Goal: Task Accomplishment & Management: Complete application form

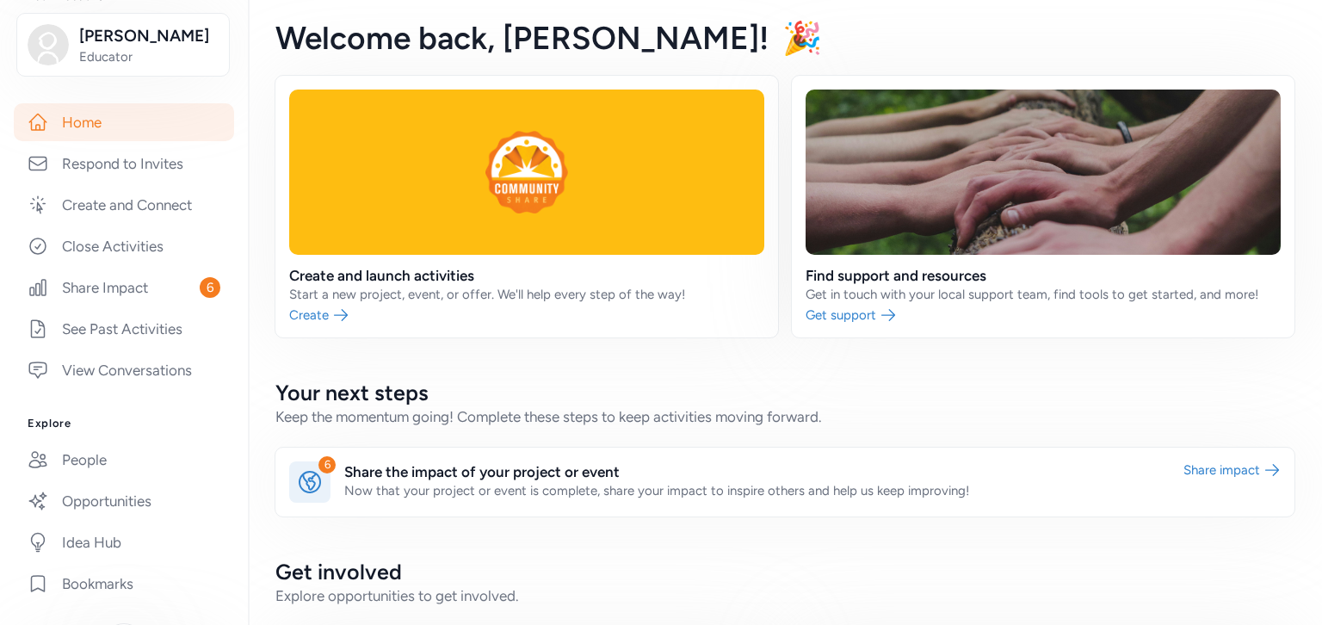
scroll to position [200, 0]
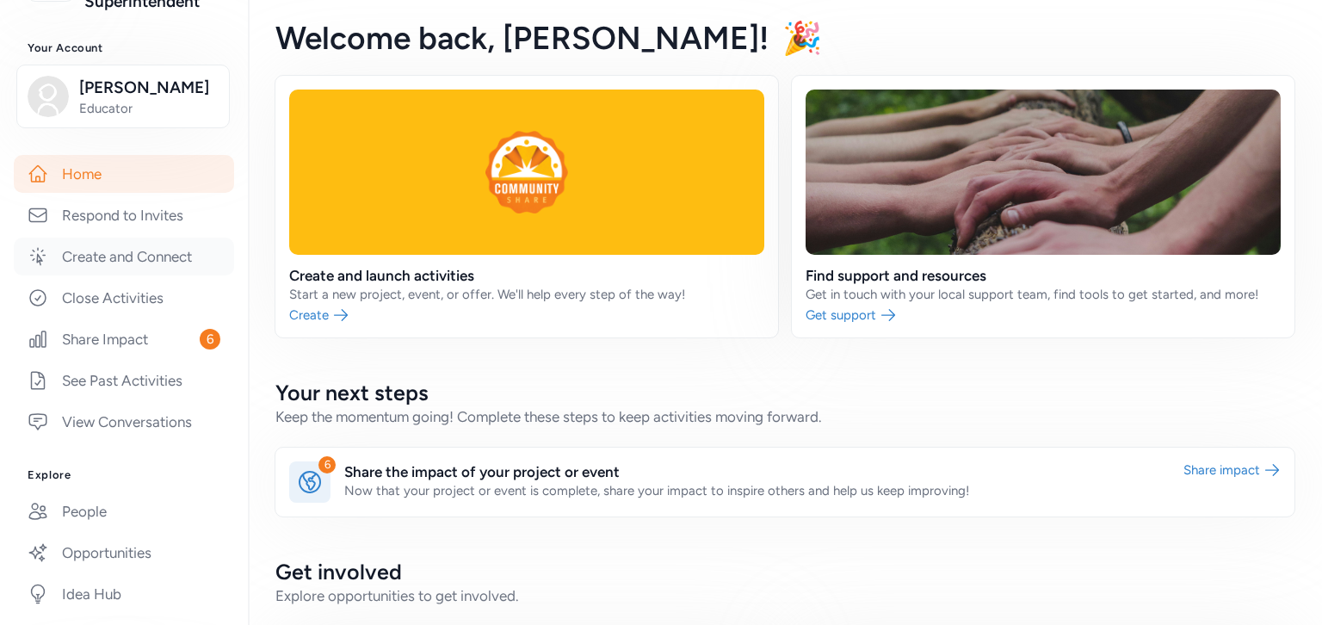
click at [132, 256] on link "Create and Connect" at bounding box center [124, 256] width 220 height 38
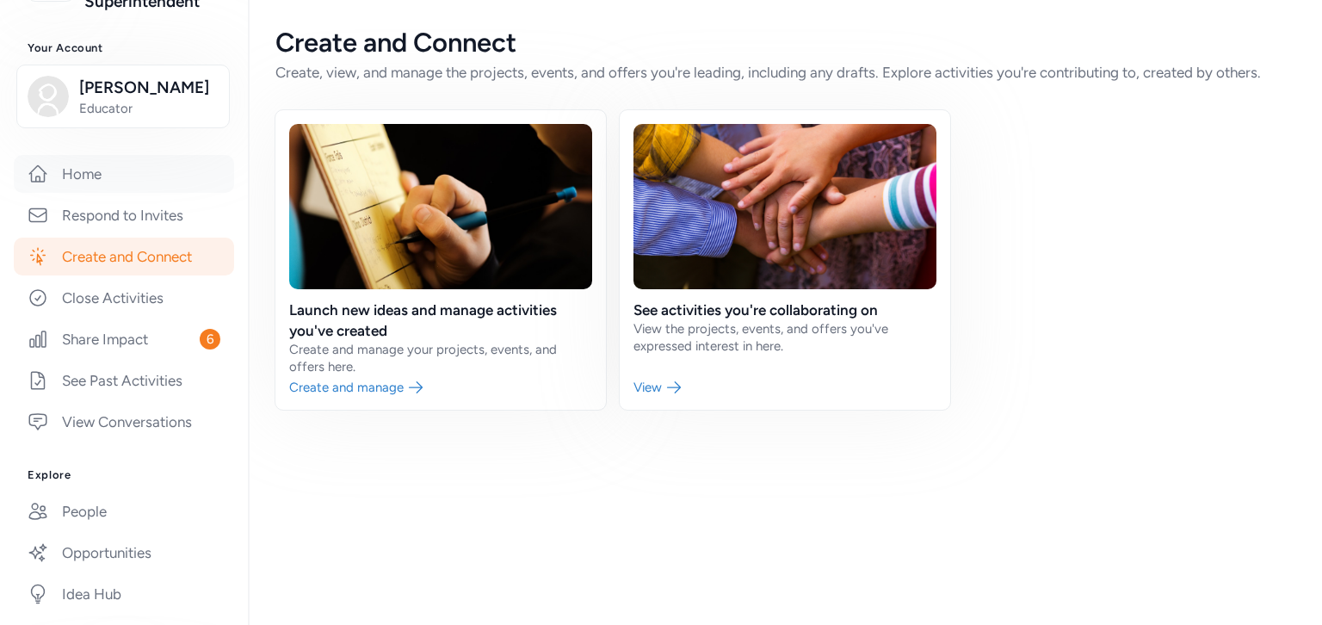
click at [92, 178] on link "Home" at bounding box center [124, 174] width 220 height 38
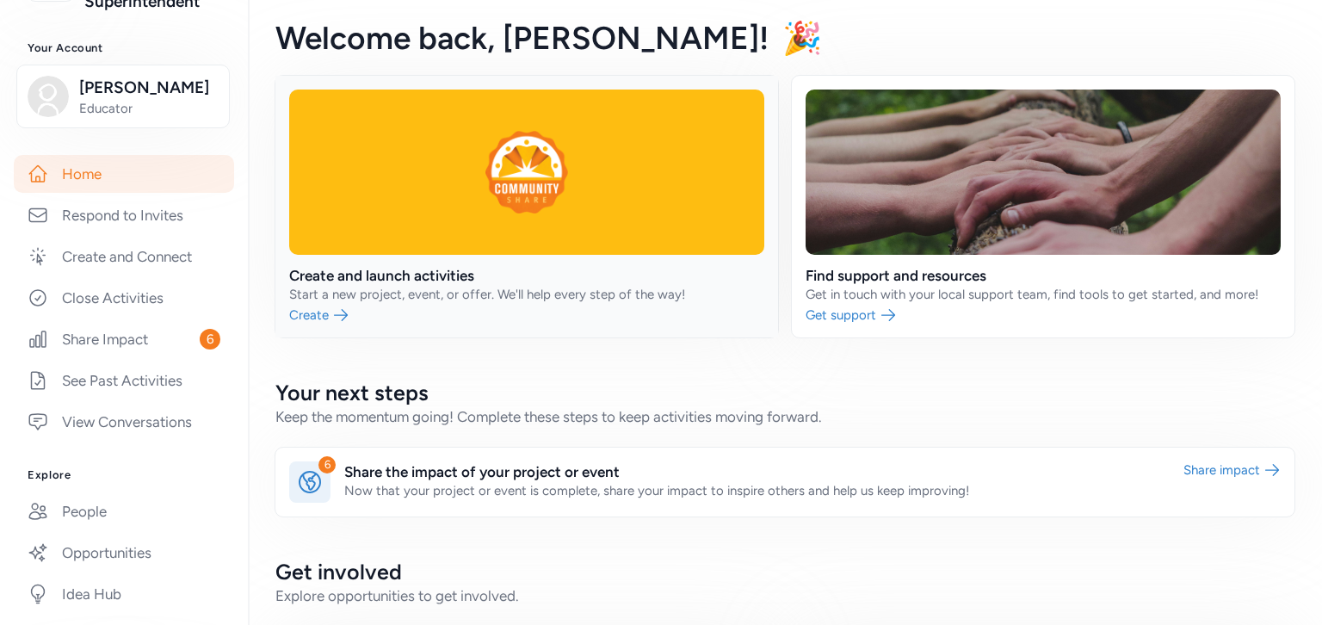
click at [315, 315] on link at bounding box center [526, 207] width 502 height 262
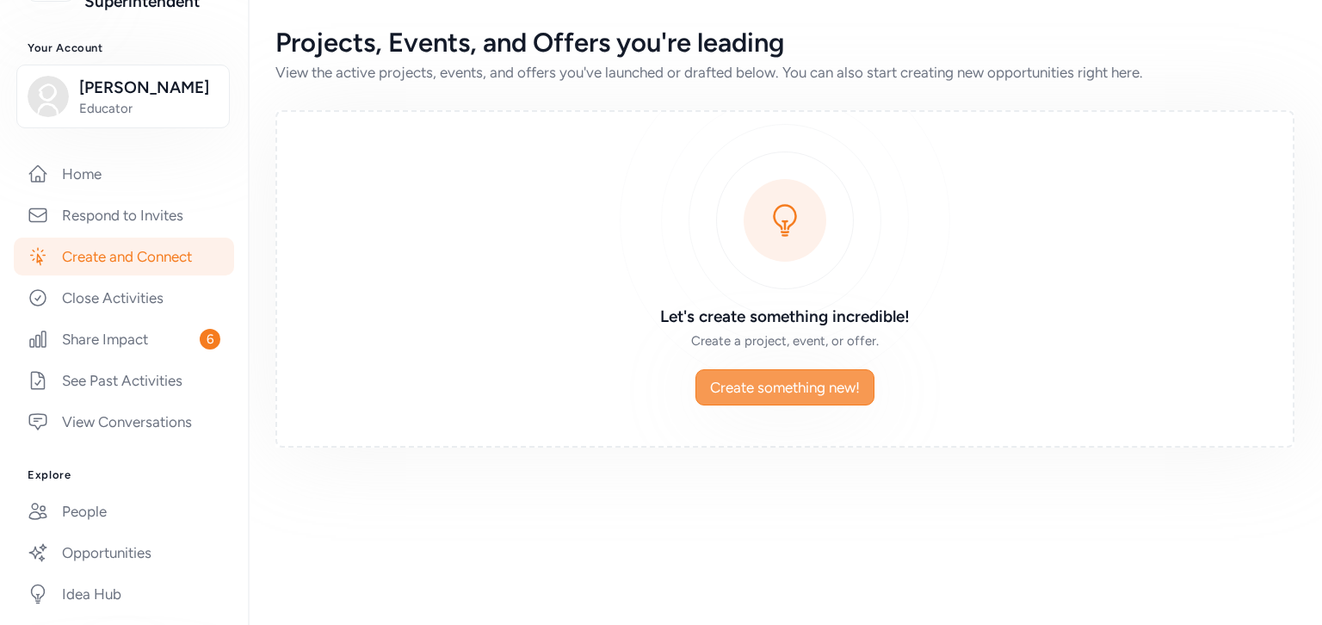
click at [775, 385] on span "Create something new!" at bounding box center [785, 387] width 150 height 21
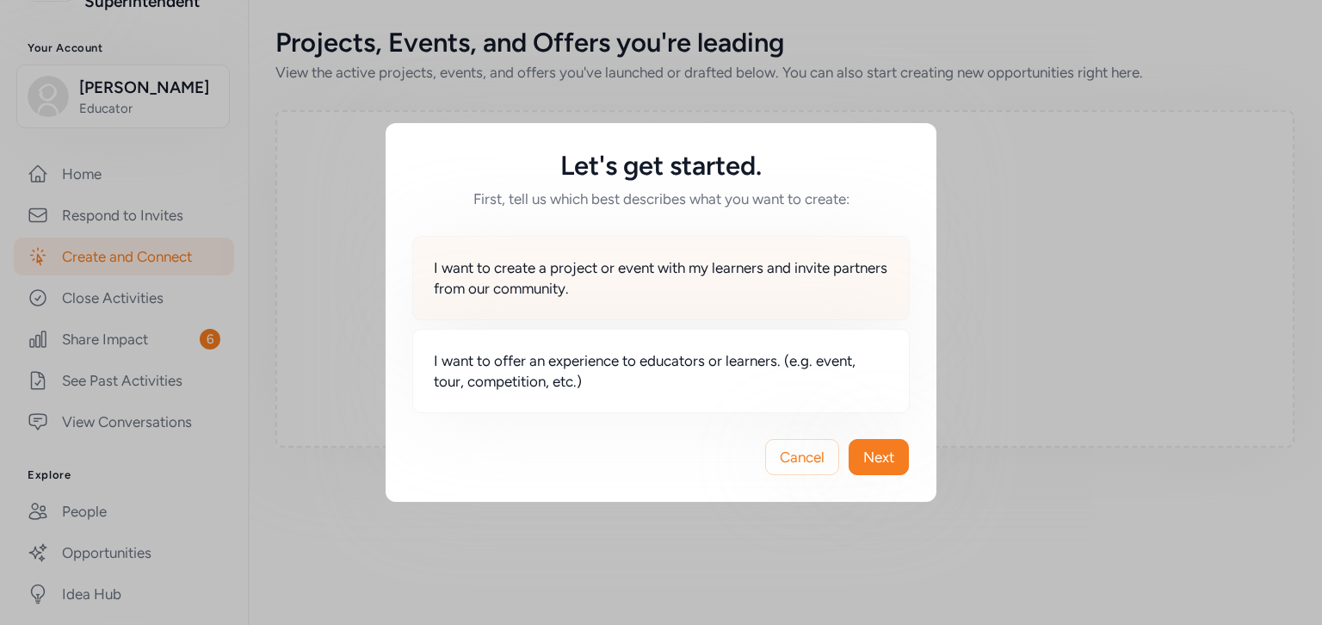
click at [639, 293] on span "I want to create a project or event with my learners and invite partners from o…" at bounding box center [661, 277] width 454 height 41
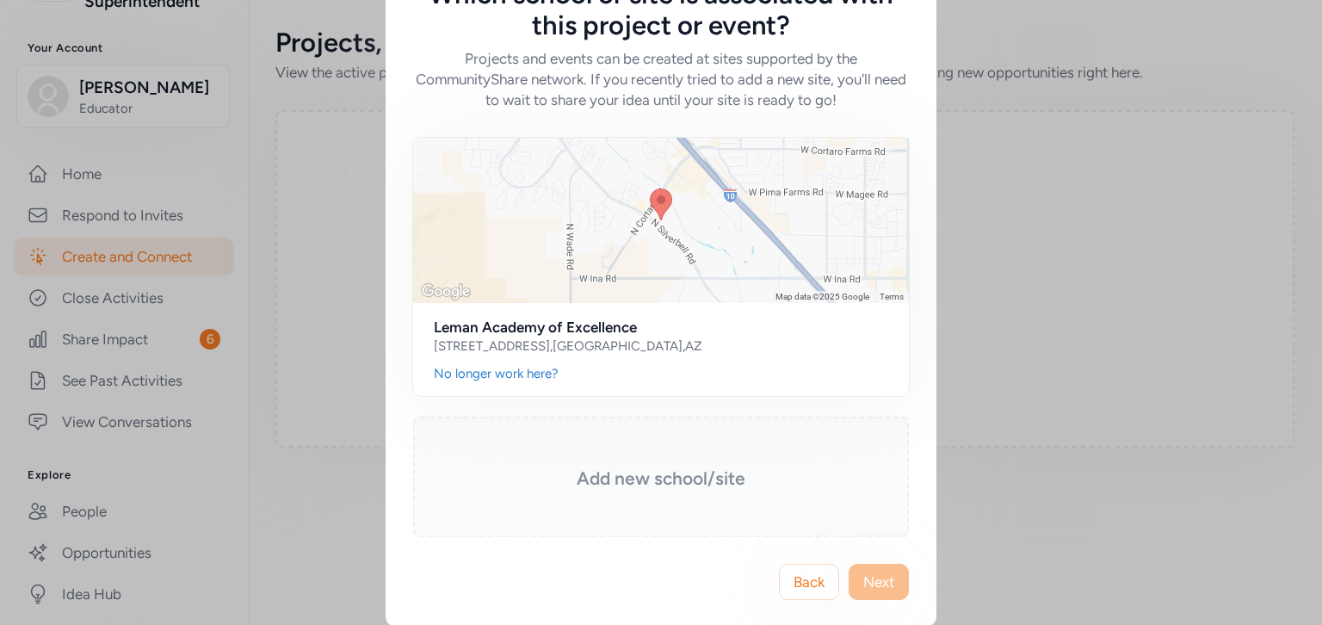
scroll to position [76, 0]
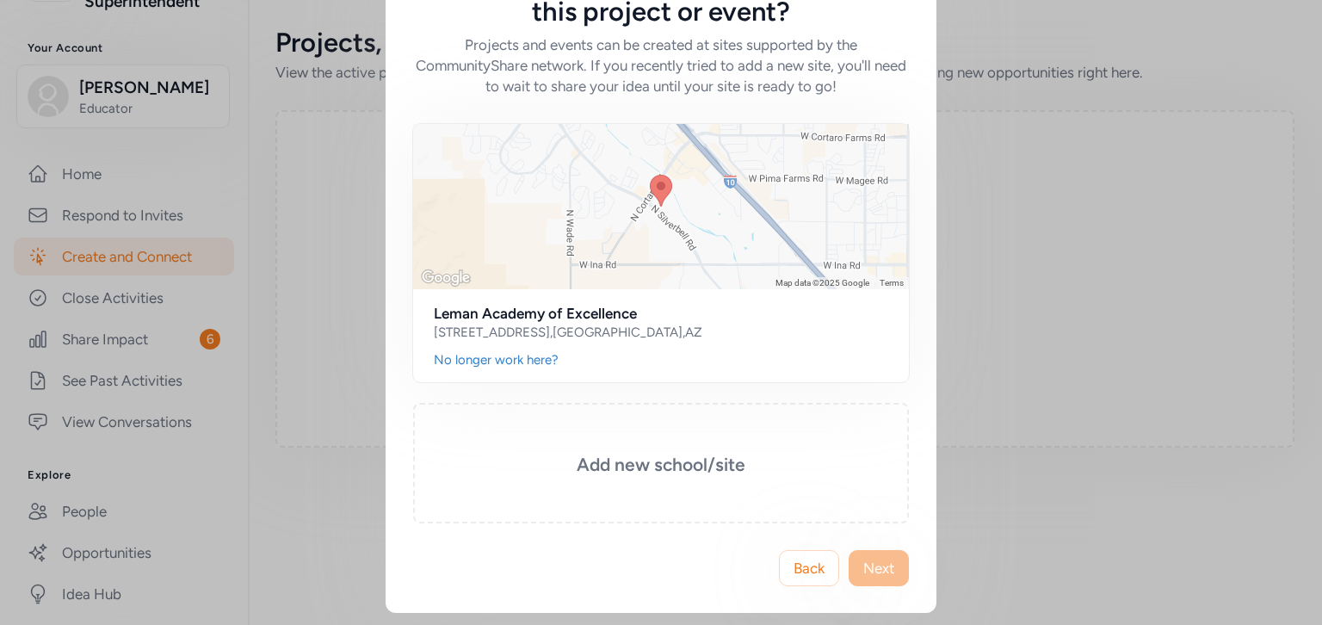
click at [880, 571] on span "Next" at bounding box center [878, 568] width 31 height 21
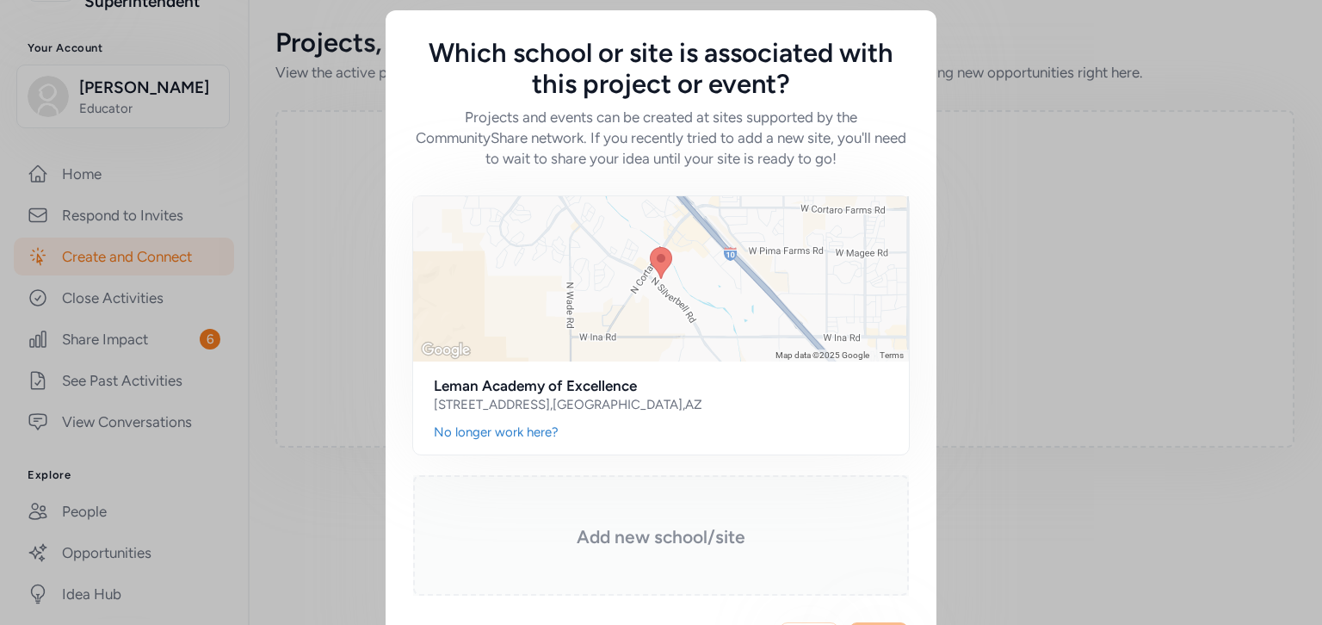
scroll to position [0, 0]
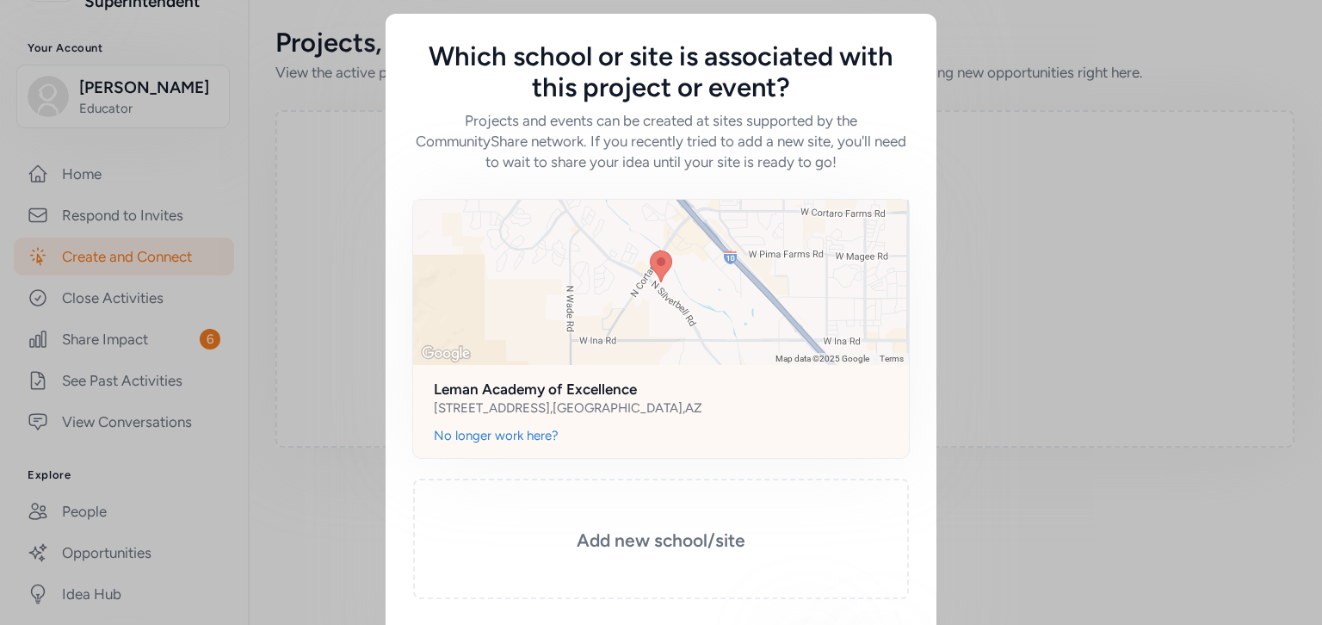
click at [693, 398] on h2 "Leman Academy of Excellence" at bounding box center [661, 389] width 454 height 21
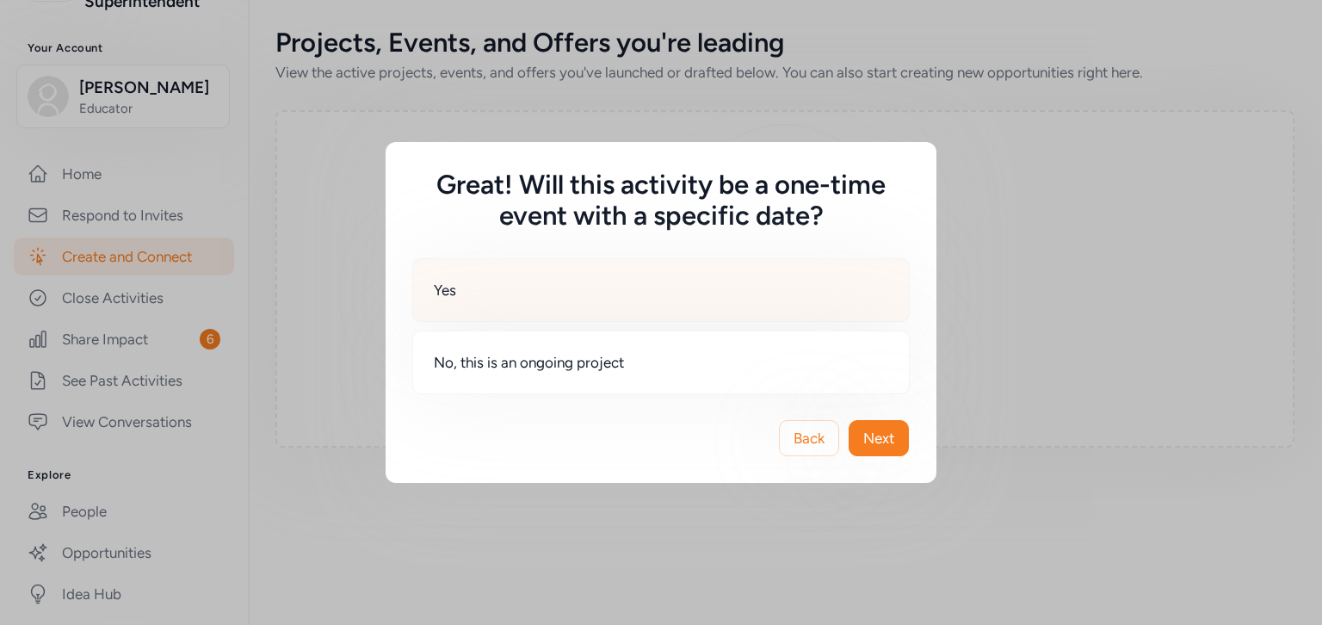
click at [542, 296] on div "Yes" at bounding box center [660, 290] width 497 height 64
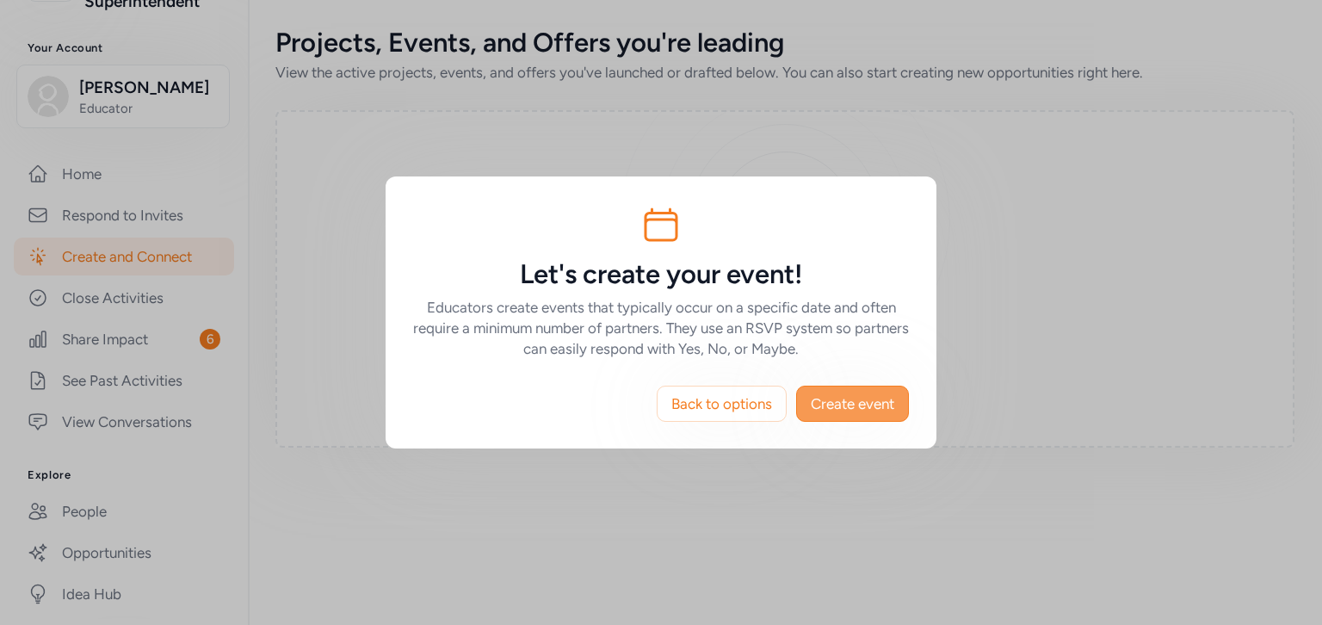
click at [858, 404] on span "Create event" at bounding box center [852, 403] width 83 height 21
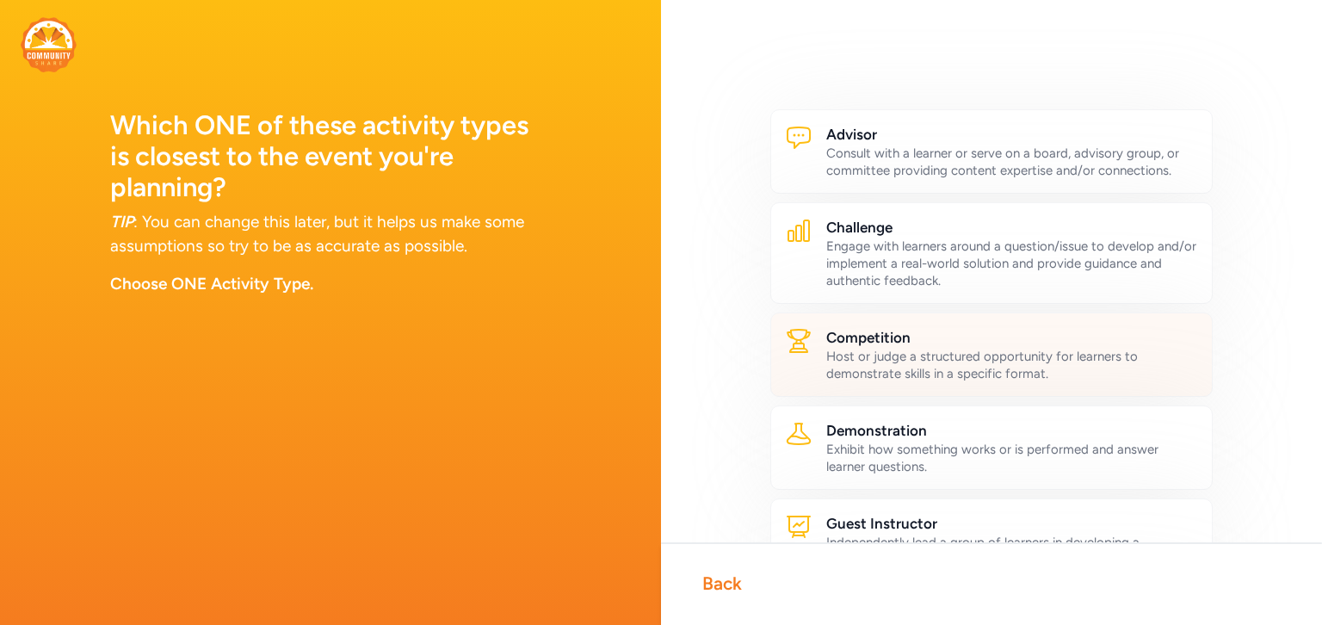
click at [938, 340] on h2 "Competition" at bounding box center [1012, 337] width 372 height 21
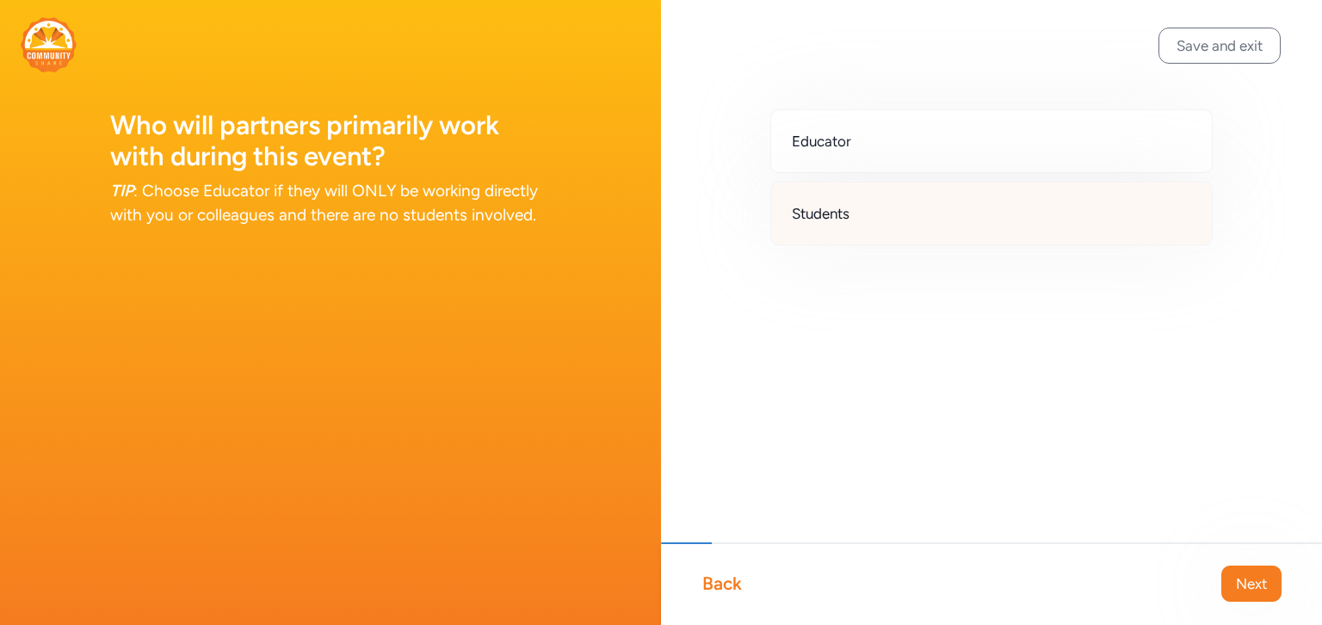
click at [917, 213] on div "Students" at bounding box center [991, 214] width 442 height 64
click at [1255, 592] on span "Next" at bounding box center [1251, 583] width 31 height 21
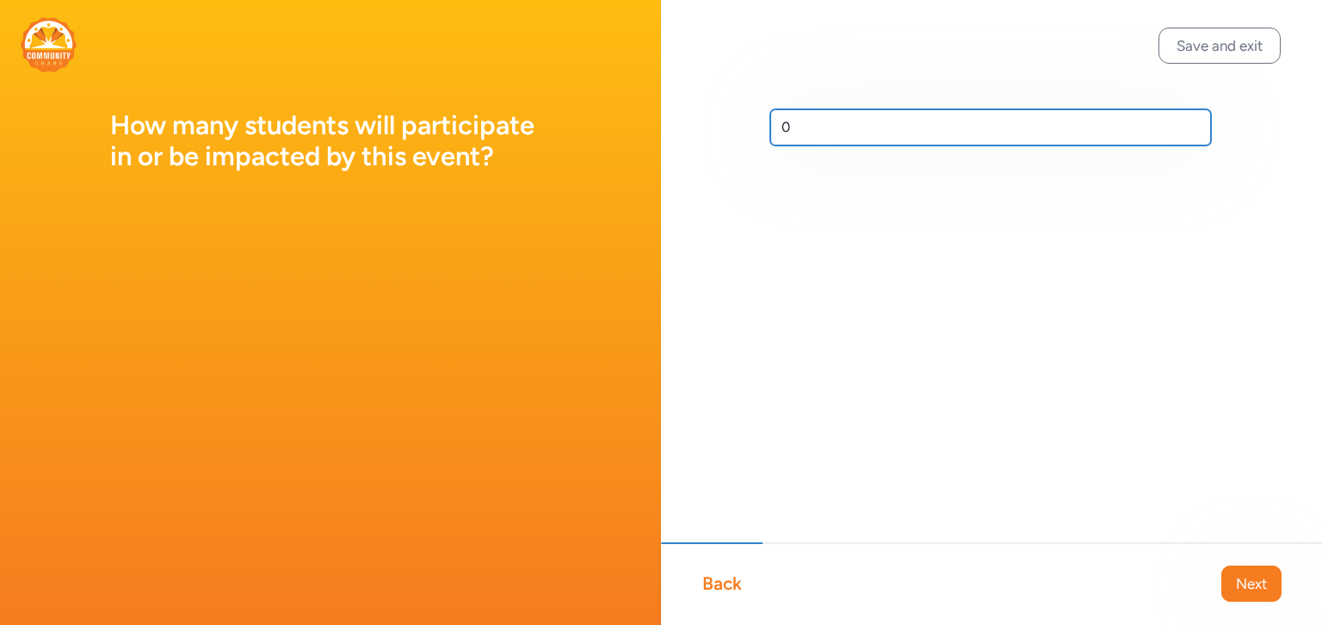
click at [792, 134] on input "0" at bounding box center [990, 127] width 441 height 36
type input "40"
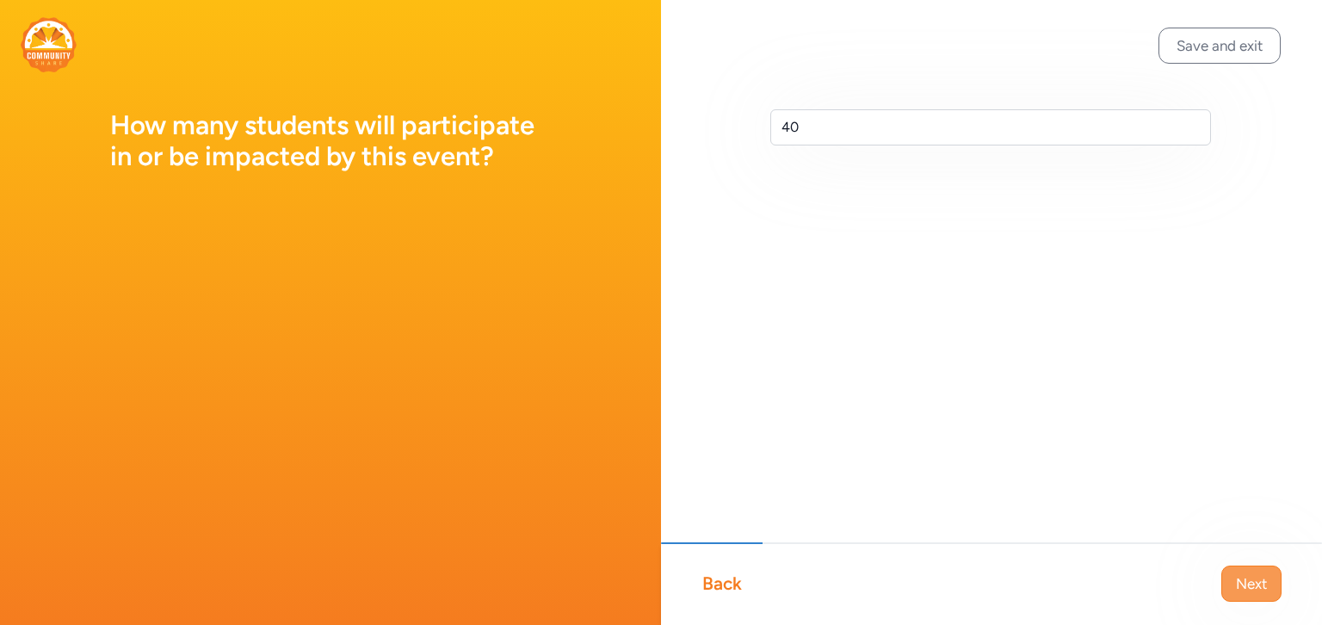
click at [1247, 583] on span "Next" at bounding box center [1251, 583] width 31 height 21
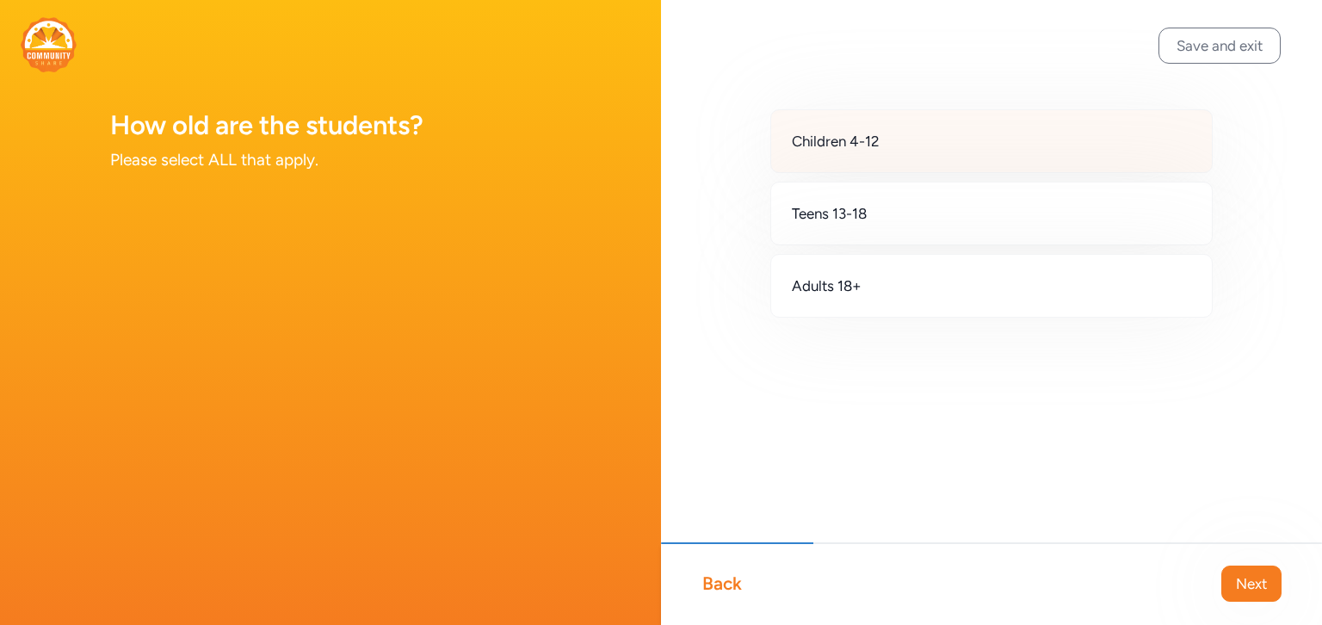
click at [907, 151] on div "Children 4-12" at bounding box center [991, 141] width 442 height 64
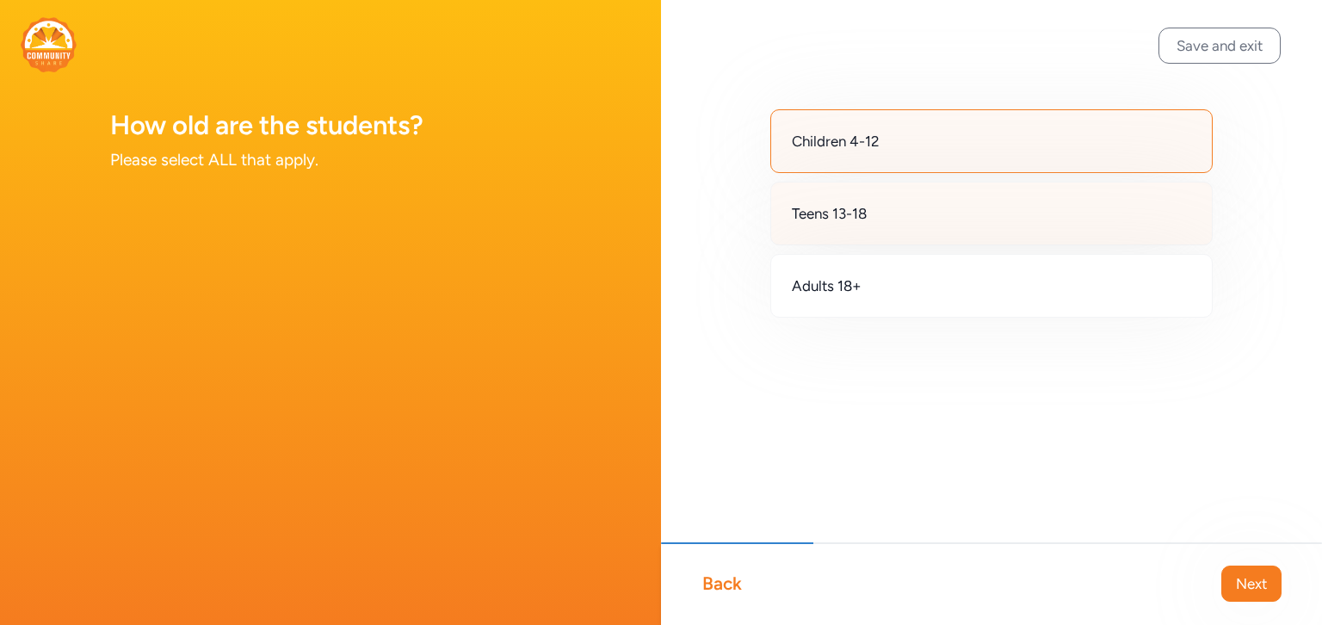
click at [887, 219] on div "Teens 13-18" at bounding box center [991, 214] width 442 height 64
click at [1249, 588] on span "Next" at bounding box center [1251, 583] width 31 height 21
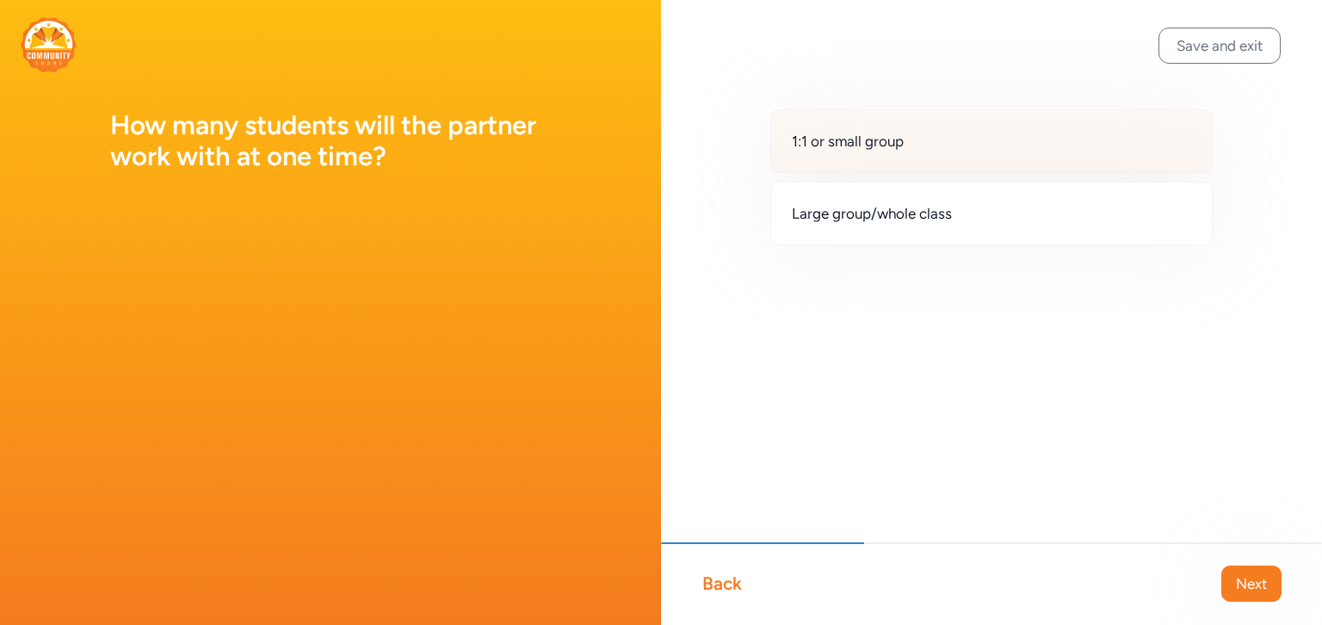
click at [995, 145] on div "1:1 or small group" at bounding box center [991, 141] width 442 height 64
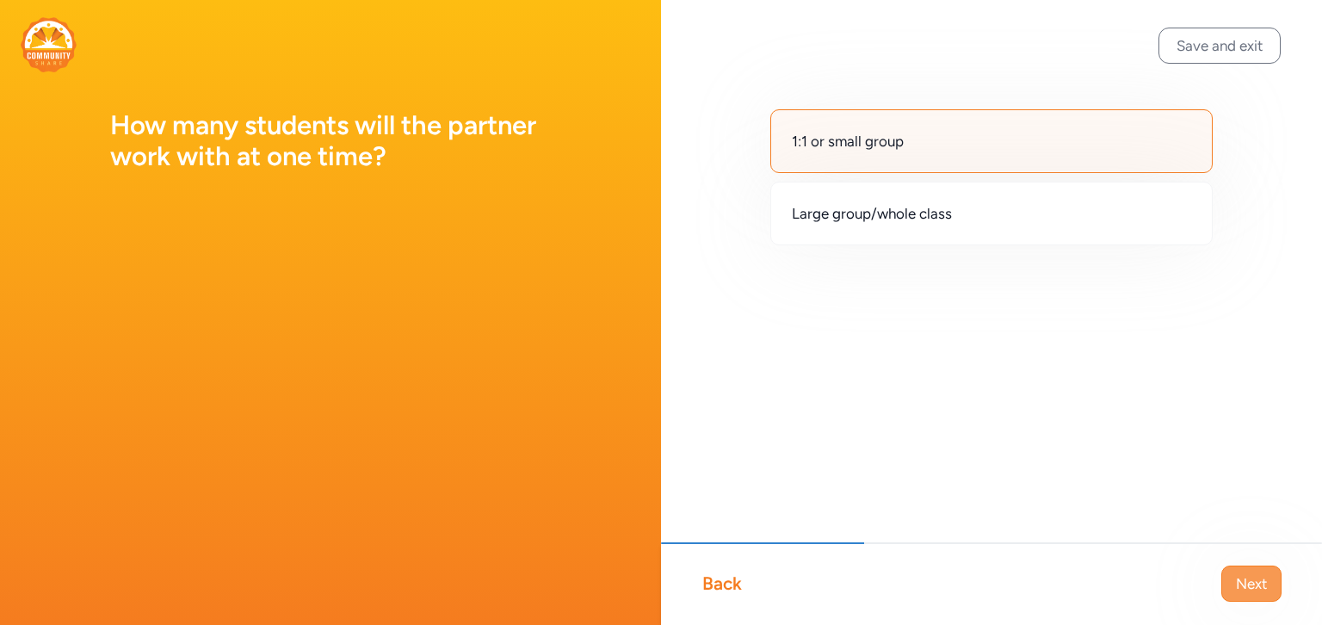
click at [1251, 584] on span "Next" at bounding box center [1251, 583] width 31 height 21
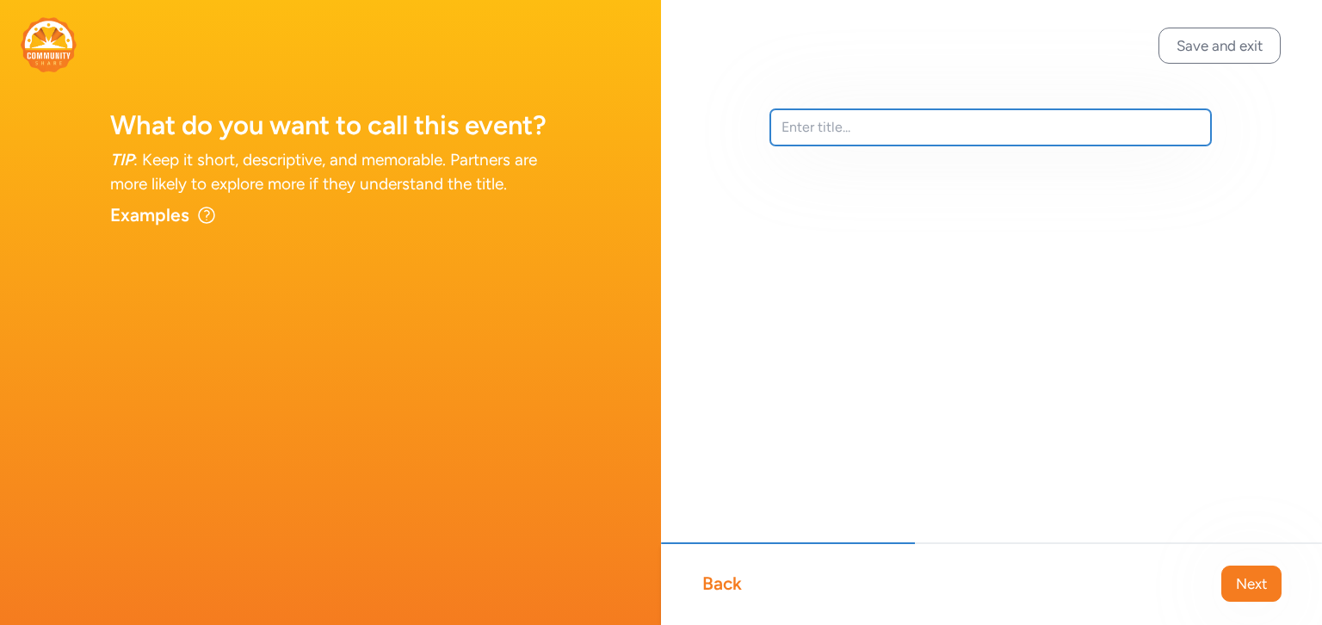
click at [809, 132] on input "text" at bounding box center [990, 127] width 441 height 36
click at [828, 122] on input "[PERSON_NAME] Science & Engineering Fair" at bounding box center [990, 127] width 441 height 36
type input "Leman Academy Marana Science & Engineering Fair"
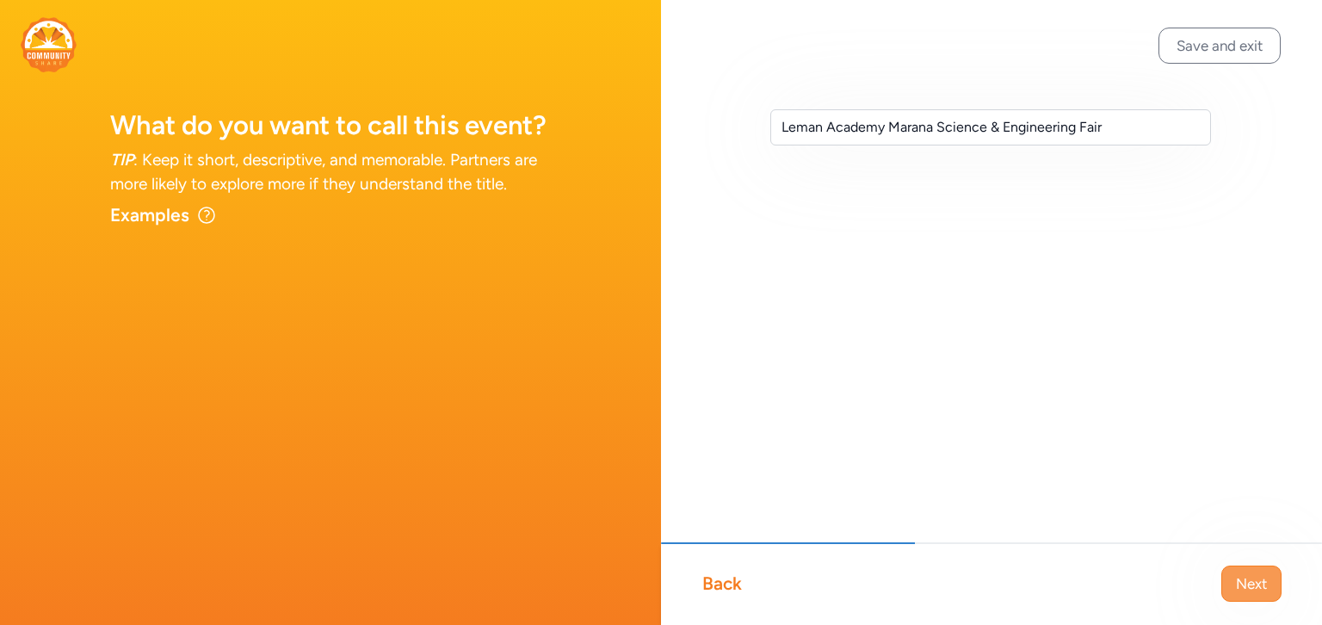
click at [1260, 588] on span "Next" at bounding box center [1251, 583] width 31 height 21
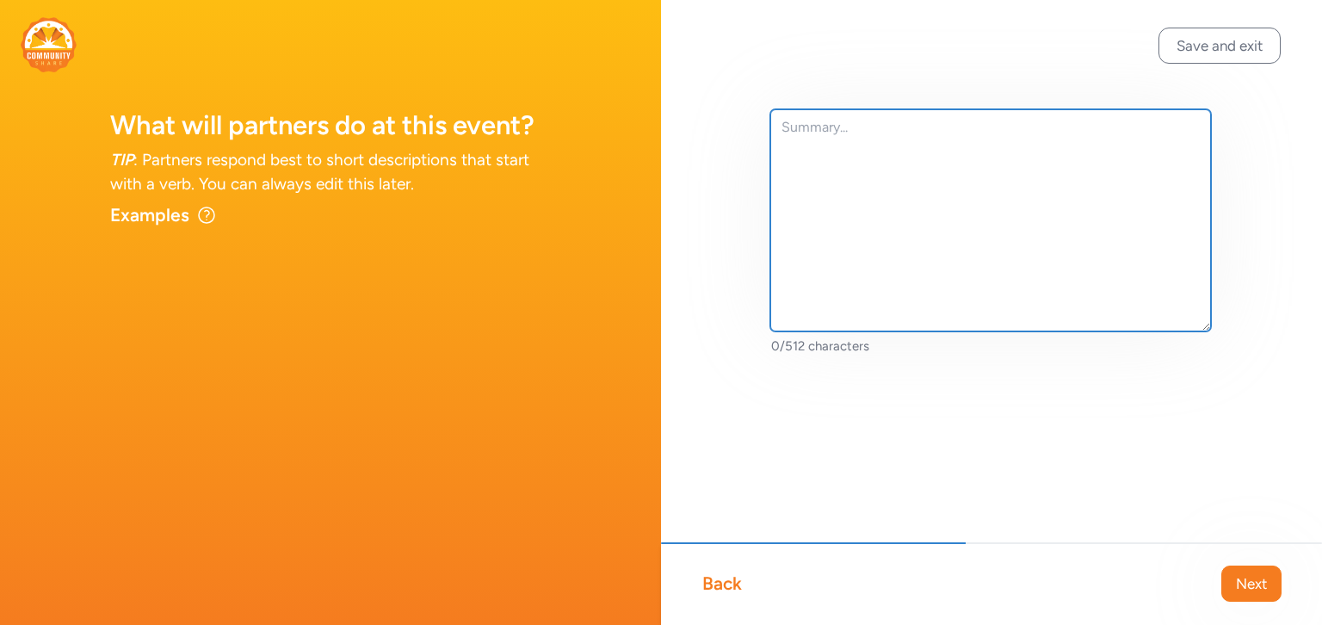
click at [806, 135] on textarea at bounding box center [990, 220] width 441 height 222
click at [1072, 123] on textarea "Judges needed to judge our annual science & Engineering" at bounding box center [990, 220] width 441 height 222
click at [1158, 134] on textarea "Judges needed to judge our annual science & engineering" at bounding box center [990, 220] width 441 height 222
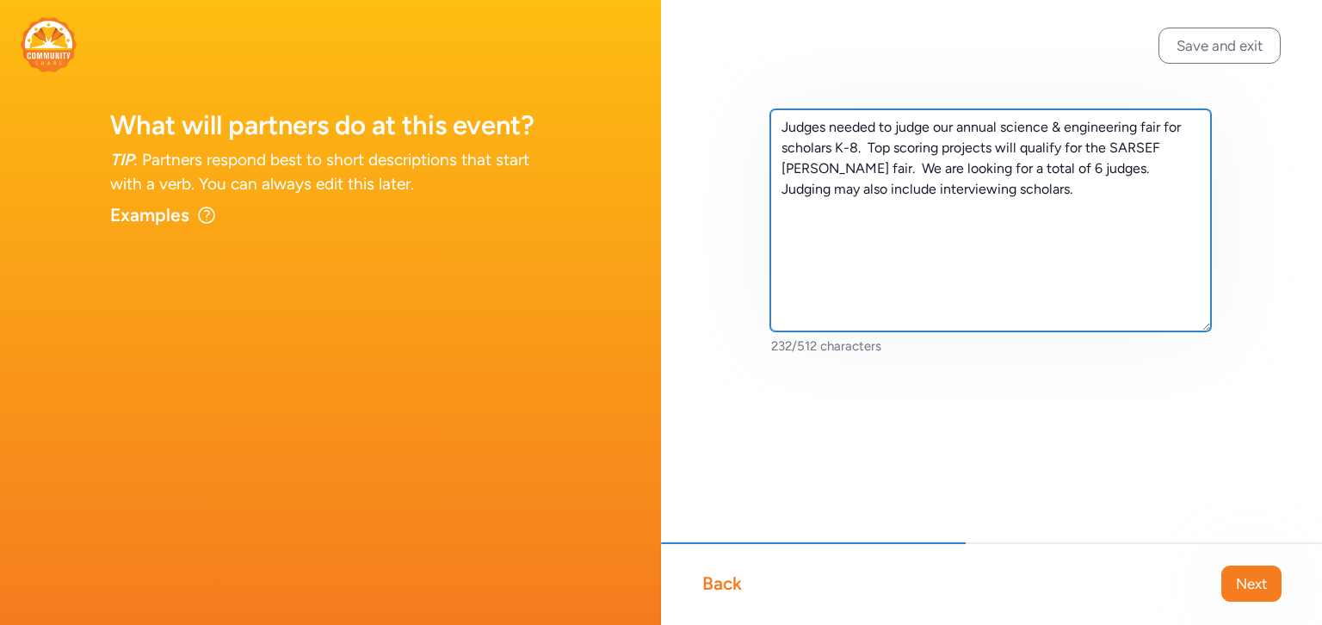
click at [807, 167] on textarea "Judges needed to judge our annual science & engineering fair for scholars K-8. …" at bounding box center [990, 220] width 441 height 222
click at [892, 218] on textarea "Judges needed to judge our annual science & engineering fair for scholars K-8. …" at bounding box center [990, 220] width 441 height 222
click at [1033, 194] on textarea "Judges needed to judge our annual science & engineering fair for scholars K-8. …" at bounding box center [990, 220] width 441 height 222
click at [1103, 170] on textarea "Judges needed to judge our annual science & engineering fair for scholars K-8. …" at bounding box center [990, 220] width 441 height 222
click at [1103, 172] on textarea "Judges needed to judge our annual science & engineering fair for scholars K-8. …" at bounding box center [990, 220] width 441 height 222
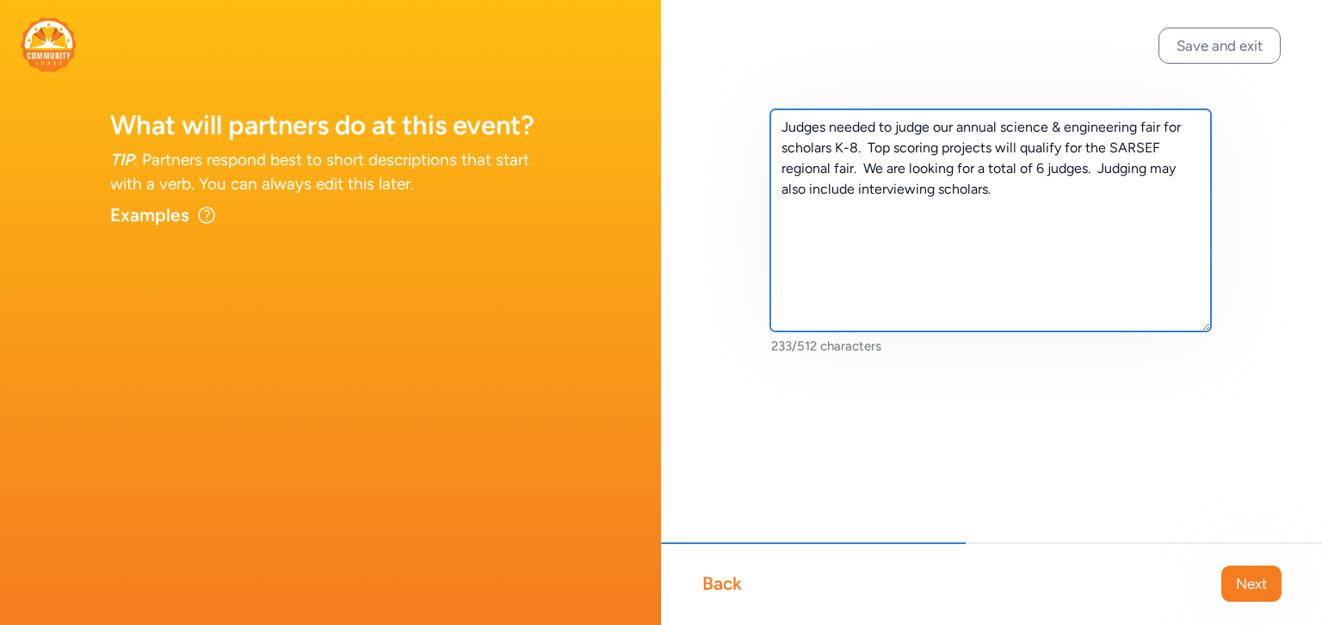
click at [1100, 170] on textarea "Judges needed to judge our annual science & engineering fair for scholars K-8. …" at bounding box center [990, 220] width 441 height 222
type textarea "Judges needed to judge our annual science & engineering fair for scholars K-8. …"
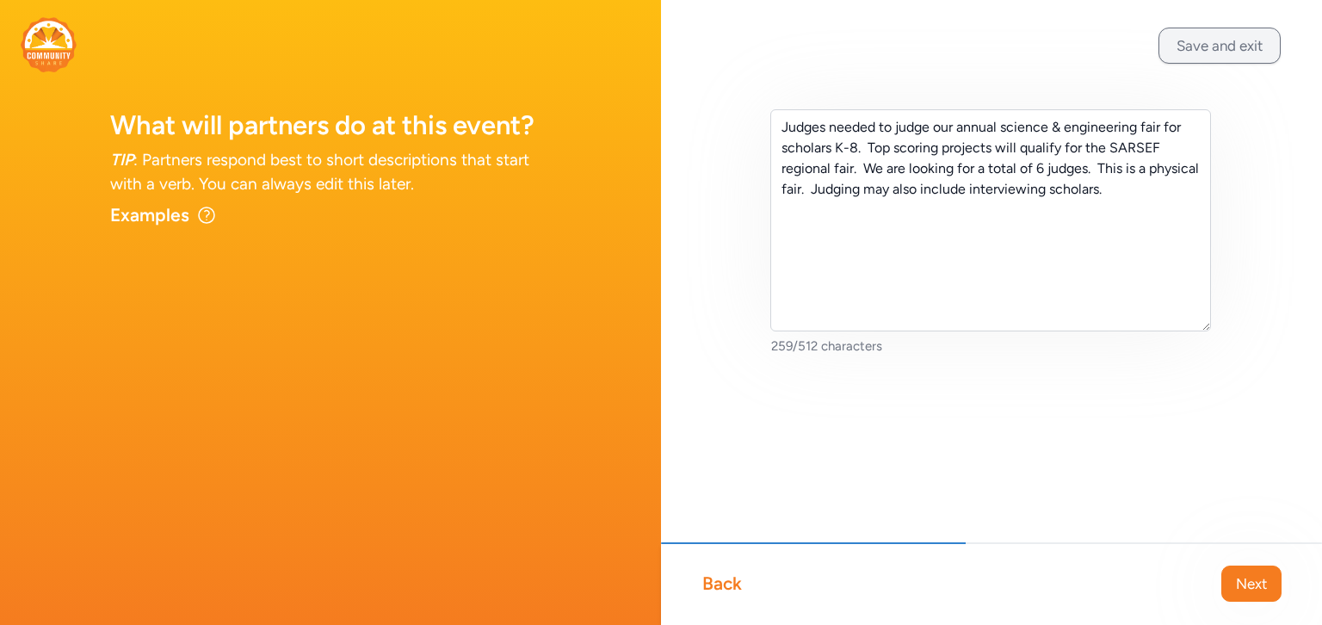
click at [1226, 46] on button "Save and exit" at bounding box center [1219, 46] width 122 height 36
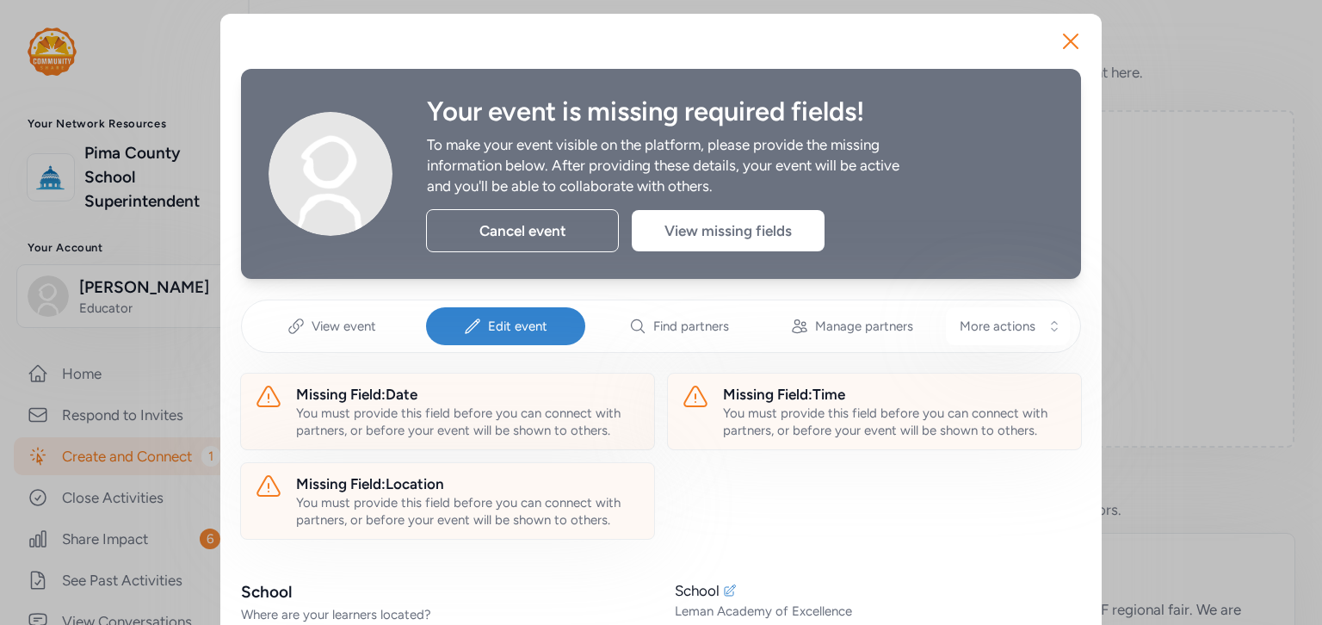
click at [512, 328] on span "Edit event" at bounding box center [517, 325] width 59 height 17
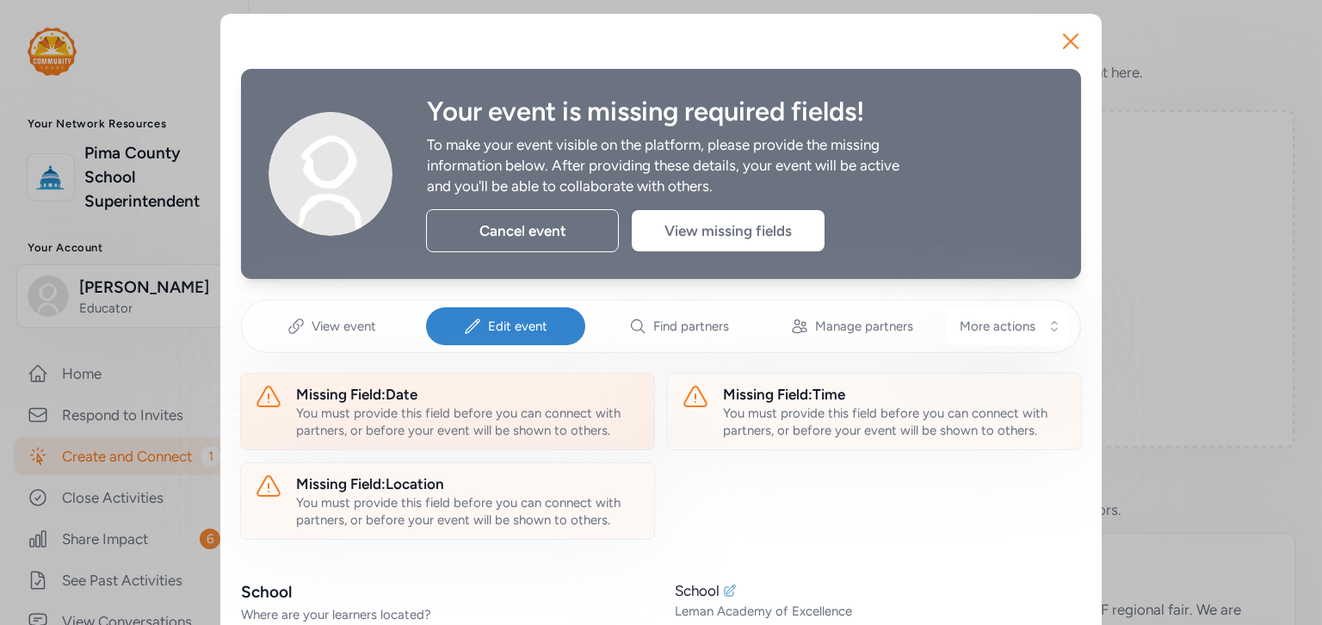
click at [357, 404] on div "You must provide this field before you can connect with partners, or before you…" at bounding box center [468, 421] width 344 height 34
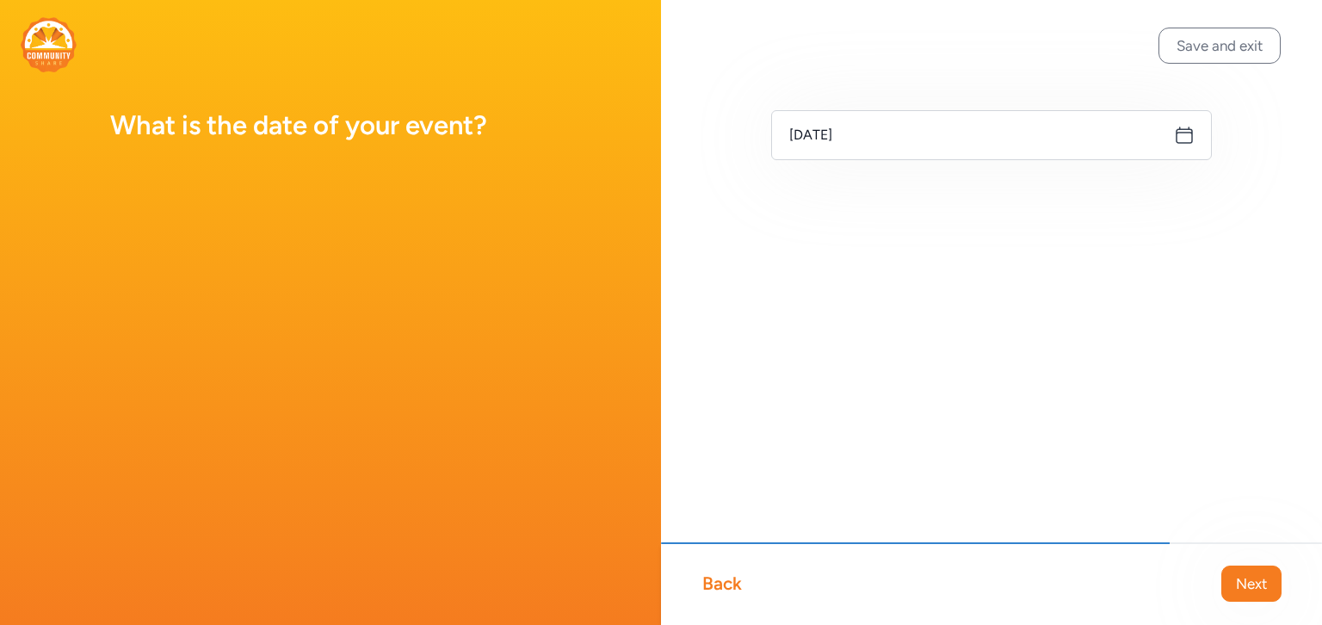
click at [1184, 140] on icon at bounding box center [1184, 135] width 21 height 21
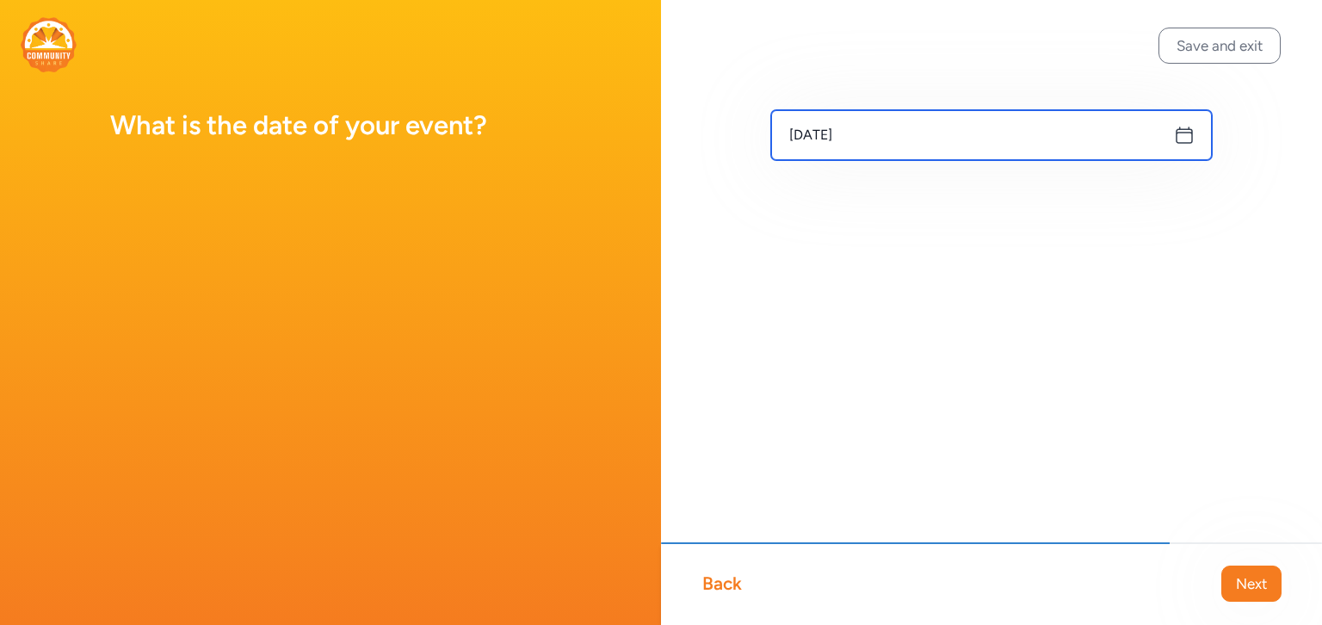
click at [927, 147] on input "[DATE]" at bounding box center [991, 135] width 441 height 50
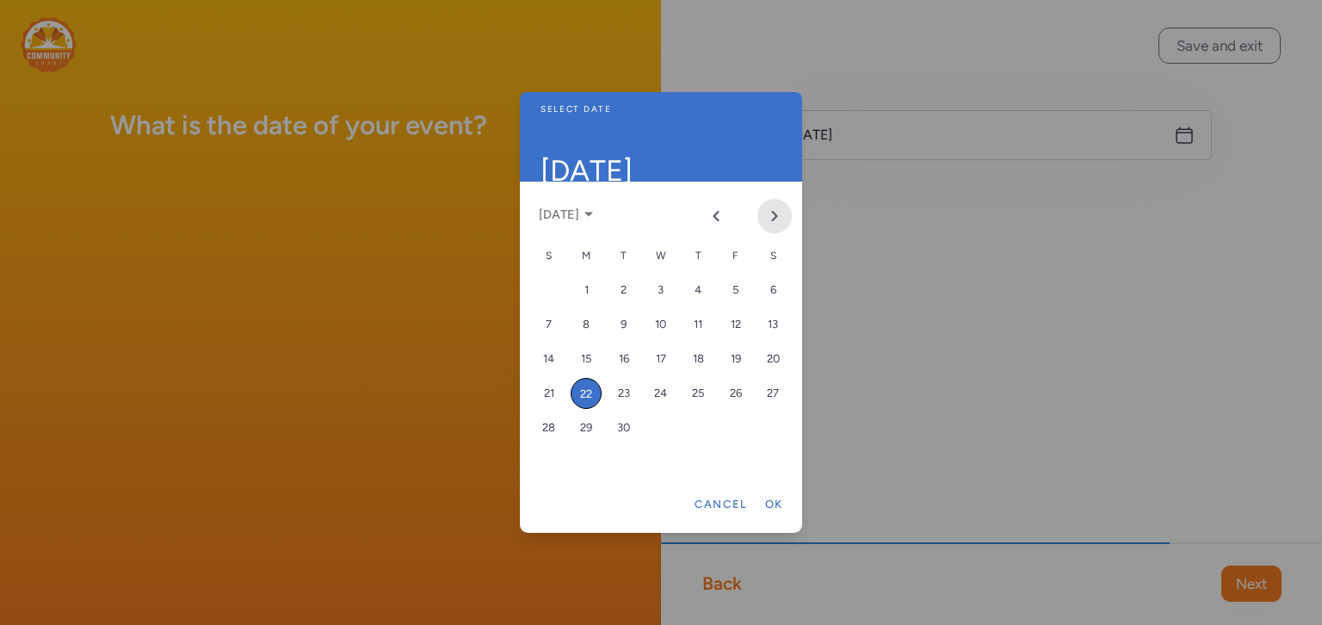
click at [778, 214] on icon "Next month" at bounding box center [775, 216] width 14 height 14
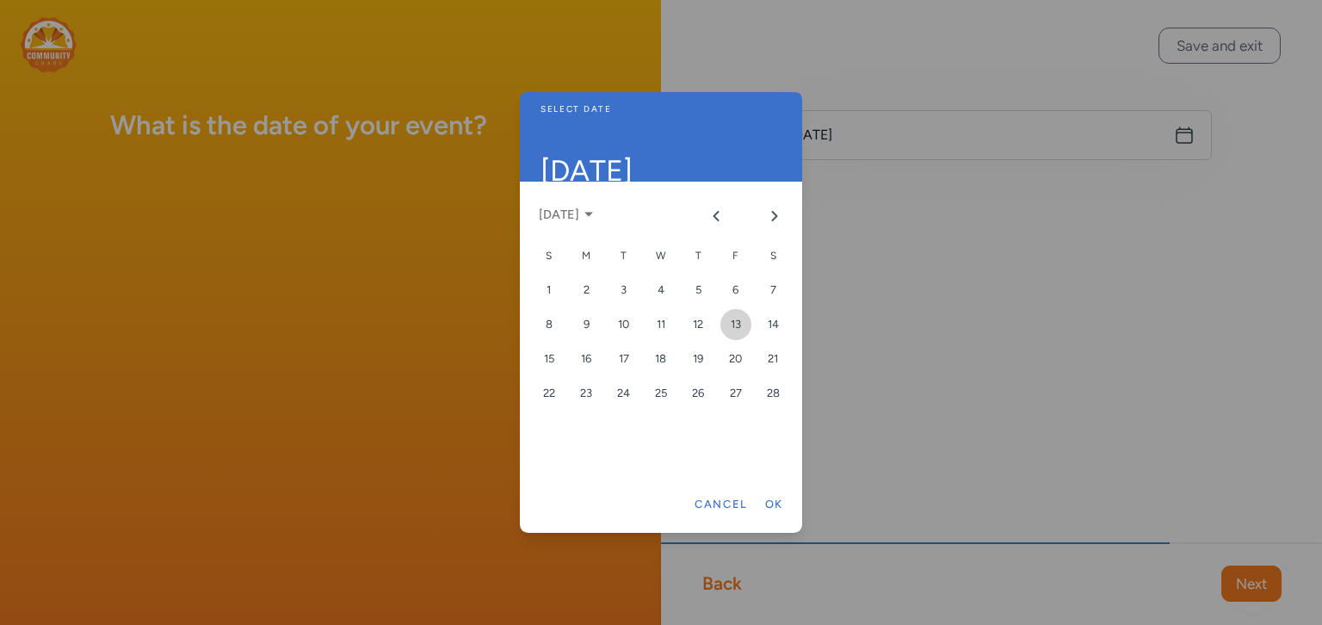
click at [740, 330] on div "13" at bounding box center [735, 324] width 31 height 31
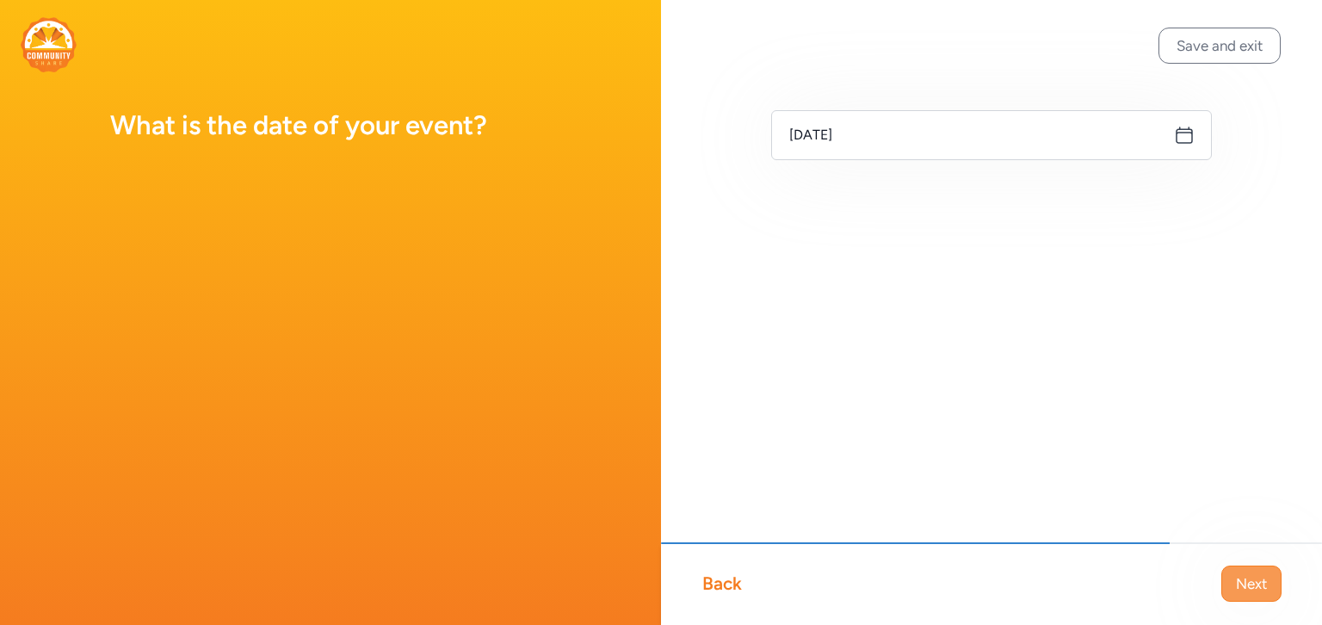
click at [1232, 579] on button "Next" at bounding box center [1251, 583] width 60 height 36
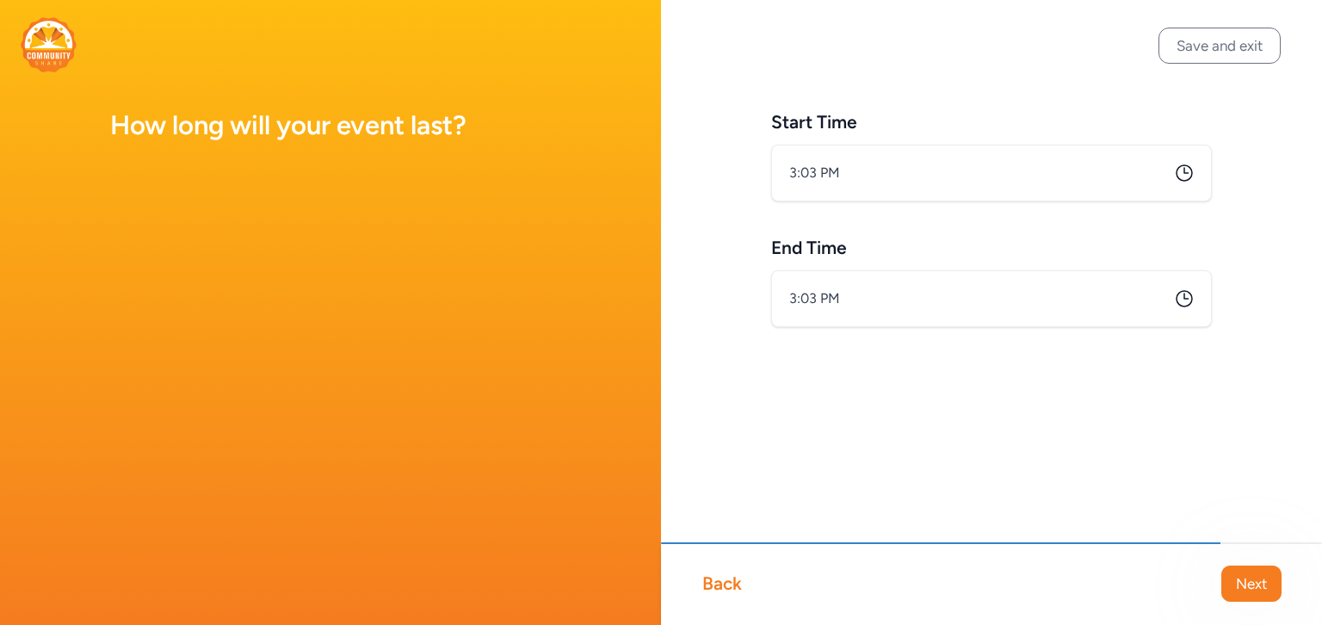
click at [1186, 173] on icon at bounding box center [1183, 172] width 15 height 15
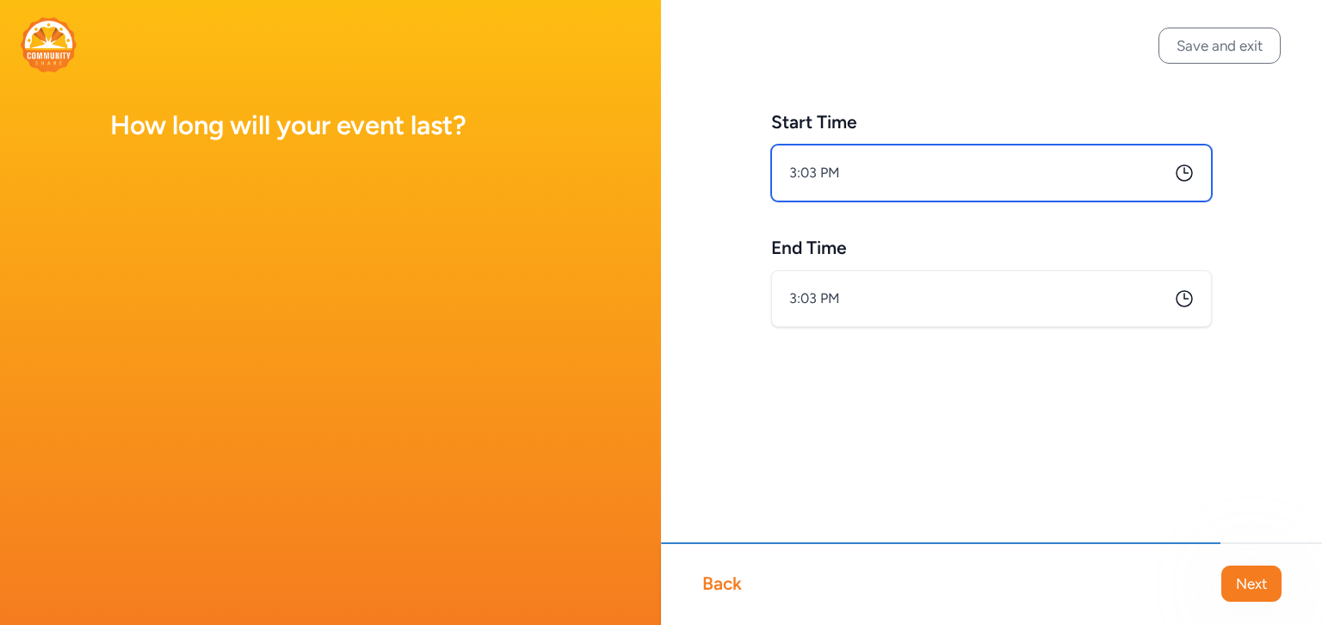
click at [918, 176] on input "3:03 PM" at bounding box center [991, 173] width 441 height 57
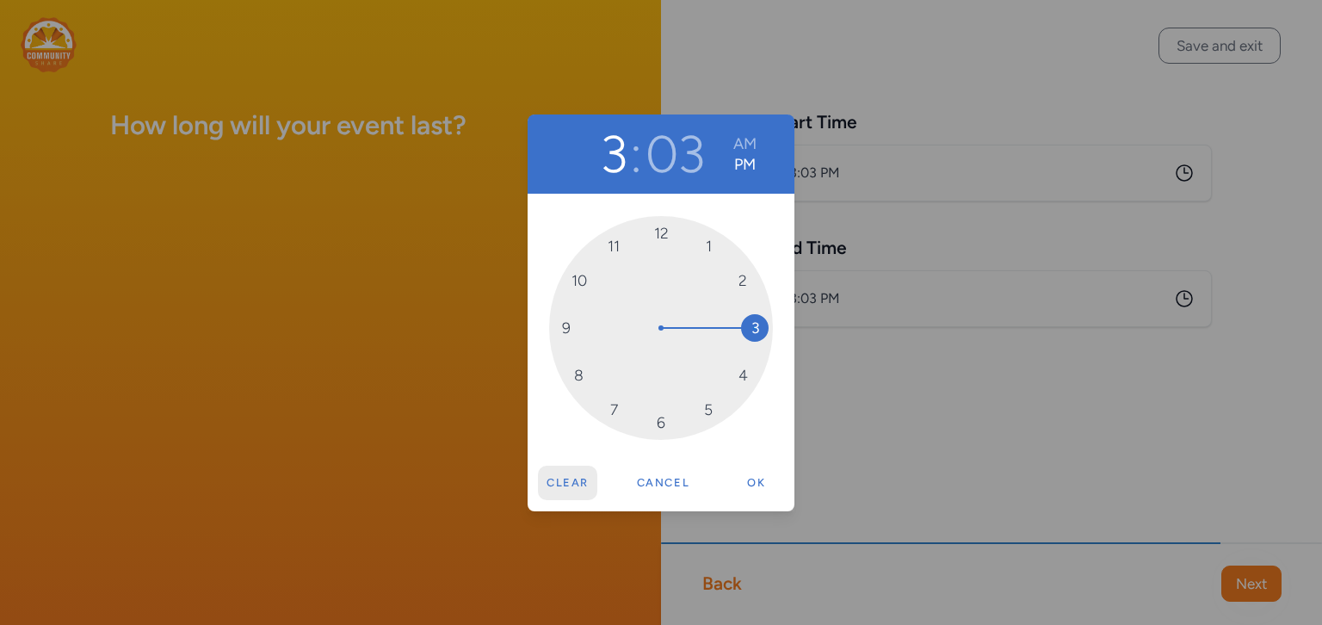
click at [572, 472] on button "Clear" at bounding box center [567, 482] width 59 height 34
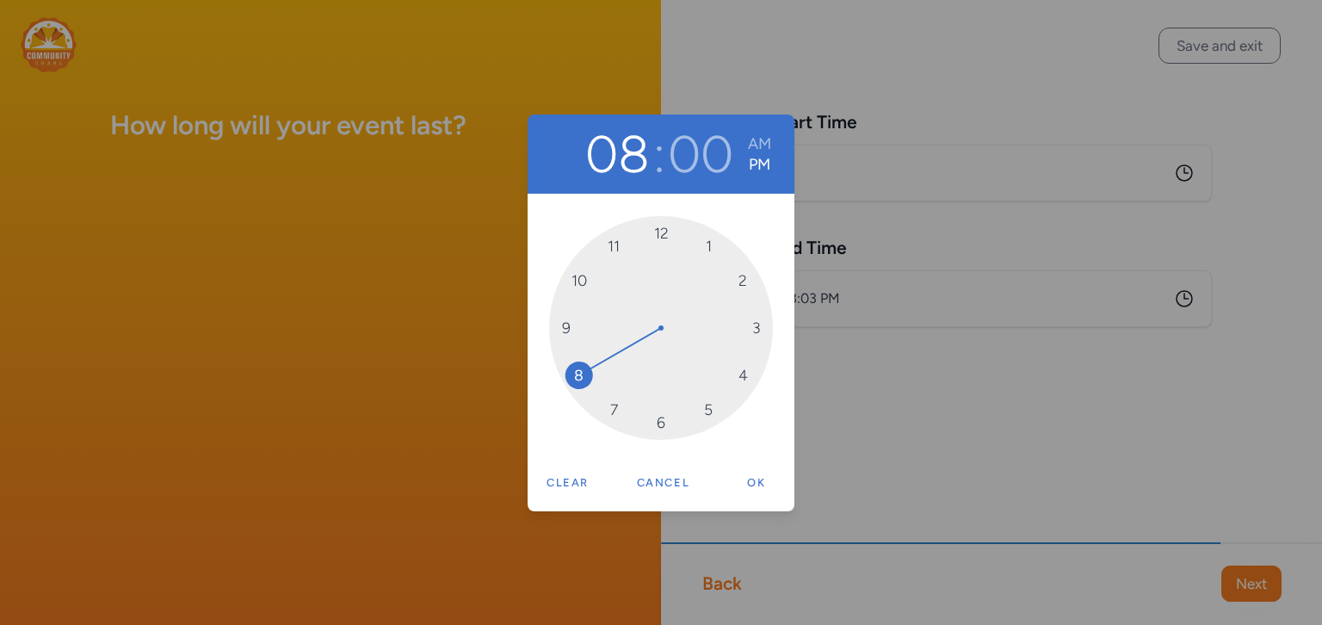
drag, startPoint x: 659, startPoint y: 228, endPoint x: 591, endPoint y: 374, distance: 161.3
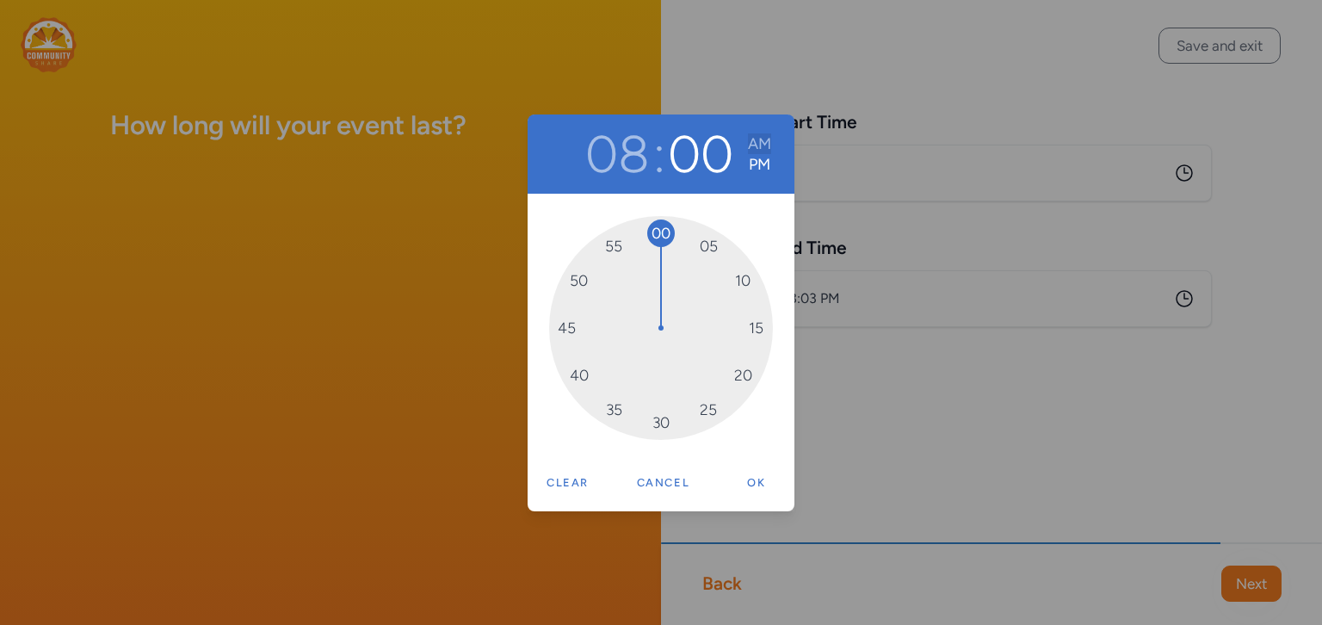
click at [769, 137] on button "AM" at bounding box center [759, 143] width 23 height 21
drag, startPoint x: 663, startPoint y: 234, endPoint x: 668, endPoint y: 260, distance: 26.2
click at [751, 477] on button "Ok" at bounding box center [756, 482] width 55 height 34
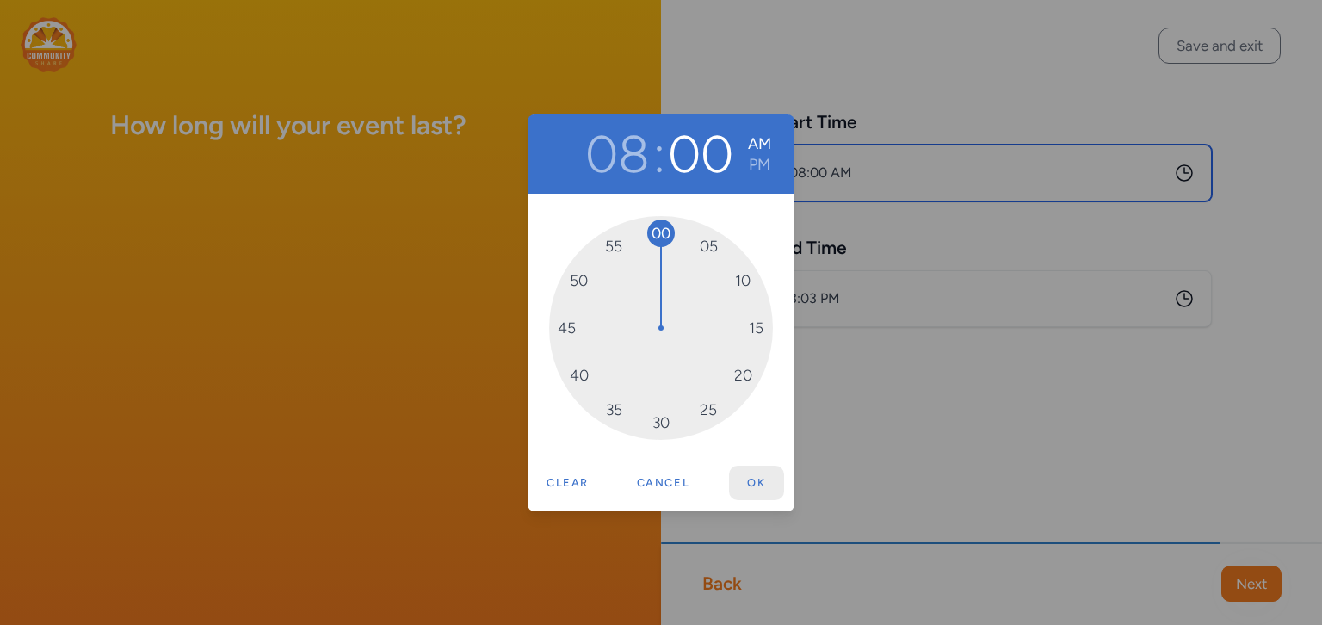
type input "8:00 AM"
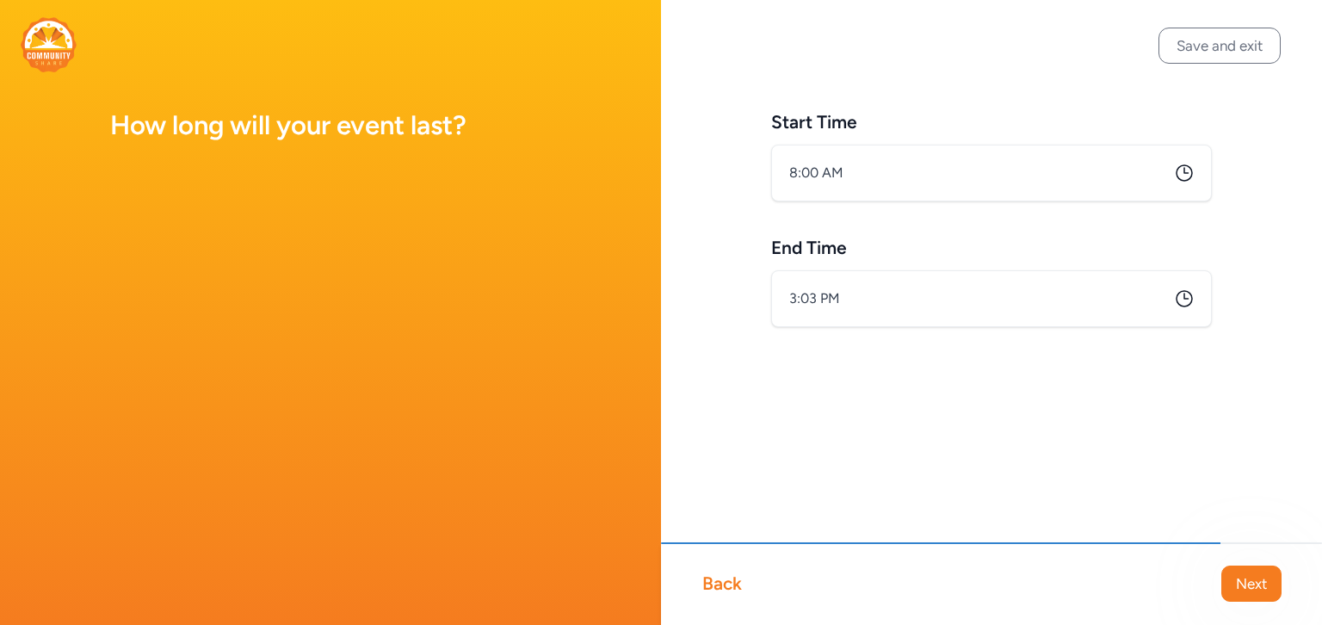
click at [1182, 299] on icon at bounding box center [1184, 298] width 21 height 21
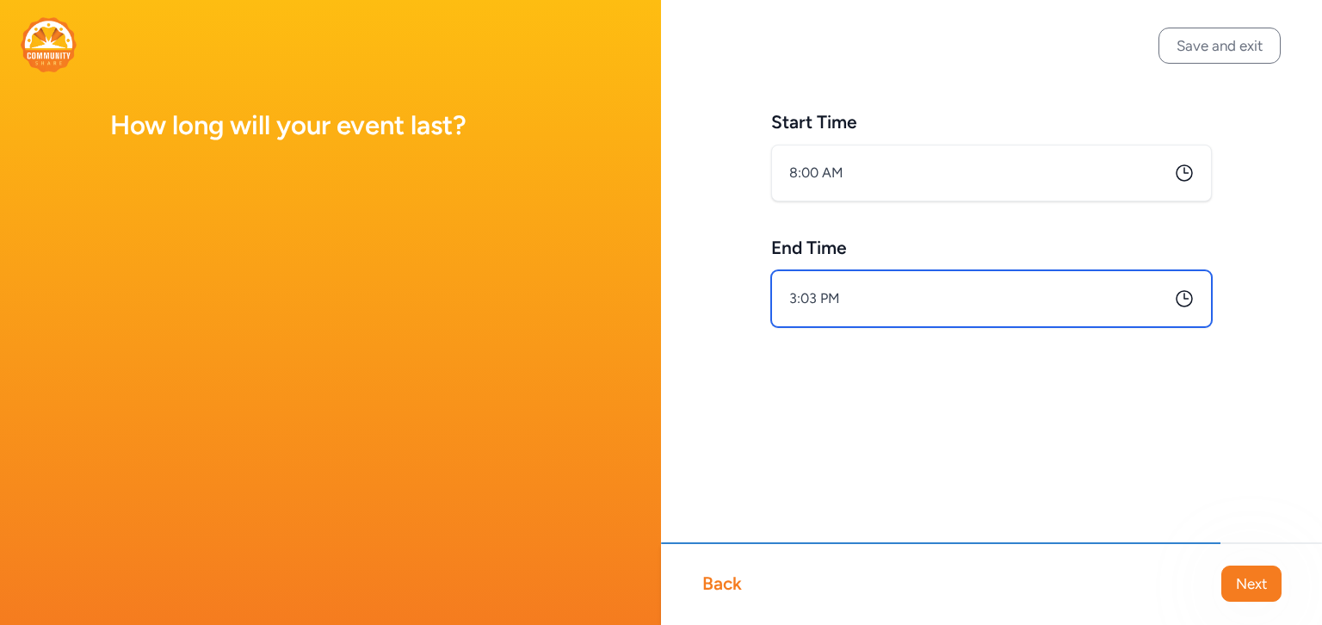
click at [1026, 302] on input "3:03 PM" at bounding box center [991, 298] width 441 height 57
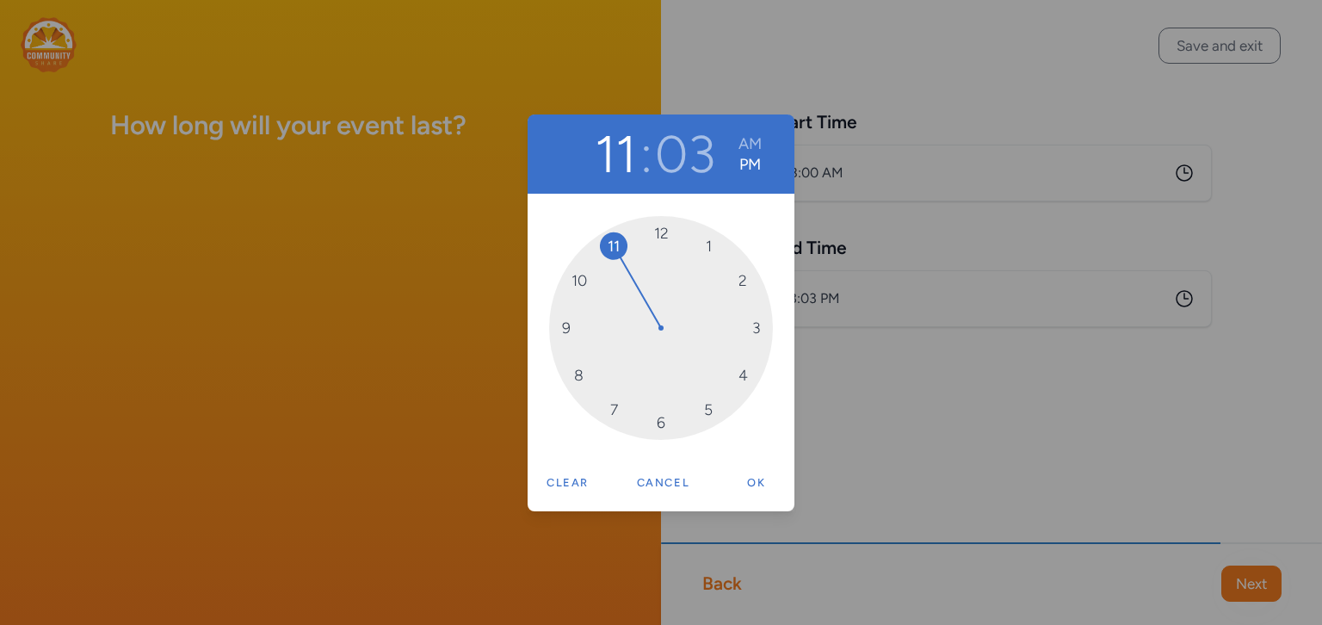
drag, startPoint x: 759, startPoint y: 324, endPoint x: 617, endPoint y: 259, distance: 156.3
drag, startPoint x: 684, startPoint y: 233, endPoint x: 673, endPoint y: 231, distance: 11.5
click at [673, 231] on div "00 05 10 15 20 25 30 35 40 45 50 55" at bounding box center [661, 328] width 224 height 224
click at [750, 144] on button "AM" at bounding box center [751, 143] width 23 height 21
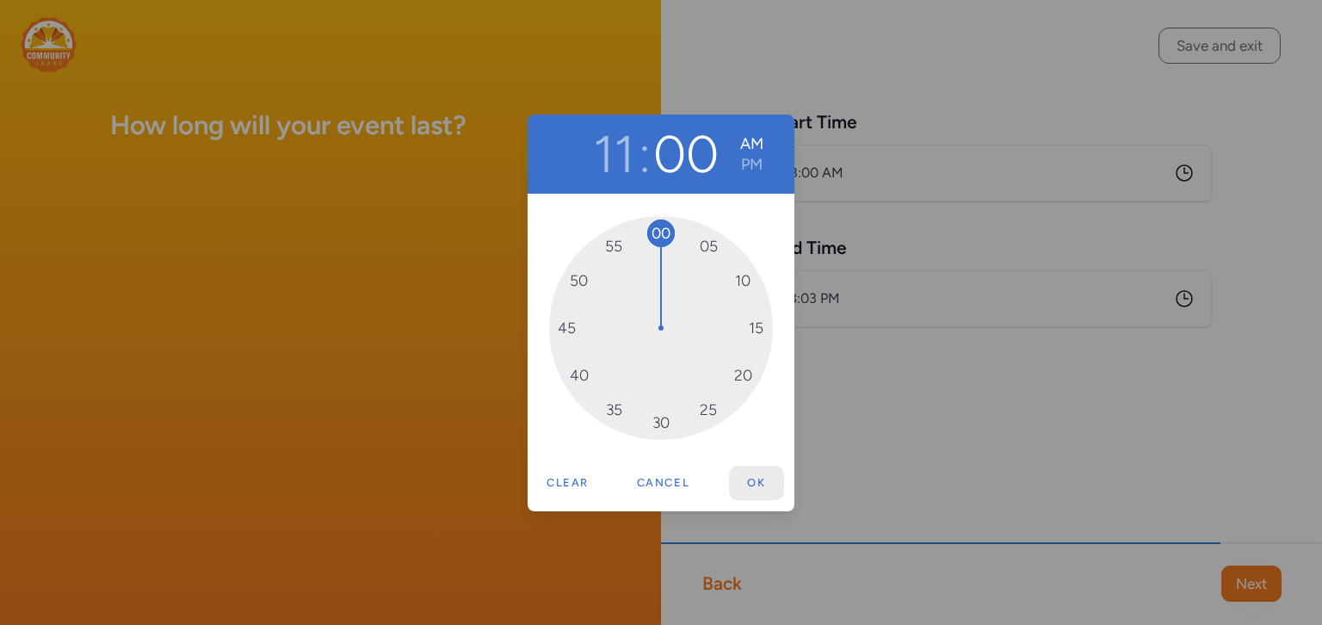
click at [761, 484] on button "Ok" at bounding box center [756, 482] width 55 height 34
type input "11:00 AM"
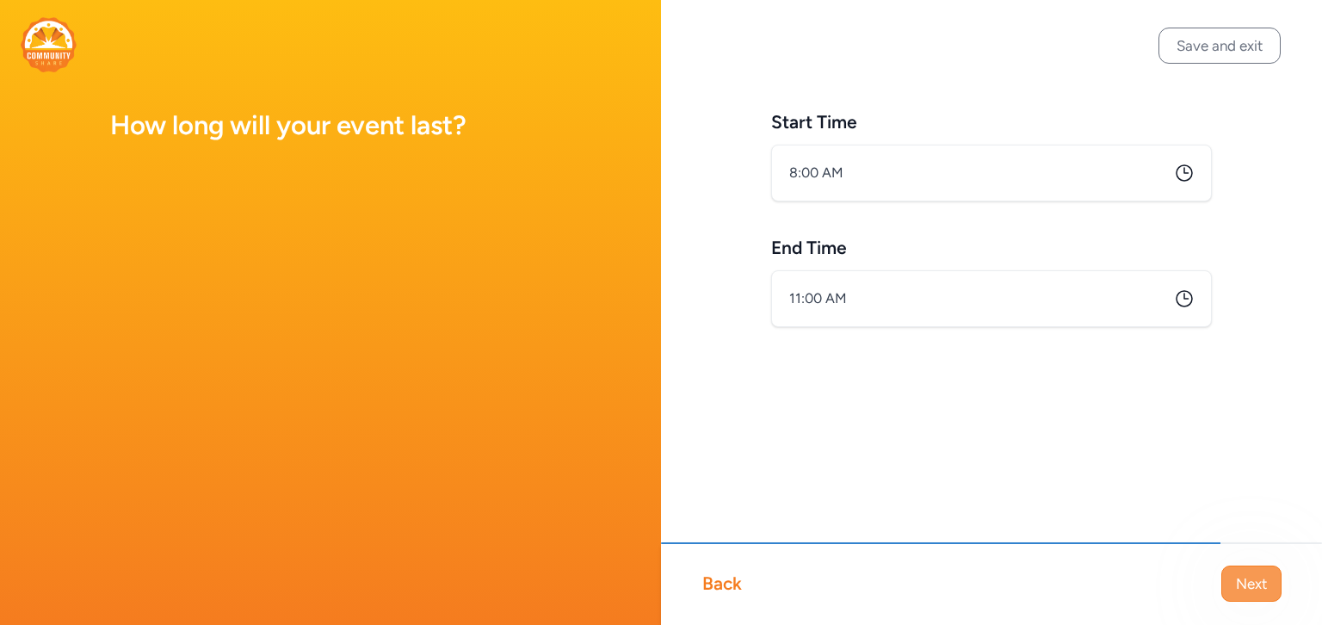
click at [1254, 581] on span "Next" at bounding box center [1251, 583] width 31 height 21
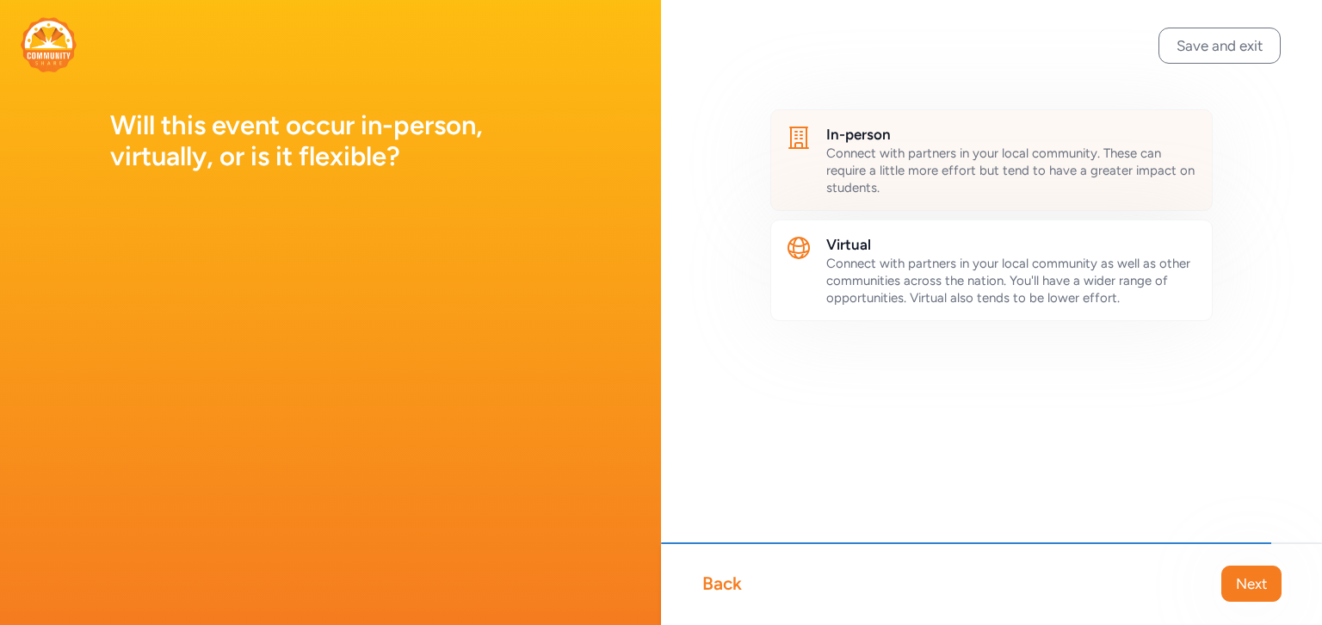
click at [1017, 177] on span "Connect with partners in your local community. These can require a little more …" at bounding box center [1010, 170] width 368 height 50
click at [1252, 587] on span "Next" at bounding box center [1251, 583] width 31 height 21
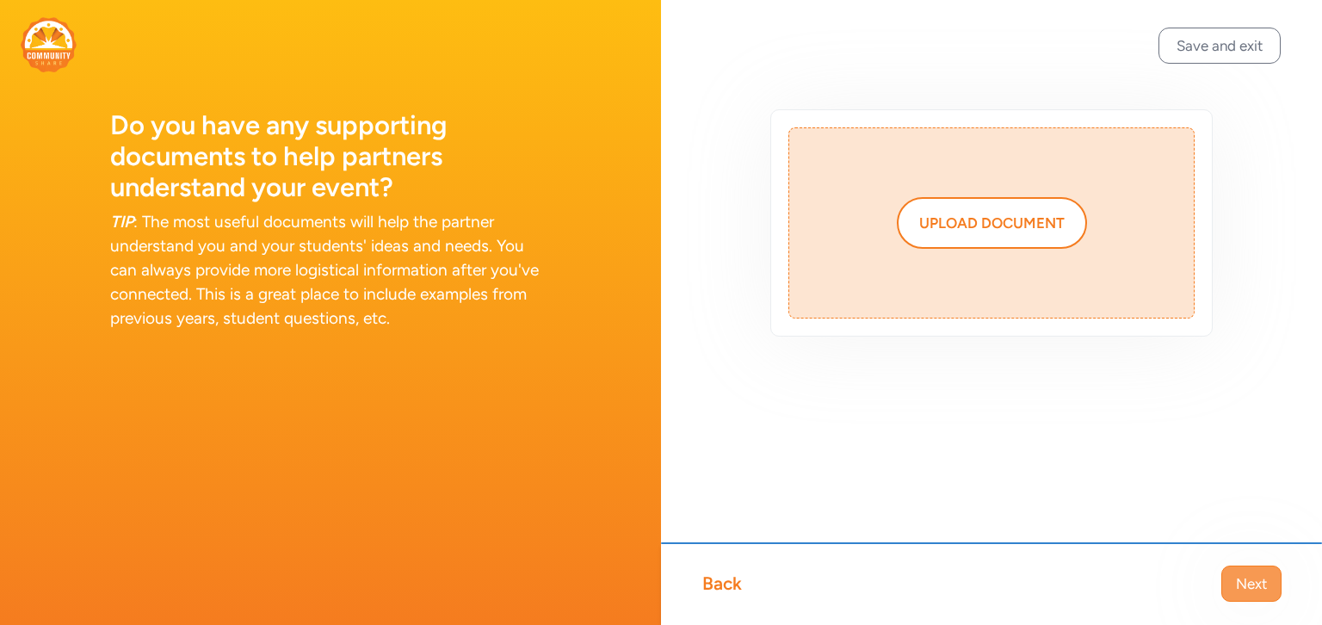
click at [1250, 580] on span "Next" at bounding box center [1251, 583] width 31 height 21
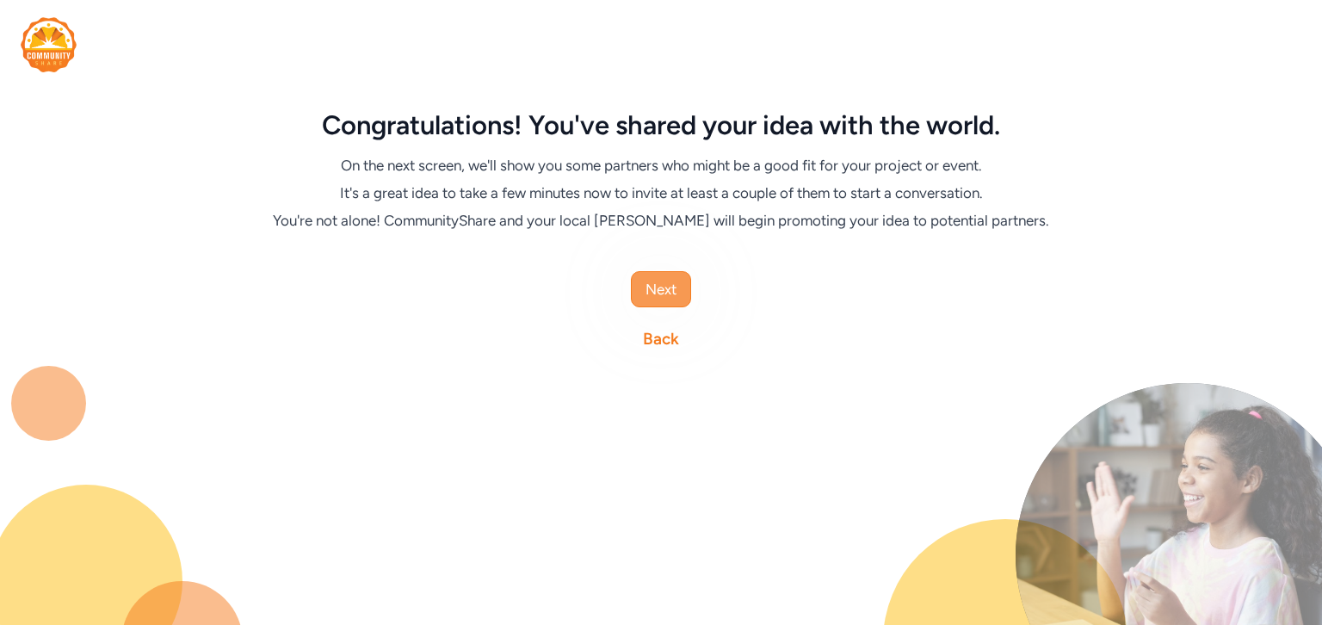
click at [655, 293] on span "Next" at bounding box center [660, 289] width 31 height 21
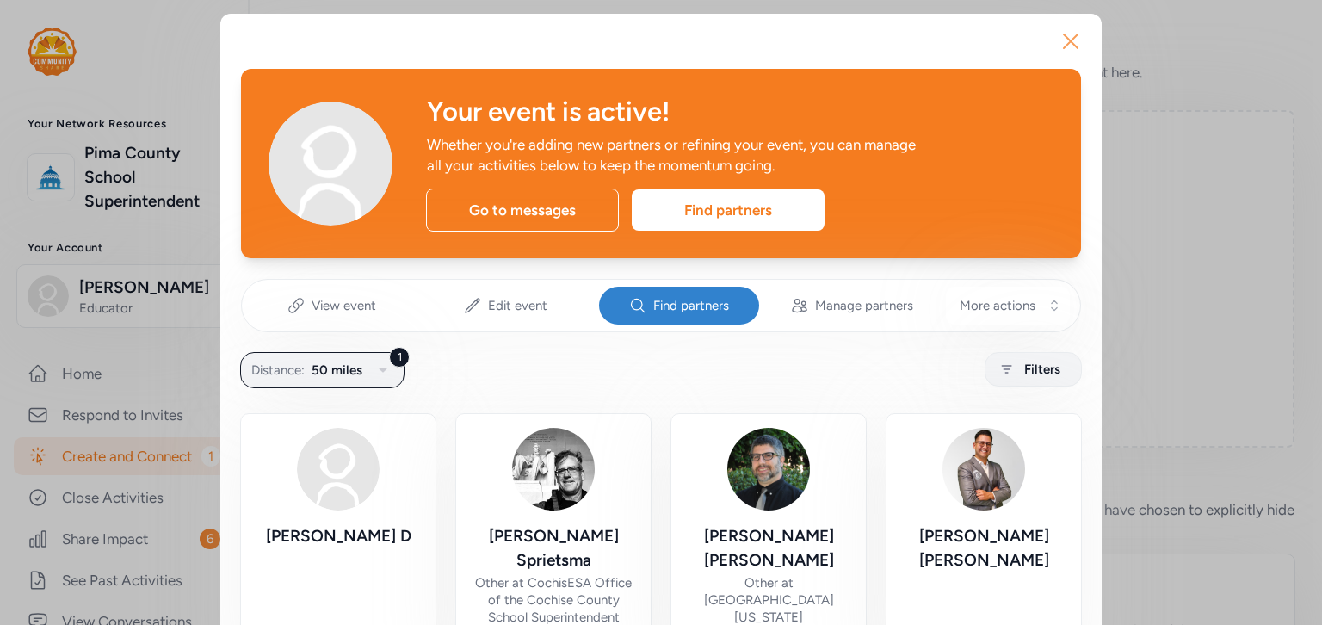
click at [1067, 38] on icon "button" at bounding box center [1070, 41] width 14 height 14
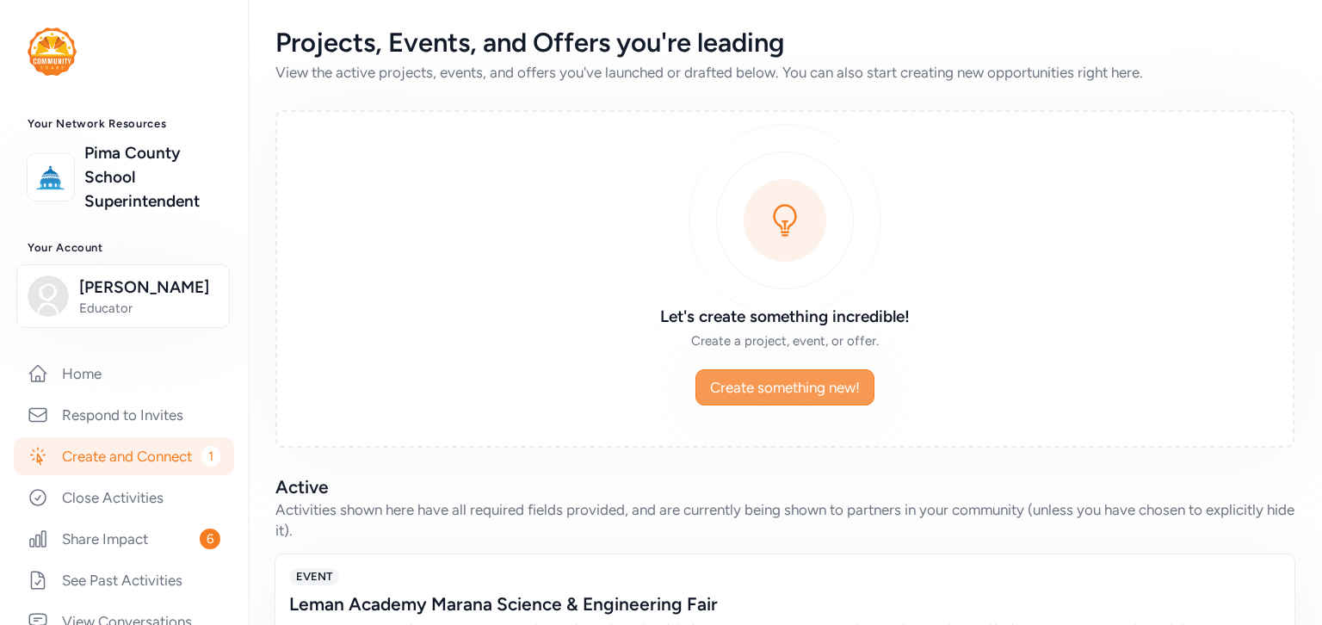
click at [825, 387] on span "Create something new!" at bounding box center [785, 387] width 150 height 21
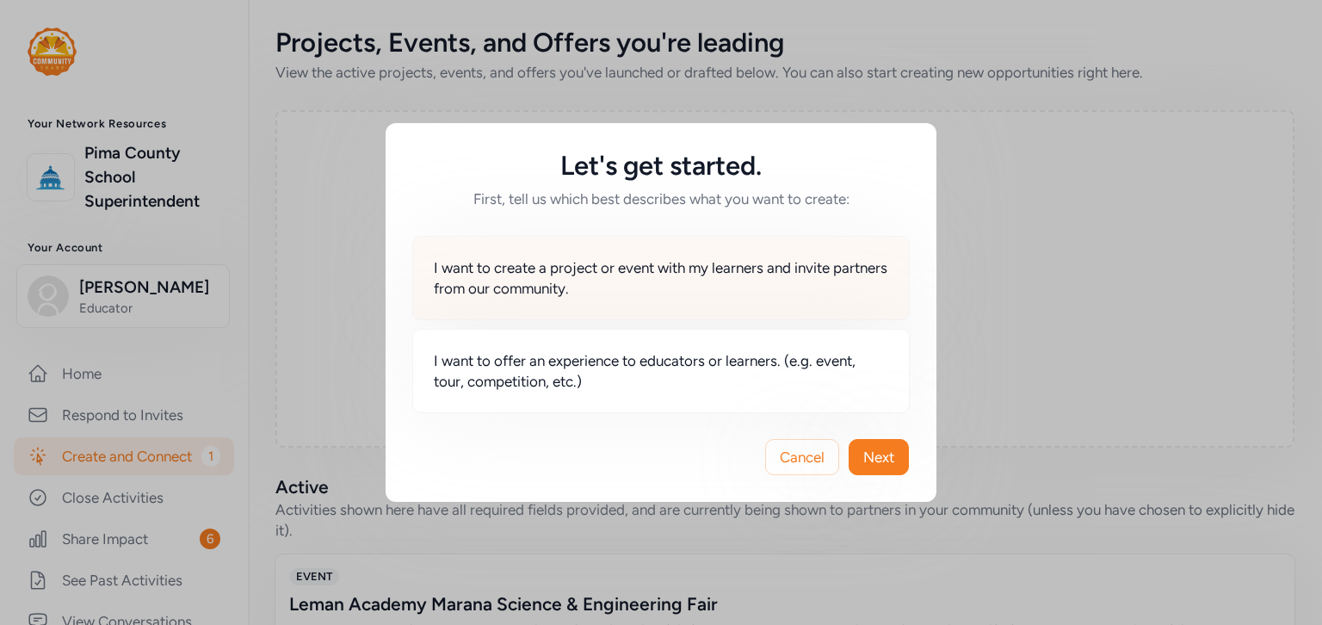
click at [707, 292] on span "I want to create a project or event with my learners and invite partners from o…" at bounding box center [661, 277] width 454 height 41
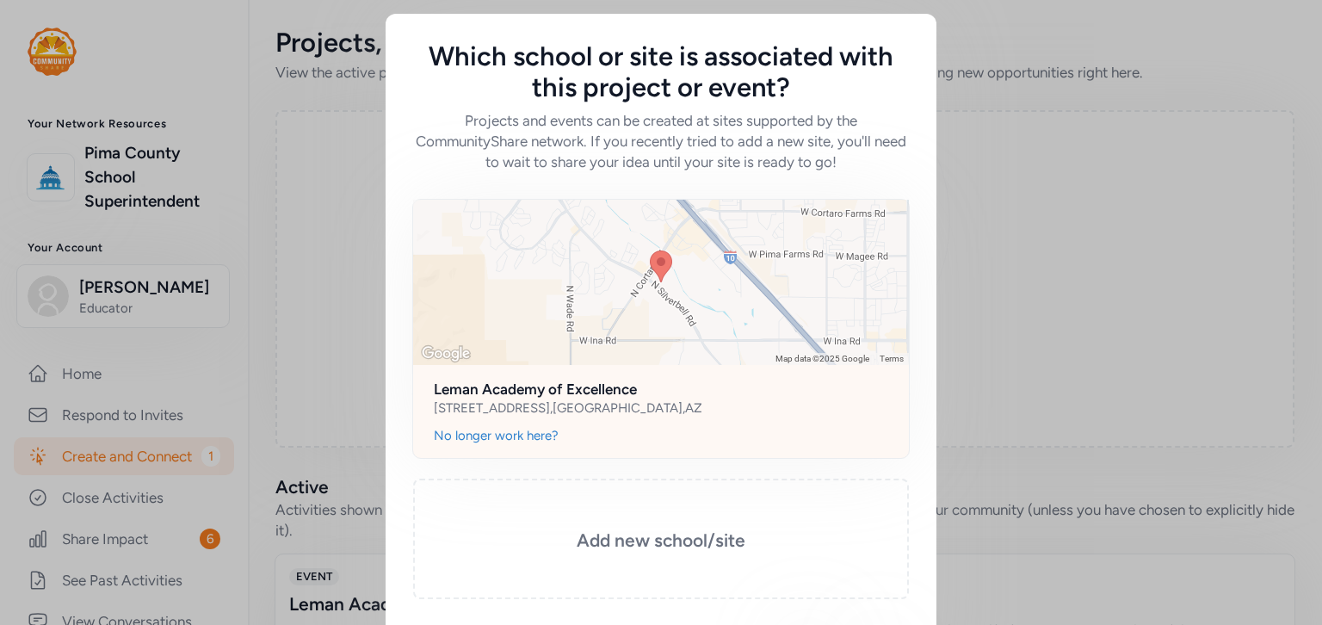
click at [657, 400] on div "[STREET_ADDRESS]" at bounding box center [661, 407] width 454 height 17
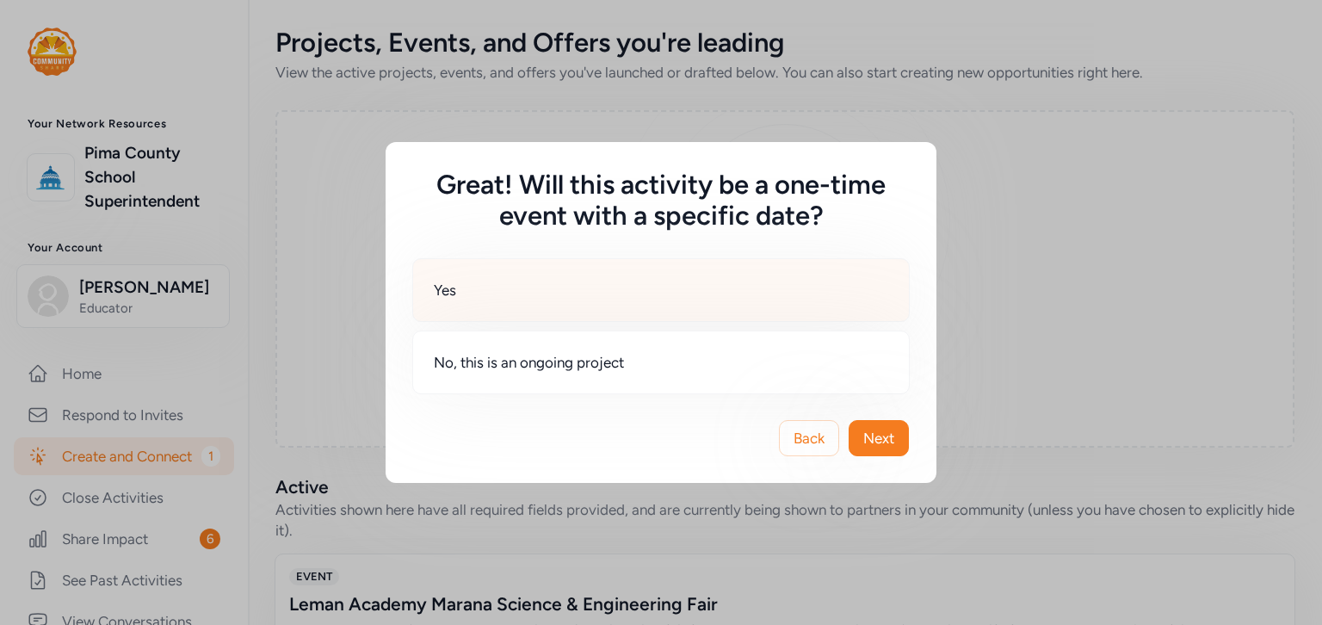
click at [508, 309] on div "Yes" at bounding box center [660, 290] width 497 height 64
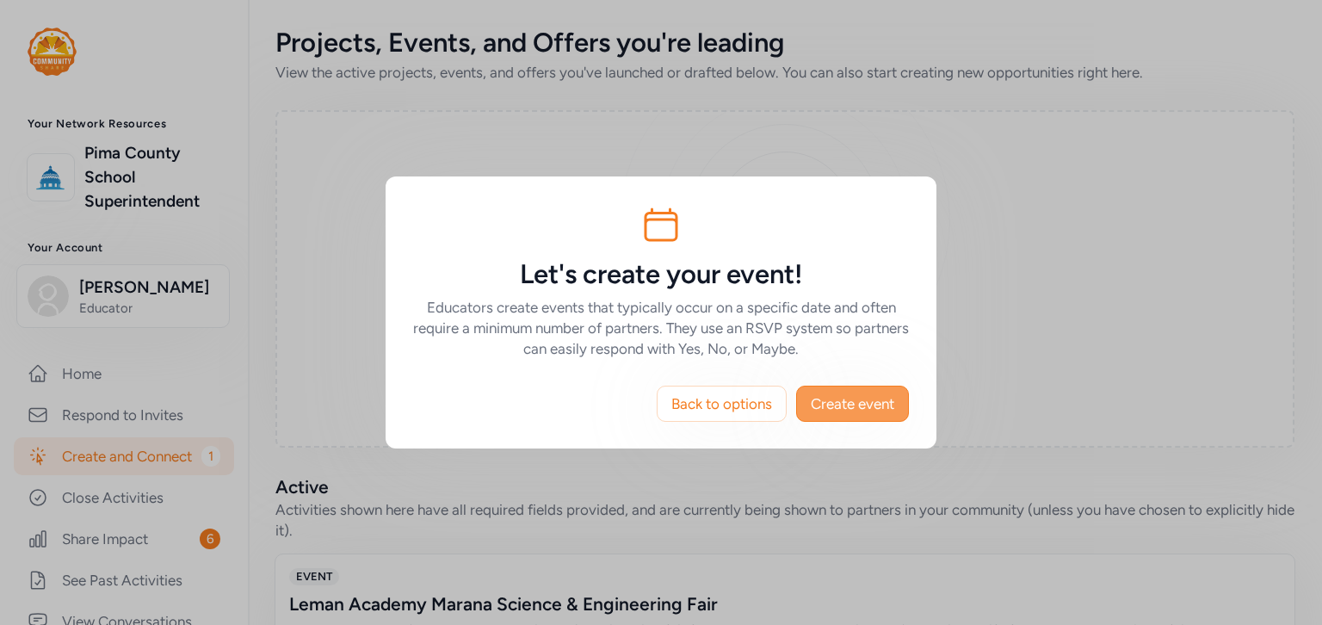
click at [837, 399] on span "Create event" at bounding box center [852, 403] width 83 height 21
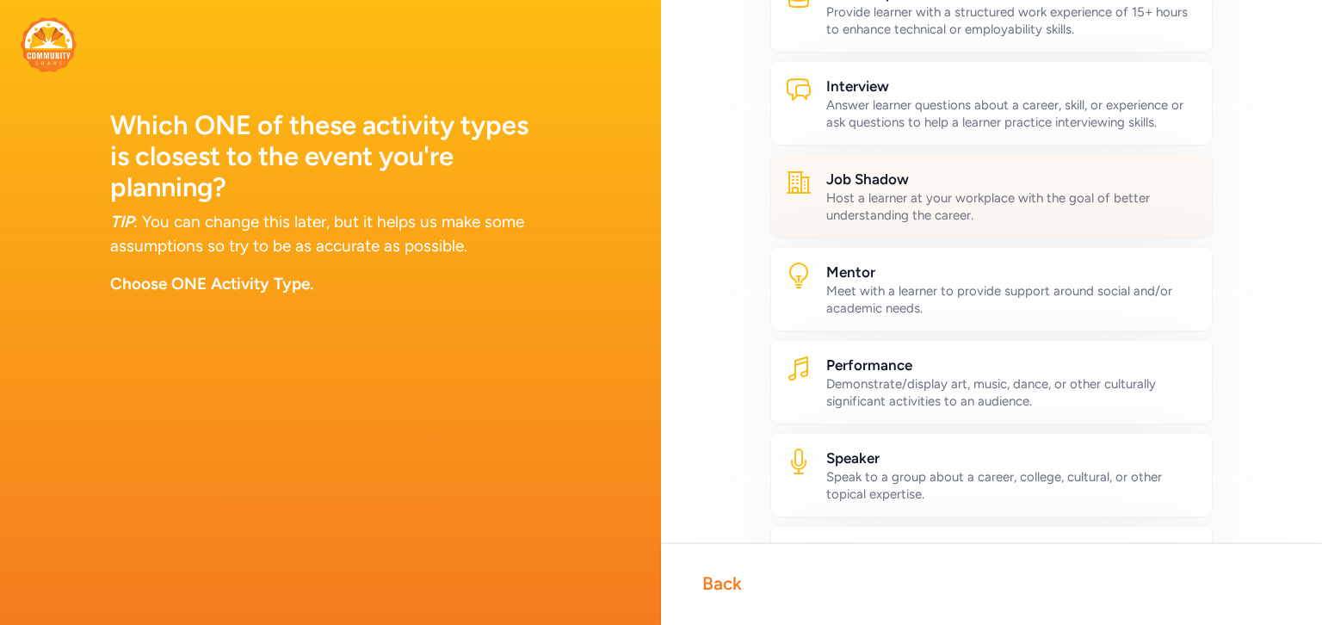
scroll to position [661, 0]
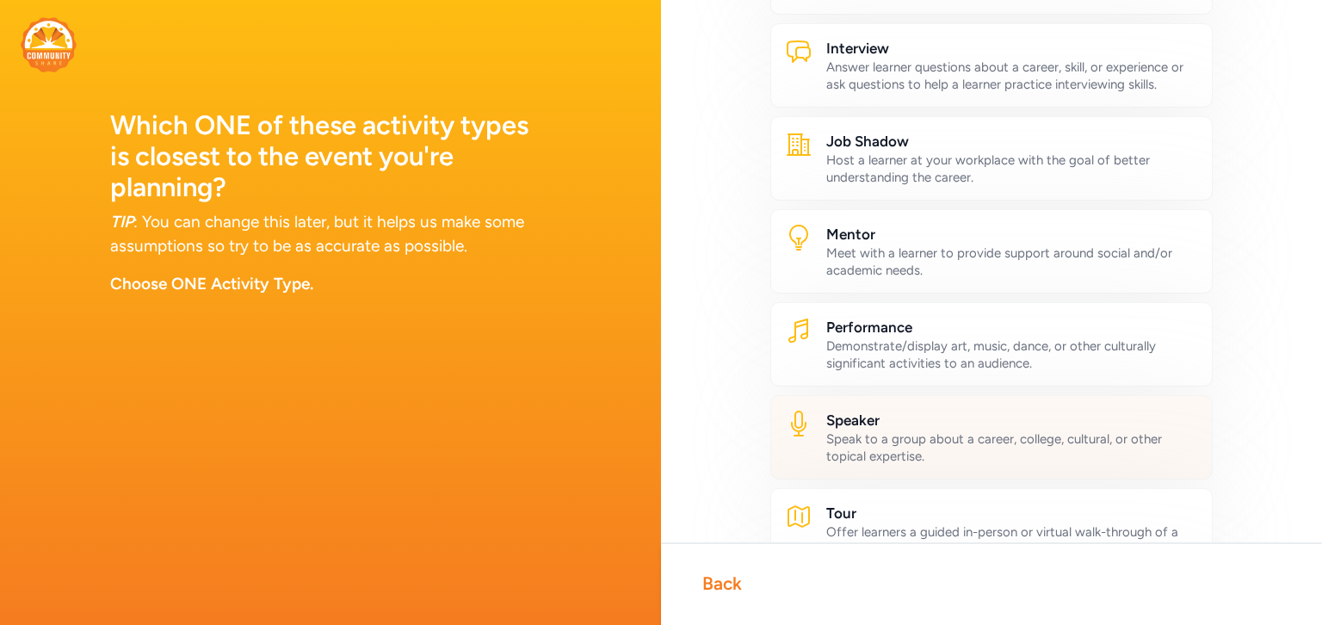
click at [949, 413] on h2 "Speaker" at bounding box center [1012, 420] width 372 height 21
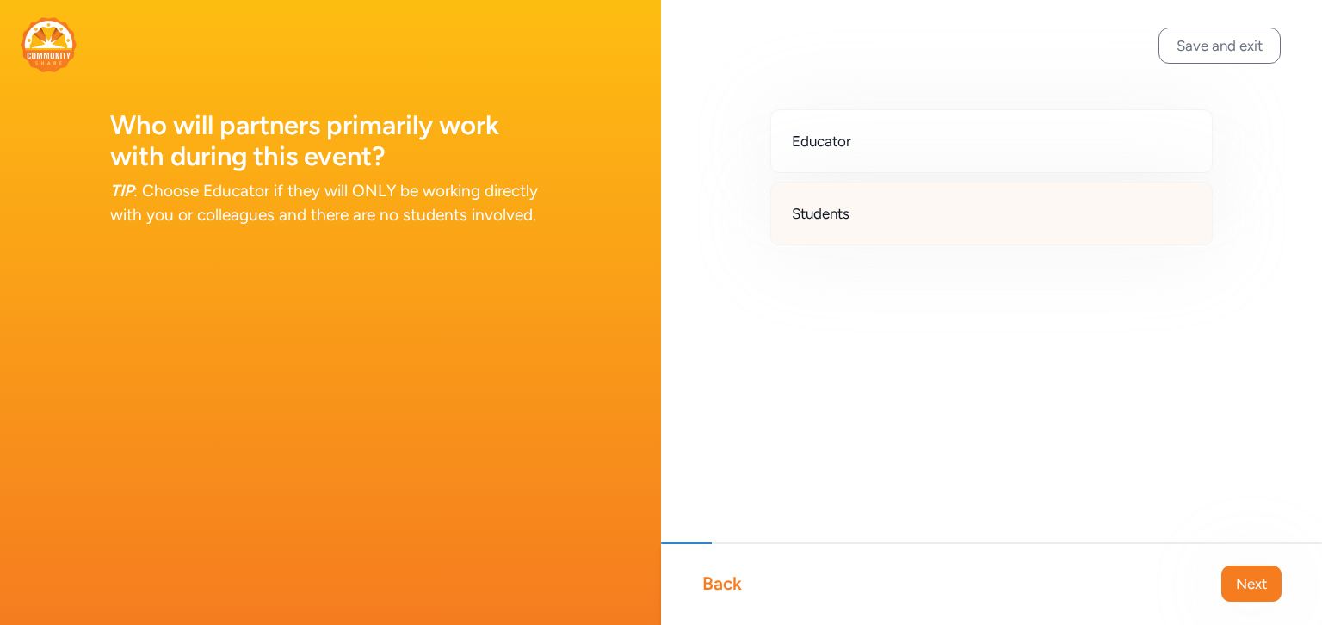
click at [959, 211] on div "Students" at bounding box center [991, 214] width 442 height 64
click at [1254, 591] on span "Next" at bounding box center [1251, 583] width 31 height 21
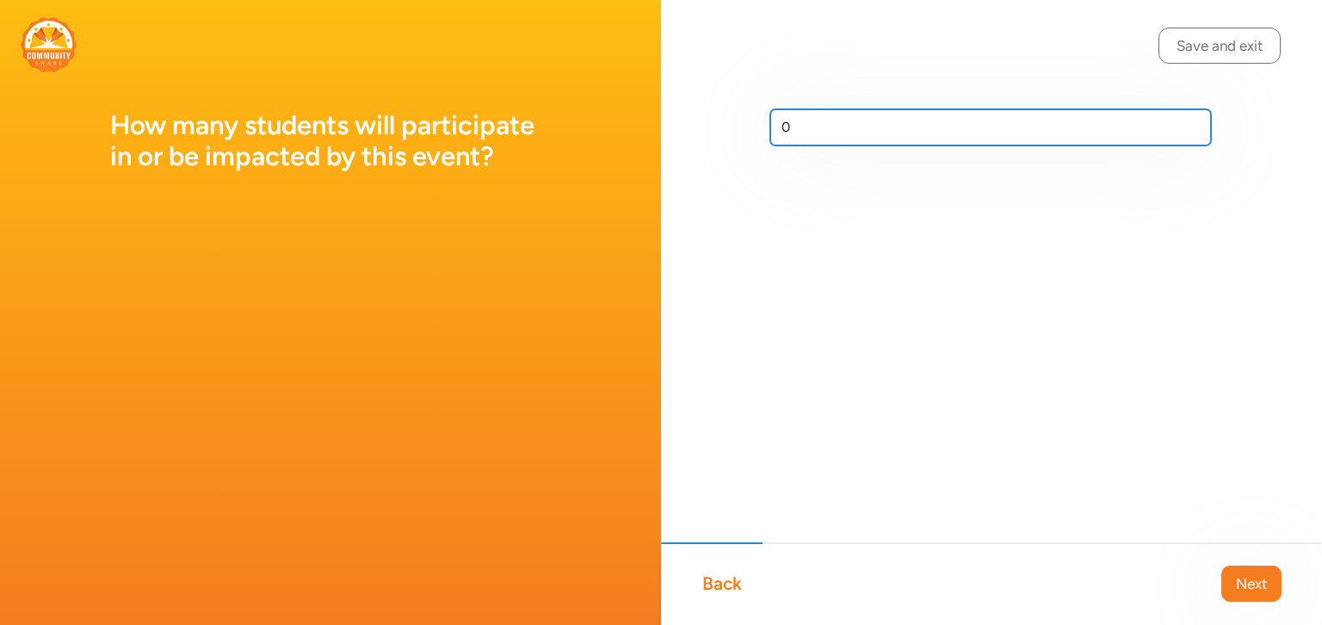
click at [809, 126] on input "0" at bounding box center [990, 127] width 441 height 36
type input "300"
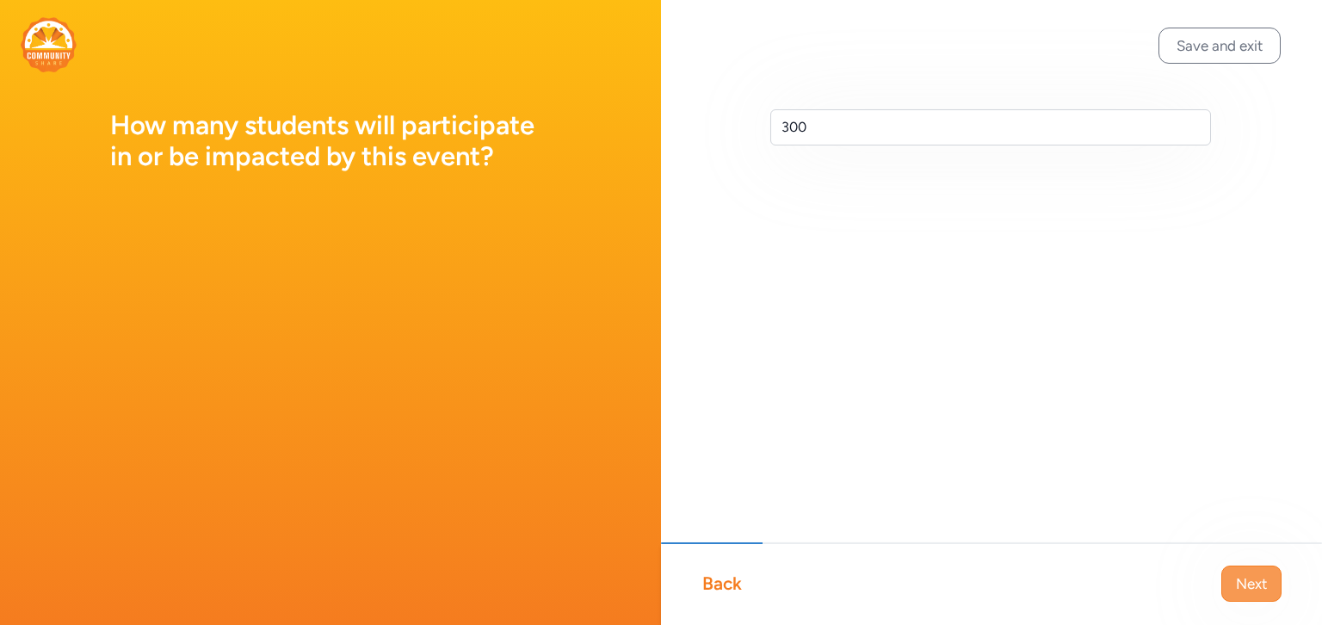
click at [1239, 585] on span "Next" at bounding box center [1251, 583] width 31 height 21
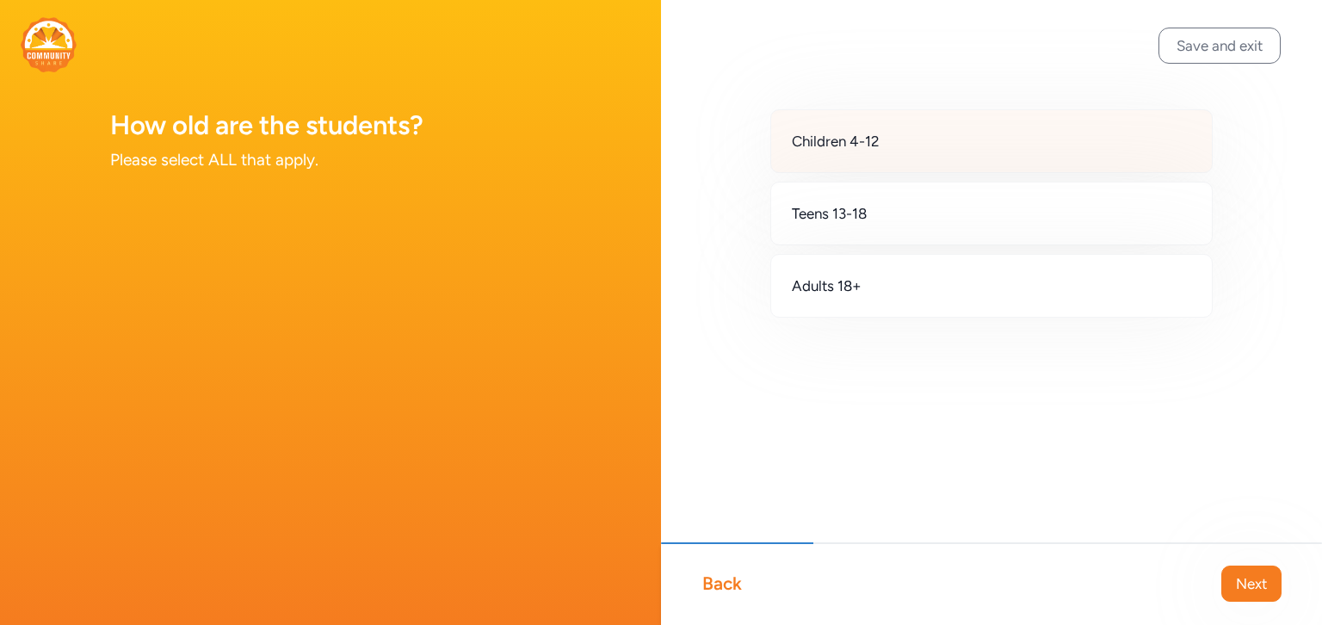
click at [925, 137] on div "Children 4-12" at bounding box center [991, 141] width 442 height 64
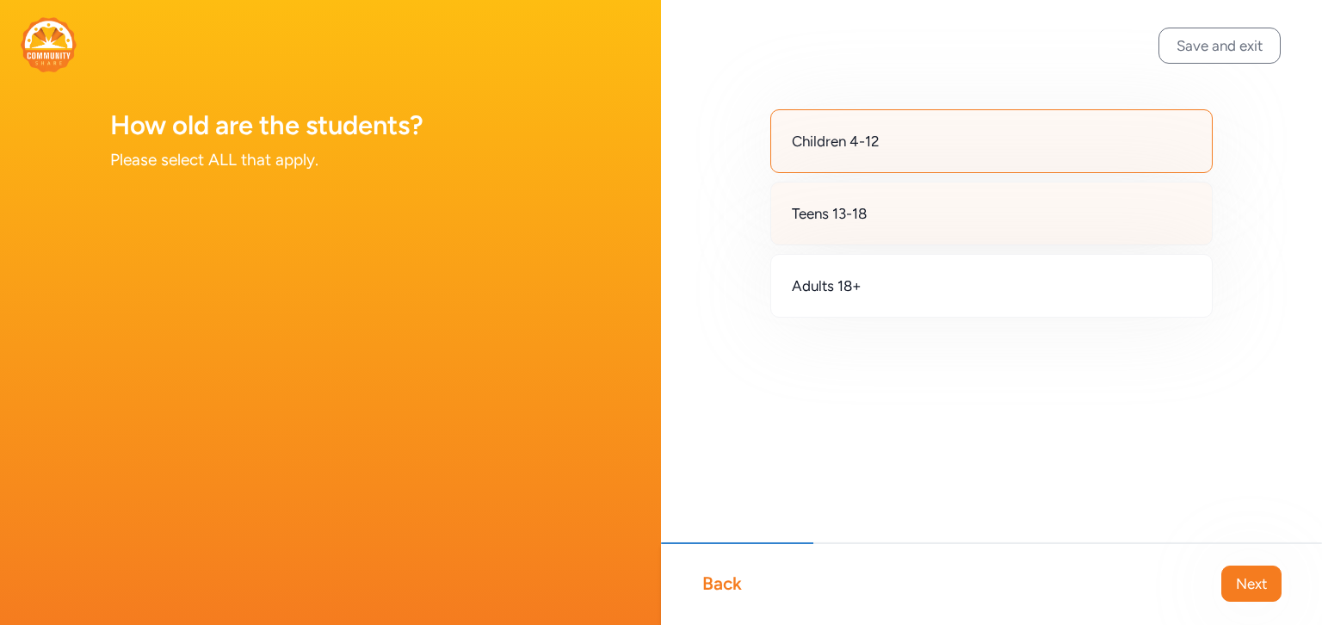
click at [921, 210] on div "Teens 13-18" at bounding box center [991, 214] width 442 height 64
click at [1257, 584] on span "Next" at bounding box center [1251, 583] width 31 height 21
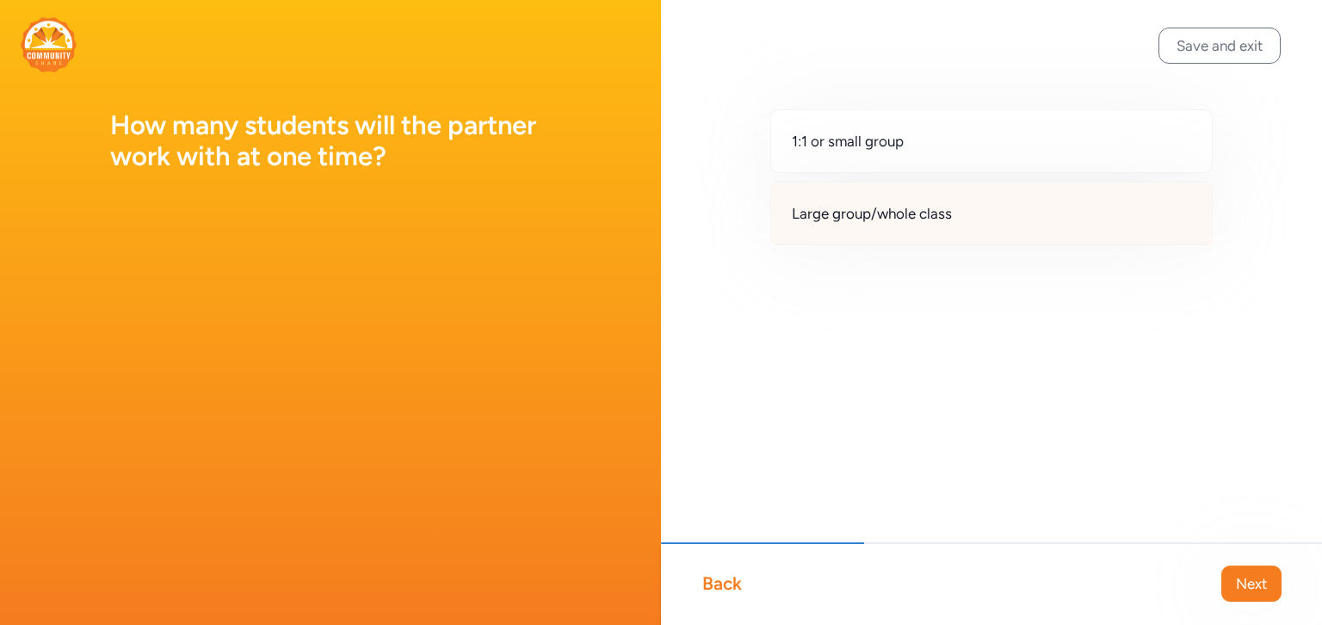
click at [946, 209] on span "Large group/whole class" at bounding box center [872, 213] width 160 height 21
click at [1255, 595] on button "Next" at bounding box center [1251, 583] width 60 height 36
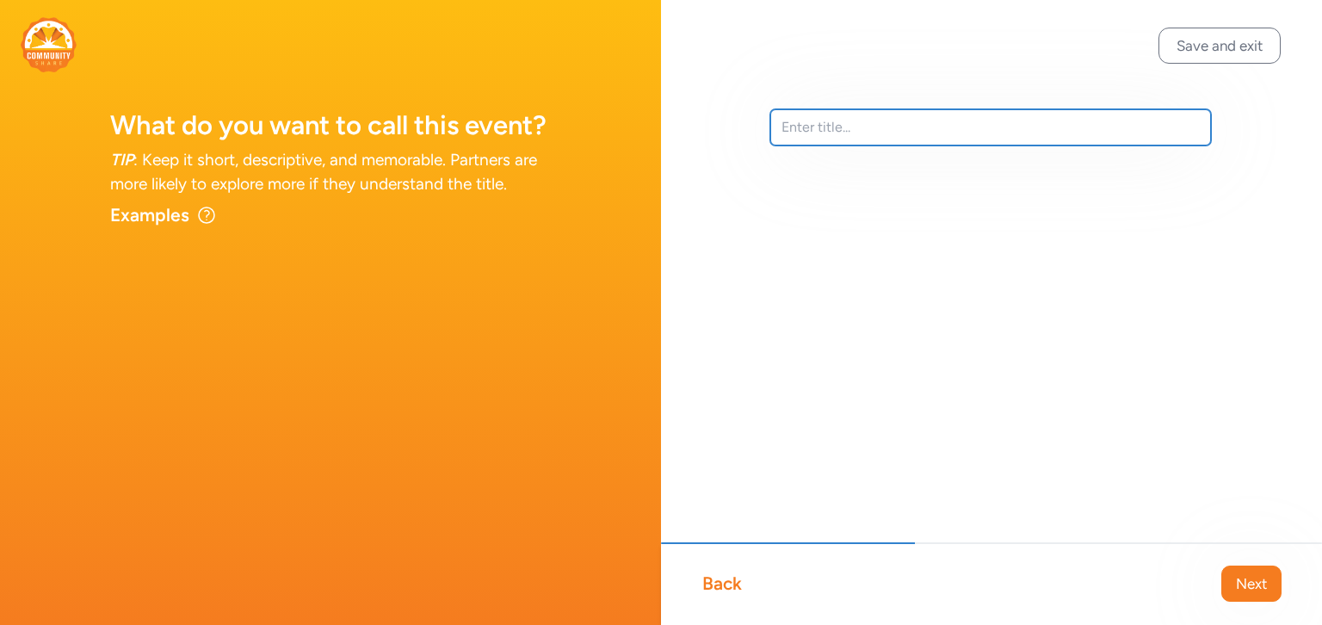
click at [809, 135] on input "text" at bounding box center [990, 127] width 441 height 36
click at [935, 126] on input "[GEOGRAPHIC_DATA] [GEOGRAPHIC_DATA]" at bounding box center [990, 127] width 441 height 36
click at [1123, 124] on input "Leman Academy Marana 4th Annual Middle School" at bounding box center [990, 127] width 441 height 36
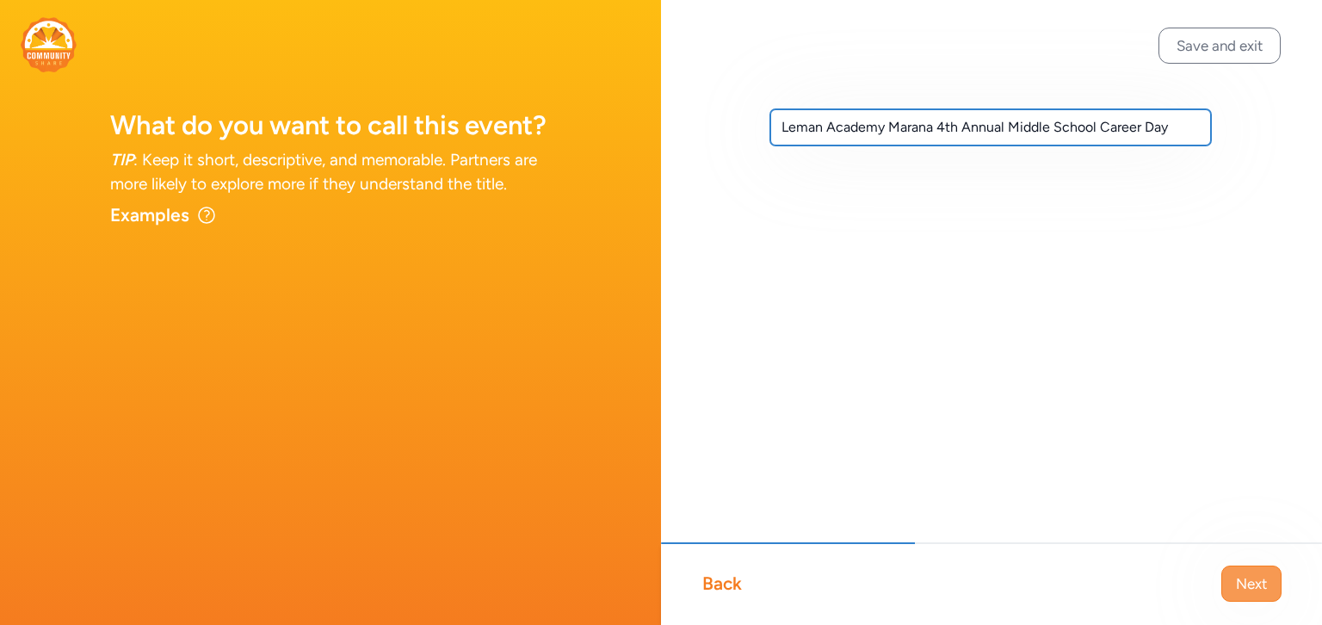
type input "Leman Academy Marana 4th Annual Middle School Career Day"
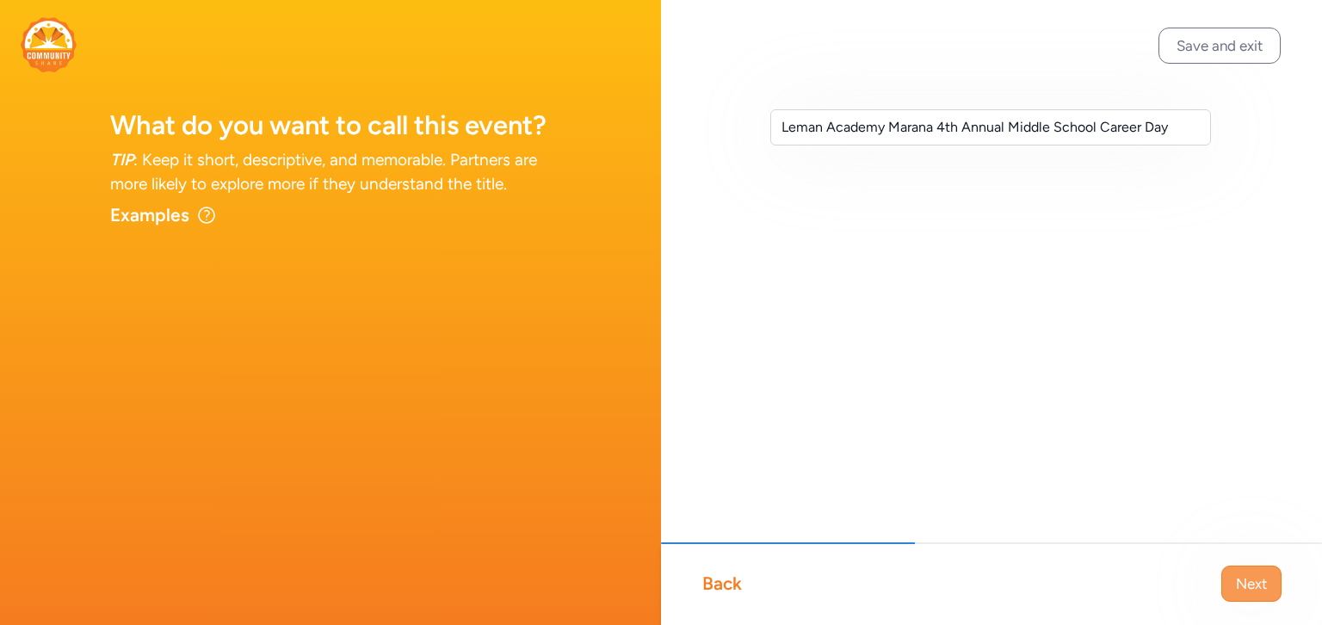
click at [1248, 586] on span "Next" at bounding box center [1251, 583] width 31 height 21
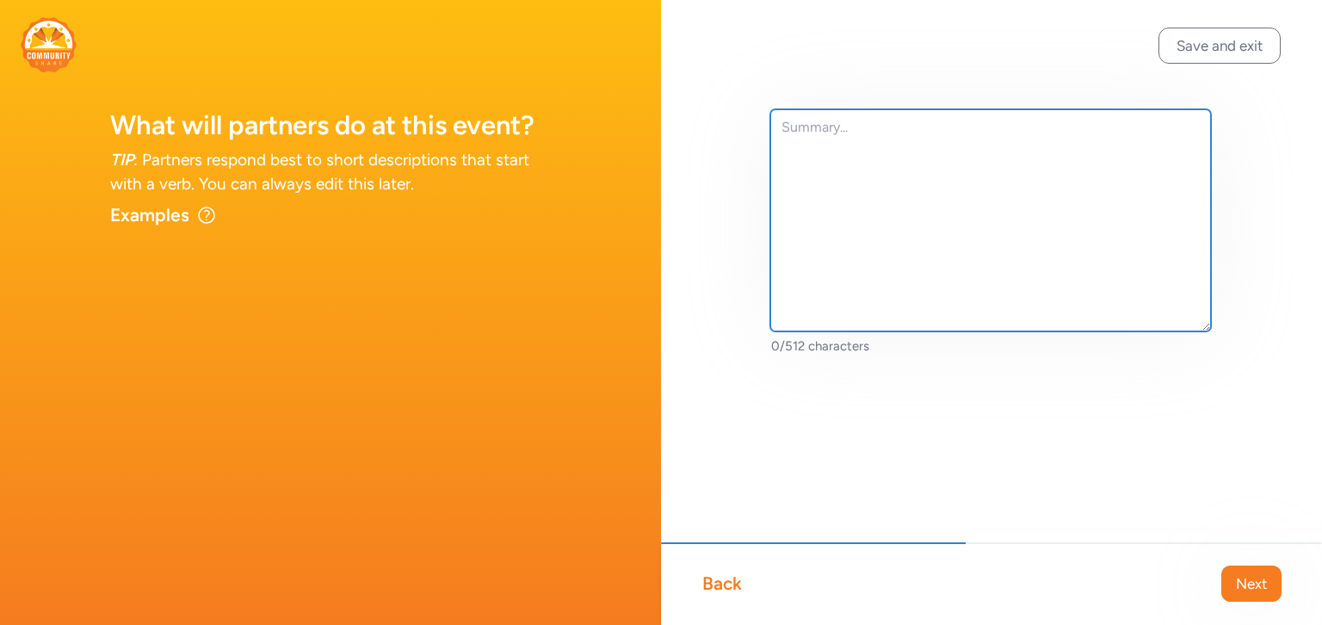
click at [805, 137] on textarea at bounding box center [990, 220] width 441 height 222
type textarea "L"
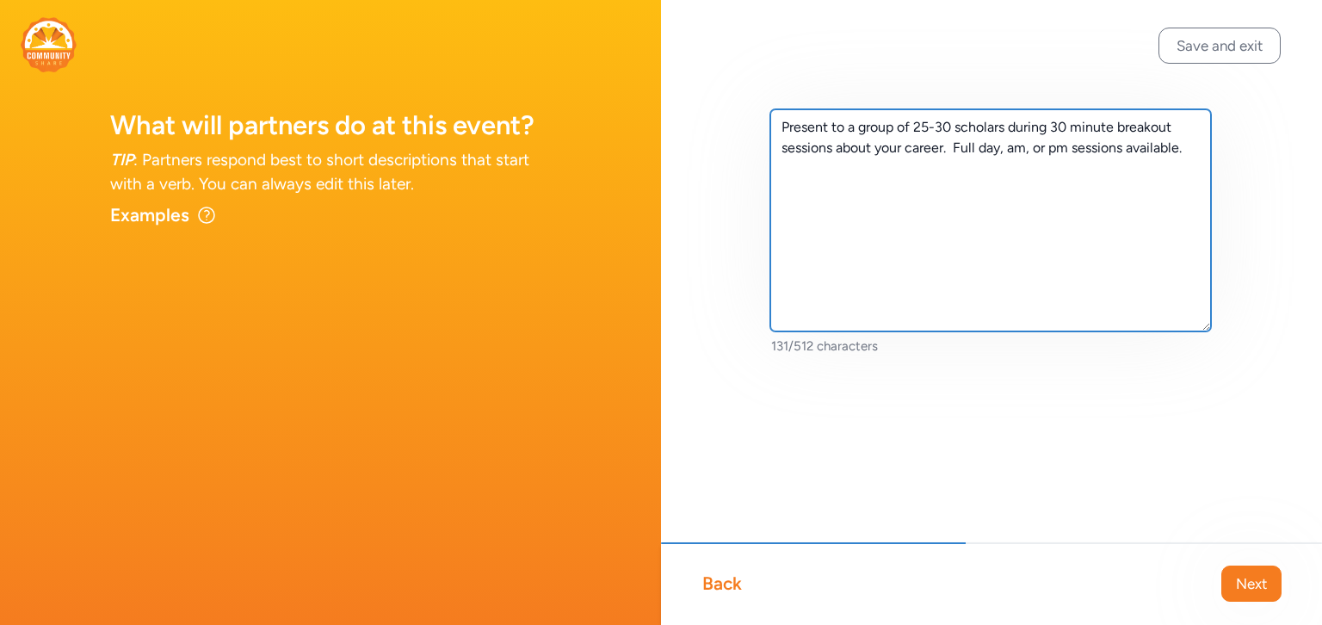
click at [956, 151] on textarea "Present to a group of 25-30 scholars during 30 minute breakout sessions about y…" at bounding box center [990, 220] width 441 height 222
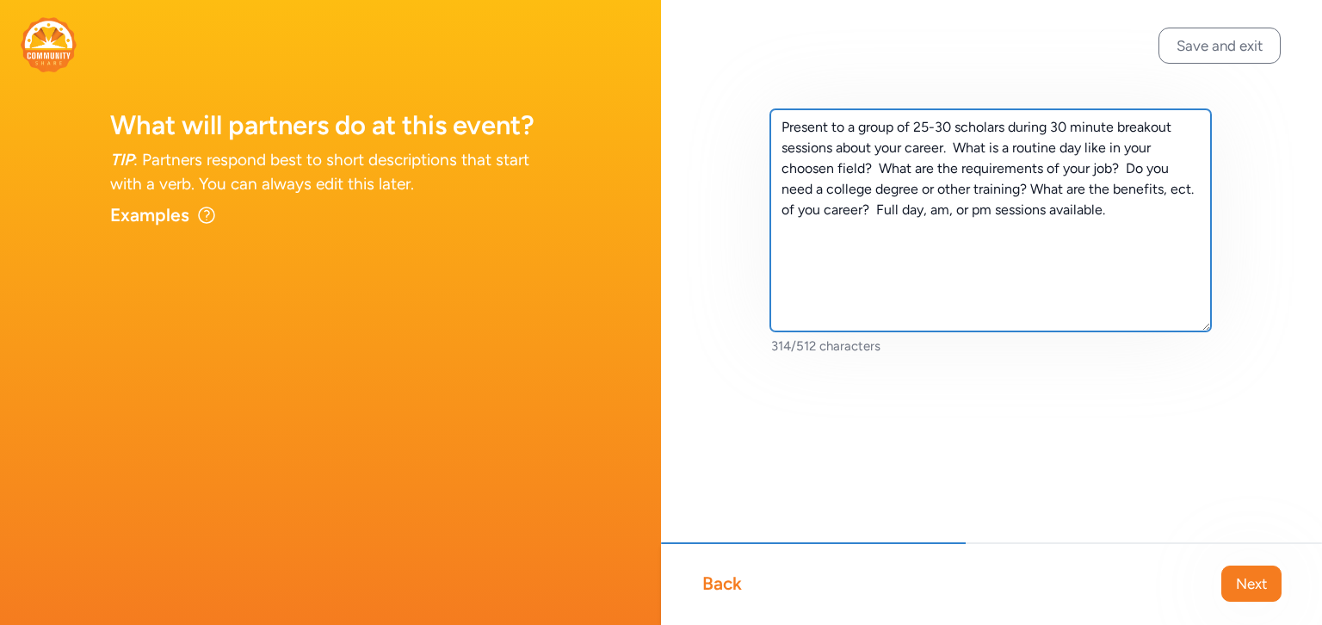
click at [1191, 188] on textarea "Present to a group of 25-30 scholars during 30 minute breakout sessions about y…" at bounding box center [990, 220] width 441 height 222
click at [1189, 189] on textarea "Present to a group of 25-30 scholars during 30 minute breakout sessions about y…" at bounding box center [990, 220] width 441 height 222
type textarea "Present to a group of 25-30 scholars during 30 minute breakout sessions about y…"
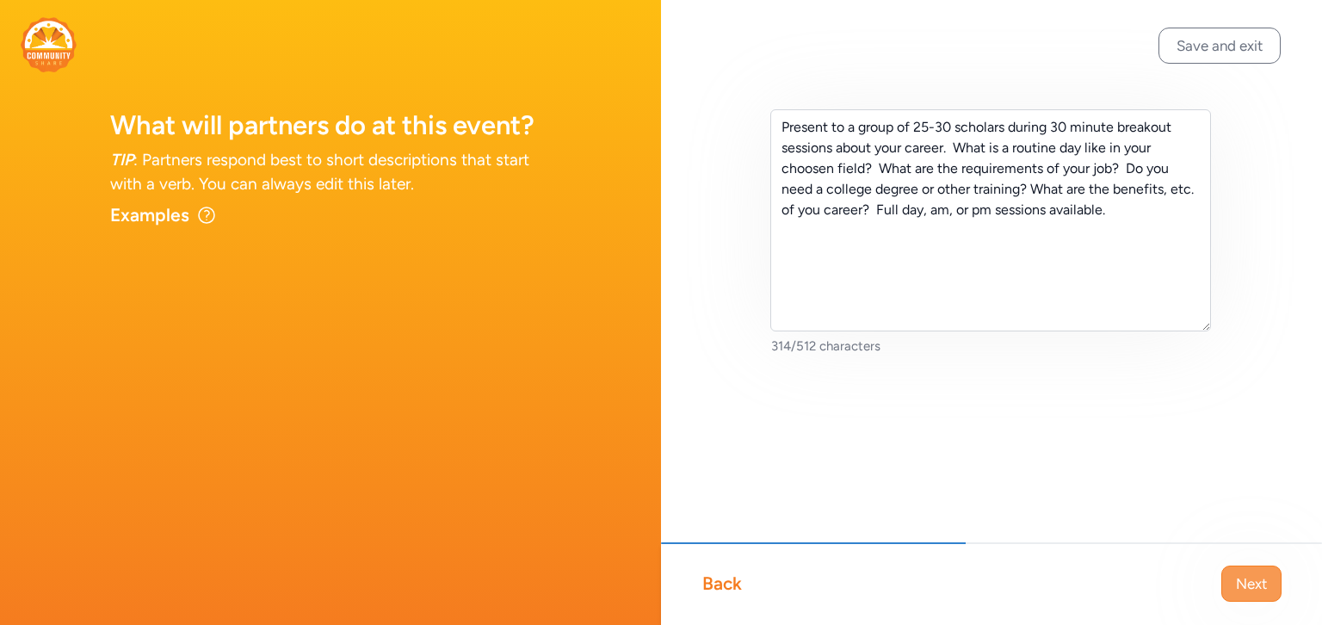
click at [1248, 589] on span "Next" at bounding box center [1251, 583] width 31 height 21
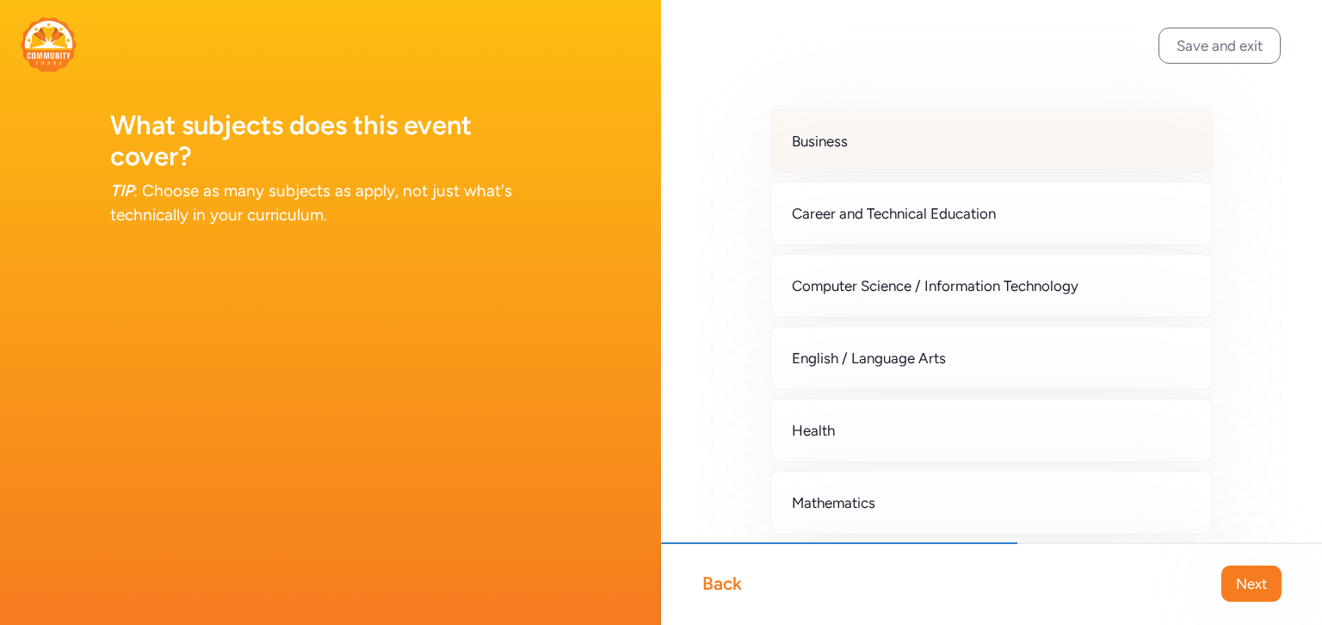
click at [1051, 156] on div "Business" at bounding box center [991, 141] width 442 height 64
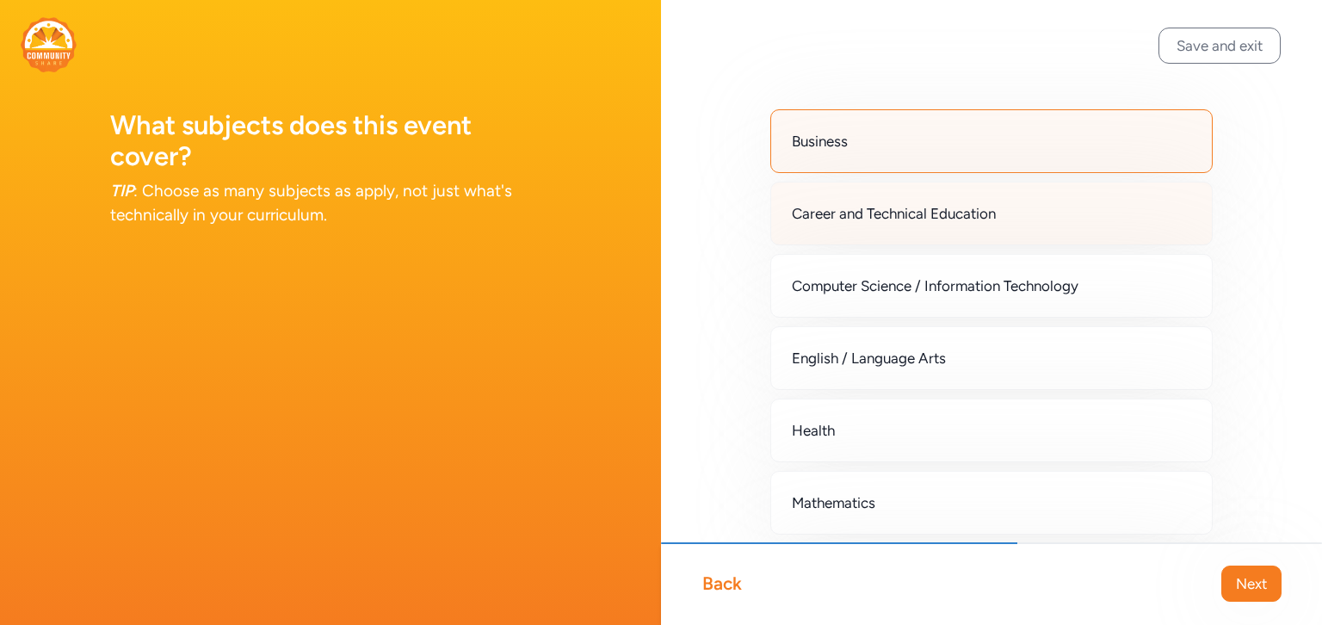
click at [1045, 215] on div "Career and Technical Education" at bounding box center [991, 214] width 442 height 64
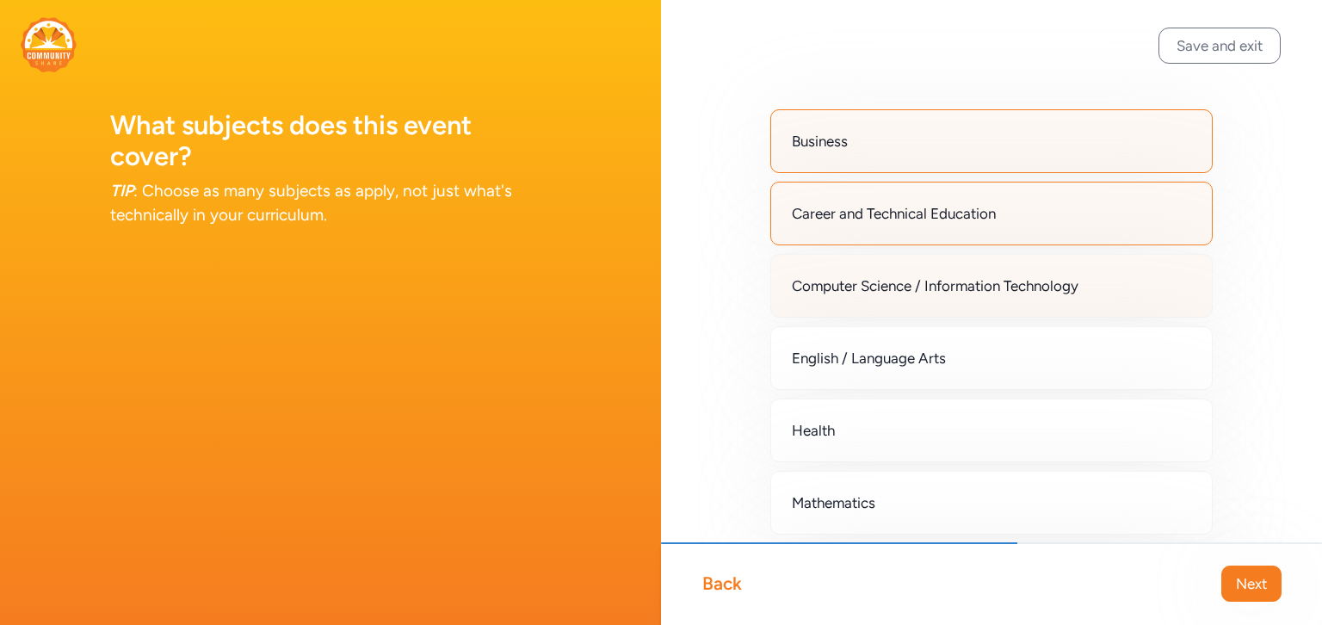
click at [1039, 292] on span "Computer Science / Information Technology" at bounding box center [935, 285] width 287 height 21
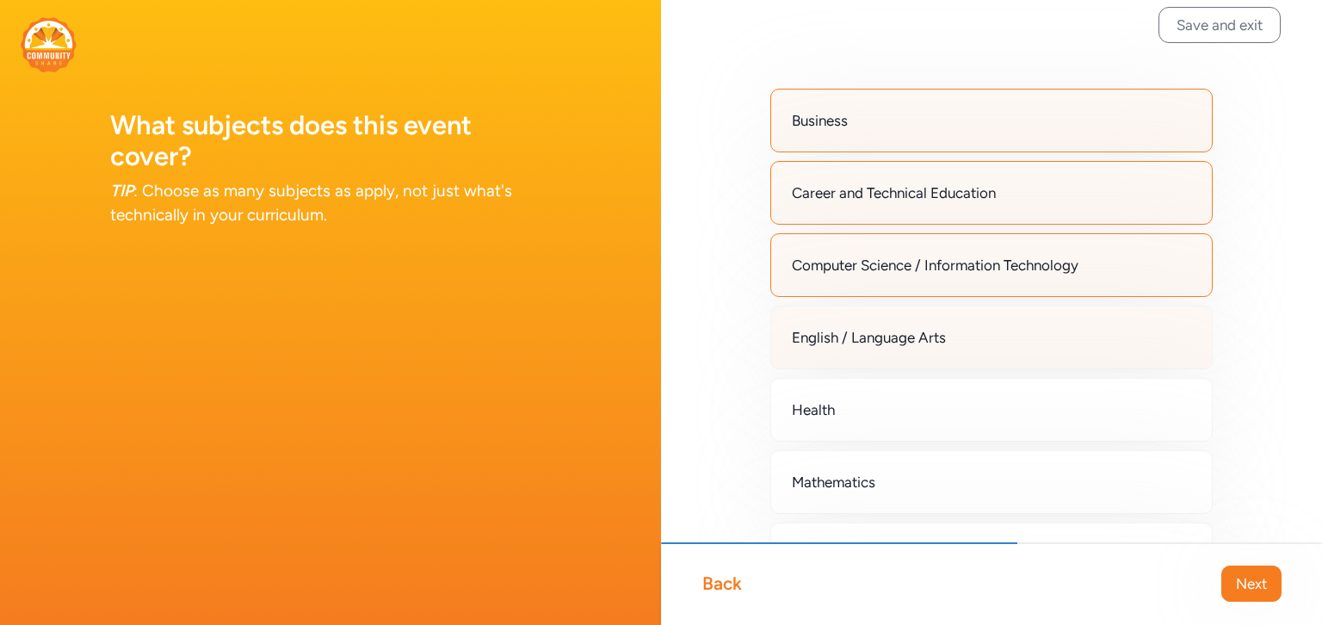
scroll to position [27, 0]
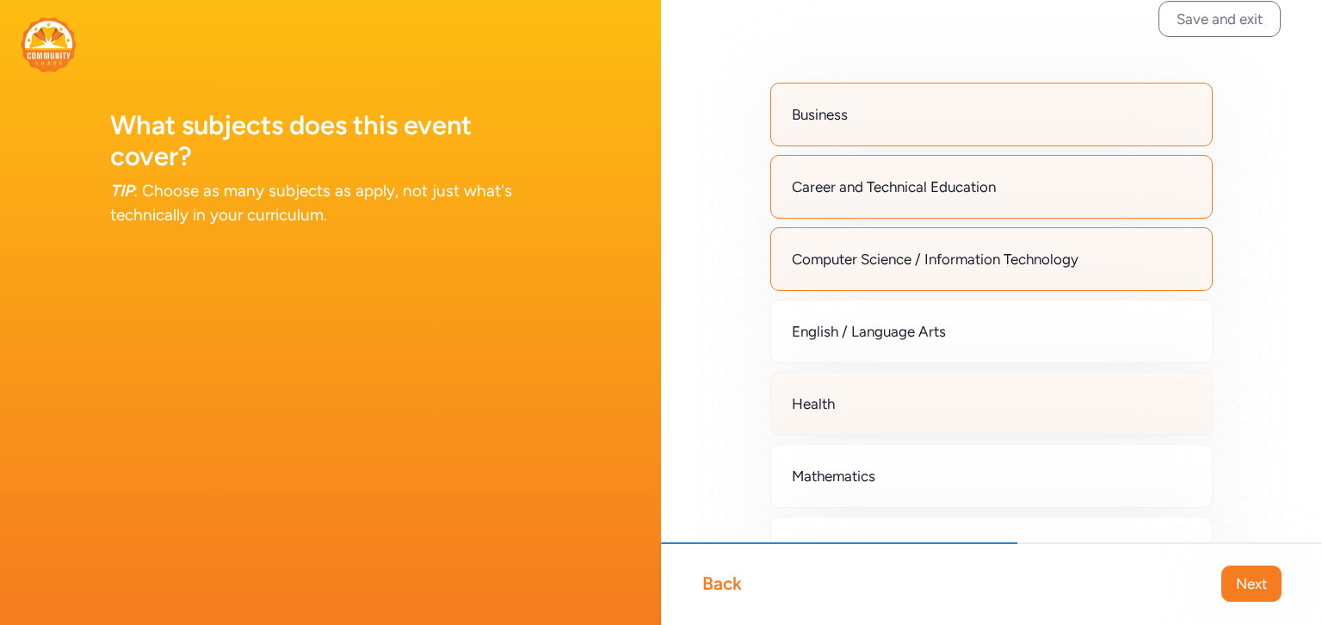
click at [971, 402] on div "Health" at bounding box center [991, 404] width 442 height 64
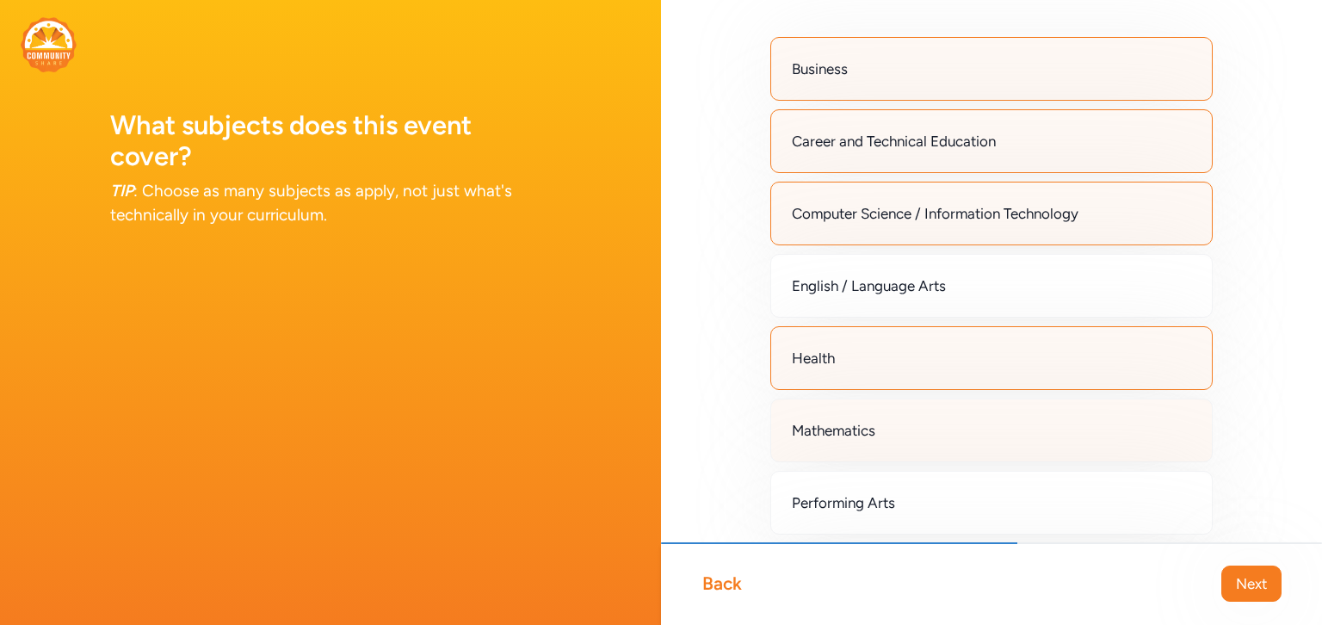
click at [961, 429] on div "Mathematics" at bounding box center [991, 430] width 442 height 64
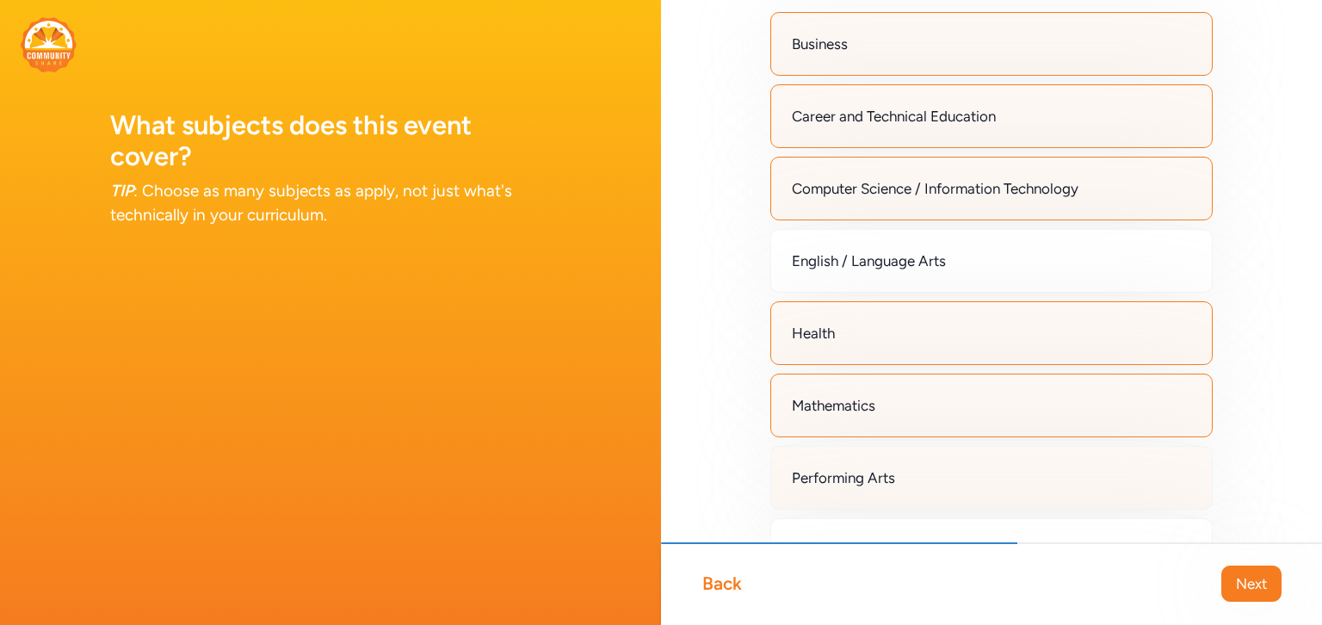
scroll to position [102, 0]
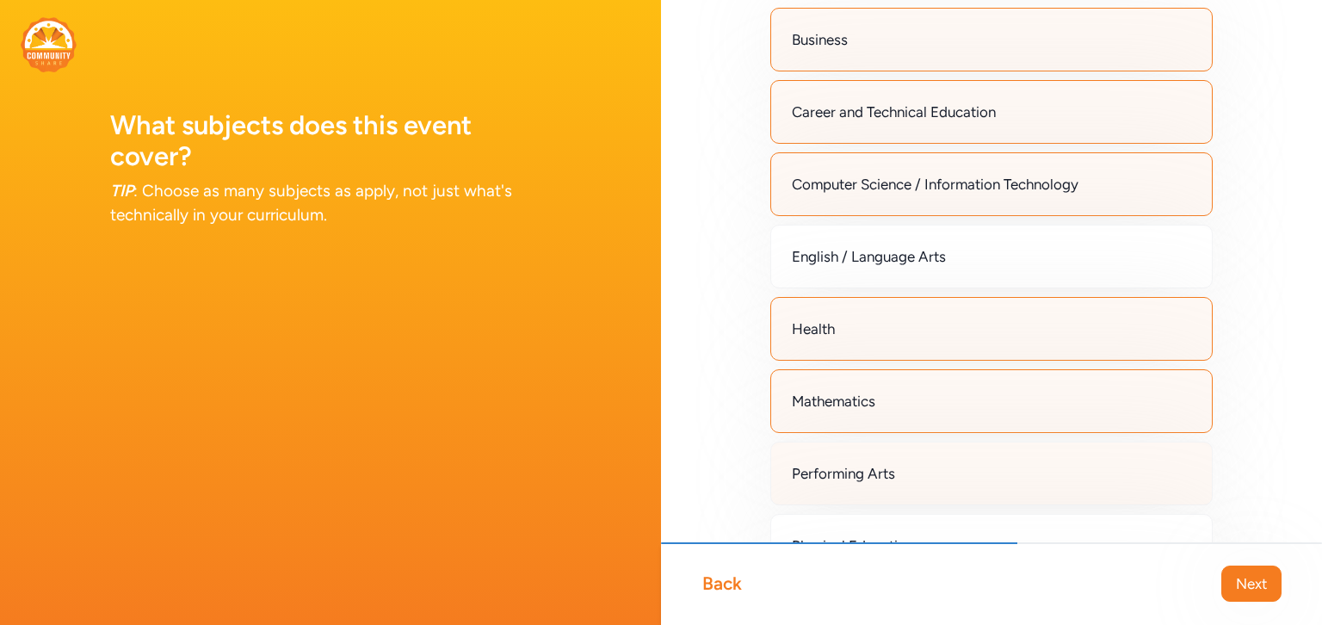
click at [952, 469] on div "Performing Arts" at bounding box center [991, 473] width 442 height 64
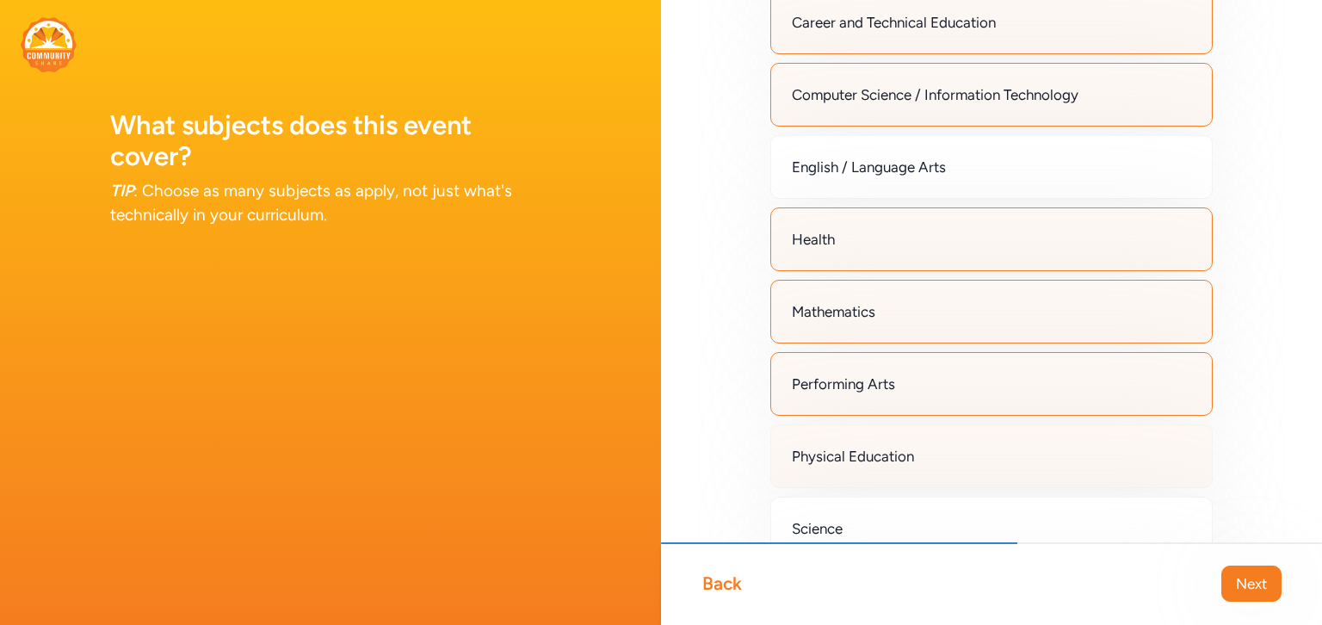
scroll to position [192, 0]
click at [947, 451] on div "Physical Education" at bounding box center [991, 455] width 442 height 64
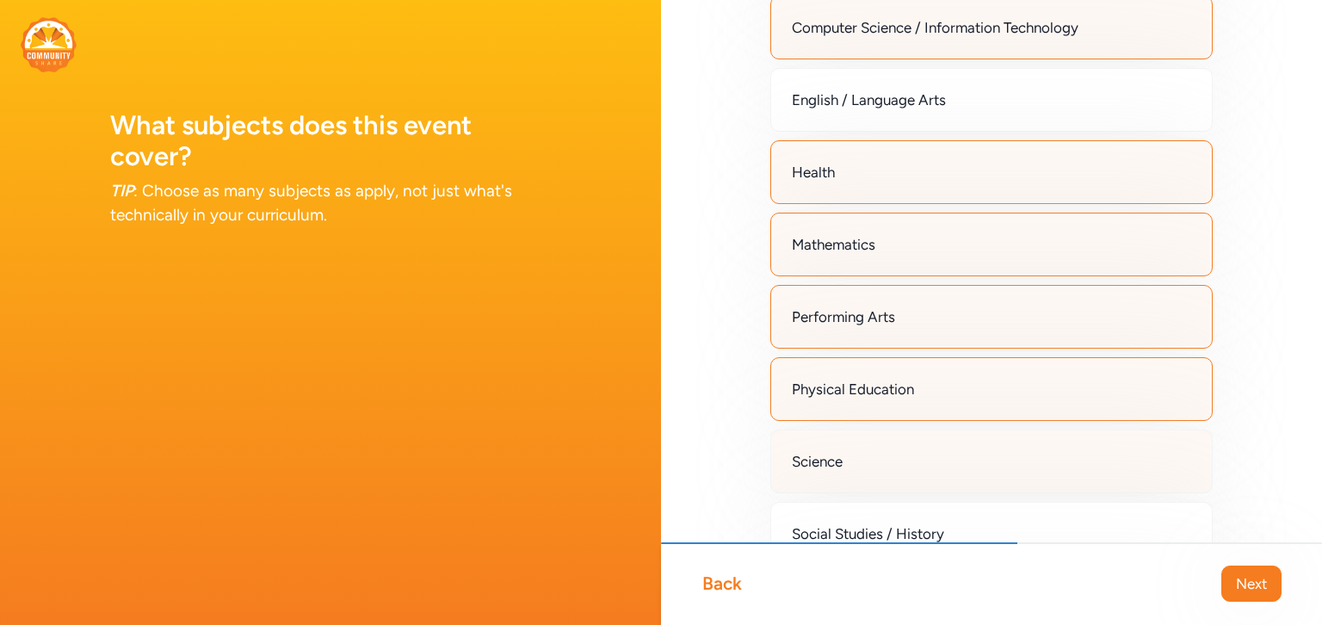
scroll to position [268, 0]
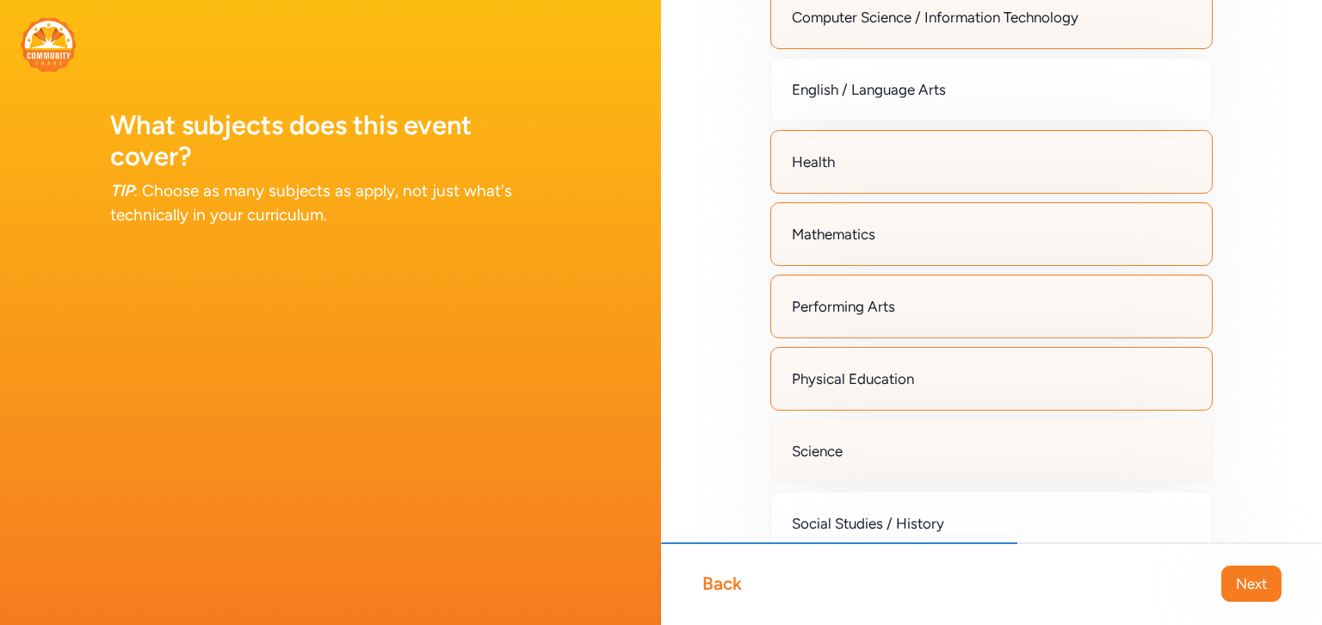
click at [938, 451] on div "Science" at bounding box center [991, 451] width 442 height 64
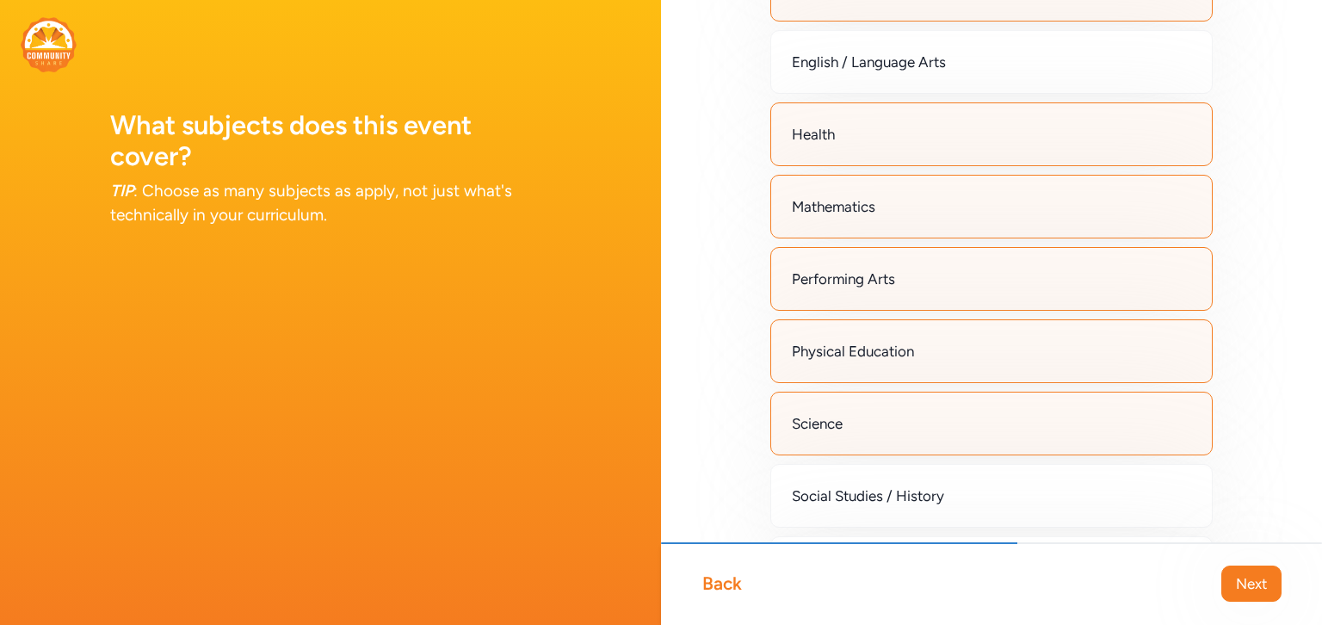
scroll to position [346, 0]
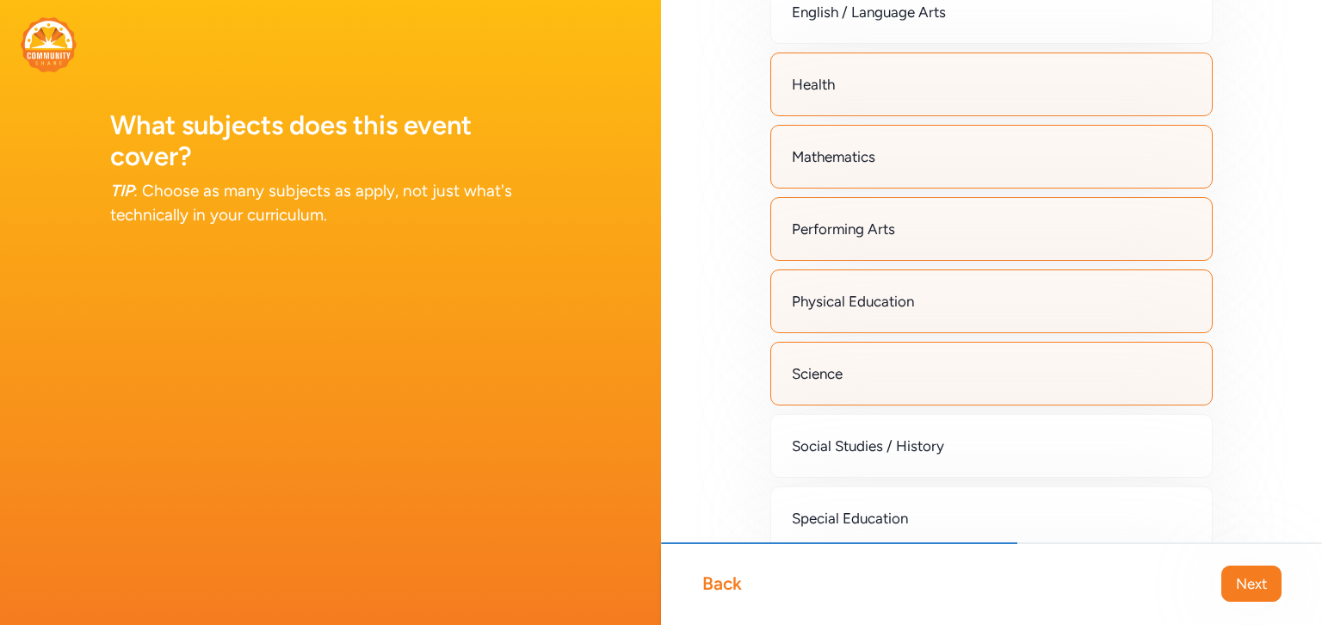
click at [938, 451] on span "Social Studies / History" at bounding box center [868, 445] width 152 height 21
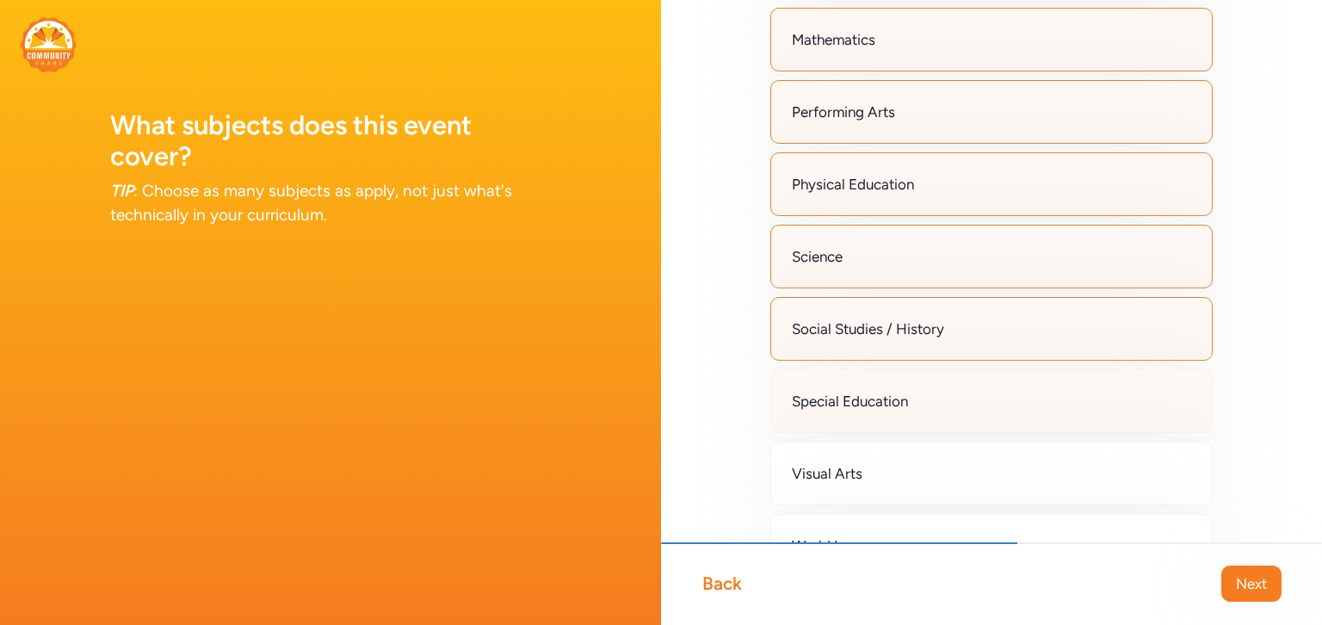
scroll to position [496, 0]
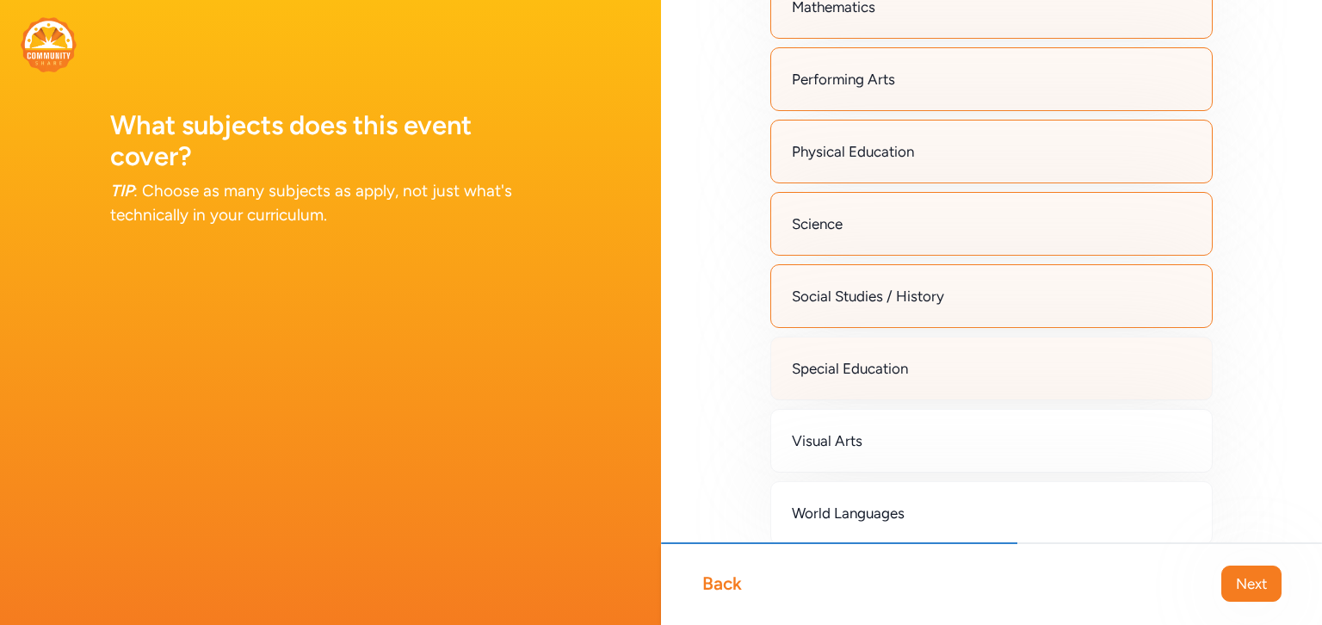
click at [937, 452] on div "Visual Arts" at bounding box center [991, 441] width 442 height 64
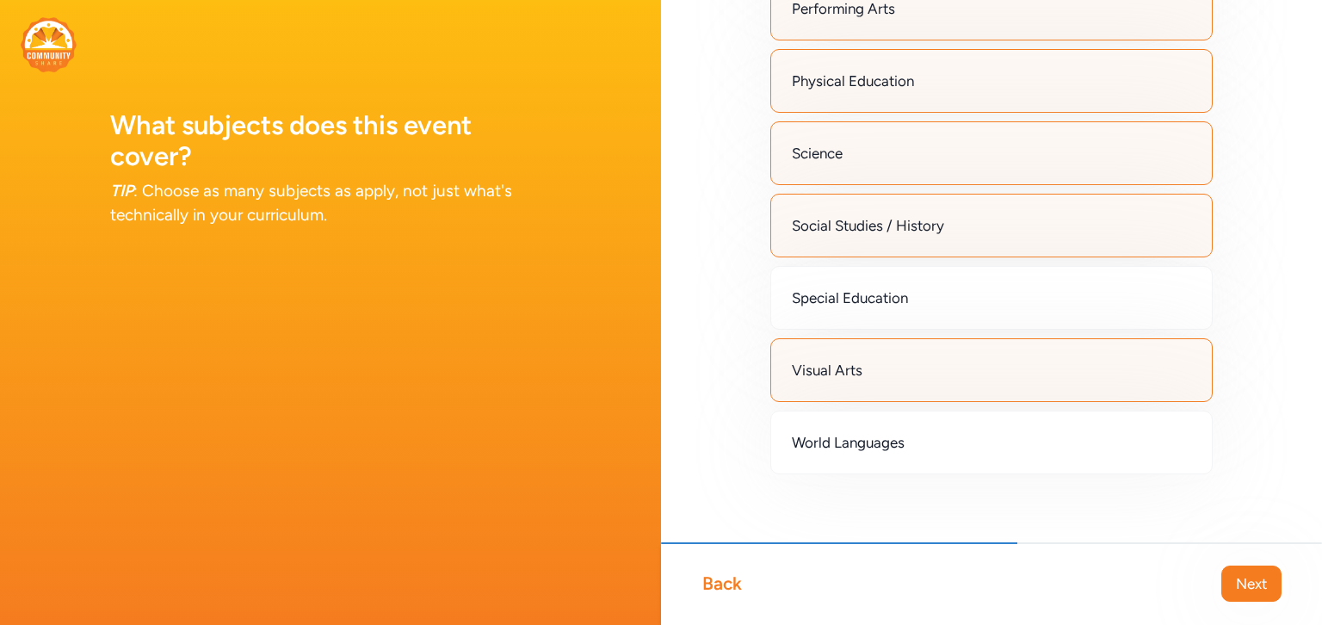
scroll to position [576, 0]
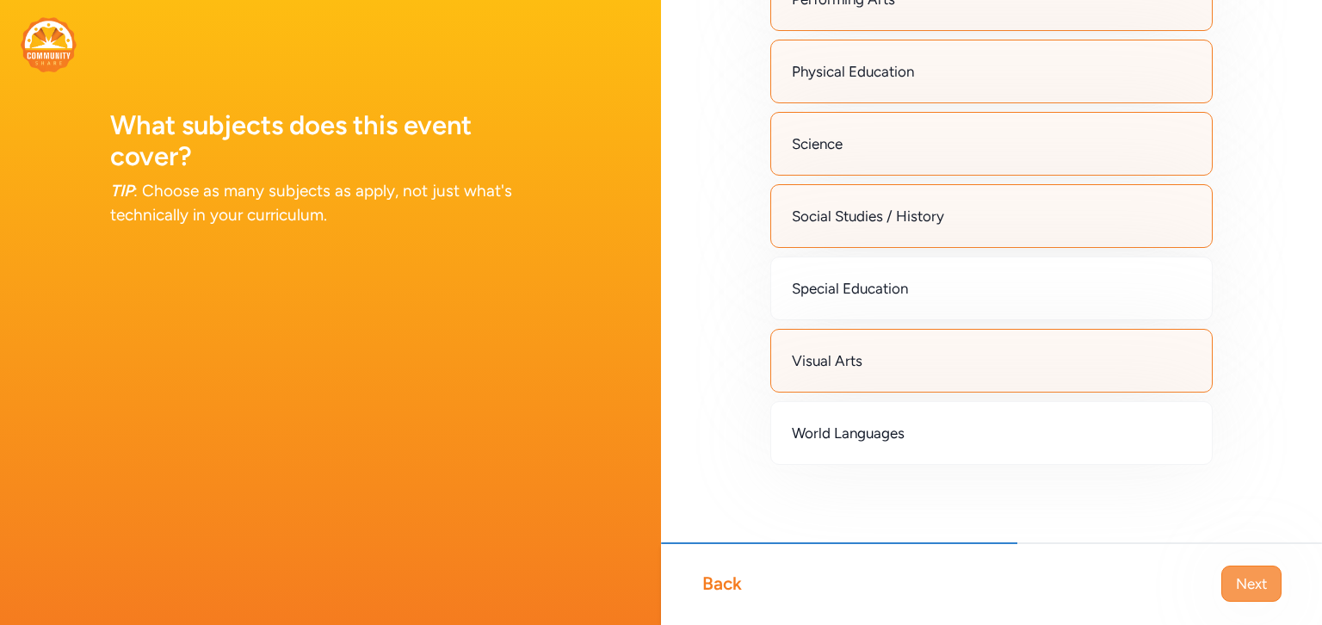
click at [1254, 589] on span "Next" at bounding box center [1251, 583] width 31 height 21
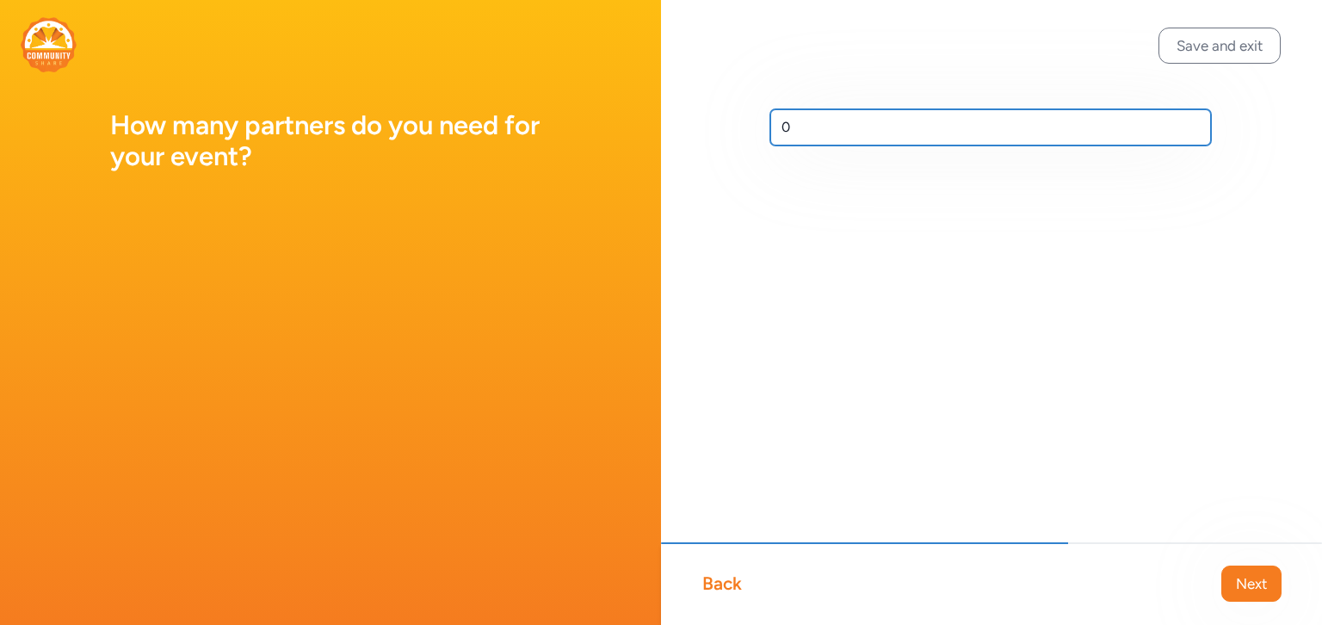
click at [789, 123] on input "0" at bounding box center [990, 127] width 441 height 36
type input "30"
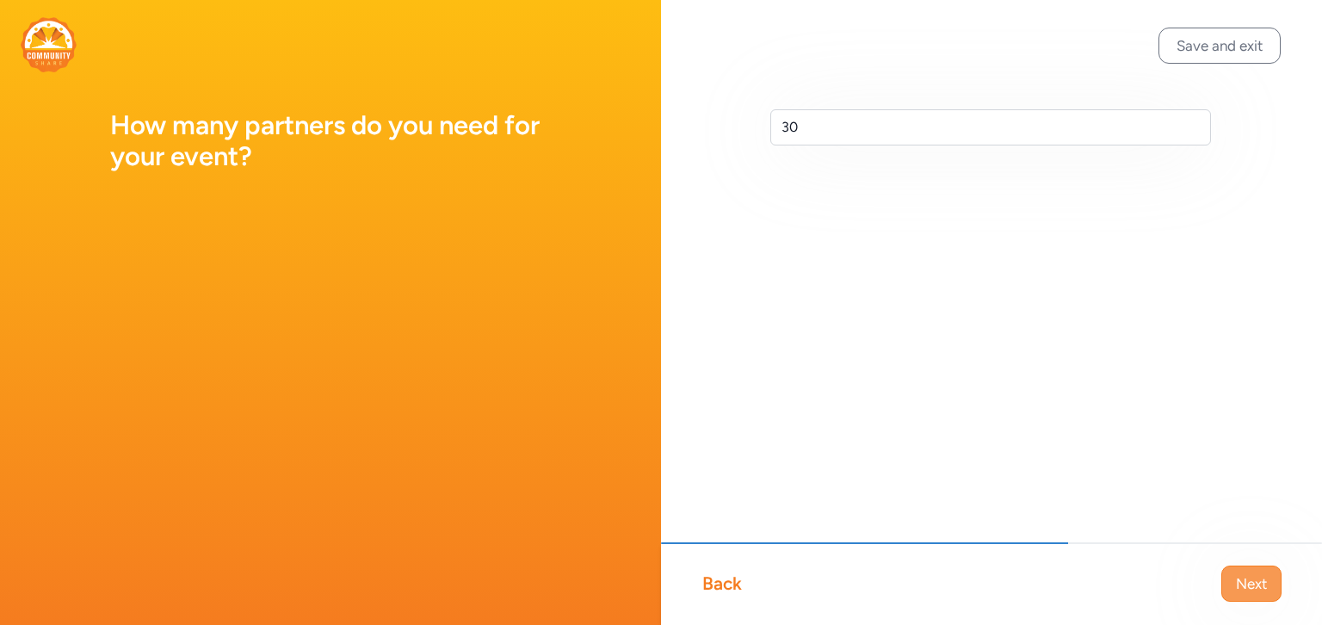
click at [1254, 579] on span "Next" at bounding box center [1251, 583] width 31 height 21
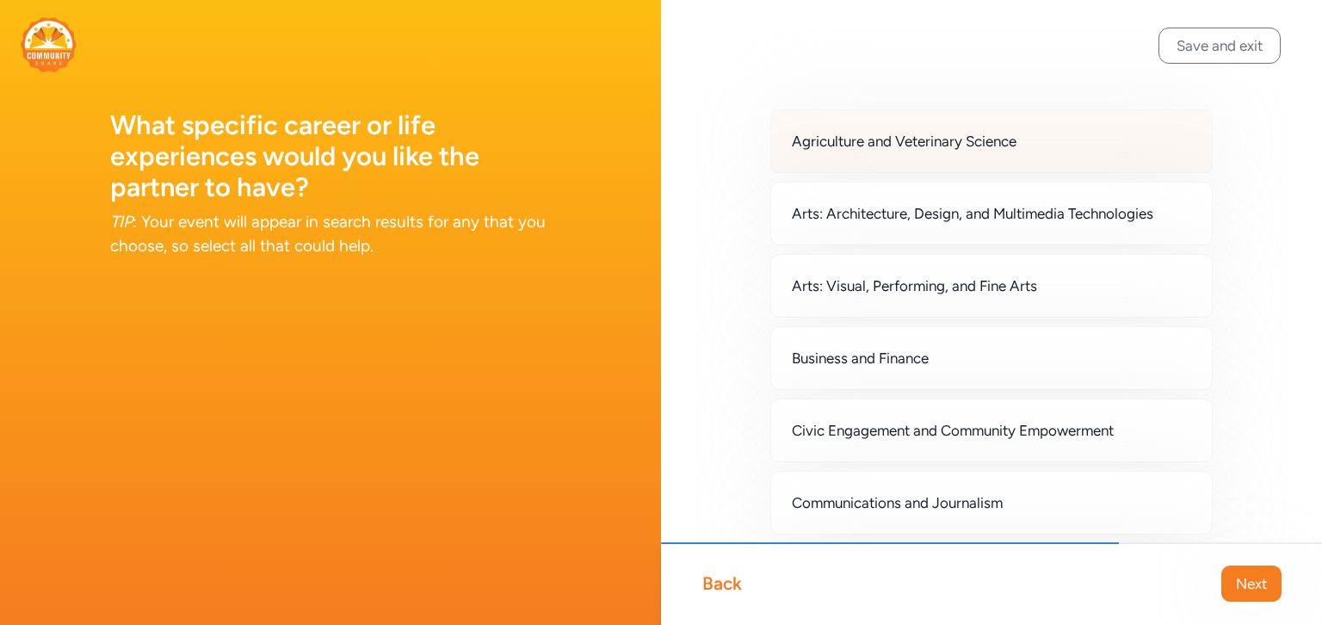
click at [1047, 146] on div "Agriculture and Veterinary Science" at bounding box center [991, 141] width 442 height 64
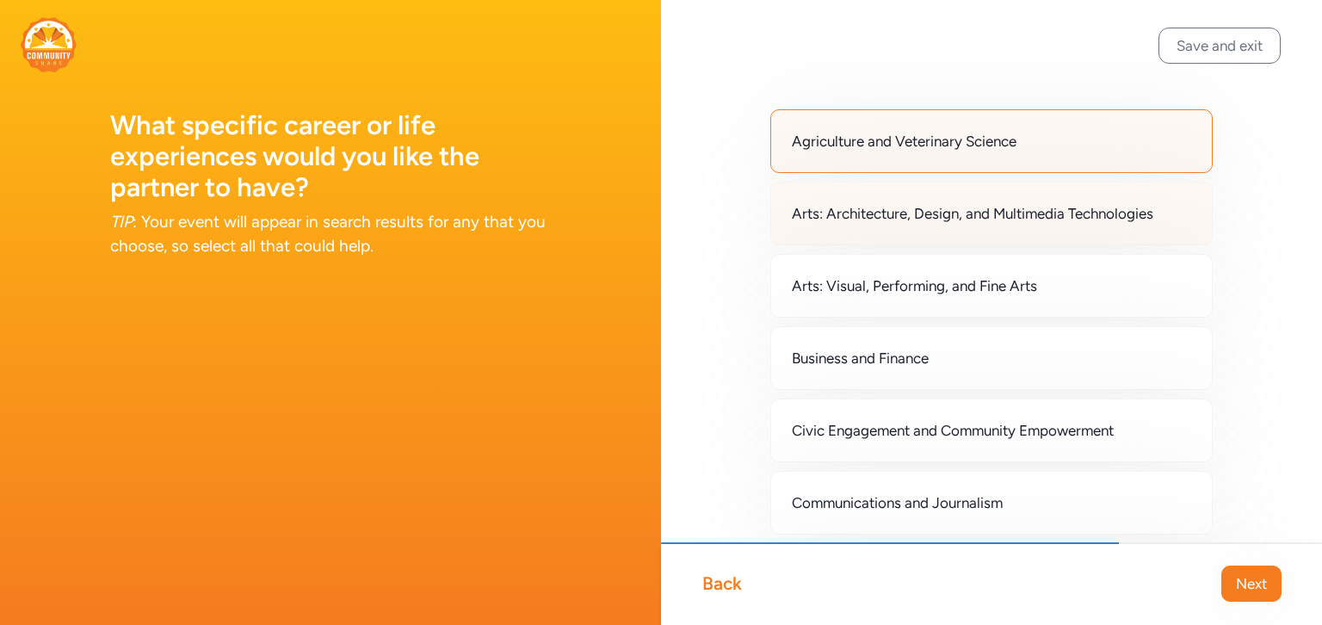
click at [1060, 225] on div "Arts: Architecture, Design, and Multimedia Technologies" at bounding box center [991, 214] width 442 height 64
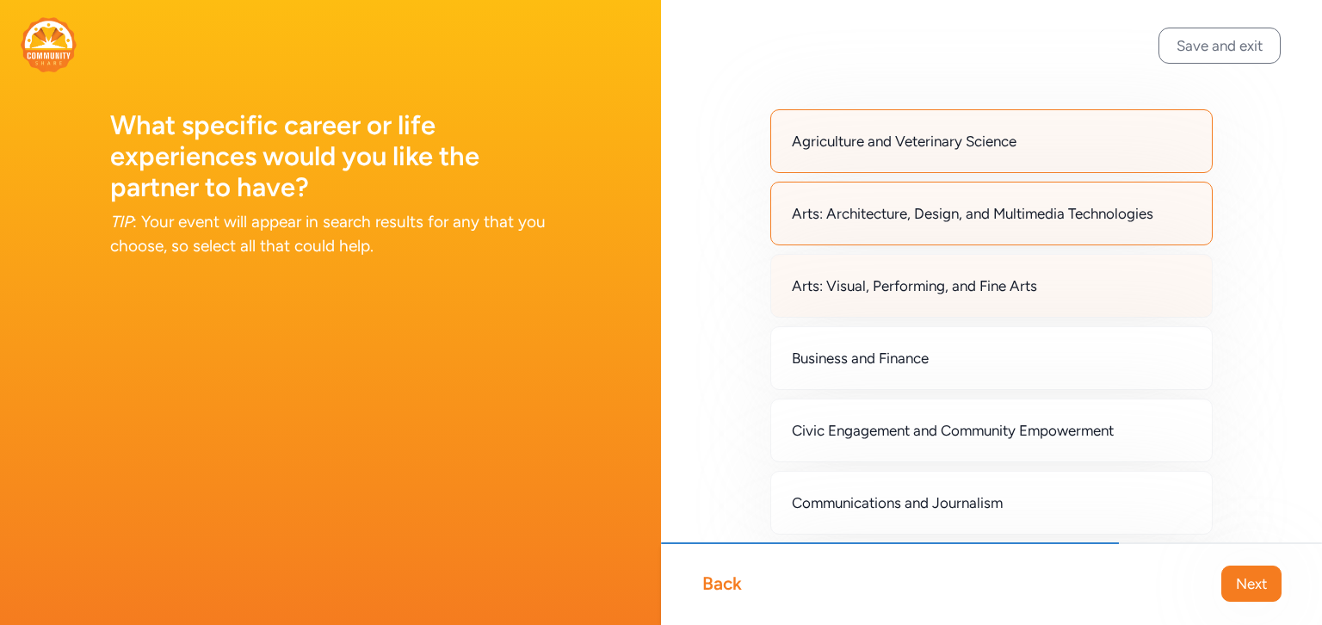
click at [1053, 285] on div "Arts: Visual, Performing, and Fine Arts" at bounding box center [991, 286] width 442 height 64
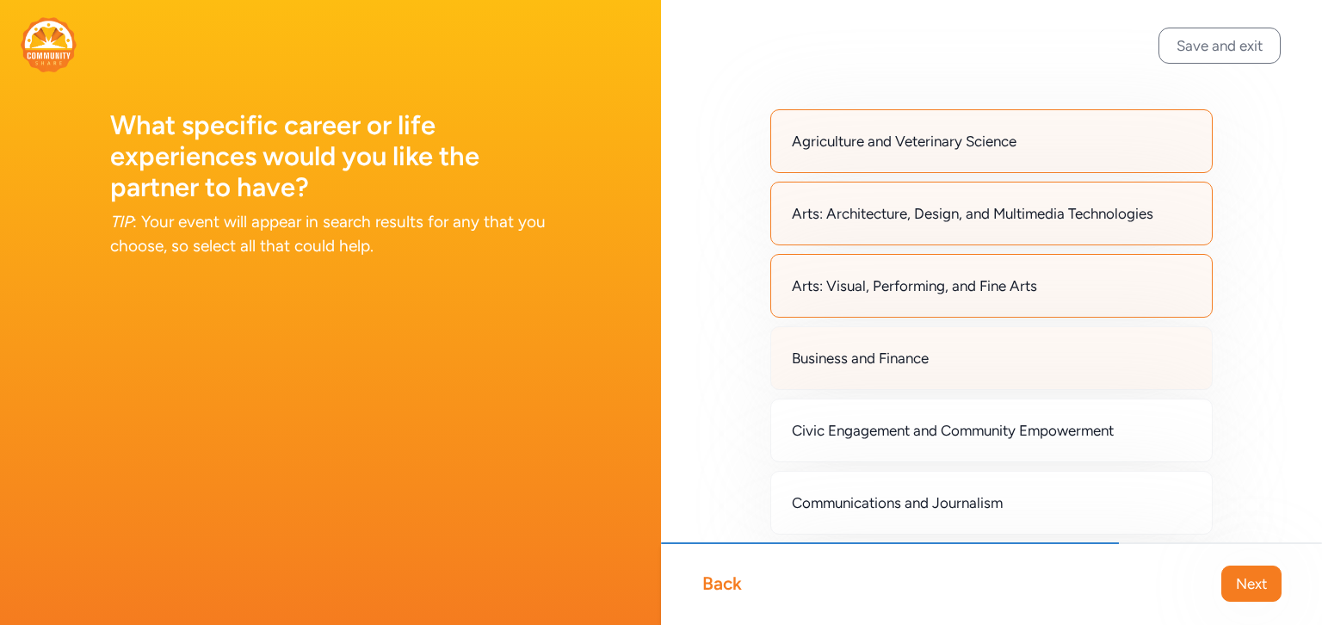
click at [1005, 368] on div "Business and Finance" at bounding box center [991, 358] width 442 height 64
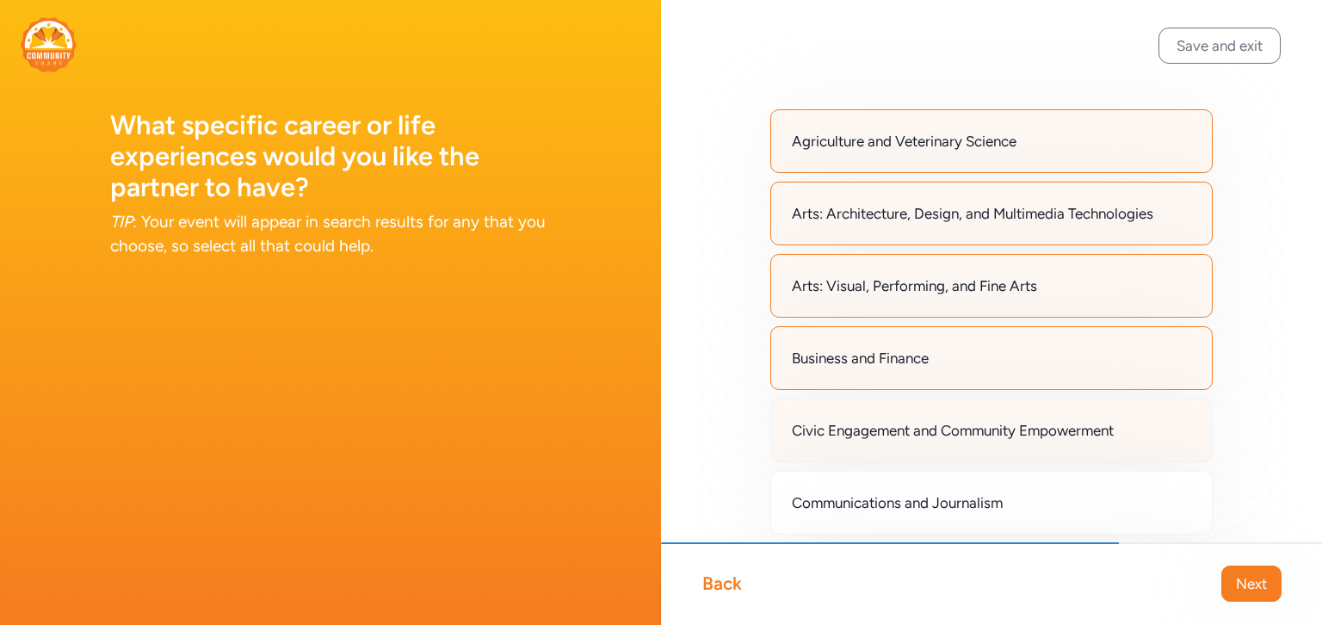
click at [1014, 428] on span "Civic Engagement and Community Empowerment" at bounding box center [953, 430] width 322 height 21
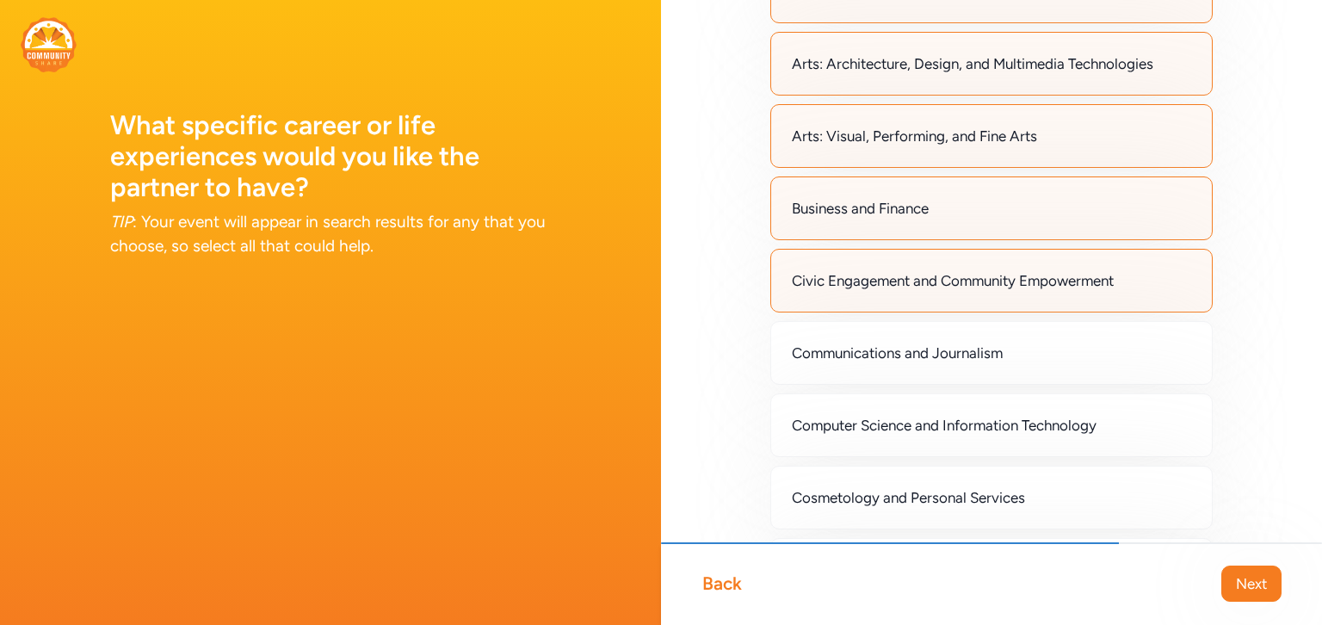
scroll to position [200, 0]
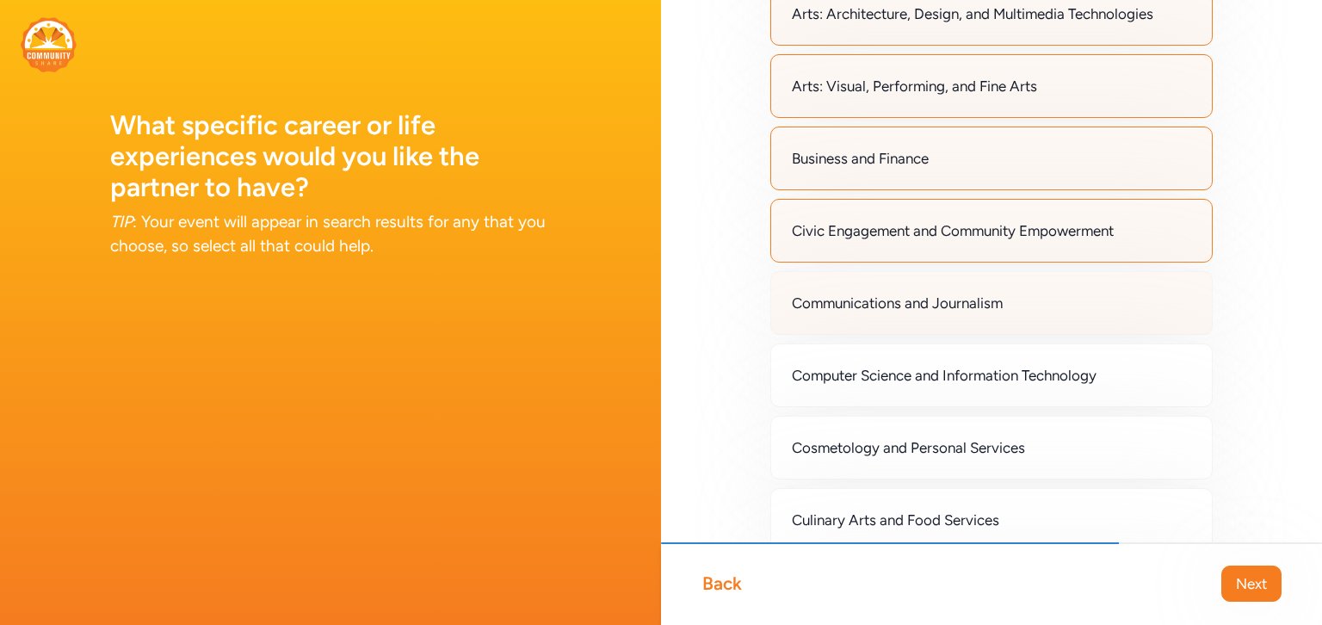
click at [965, 297] on span "Communications and Journalism" at bounding box center [897, 303] width 211 height 21
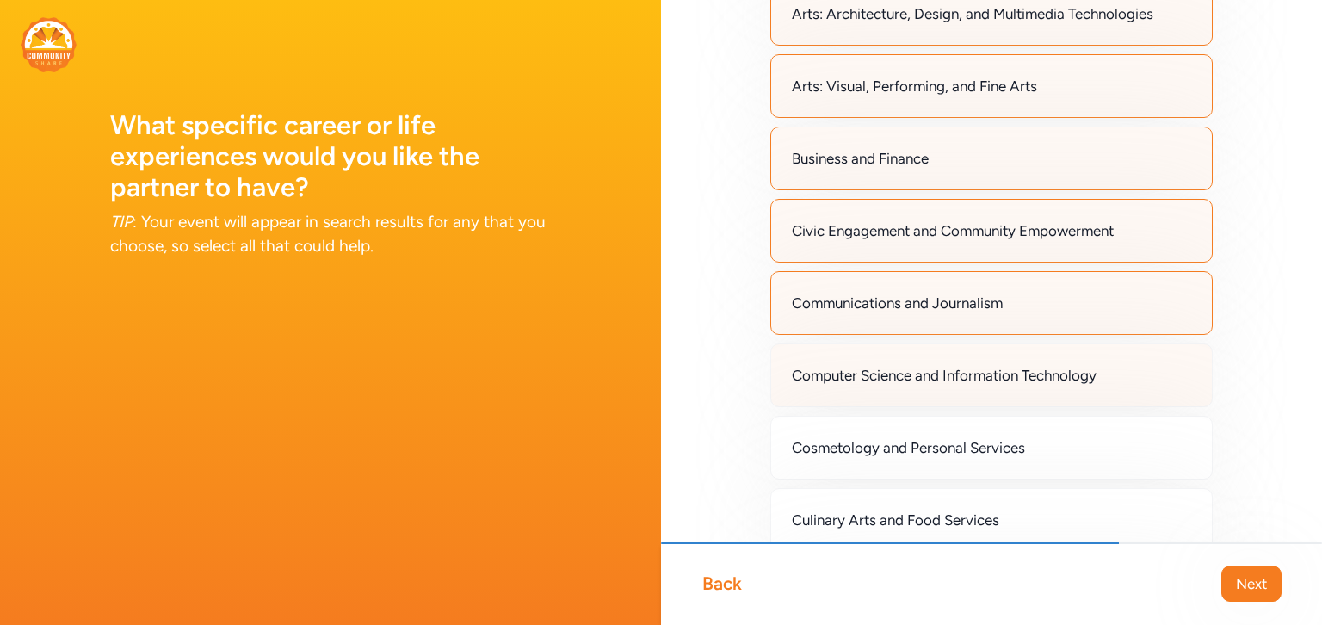
click at [949, 385] on div "Computer Science and Information Technology" at bounding box center [991, 375] width 442 height 64
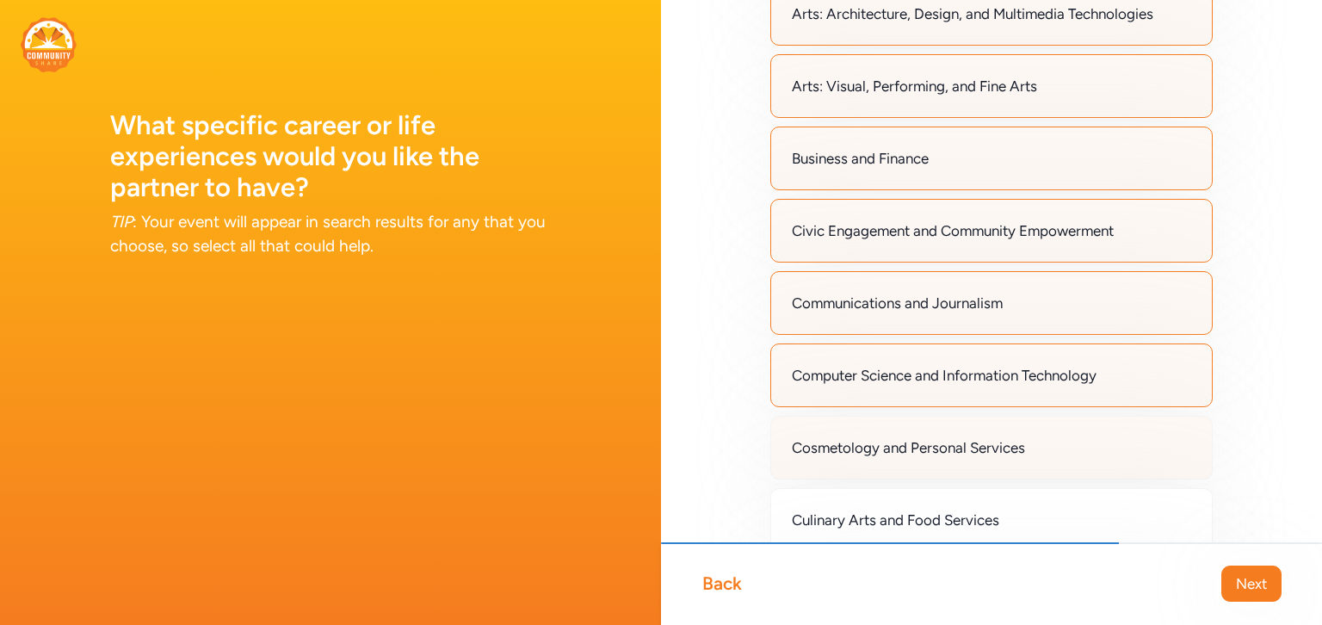
click at [956, 438] on span "Cosmetology and Personal Services" at bounding box center [908, 447] width 233 height 21
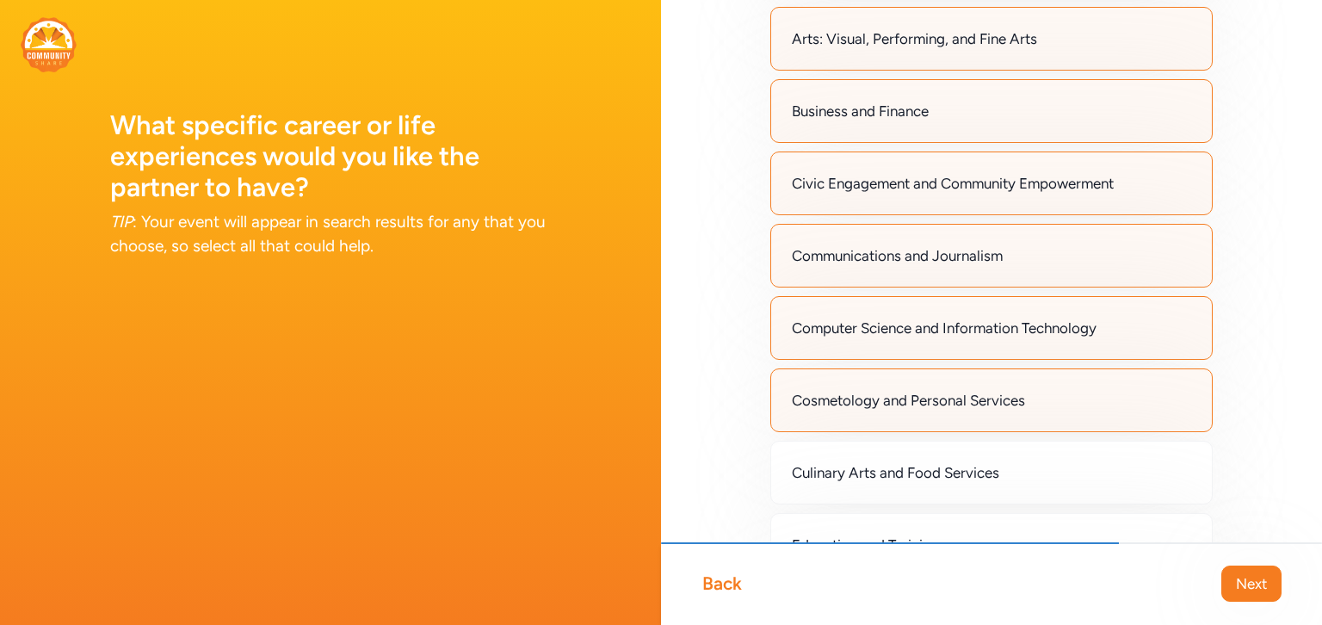
scroll to position [299, 0]
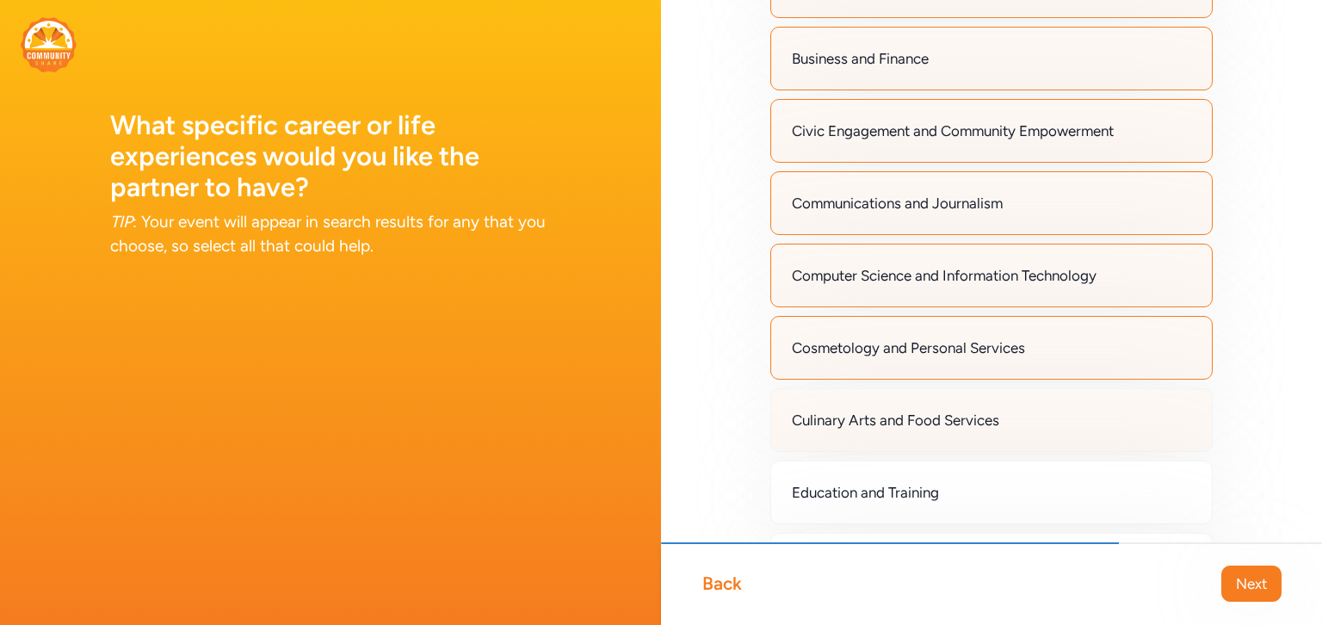
click at [953, 428] on div "Culinary Arts and Food Services" at bounding box center [991, 420] width 442 height 64
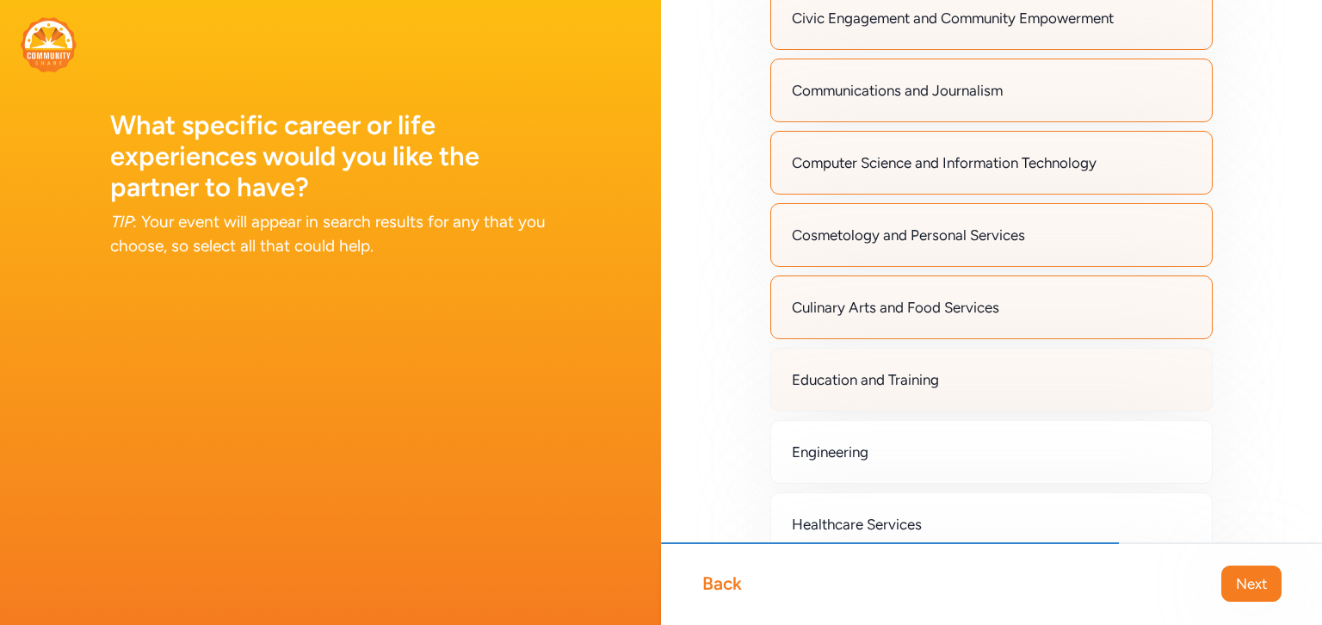
scroll to position [432, 0]
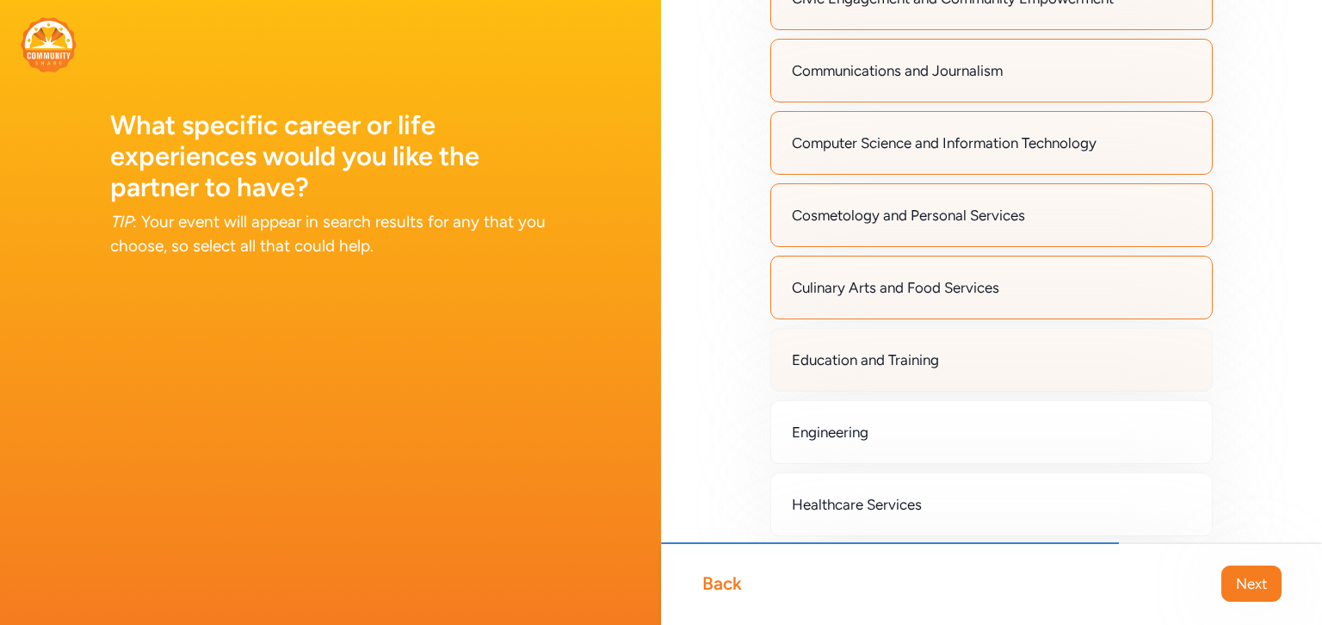
click at [953, 428] on div "Engineering" at bounding box center [991, 432] width 442 height 64
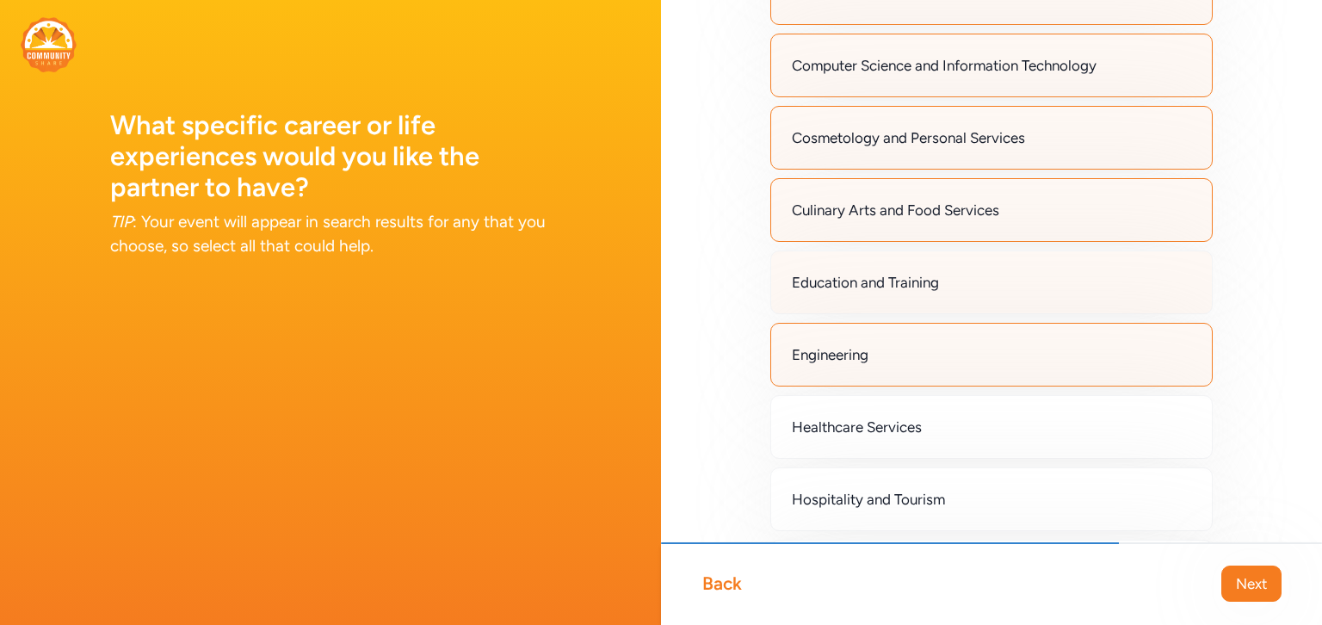
click at [953, 428] on div "Healthcare Services" at bounding box center [991, 427] width 442 height 64
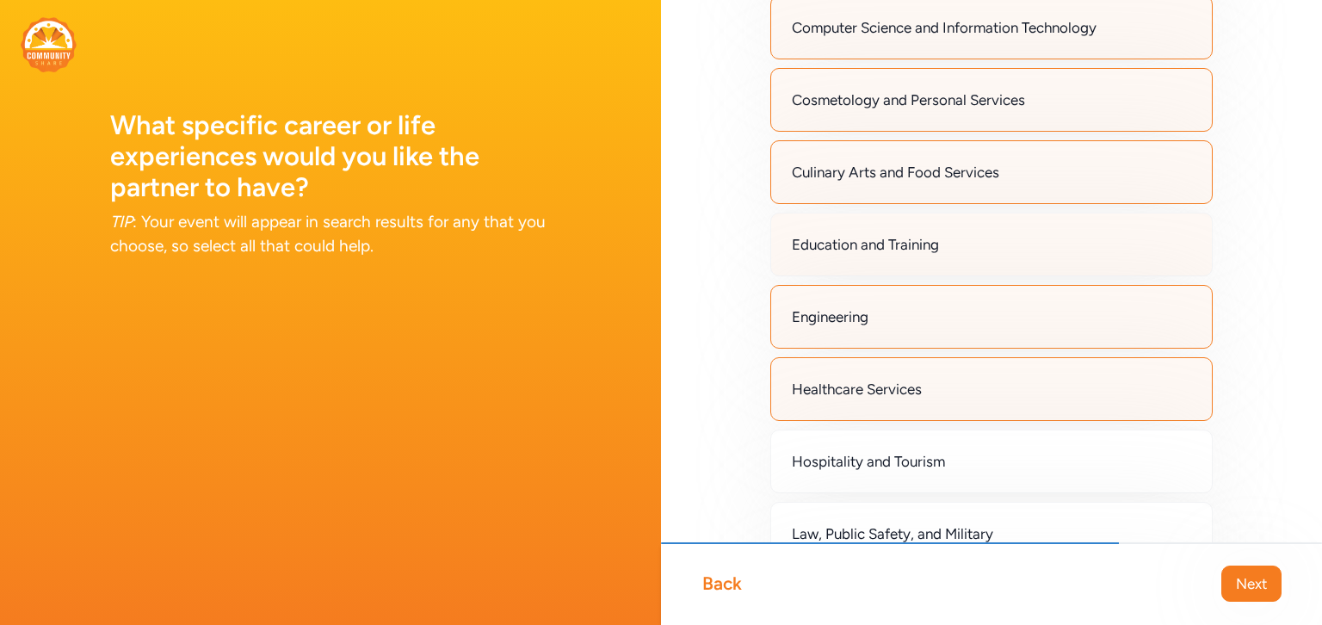
scroll to position [564, 0]
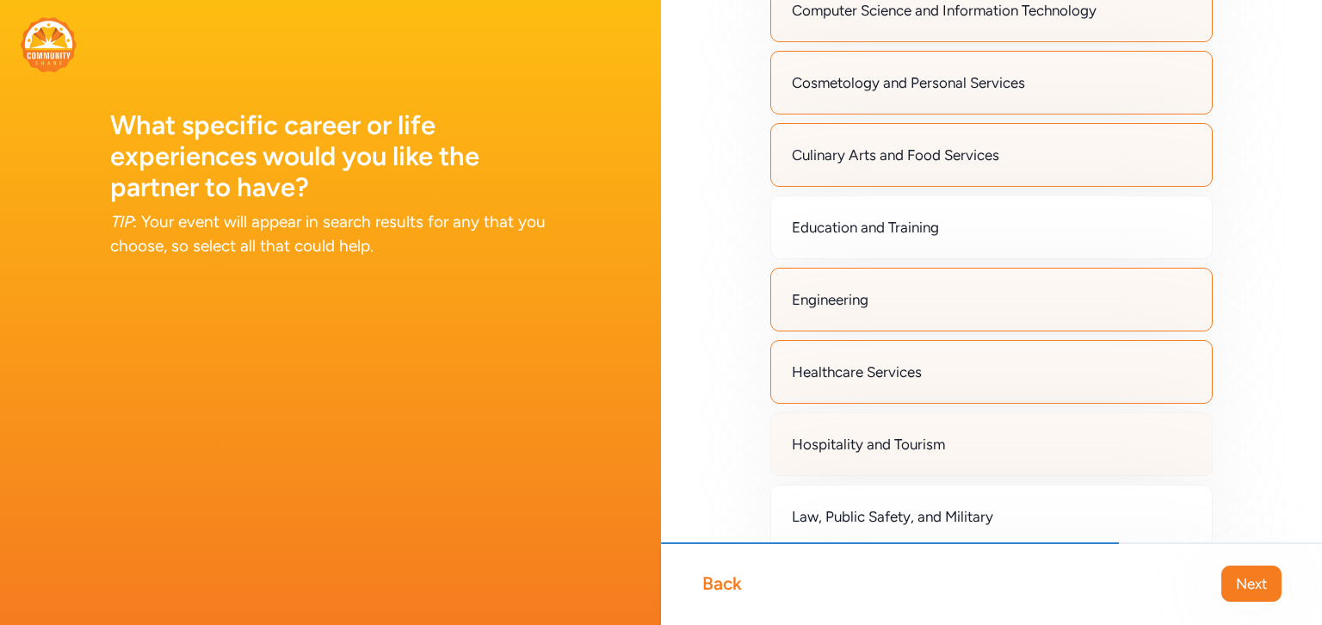
click at [953, 438] on div "Hospitality and Tourism" at bounding box center [991, 444] width 442 height 64
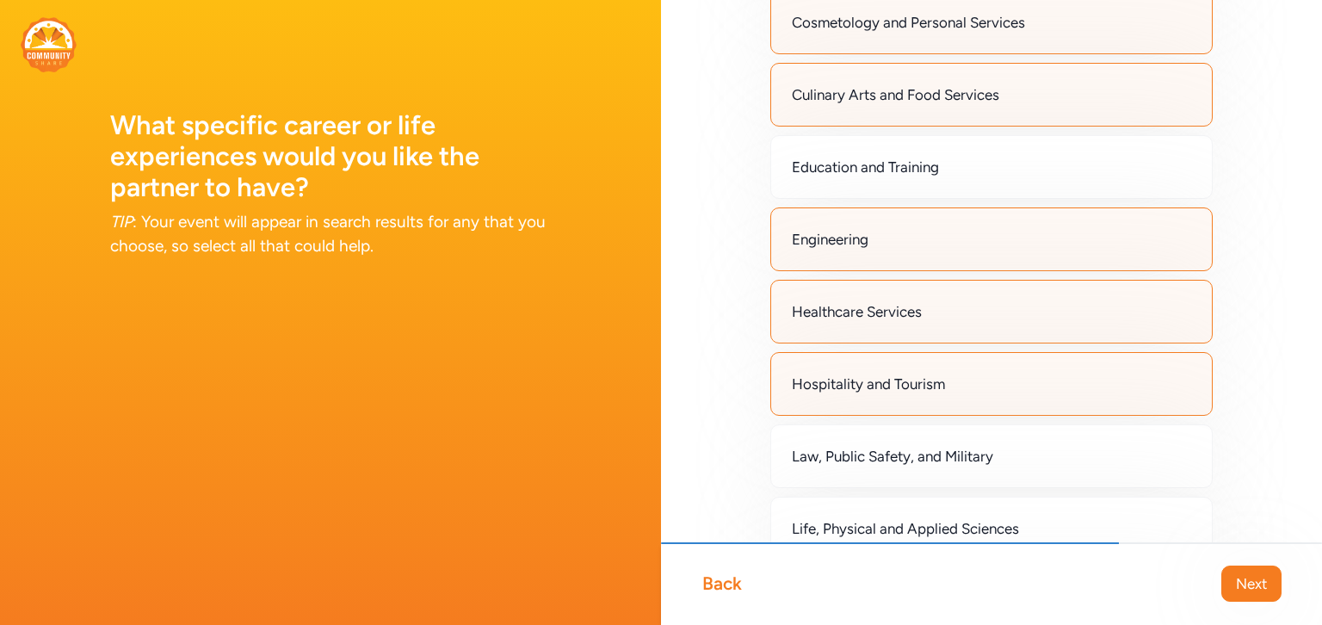
scroll to position [635, 0]
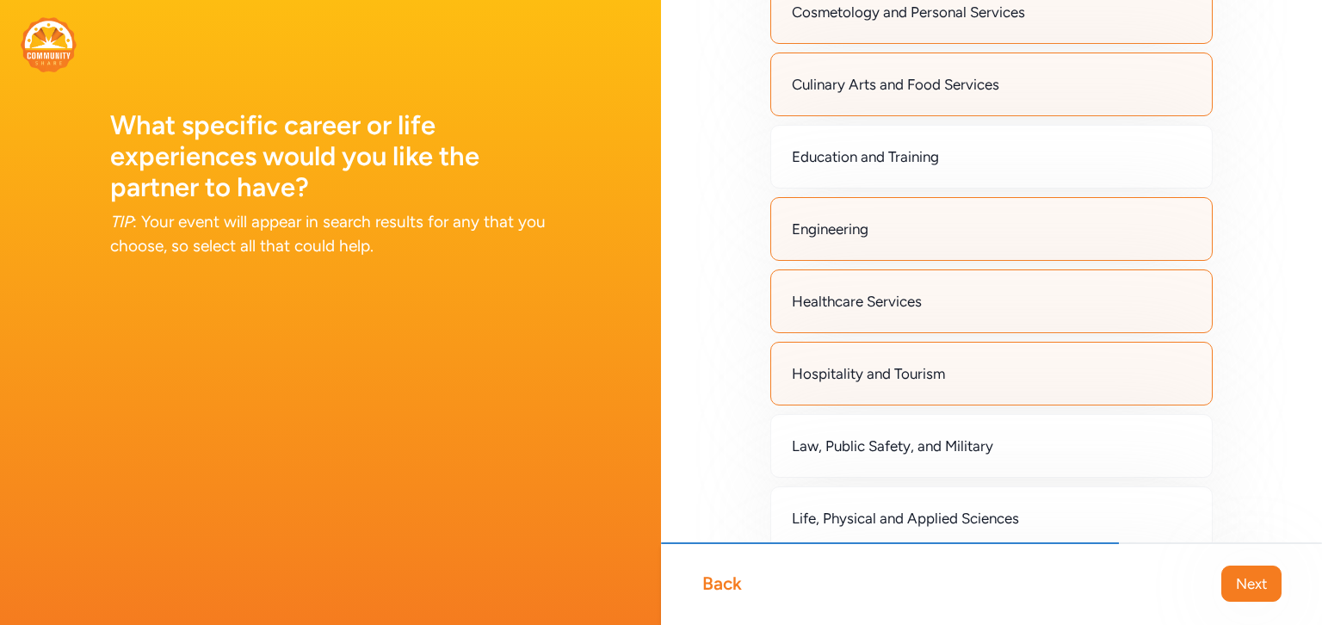
click at [953, 438] on span "Law, Public Safety, and Military" at bounding box center [892, 445] width 201 height 21
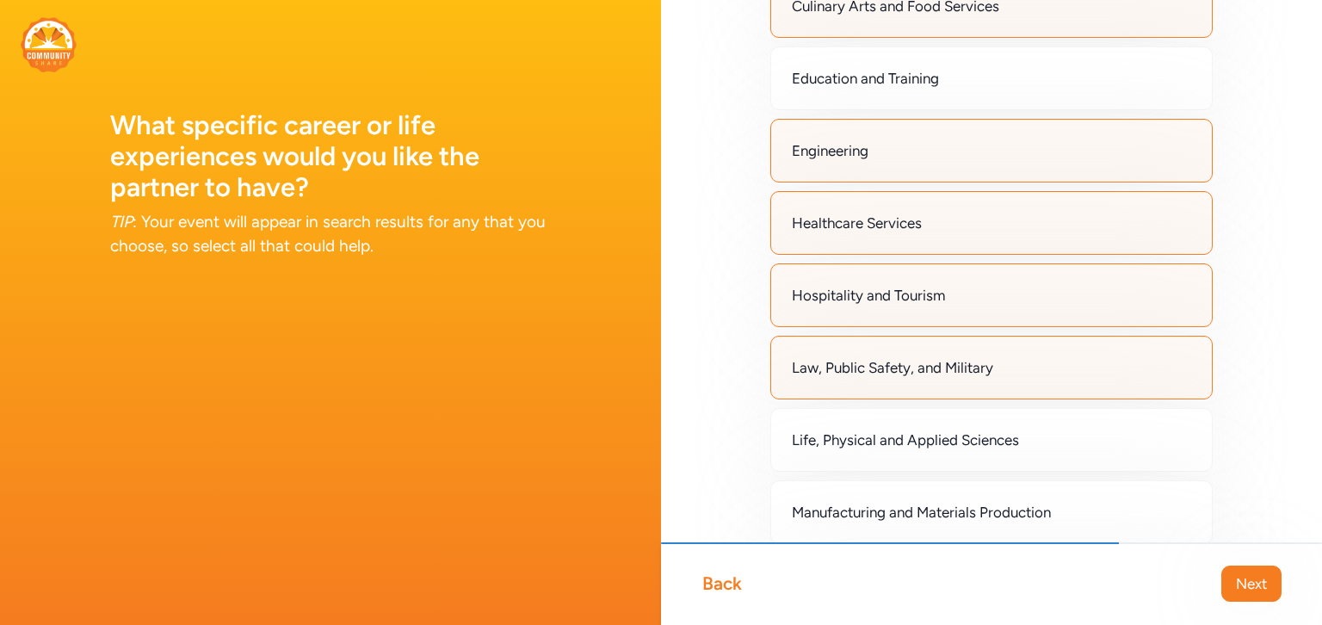
scroll to position [715, 0]
click at [953, 438] on span "Life, Physical and Applied Sciences" at bounding box center [905, 438] width 227 height 21
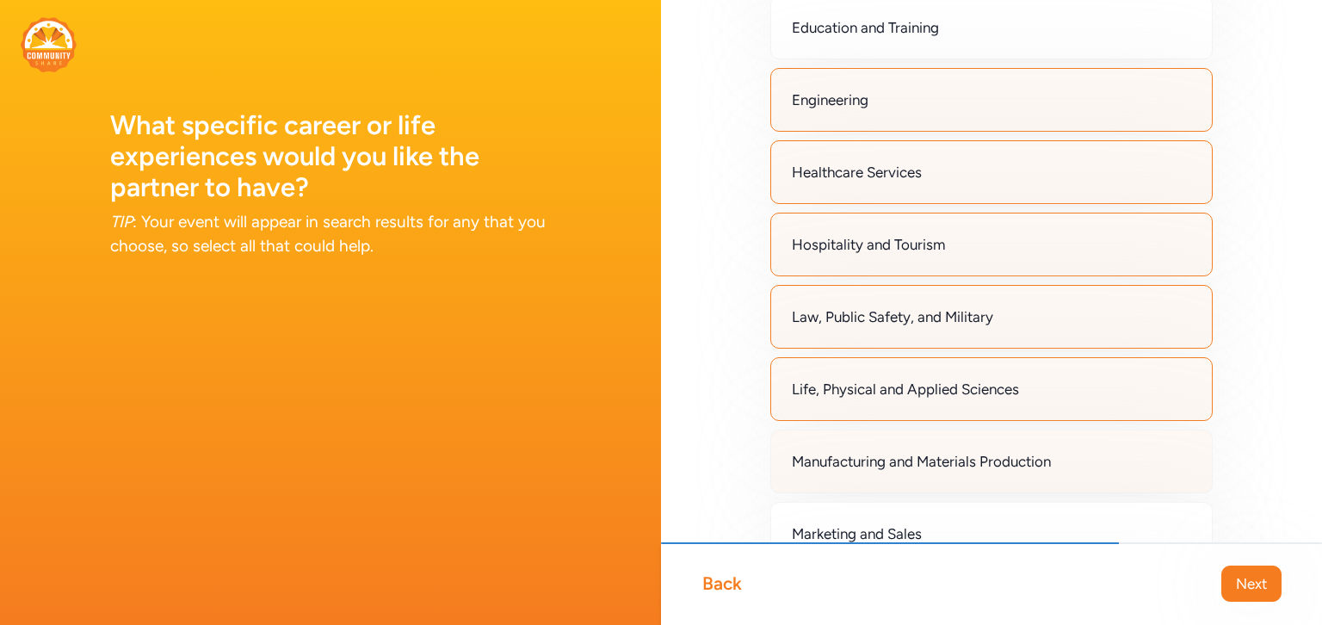
scroll to position [777, 0]
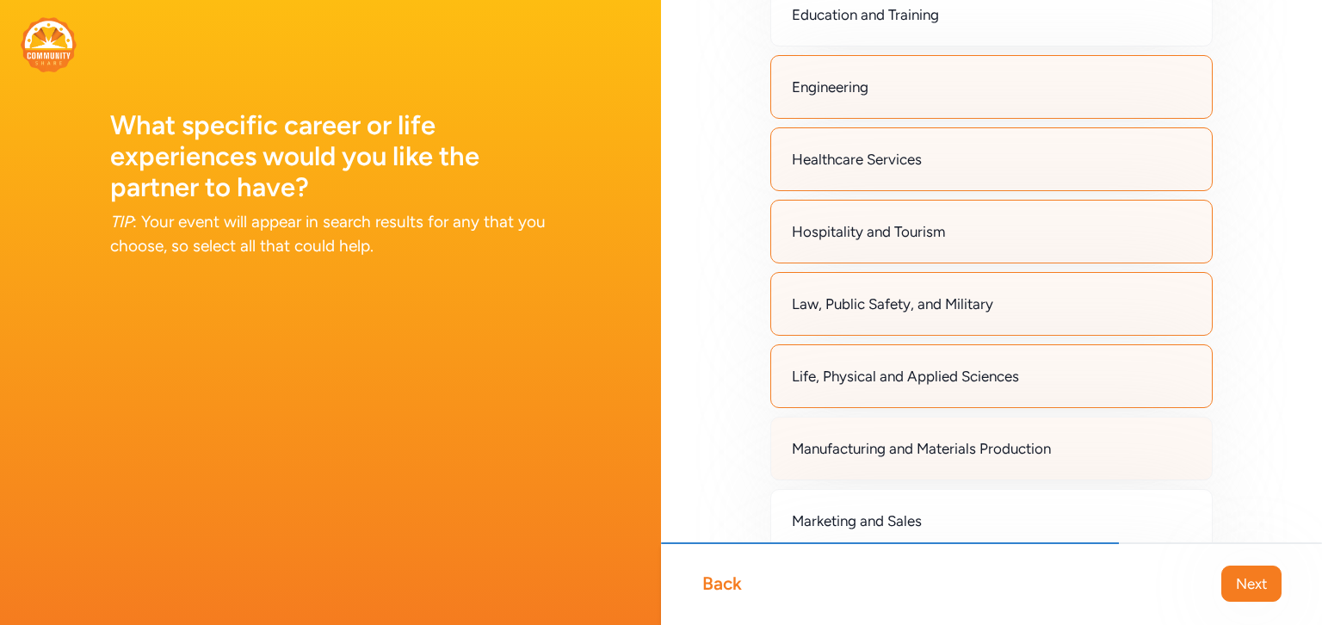
click at [952, 438] on span "Manufacturing and Materials Production" at bounding box center [921, 448] width 259 height 21
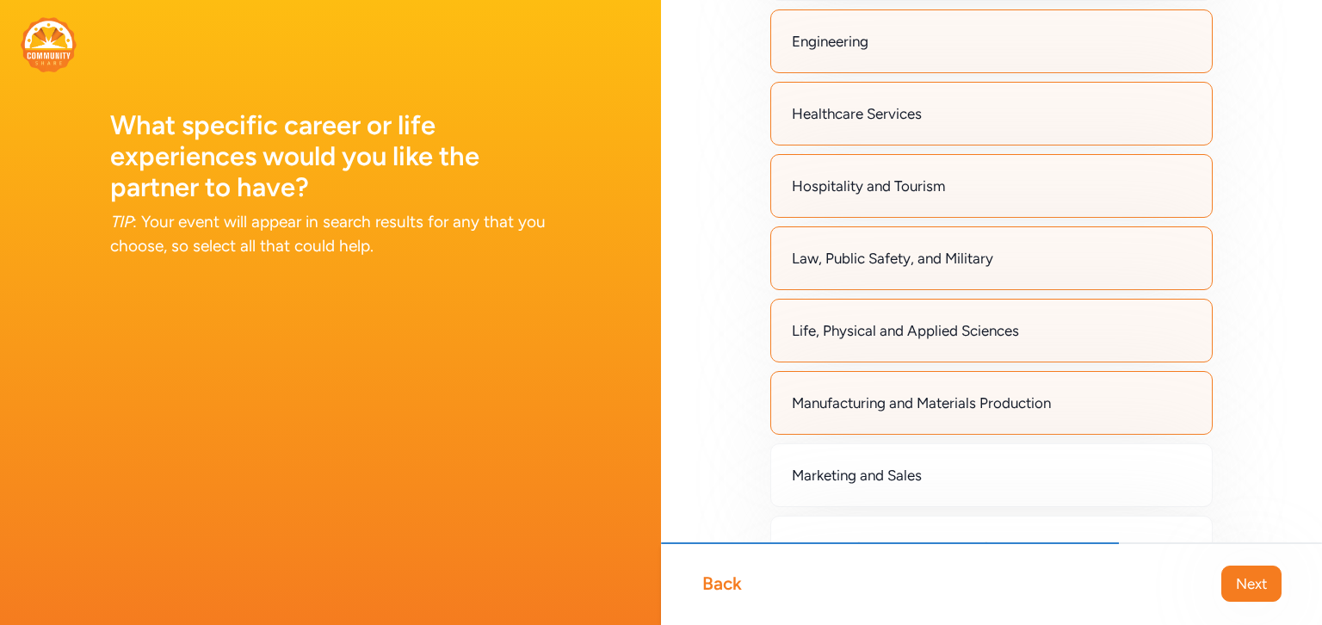
scroll to position [836, 0]
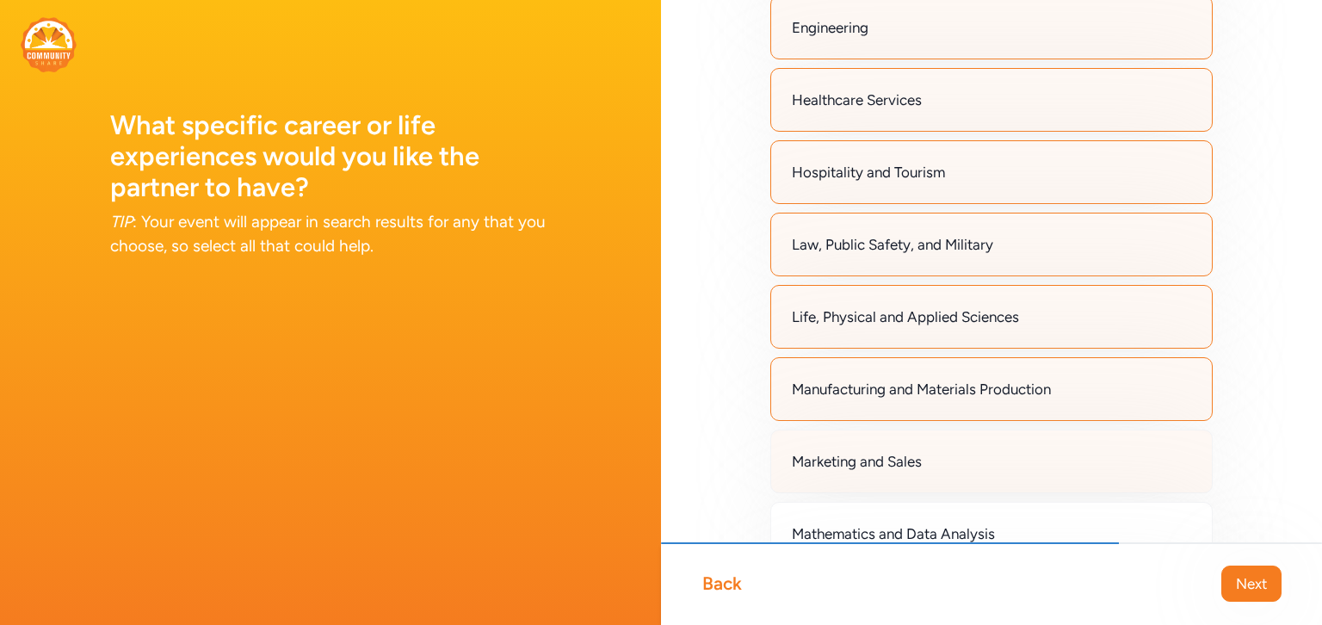
click at [968, 448] on div "Marketing and Sales" at bounding box center [991, 461] width 442 height 64
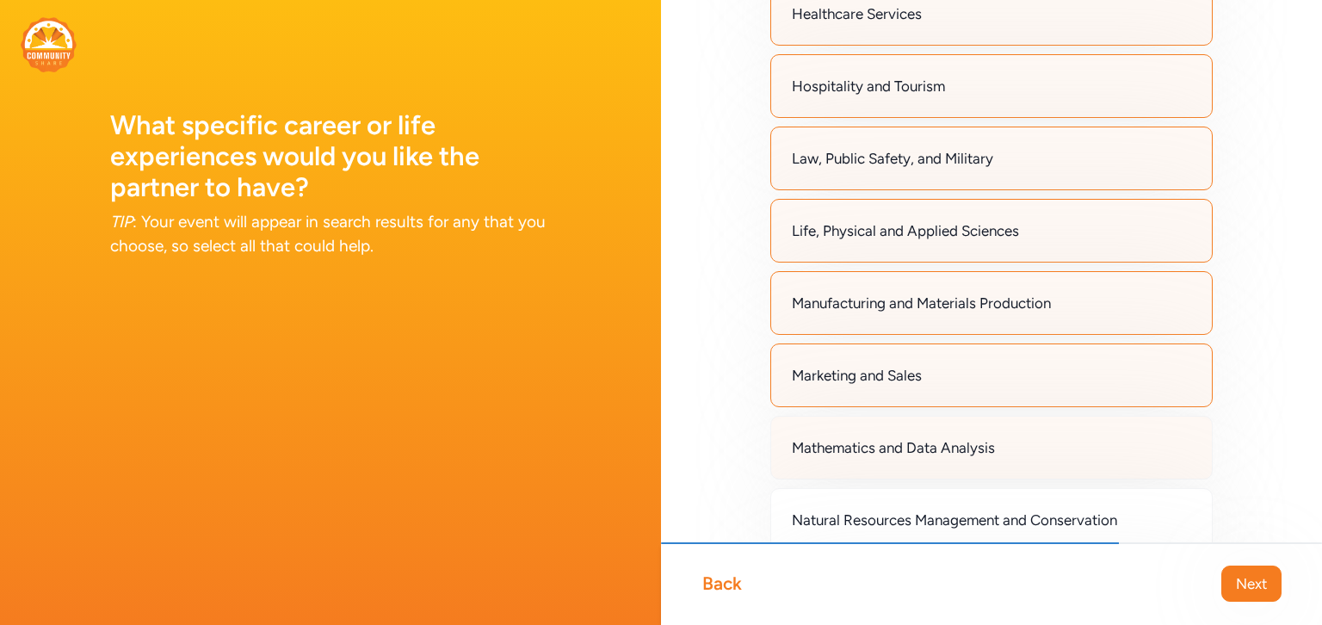
scroll to position [928, 0]
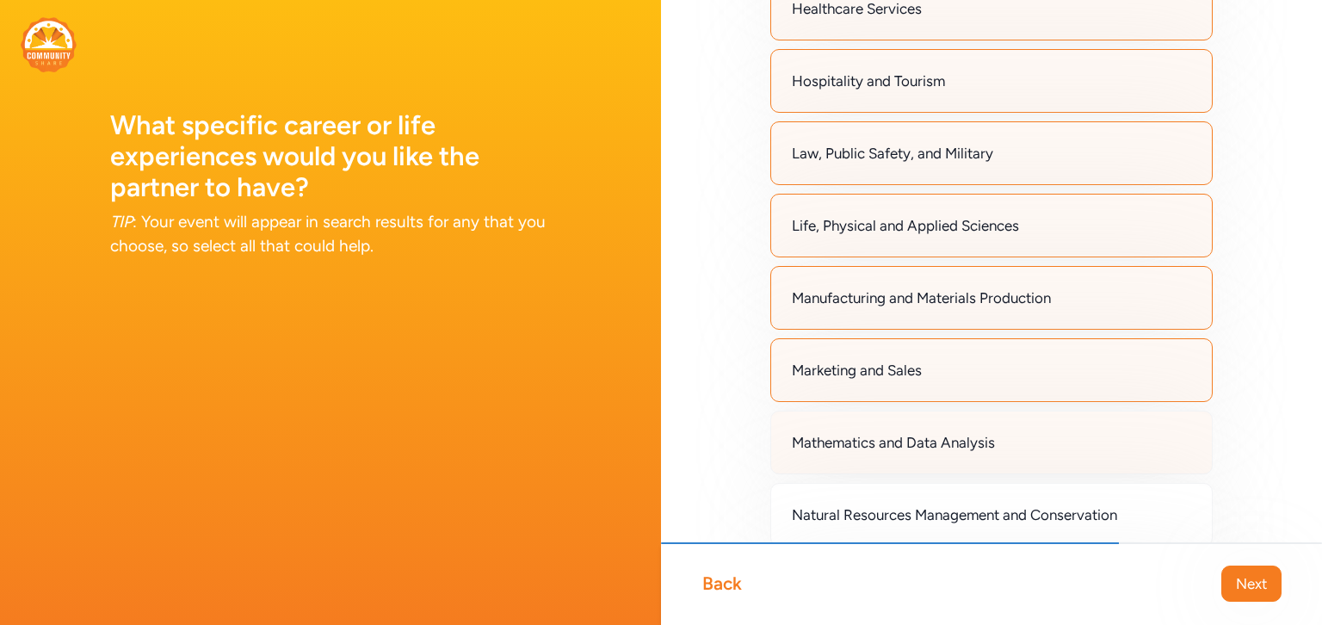
click at [967, 448] on div "Mathematics and Data Analysis" at bounding box center [991, 442] width 442 height 64
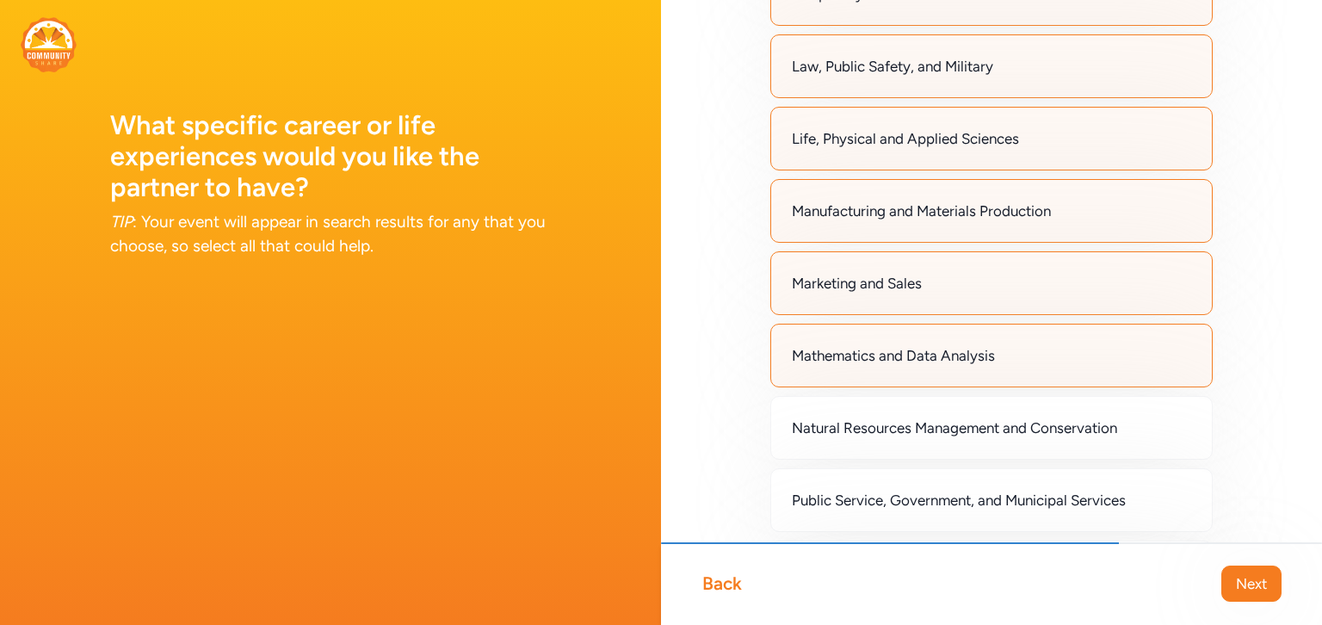
scroll to position [1034, 0]
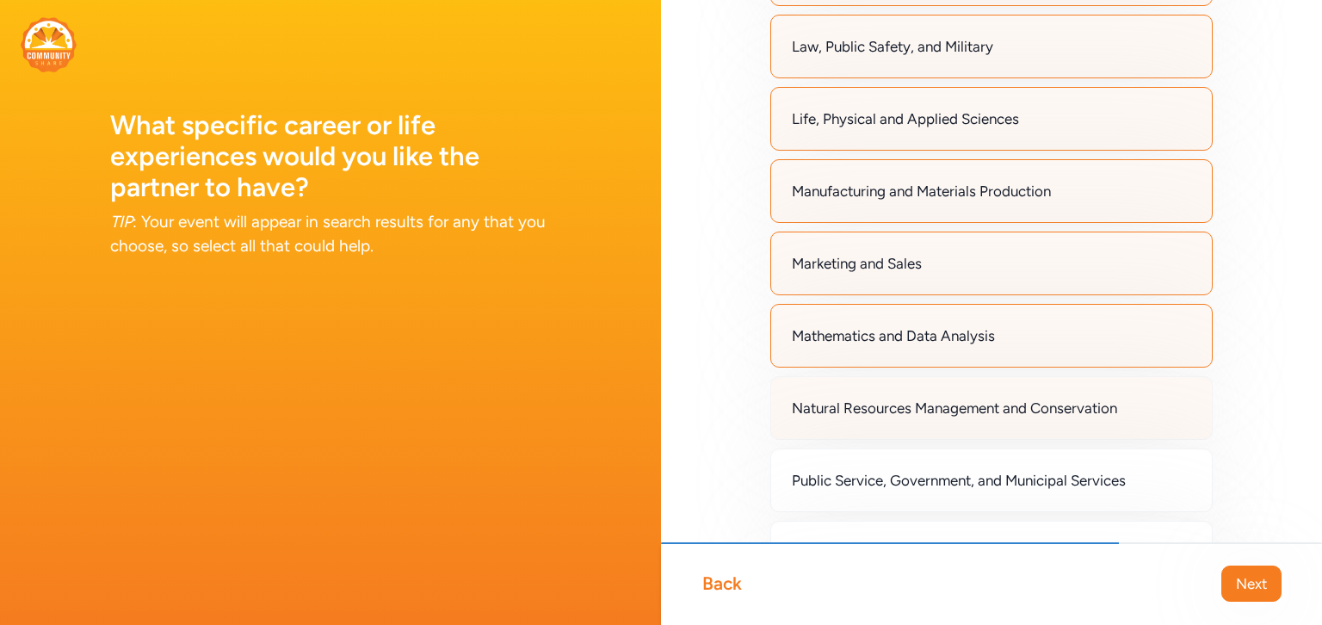
click at [954, 417] on div "Natural Resources Management and Conservation" at bounding box center [991, 408] width 442 height 64
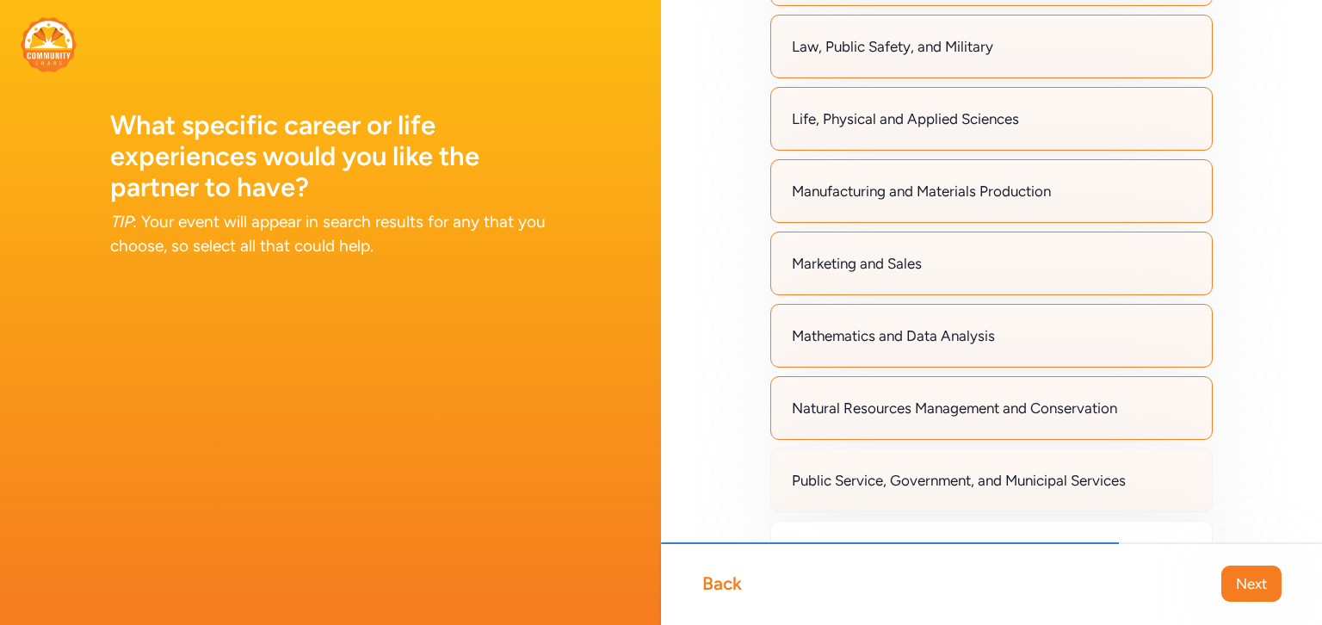
click at [946, 470] on span "Public Service, Government, and Municipal Services" at bounding box center [959, 480] width 334 height 21
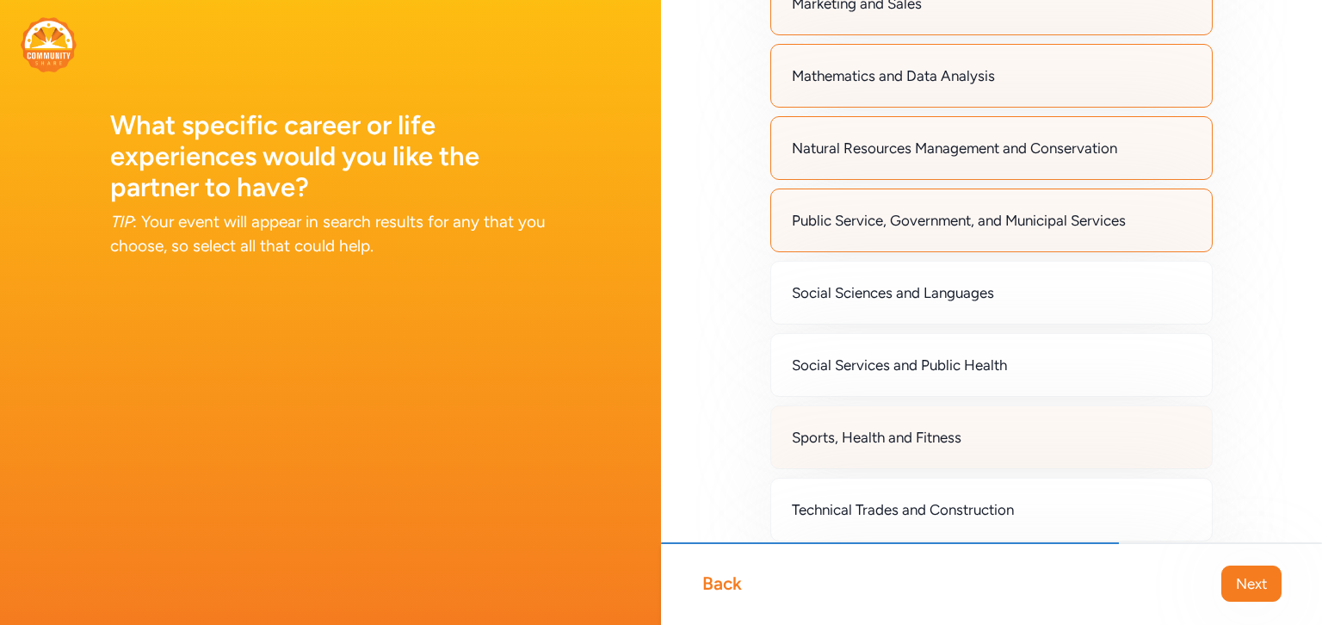
scroll to position [1294, 0]
click at [897, 427] on span "Sports, Health and Fitness" at bounding box center [877, 437] width 170 height 21
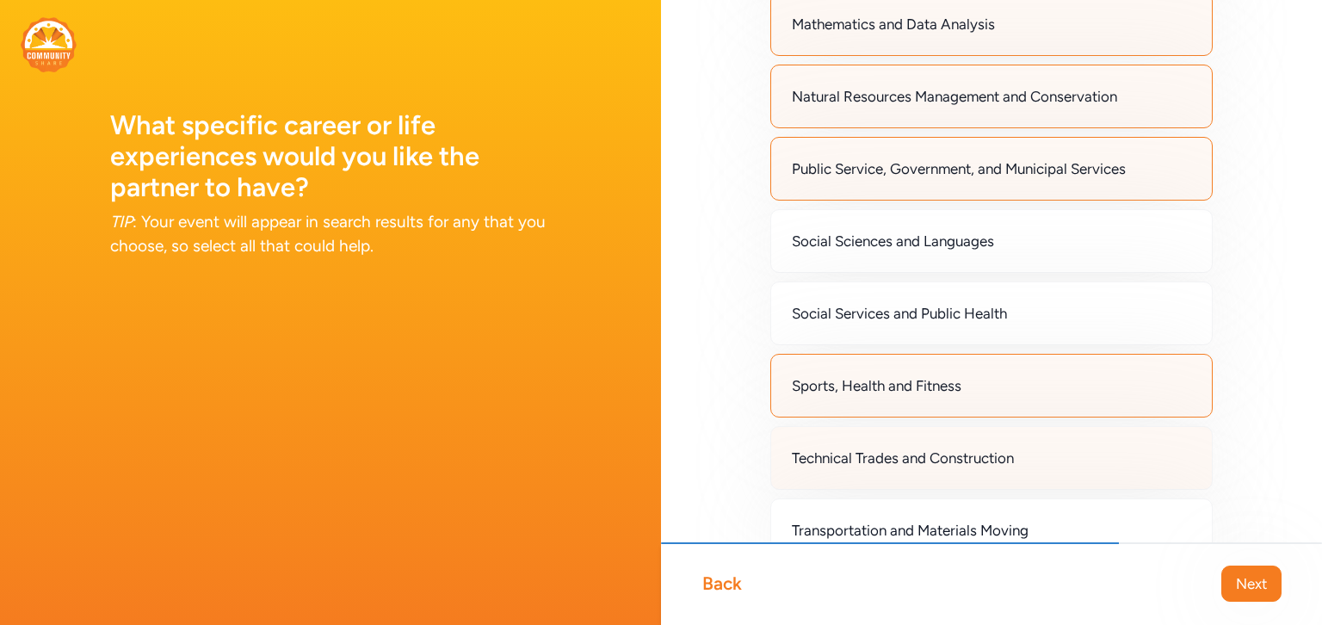
scroll to position [1346, 0]
click at [884, 447] on span "Technical Trades and Construction" at bounding box center [903, 457] width 222 height 21
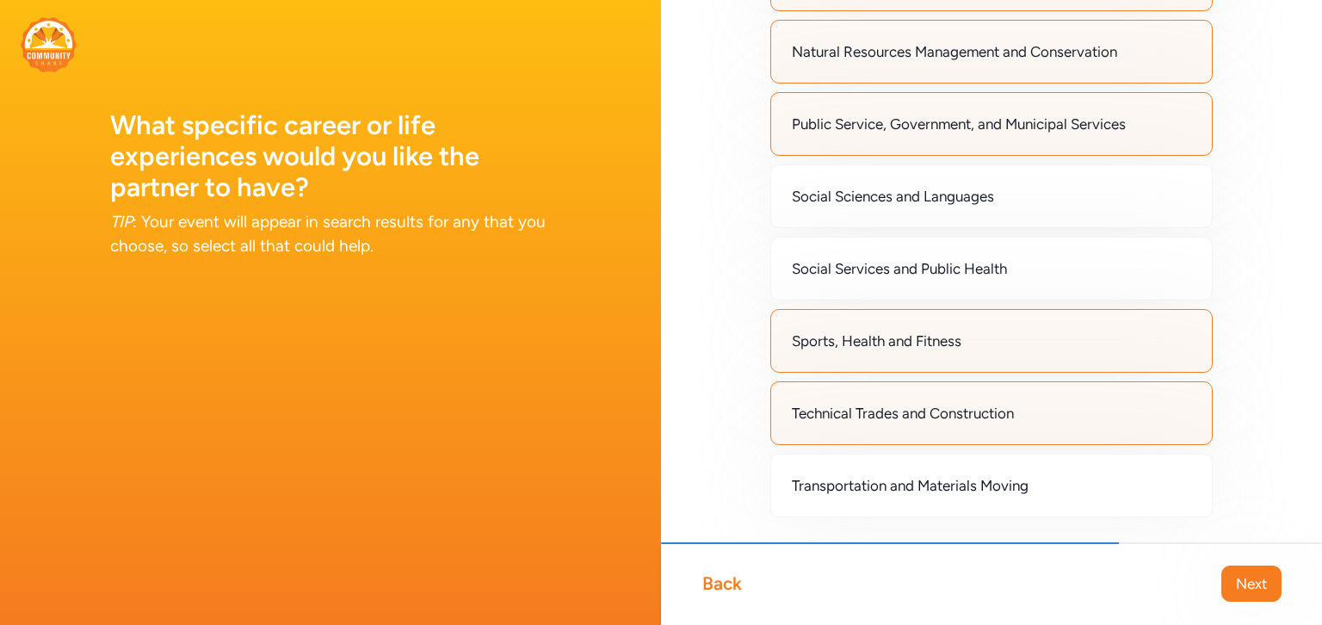
scroll to position [1439, 0]
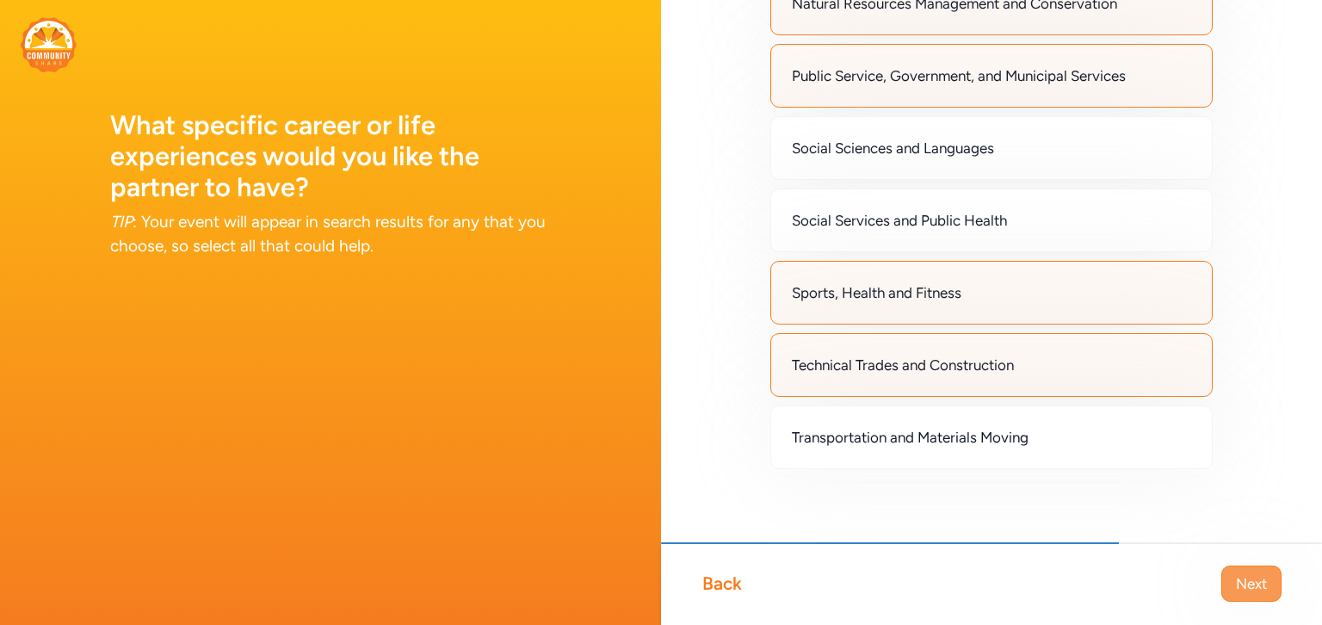
click at [1248, 589] on span "Next" at bounding box center [1251, 583] width 31 height 21
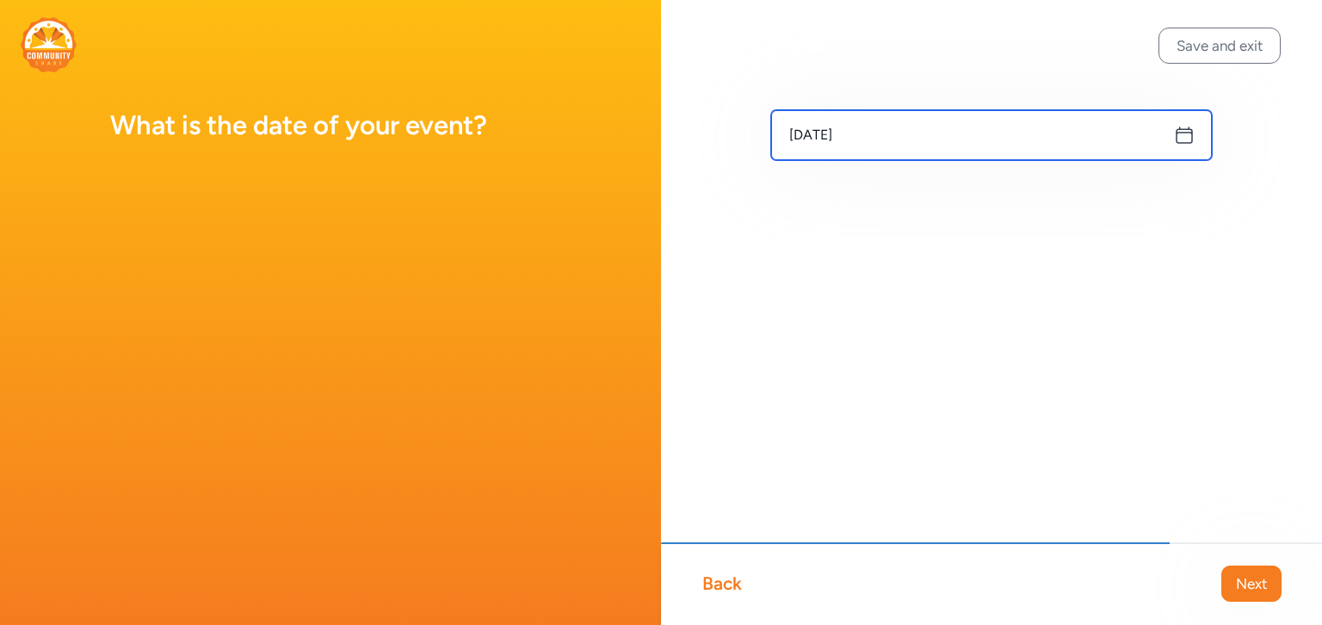
click at [1023, 129] on input "[DATE]" at bounding box center [991, 135] width 441 height 50
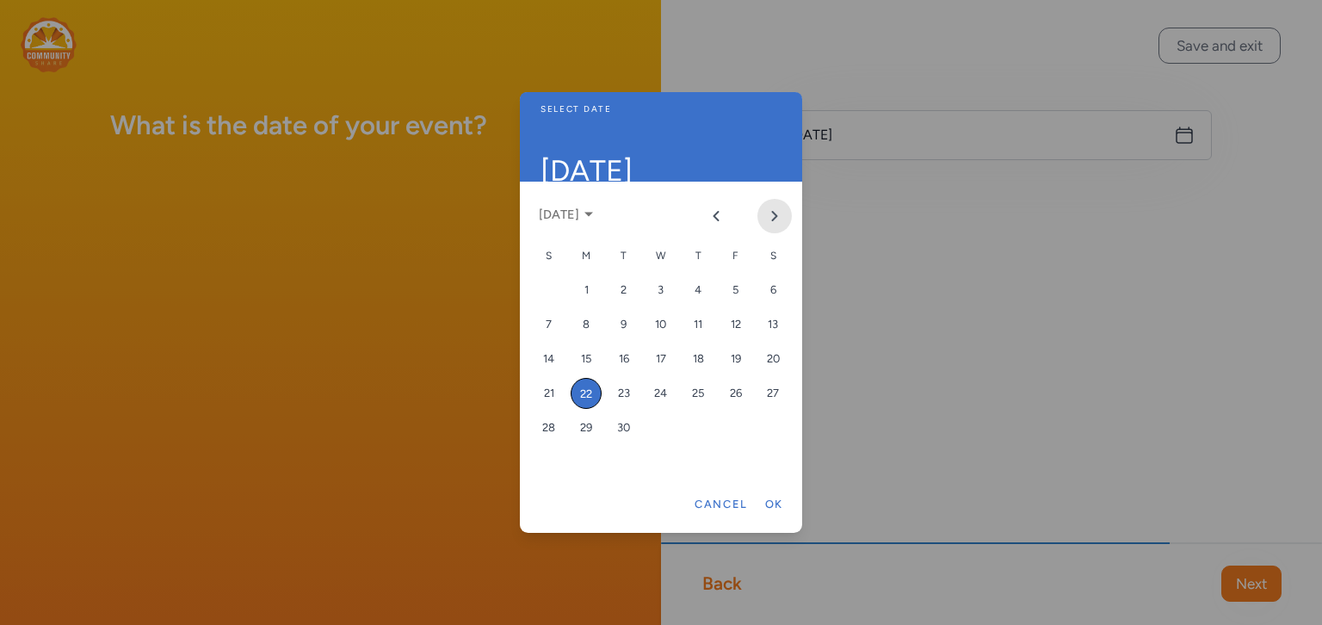
click at [772, 213] on icon "Next month" at bounding box center [775, 216] width 14 height 14
click at [733, 407] on div "21" at bounding box center [735, 393] width 31 height 31
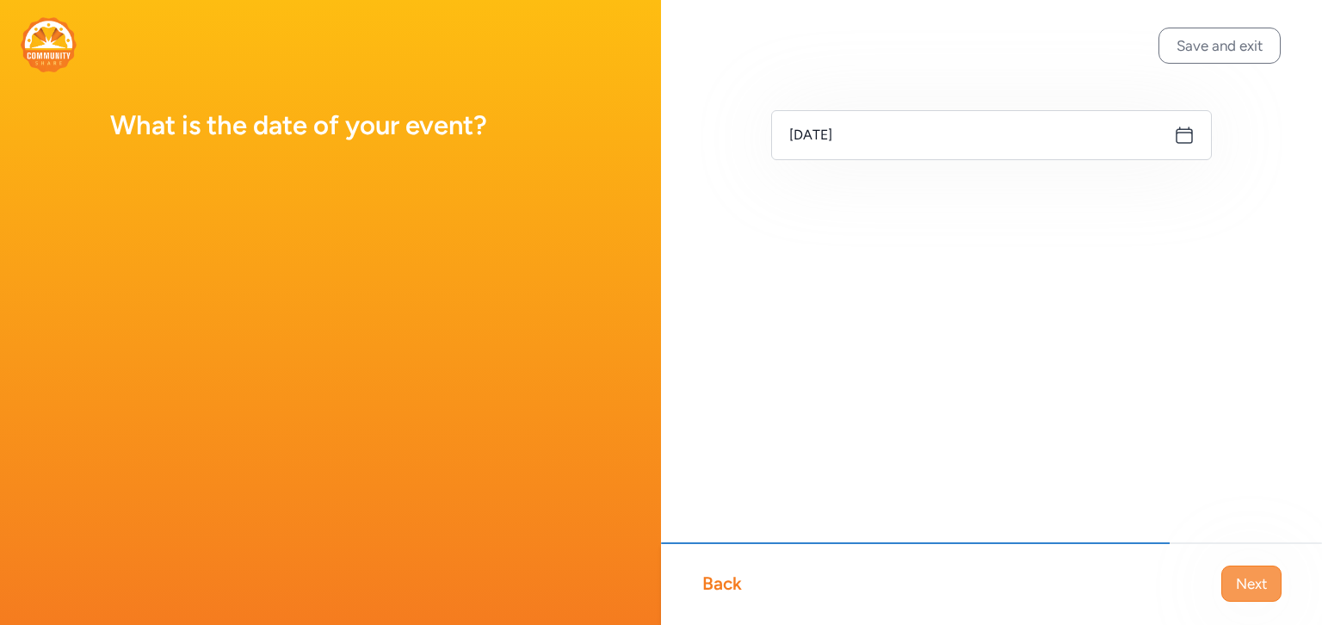
click at [1240, 579] on span "Next" at bounding box center [1251, 583] width 31 height 21
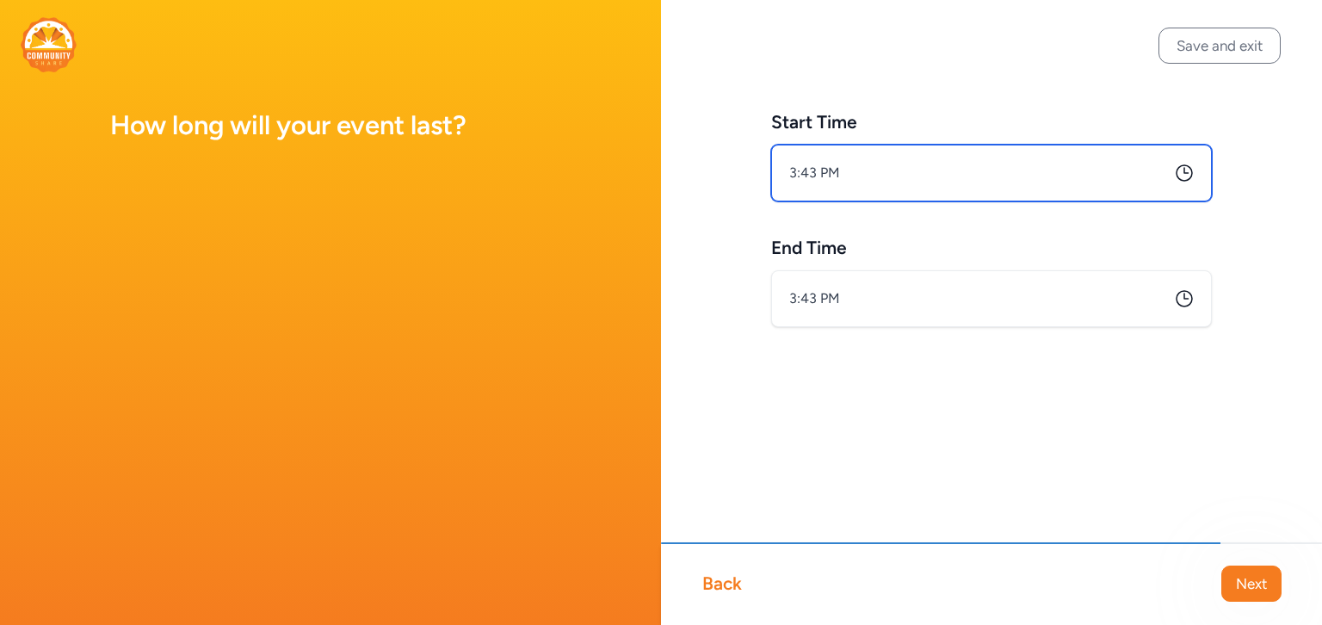
click at [936, 180] on input "3:43 PM" at bounding box center [991, 173] width 441 height 57
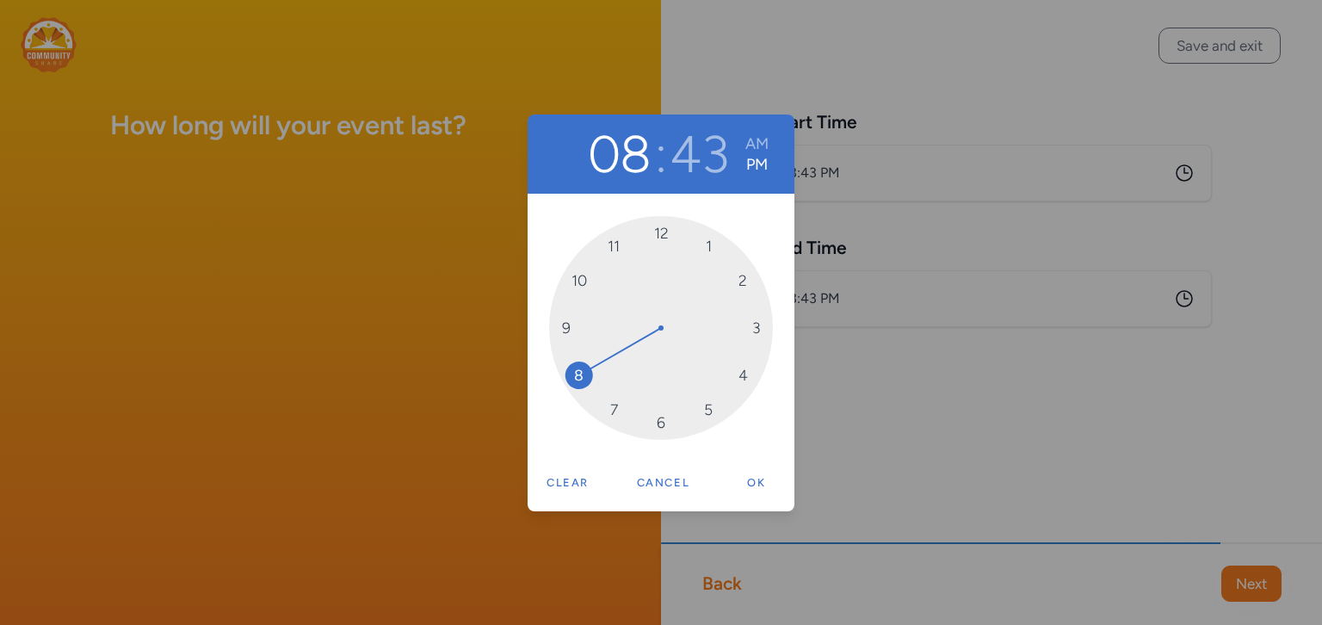
drag, startPoint x: 749, startPoint y: 330, endPoint x: 614, endPoint y: 357, distance: 137.9
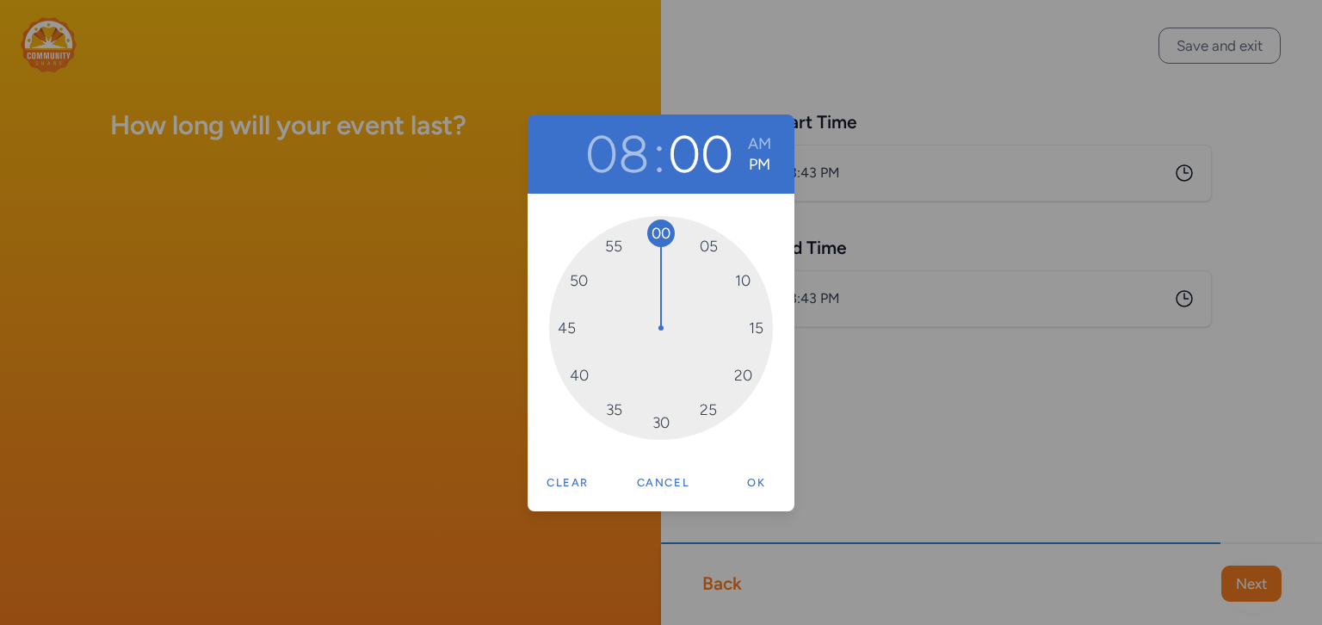
drag, startPoint x: 572, startPoint y: 354, endPoint x: 657, endPoint y: 253, distance: 131.3
click at [657, 253] on div "00 05 10 15 20 25 30 35 40 45 50 55" at bounding box center [661, 328] width 224 height 224
click at [635, 155] on button "08" at bounding box center [617, 154] width 64 height 62
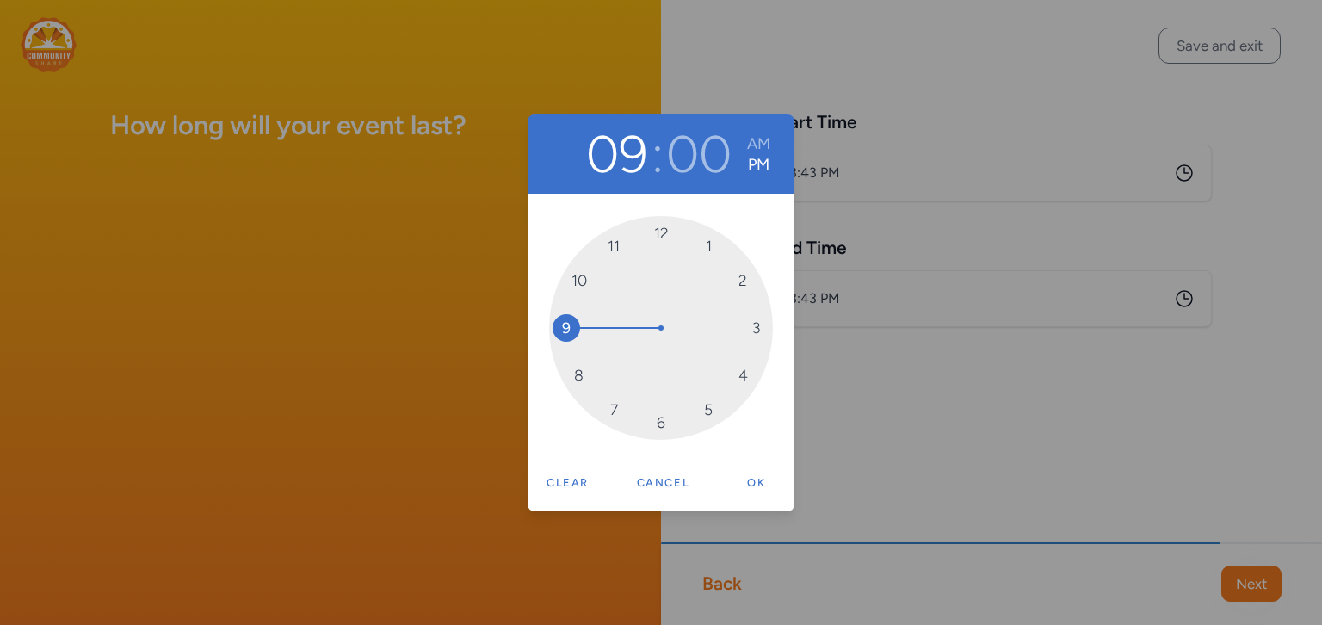
drag, startPoint x: 579, startPoint y: 381, endPoint x: 564, endPoint y: 333, distance: 50.4
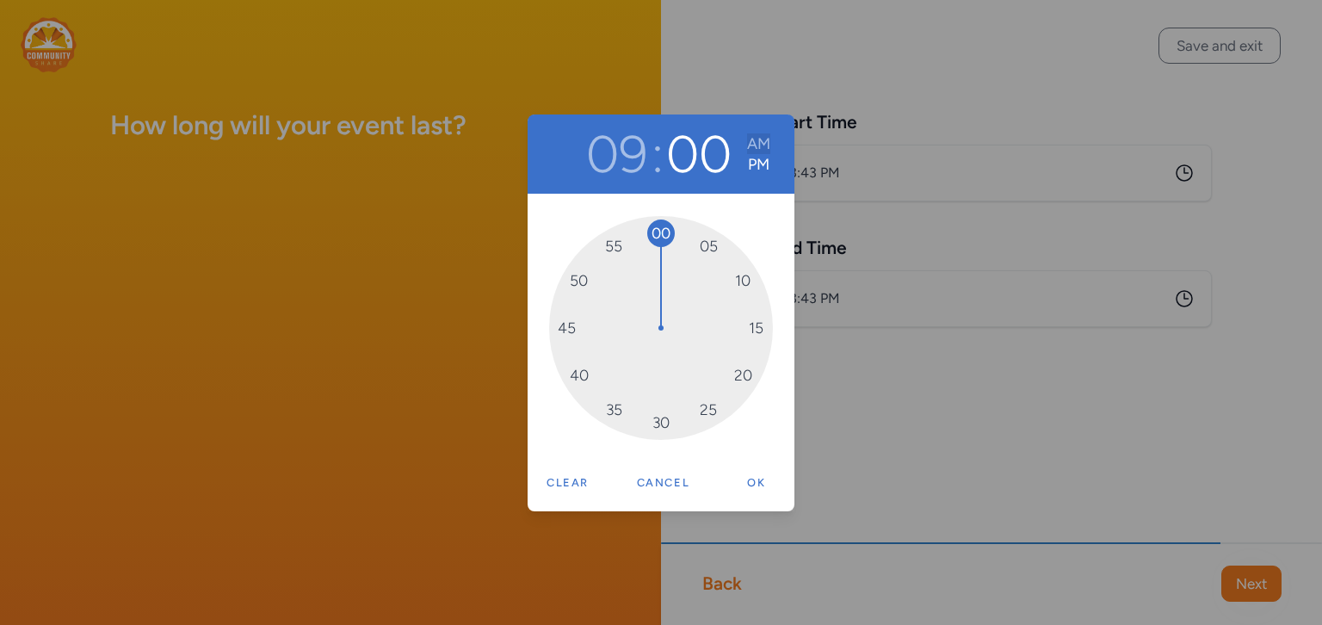
click at [761, 142] on button "AM" at bounding box center [758, 143] width 23 height 21
click at [759, 485] on button "Ok" at bounding box center [756, 482] width 55 height 34
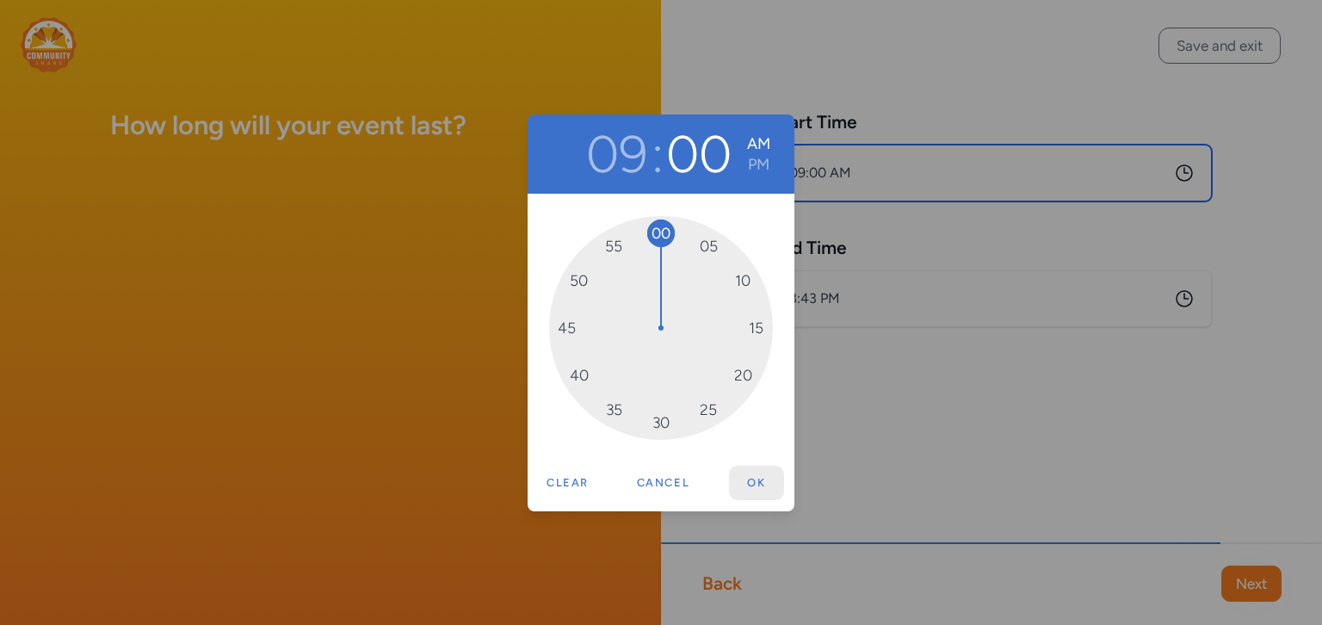
type input "9:00 AM"
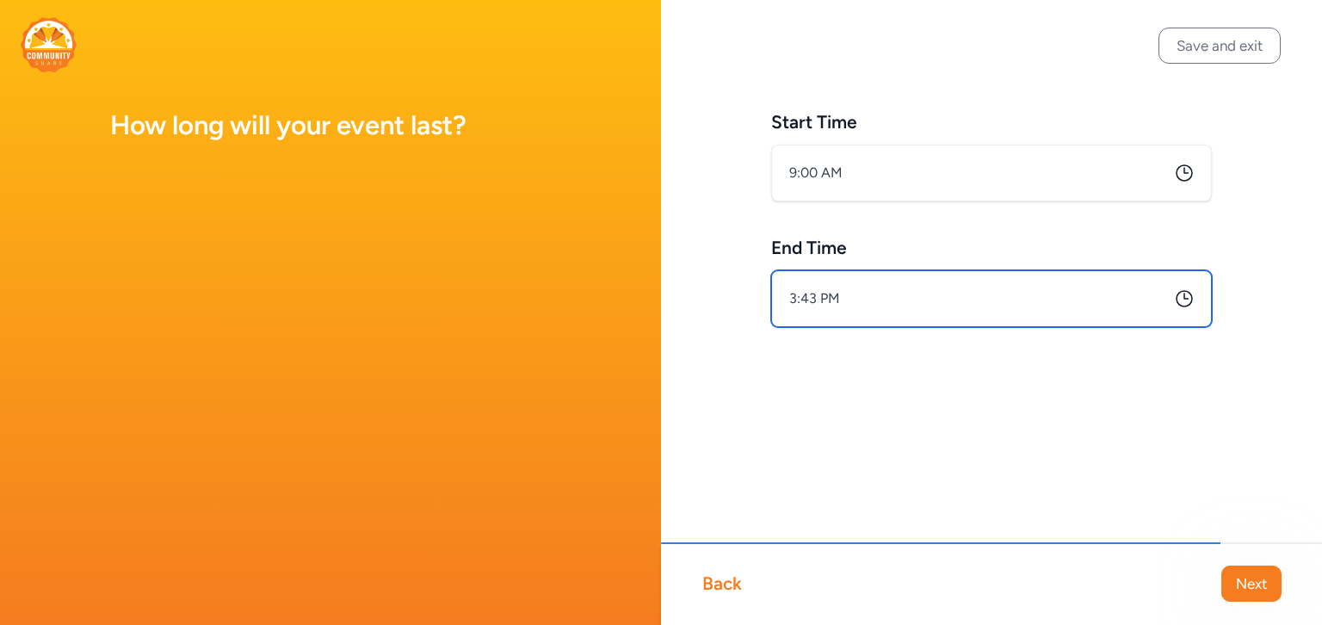
click at [1140, 302] on input "3:43 PM" at bounding box center [991, 298] width 441 height 57
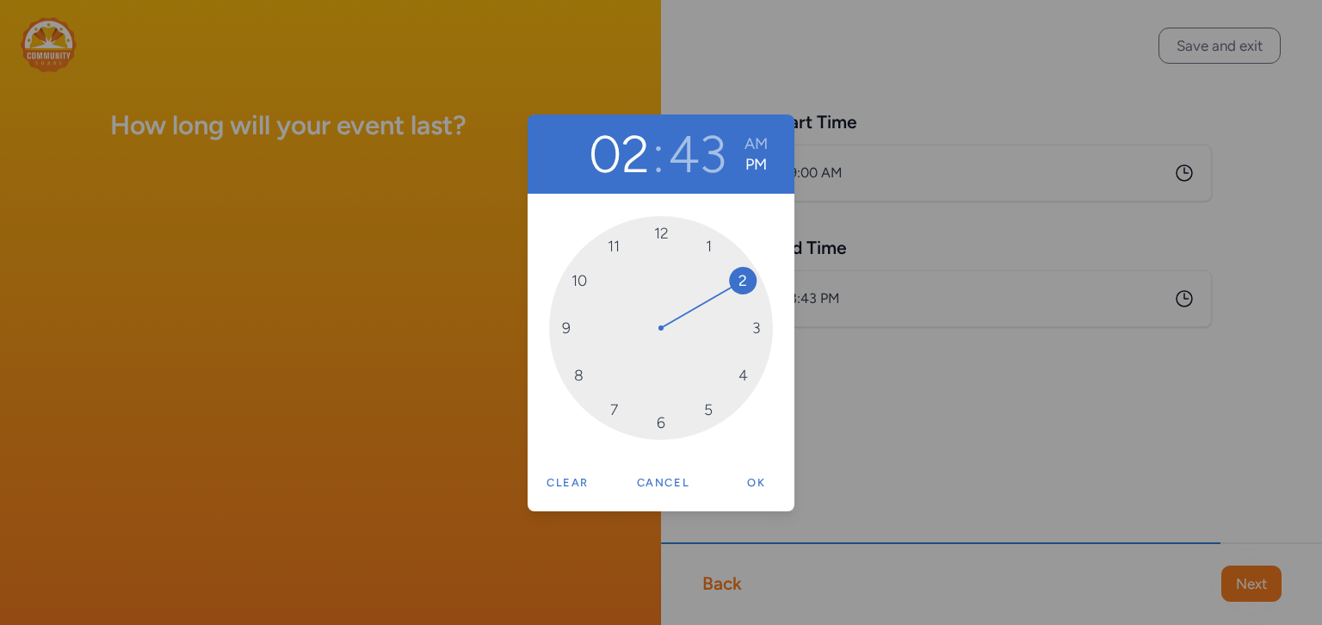
drag, startPoint x: 754, startPoint y: 331, endPoint x: 742, endPoint y: 295, distance: 38.1
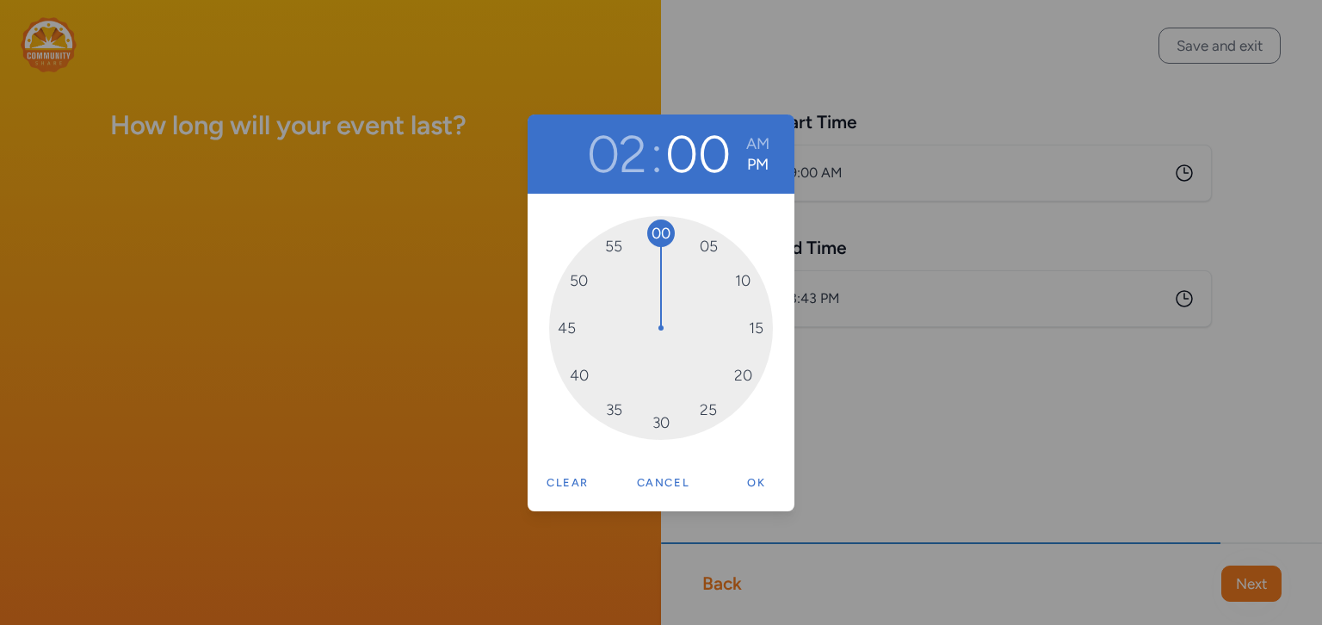
drag, startPoint x: 573, startPoint y: 342, endPoint x: 649, endPoint y: 260, distance: 111.4
click at [649, 260] on div "00 05 10 15 20 25 30 35 40 45 50 55" at bounding box center [661, 328] width 224 height 224
click at [755, 480] on button "Ok" at bounding box center [756, 482] width 55 height 34
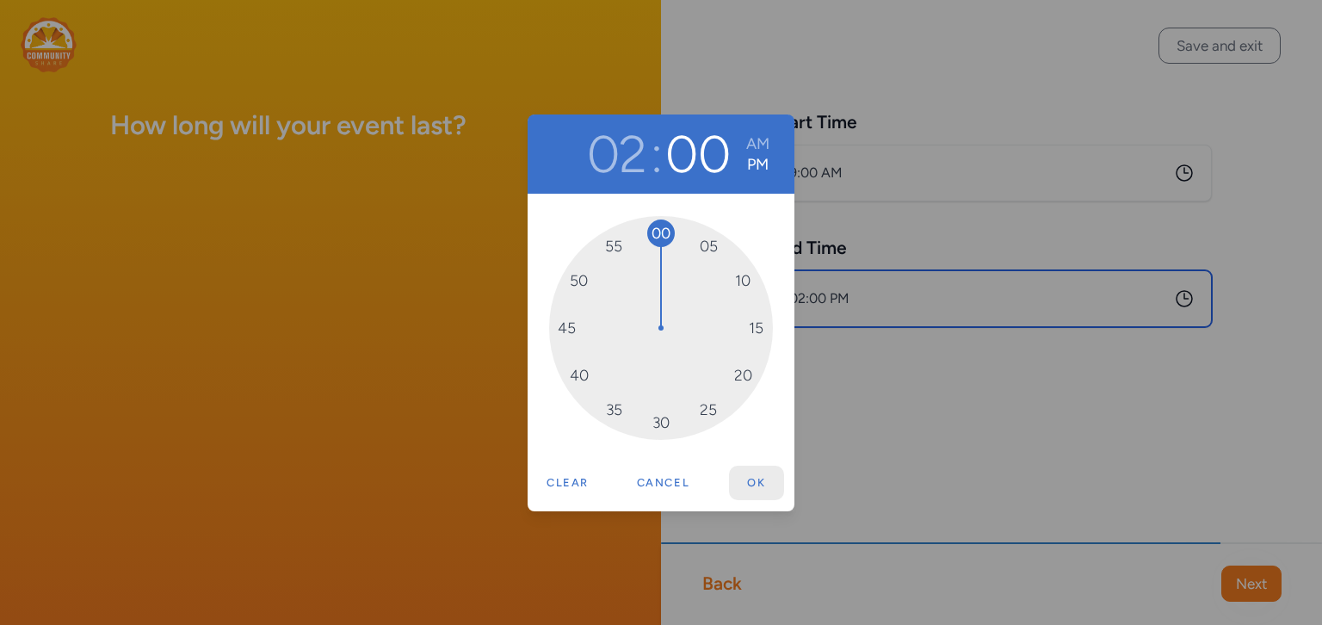
type input "2:00 PM"
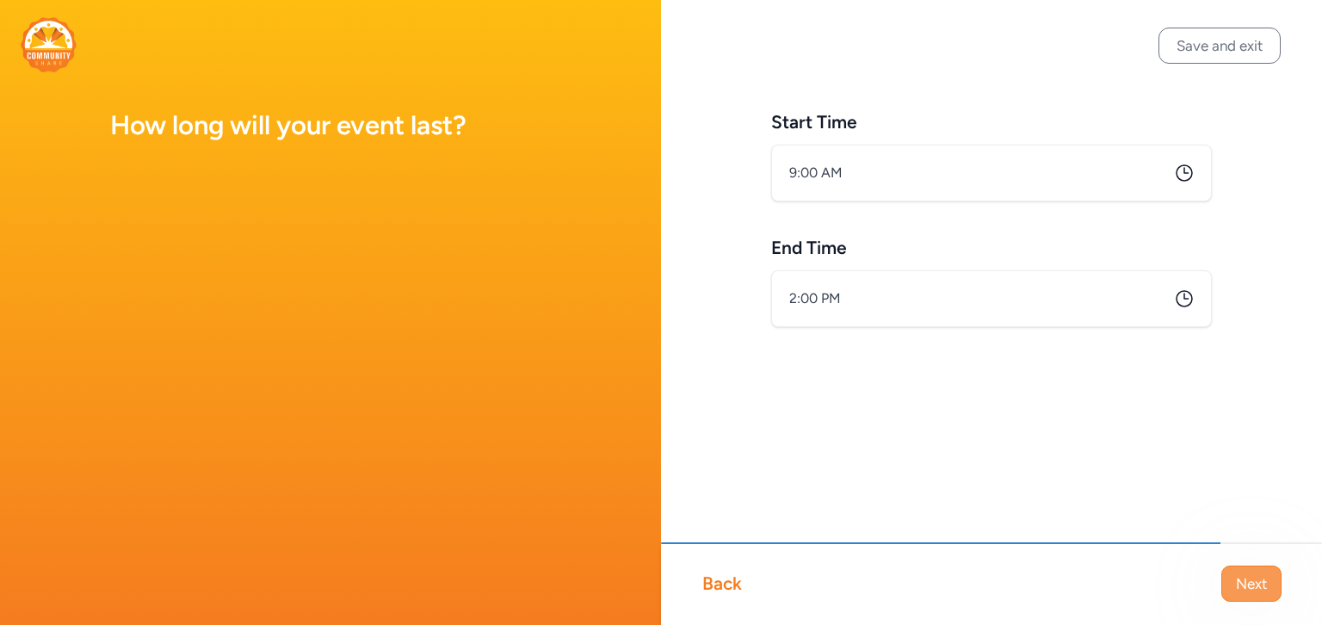
click at [1261, 583] on span "Next" at bounding box center [1251, 583] width 31 height 21
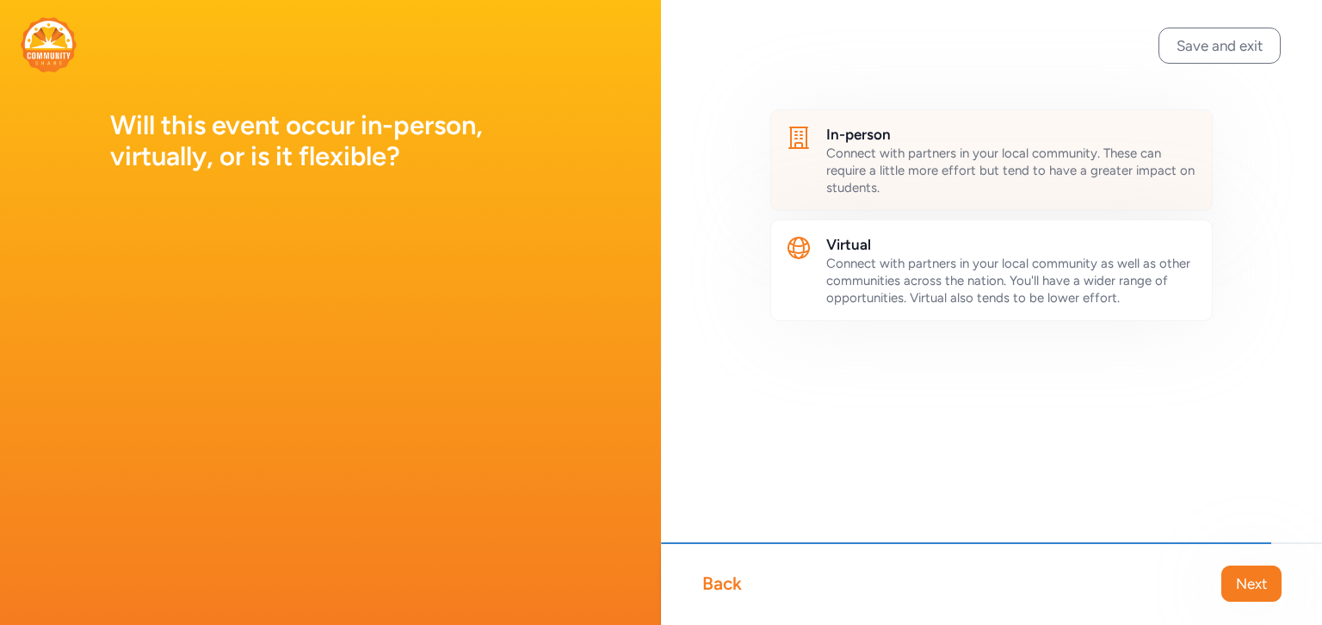
click at [962, 166] on span "Connect with partners in your local community. These can require a little more …" at bounding box center [1010, 170] width 368 height 50
click at [1243, 586] on span "Next" at bounding box center [1251, 583] width 31 height 21
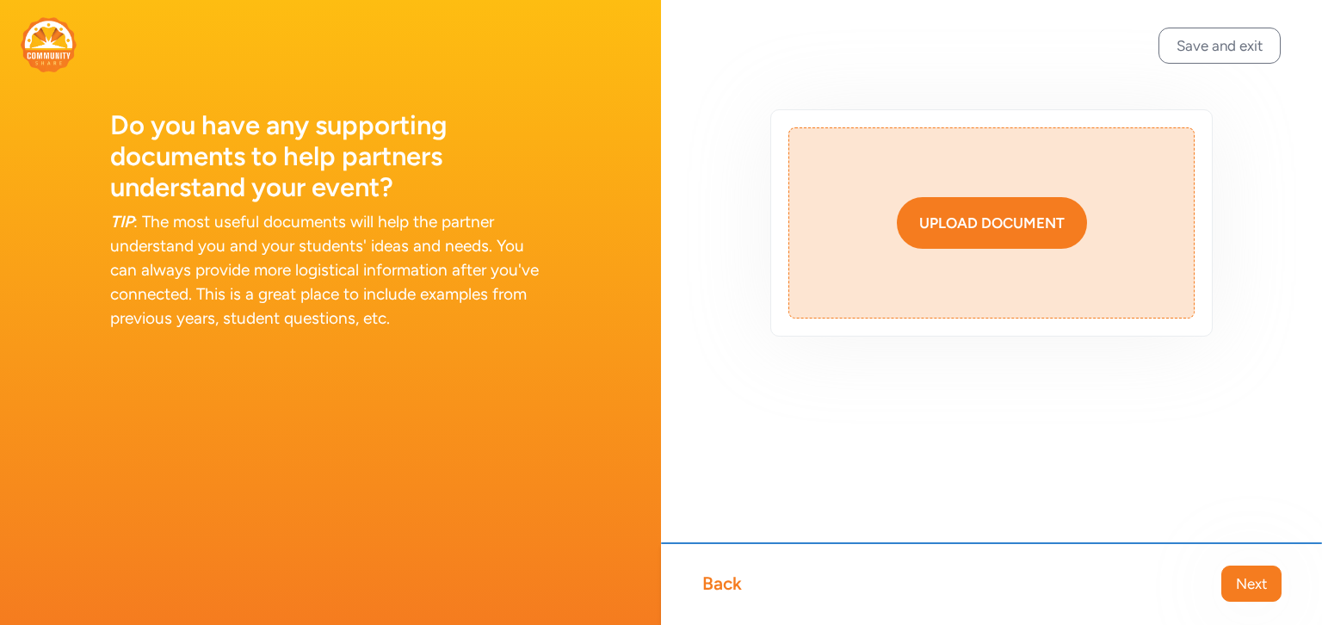
click at [975, 234] on button "Upload document" at bounding box center [992, 223] width 190 height 52
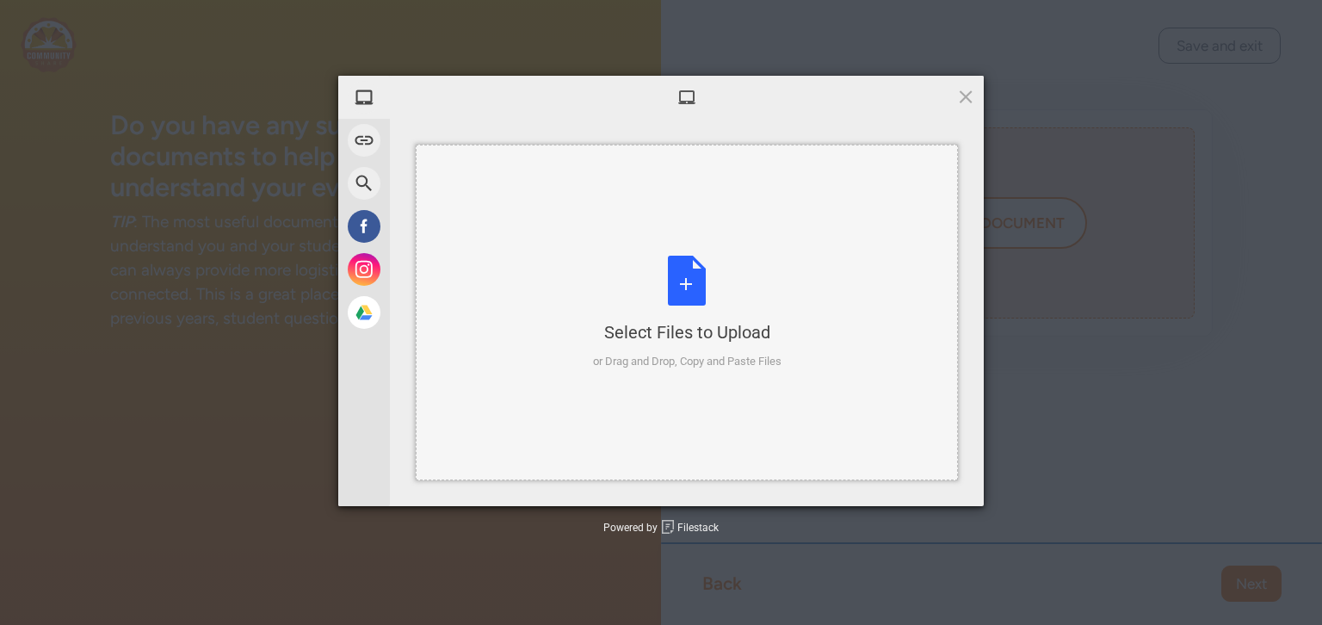
click at [685, 283] on div "Select Files to Upload or Drag and Drop, Copy and Paste Files" at bounding box center [687, 313] width 188 height 114
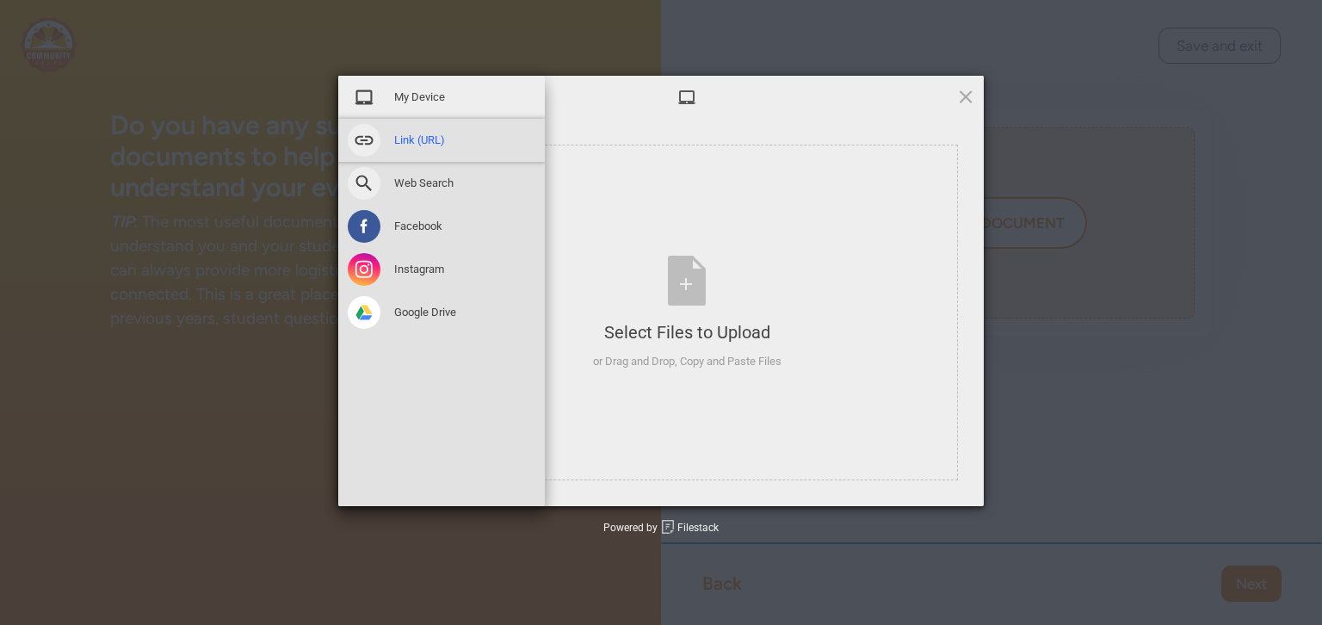
click at [368, 139] on span at bounding box center [364, 140] width 33 height 33
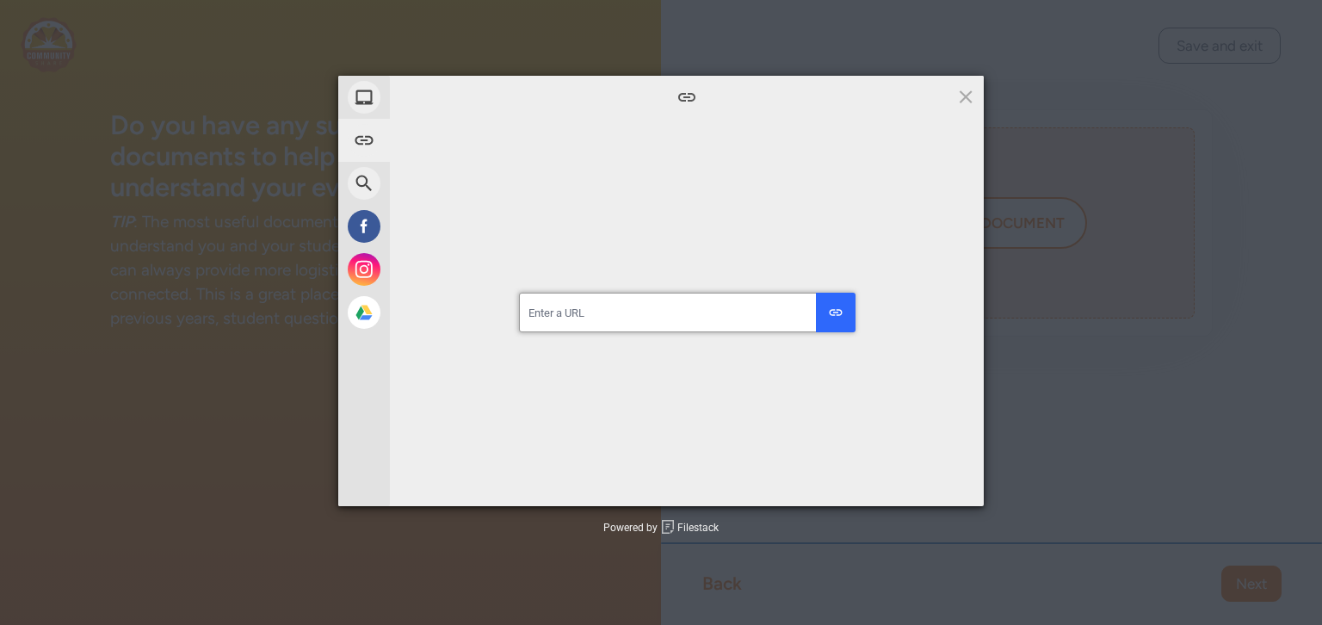
paste input "[URL][DOMAIN_NAME]"
type input "[URL][DOMAIN_NAME]"
click at [831, 319] on button "submit" at bounding box center [836, 313] width 40 height 40
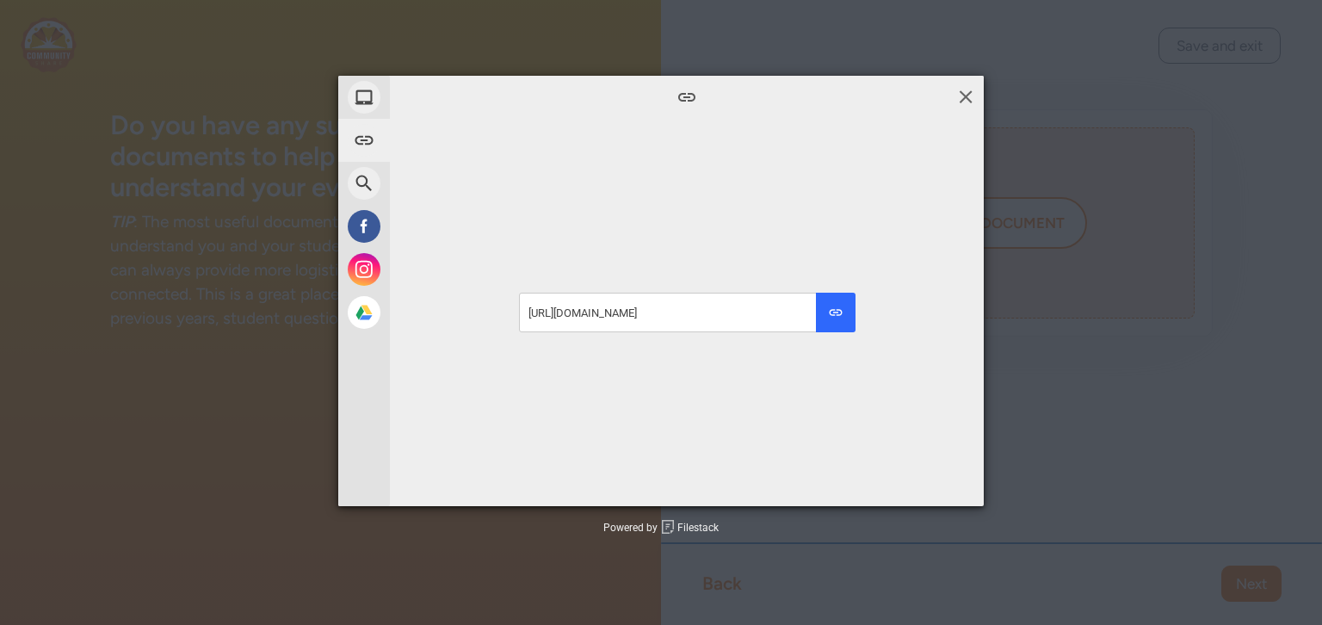
click at [965, 101] on span at bounding box center [965, 96] width 19 height 19
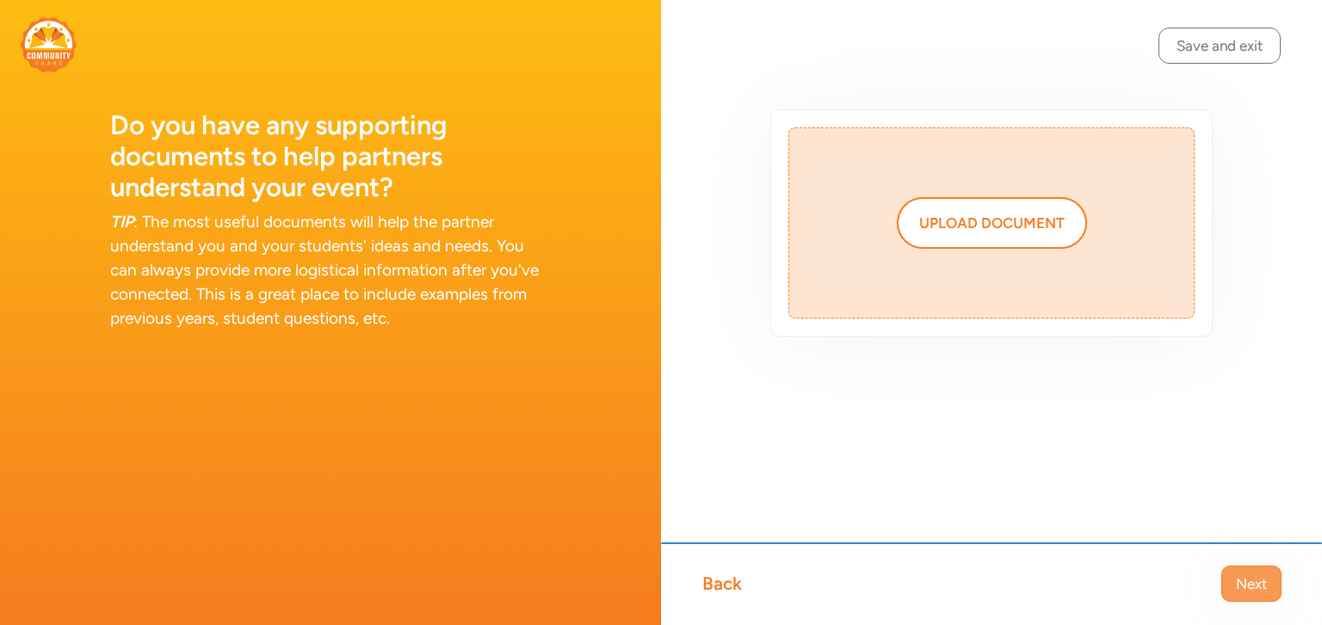
click at [1253, 591] on span "Next" at bounding box center [1251, 583] width 31 height 21
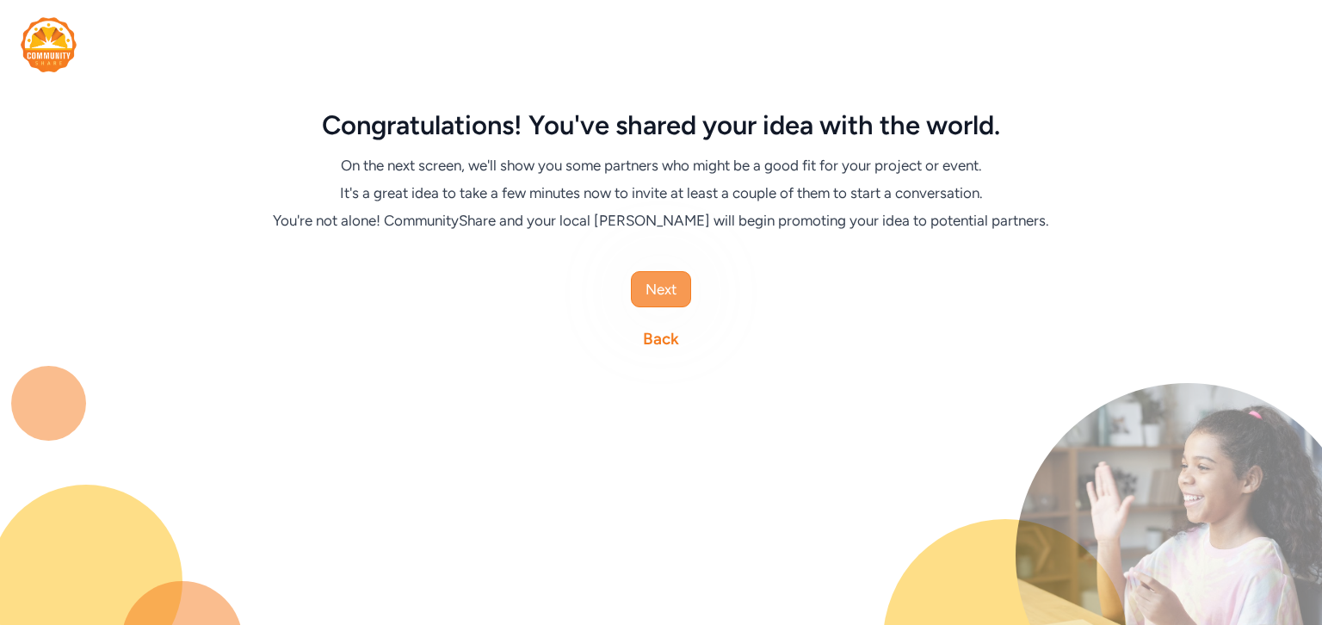
click at [657, 293] on span "Next" at bounding box center [660, 289] width 31 height 21
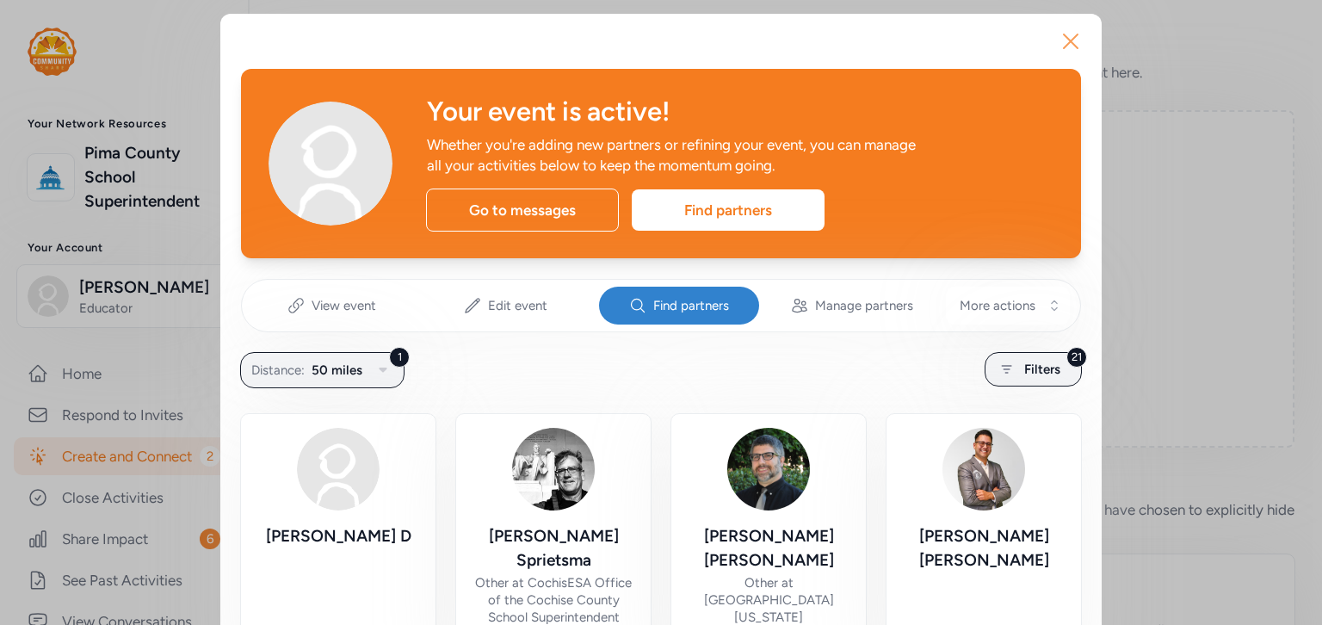
click at [1066, 46] on icon "button" at bounding box center [1071, 42] width 28 height 28
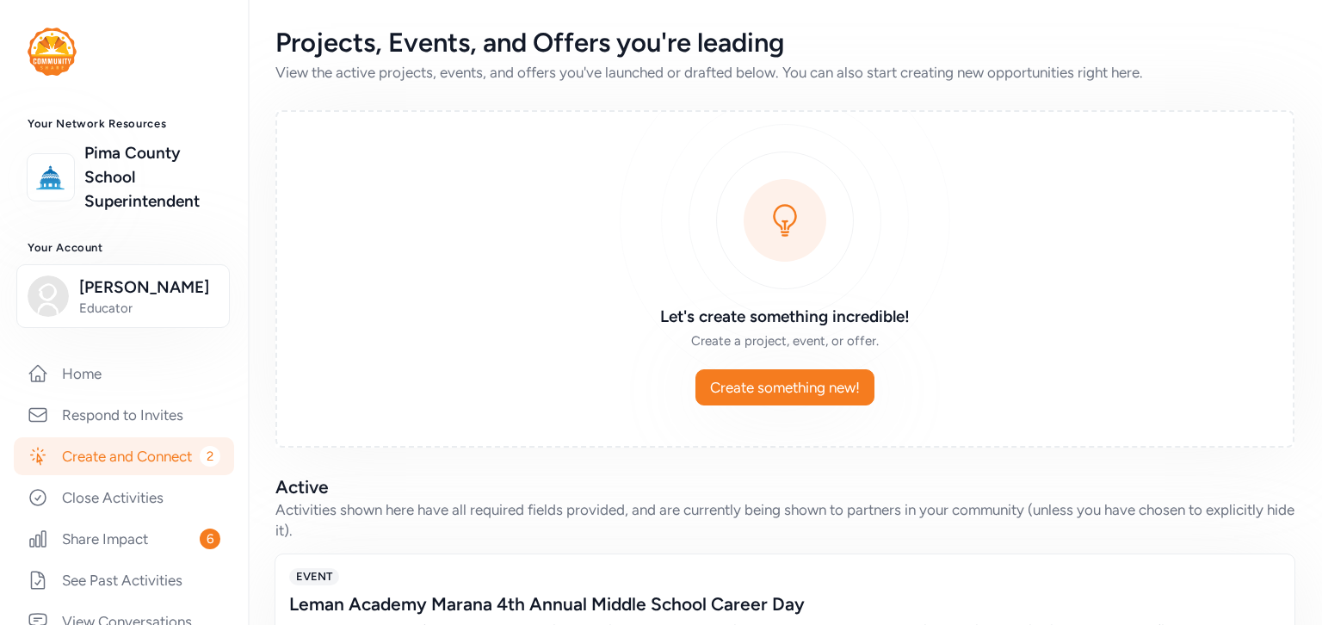
click at [140, 454] on link "Create and Connect 2" at bounding box center [124, 456] width 220 height 38
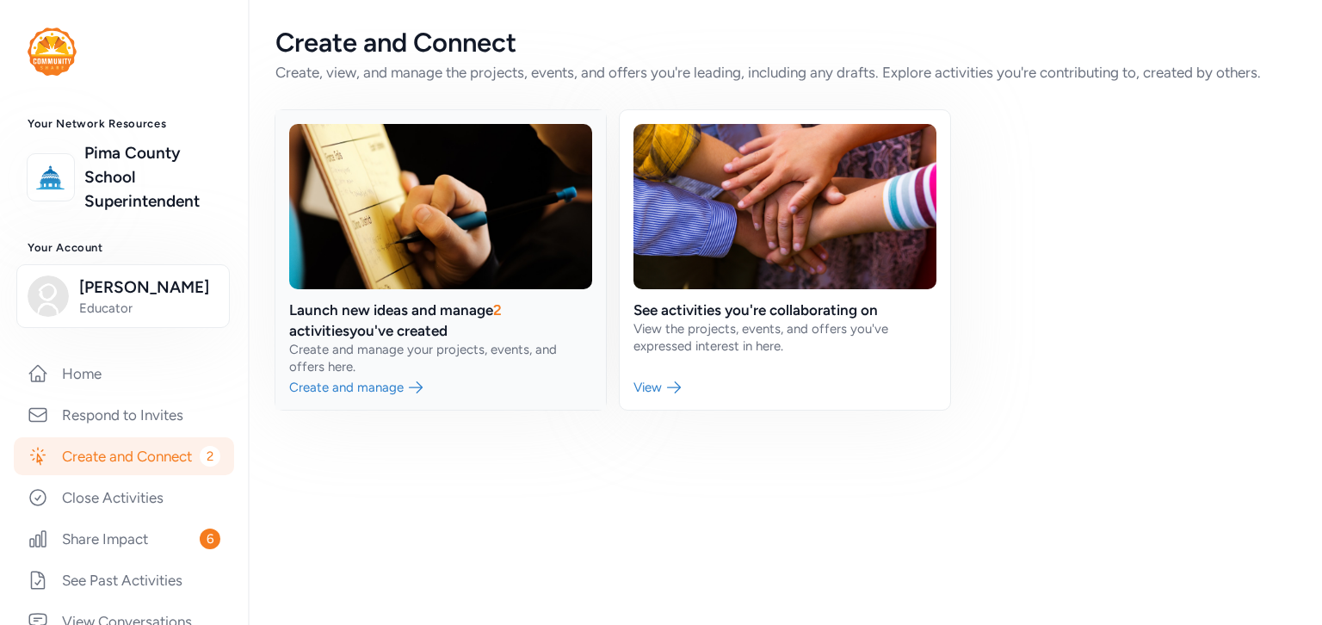
click at [368, 390] on link at bounding box center [440, 259] width 330 height 299
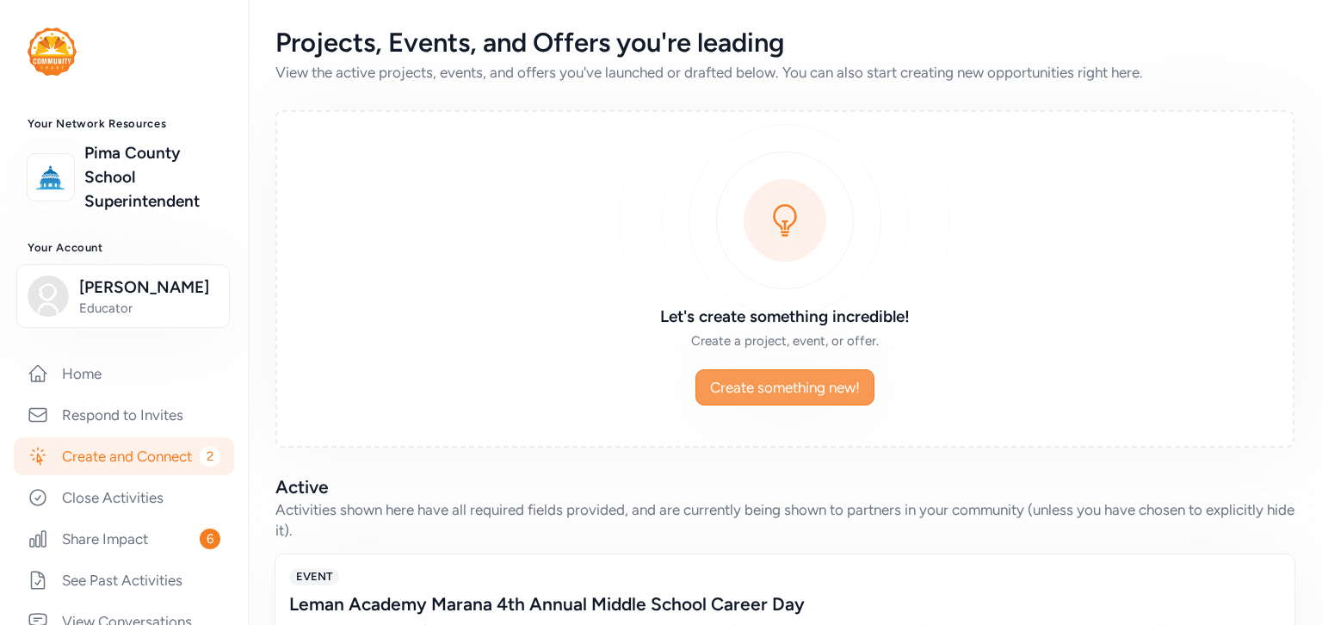
click at [811, 385] on span "Create something new!" at bounding box center [785, 387] width 150 height 21
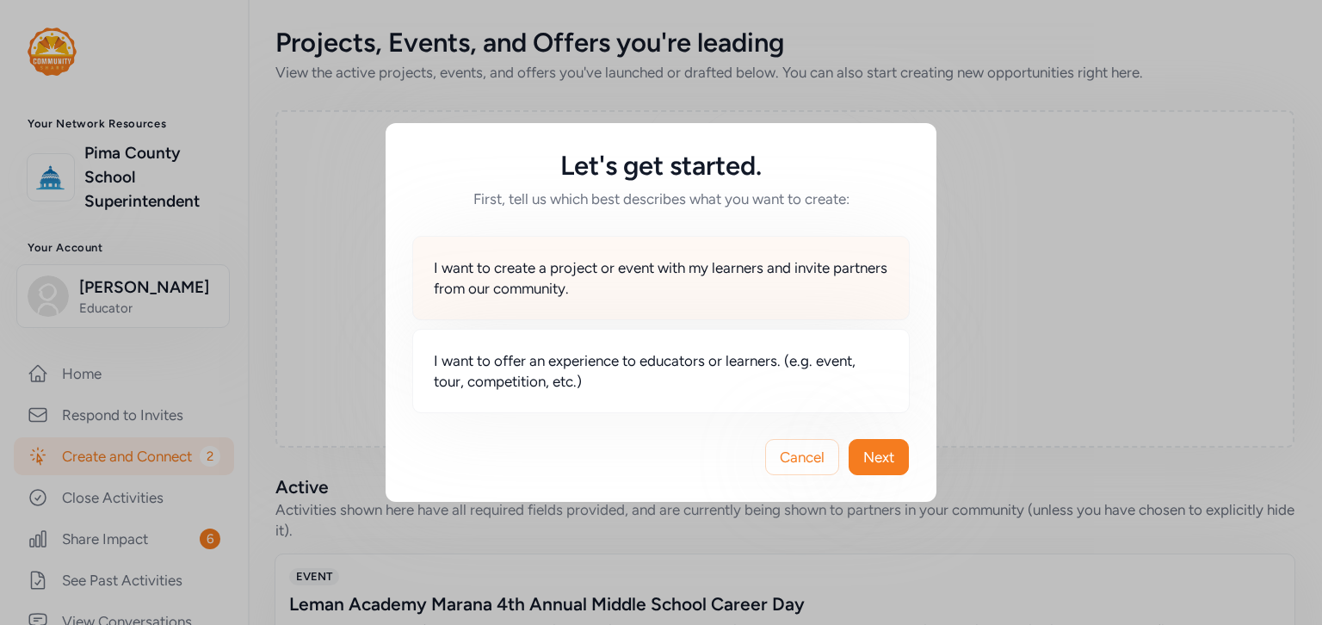
click at [669, 287] on span "I want to create a project or event with my learners and invite partners from o…" at bounding box center [661, 277] width 454 height 41
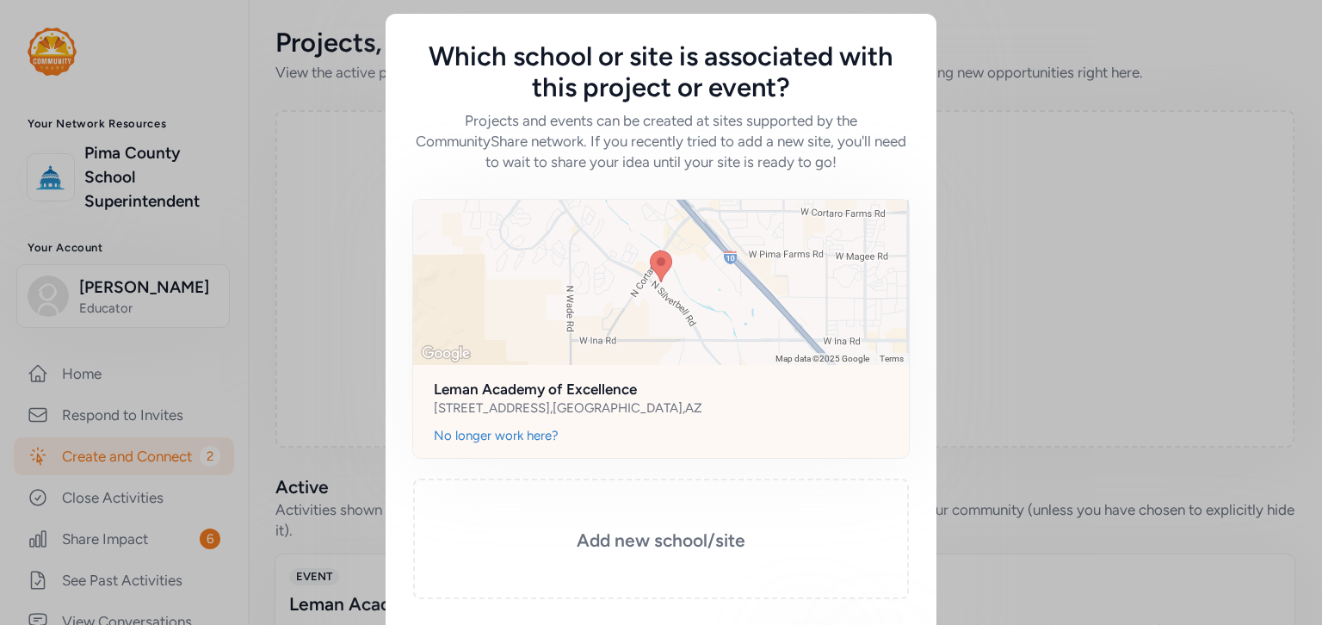
click at [637, 402] on div "[STREET_ADDRESS]" at bounding box center [568, 407] width 268 height 17
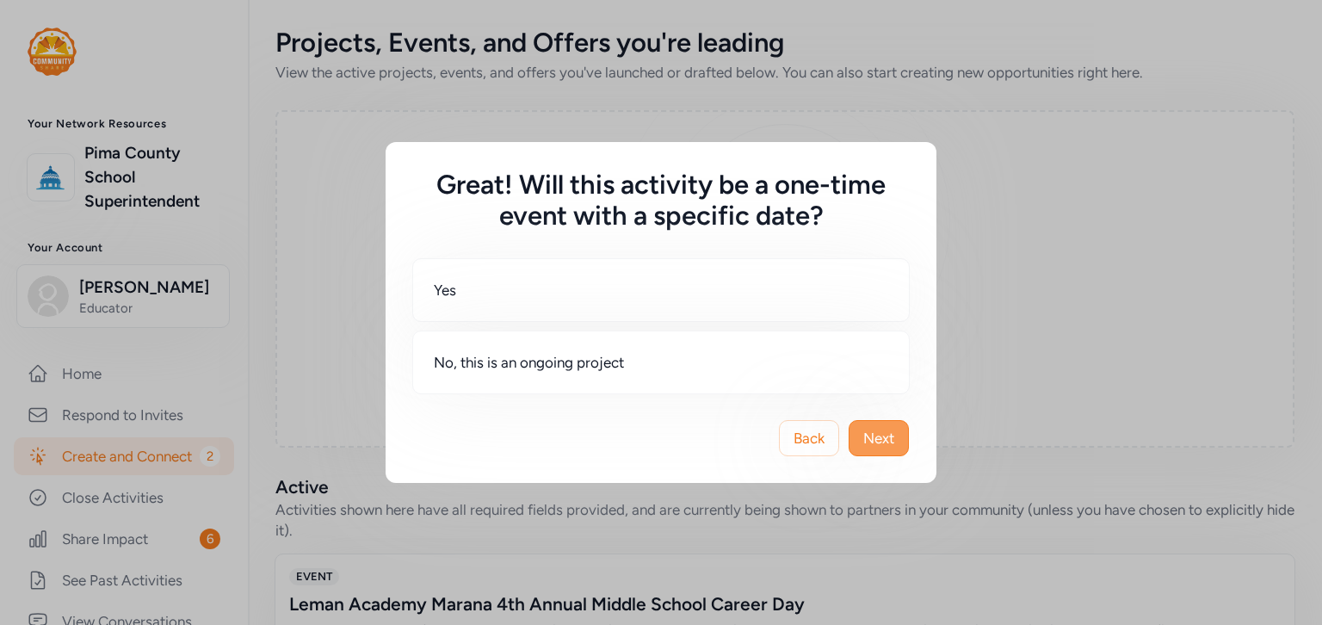
click at [883, 447] on span "Next" at bounding box center [878, 438] width 31 height 21
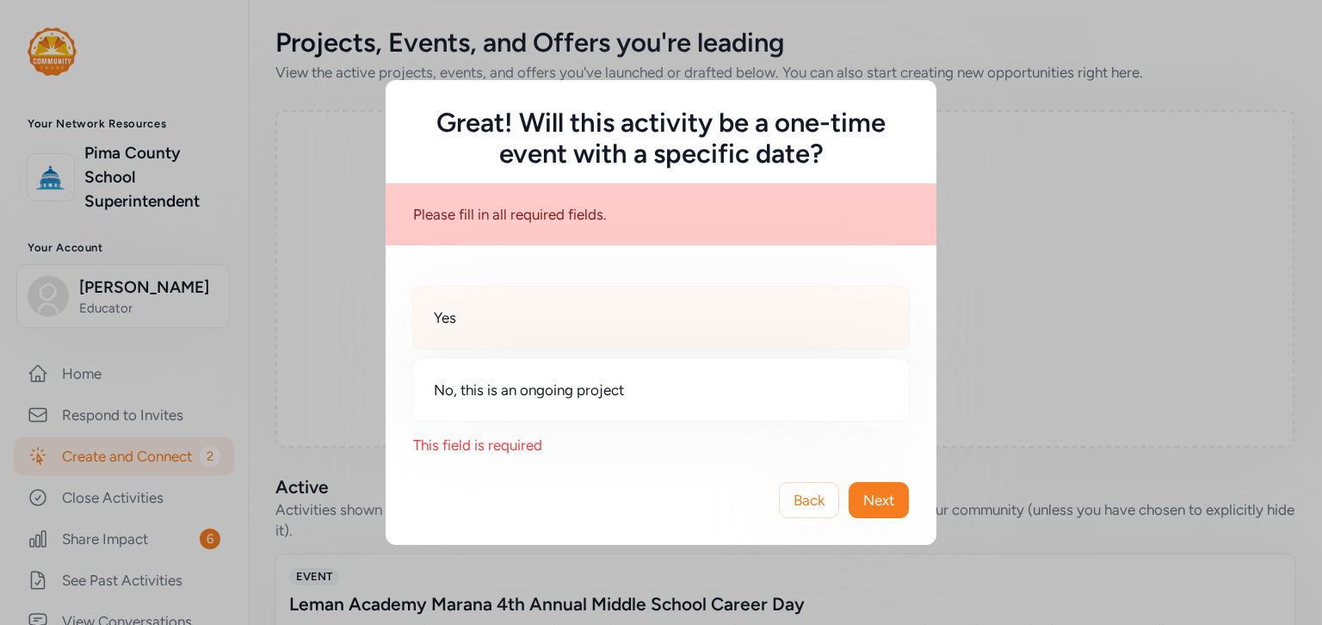
click at [473, 319] on div "Yes" at bounding box center [660, 318] width 497 height 64
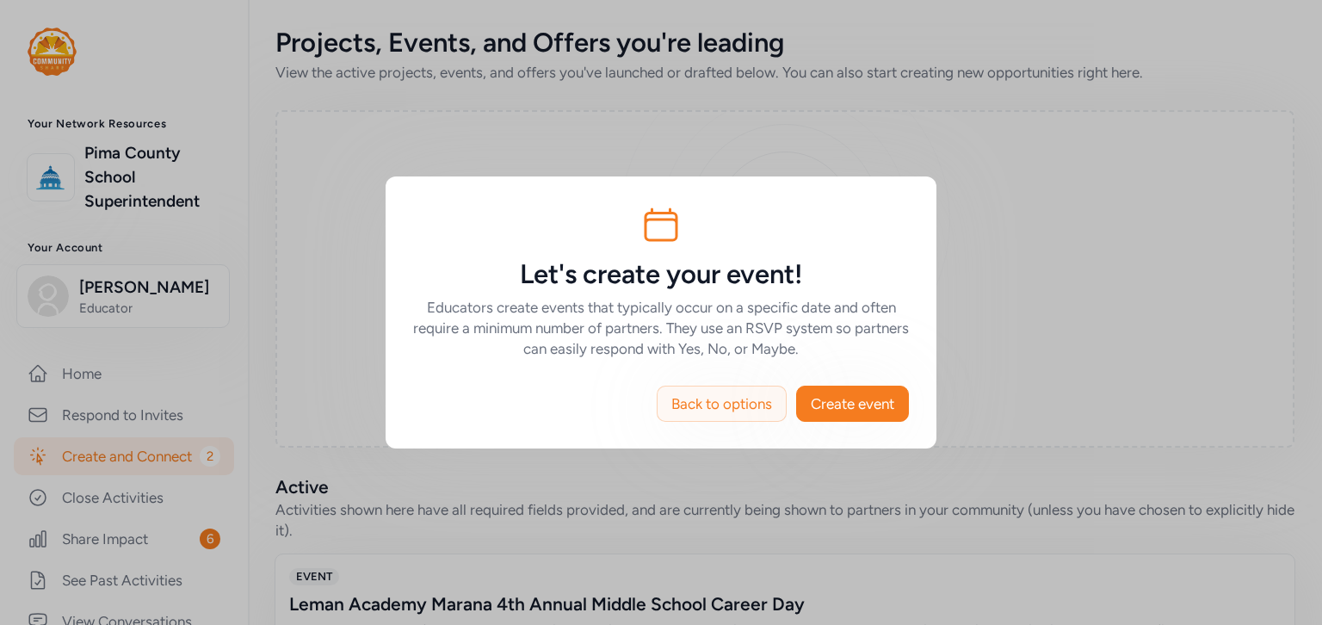
click at [718, 409] on span "Back to options" at bounding box center [721, 403] width 101 height 21
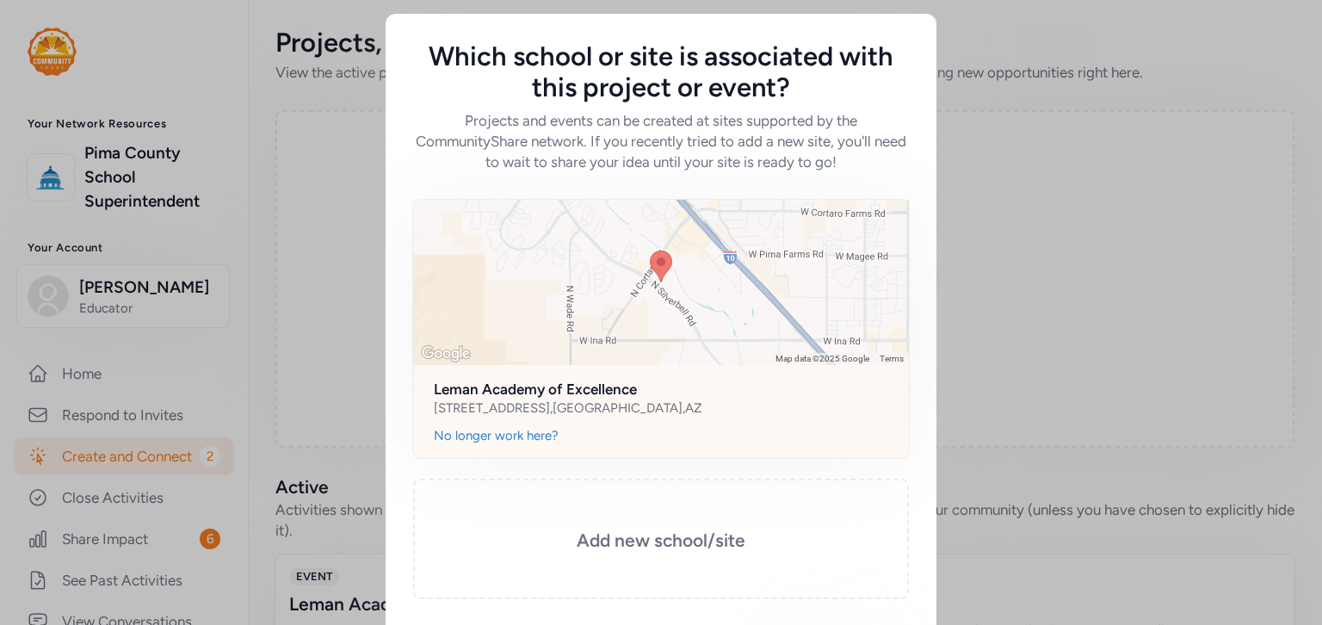
click at [639, 412] on div "[STREET_ADDRESS]" at bounding box center [568, 407] width 268 height 17
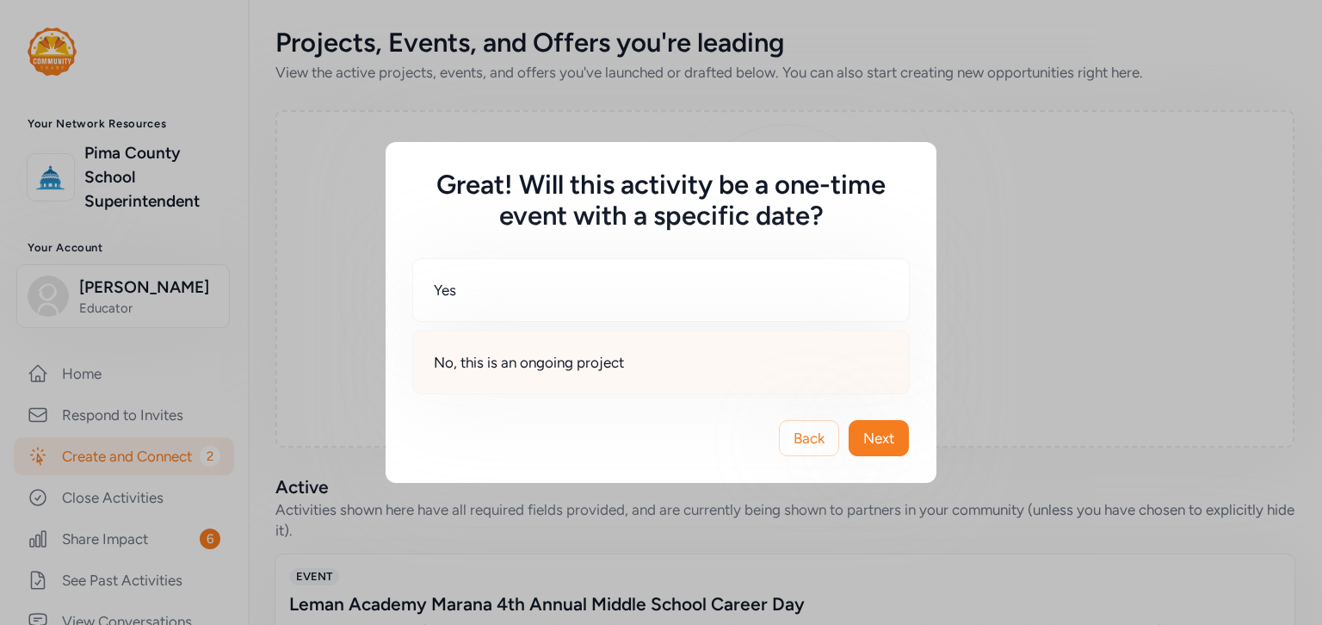
click at [564, 367] on span "No, this is an ongoing project" at bounding box center [529, 362] width 190 height 21
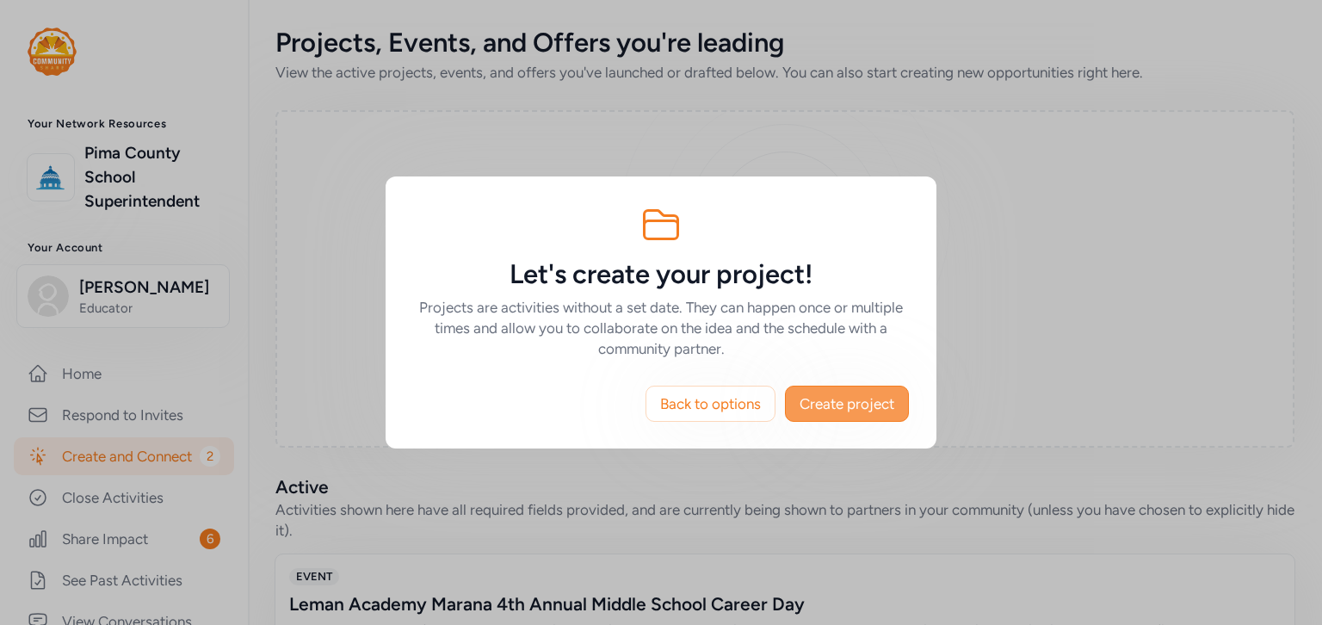
click at [860, 408] on span "Create project" at bounding box center [846, 403] width 95 height 21
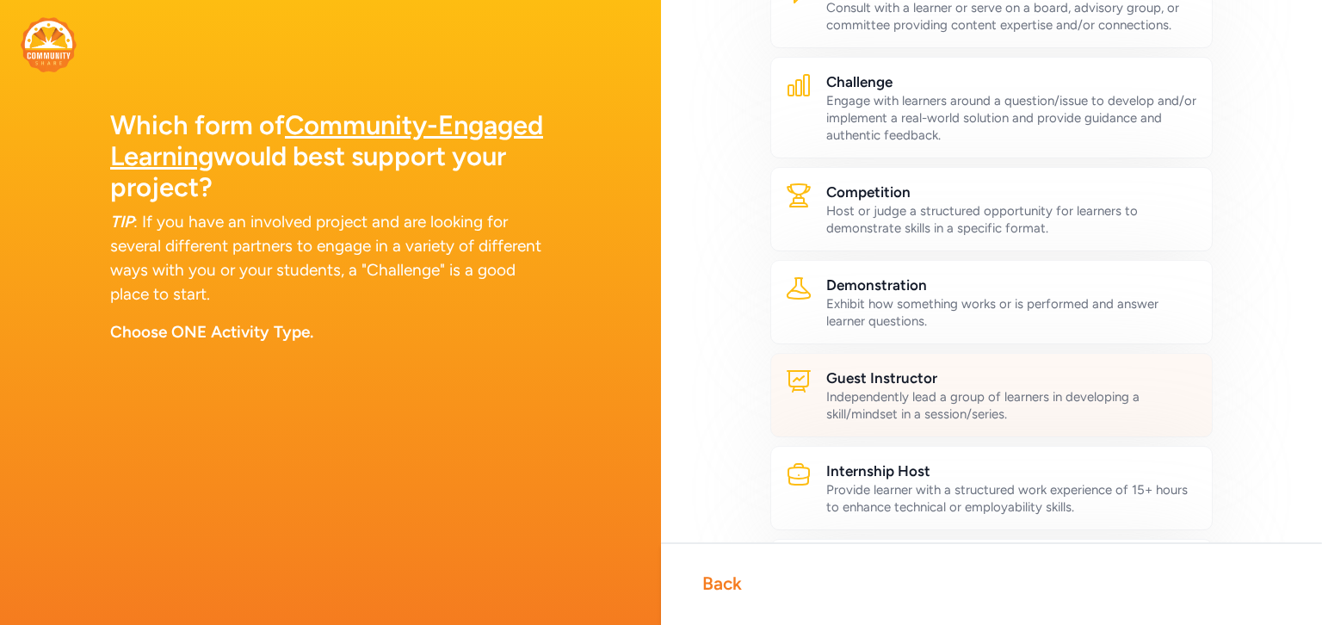
scroll to position [154, 0]
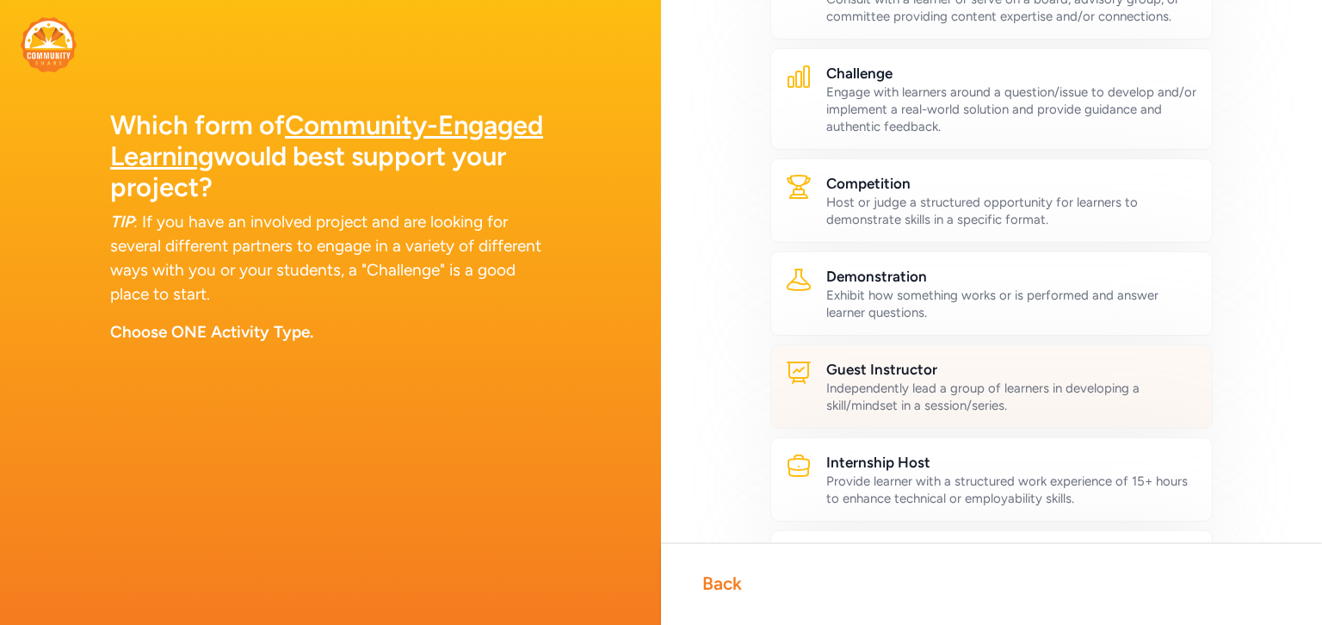
click at [985, 369] on h2 "Guest Instructor" at bounding box center [1012, 369] width 372 height 21
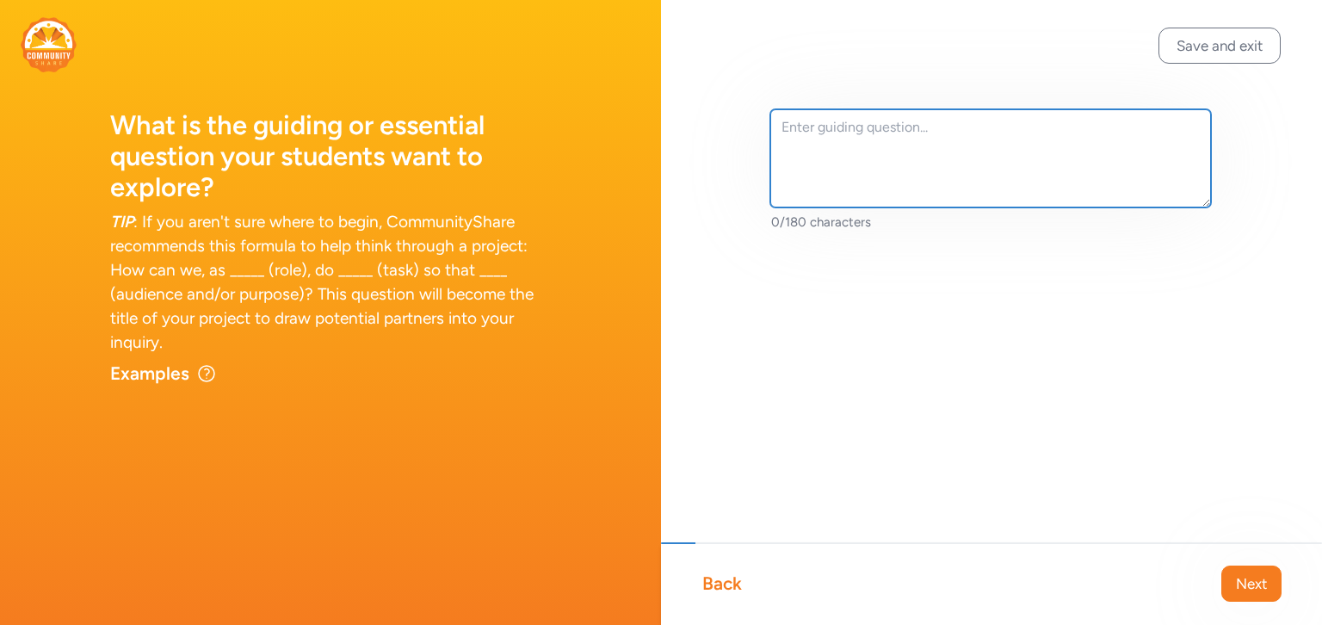
click at [788, 128] on textarea at bounding box center [990, 158] width 441 height 98
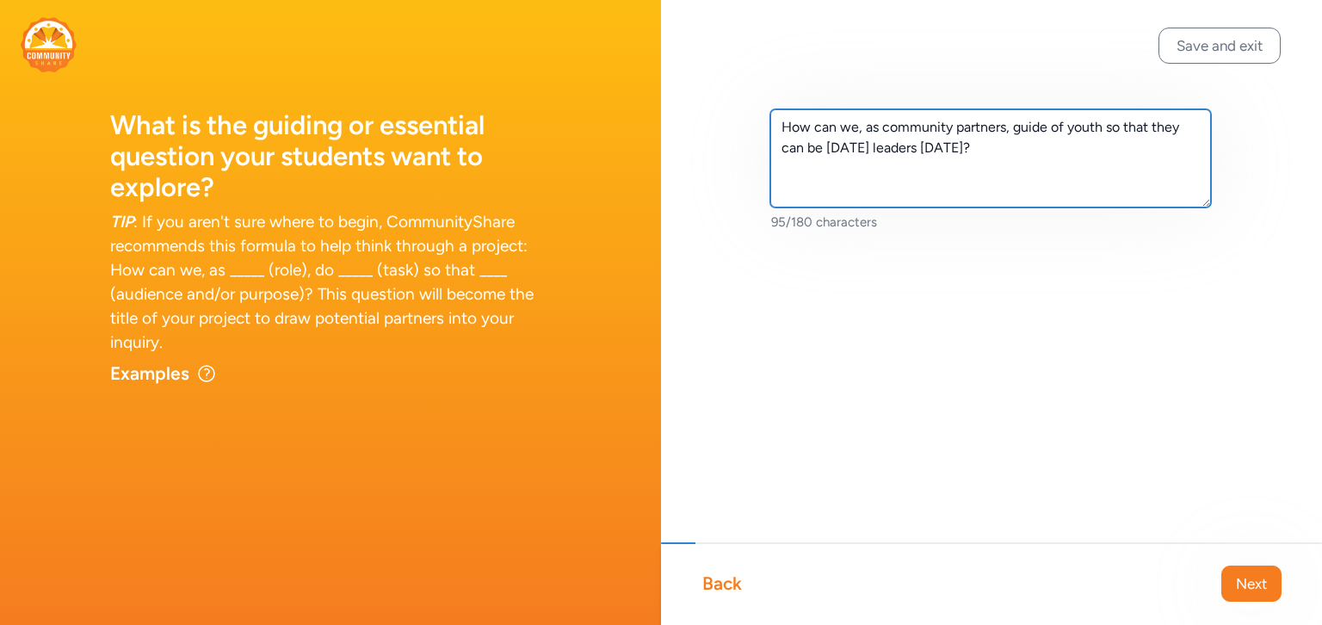
click at [1060, 126] on textarea "How can we, as community partners, guide of youth so that they can be [DATE] le…" at bounding box center [990, 158] width 441 height 98
click at [821, 148] on textarea "How can we, as community partners, guide our youth so that they can be [DATE] l…" at bounding box center [990, 158] width 441 height 98
click at [1052, 152] on textarea "How can we, as community partners, guide our youth so that they can become [DAT…" at bounding box center [990, 158] width 441 height 98
type textarea "How can we, as community partners, guide our youth so that they can become [DAT…"
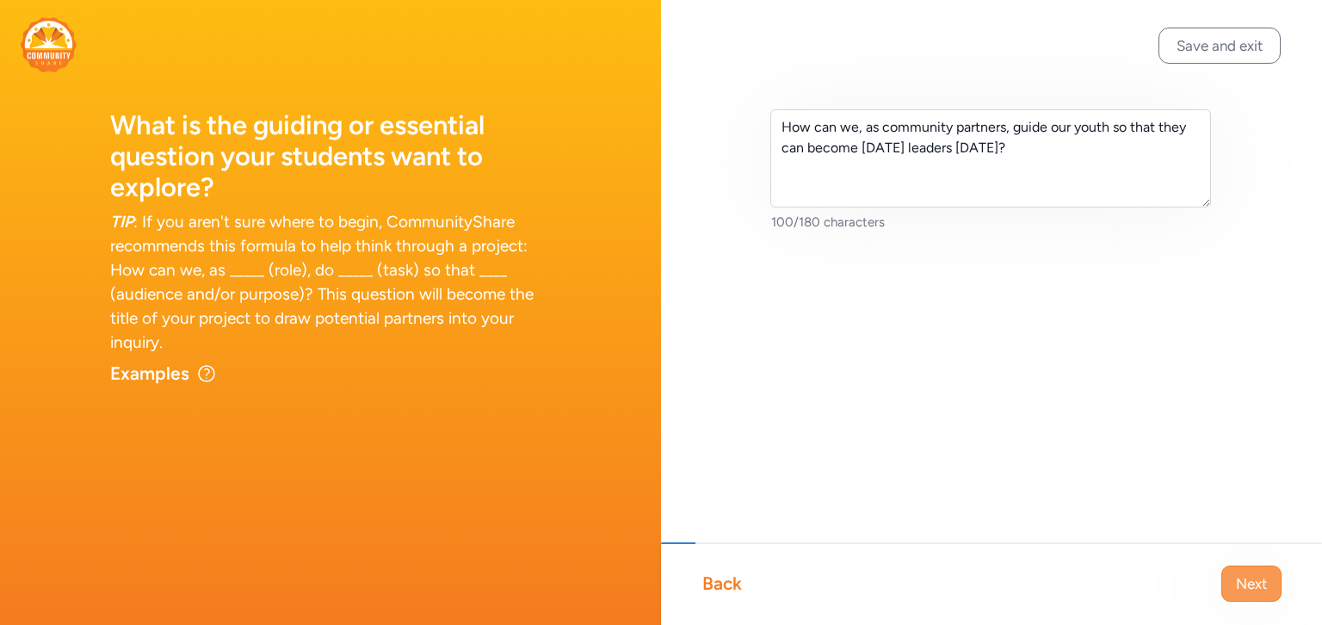
click at [1241, 583] on span "Next" at bounding box center [1251, 583] width 31 height 21
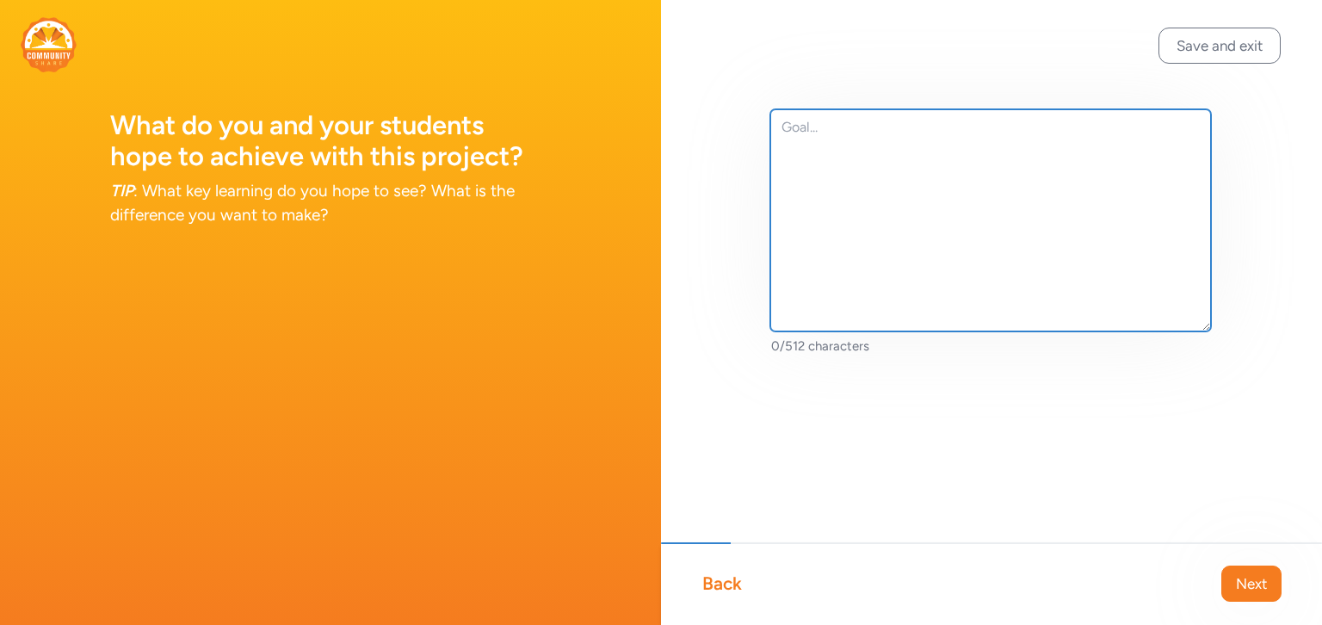
click at [805, 131] on textarea at bounding box center [990, 220] width 441 height 222
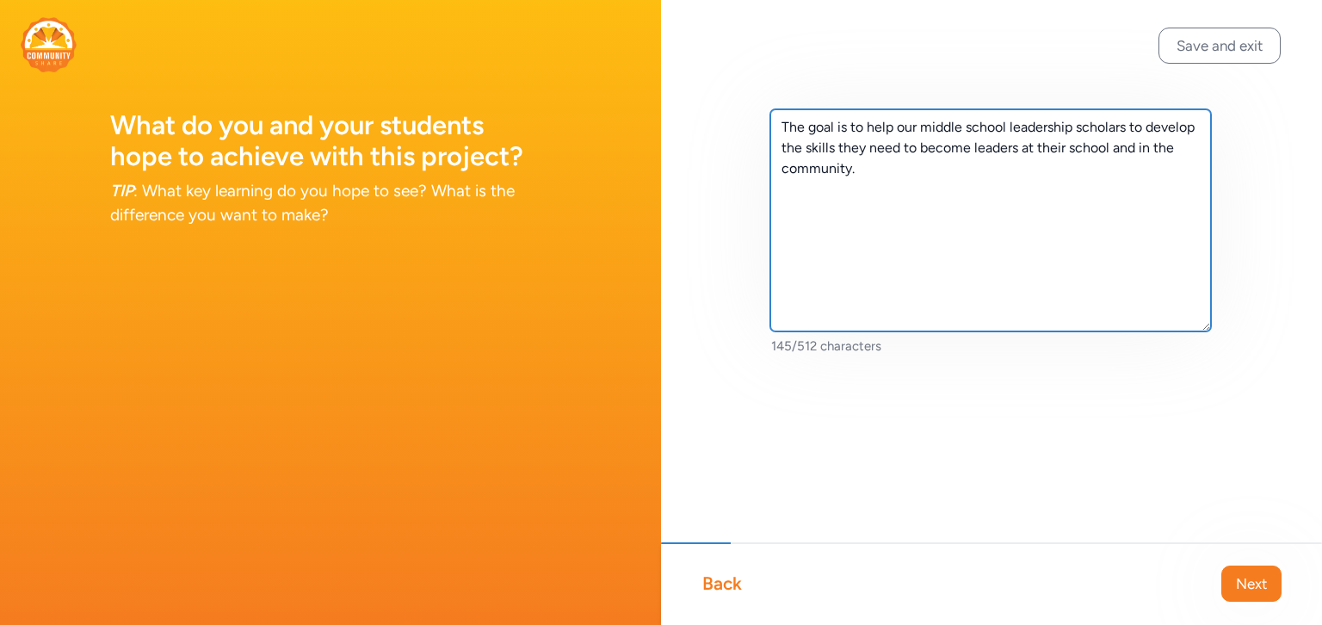
click at [1142, 129] on textarea "The goal is to help our middle school leadership scholars to develop the skills…" at bounding box center [990, 220] width 441 height 222
click at [971, 151] on textarea "The goal is to help our middle school leadership scholars develop the skills th…" at bounding box center [990, 220] width 441 height 222
click at [814, 171] on textarea "The goal is to help our middle school leadership scholars develop the skills th…" at bounding box center [990, 220] width 441 height 222
type textarea "The goal is to help our middle school leadership scholars develop the skills th…"
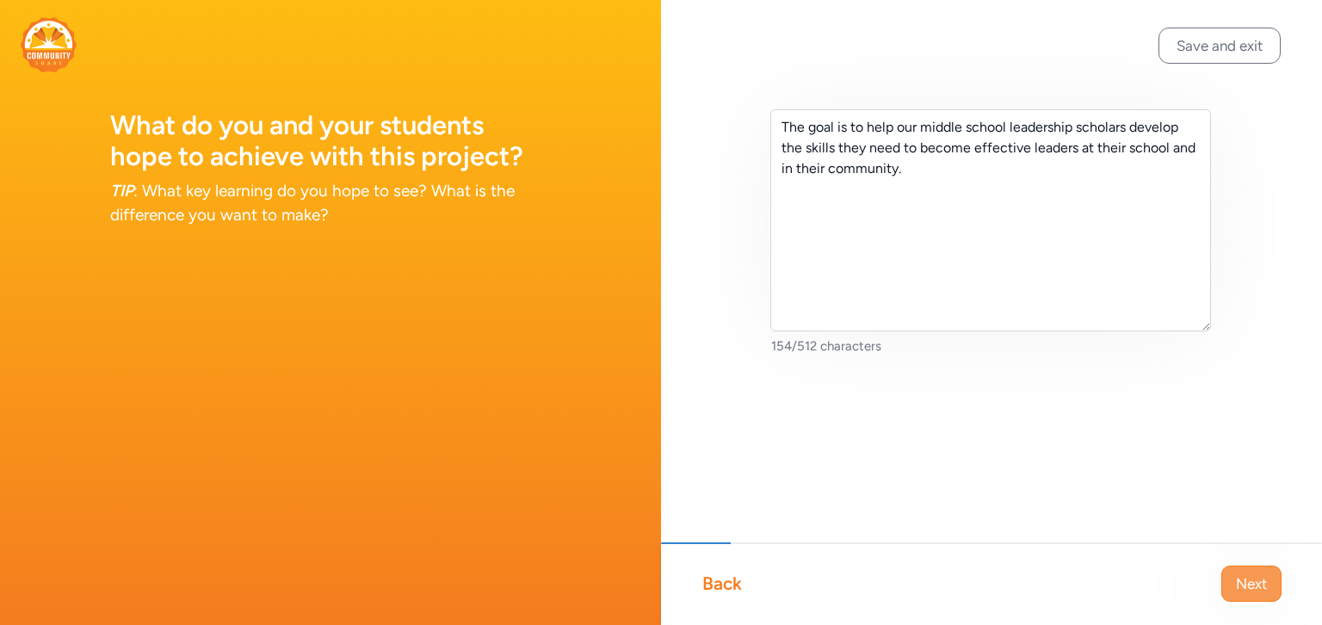
click at [1257, 588] on span "Next" at bounding box center [1251, 583] width 31 height 21
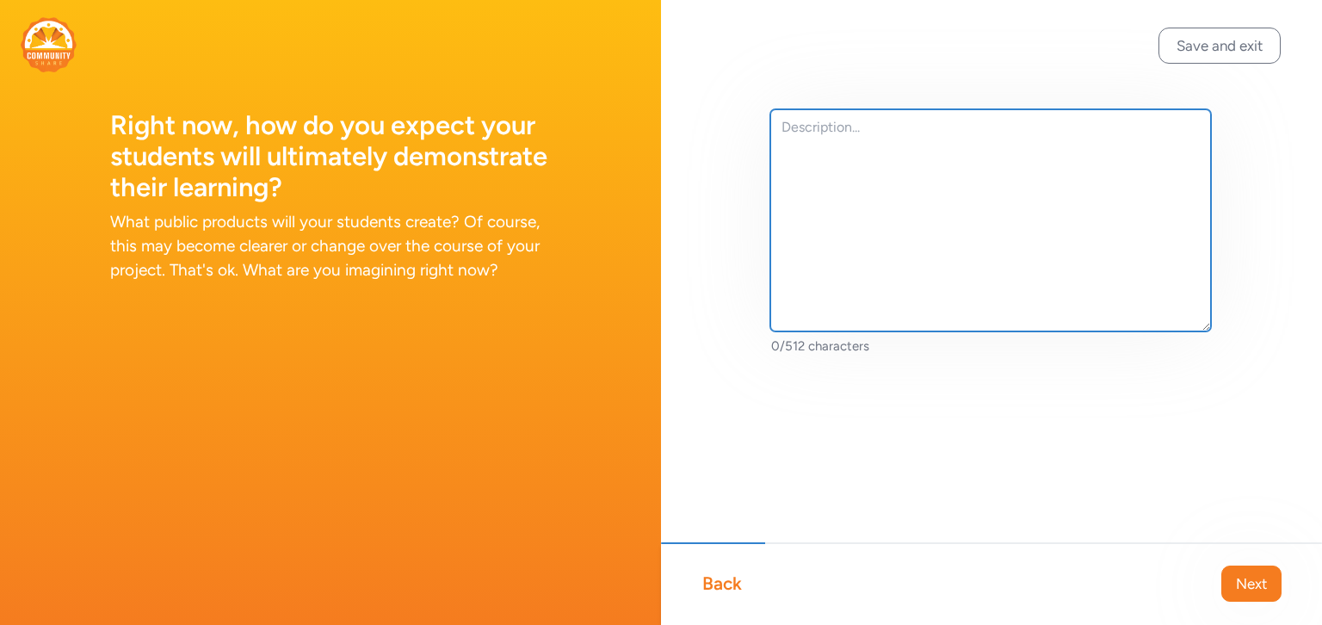
click at [825, 131] on textarea at bounding box center [990, 220] width 441 height 222
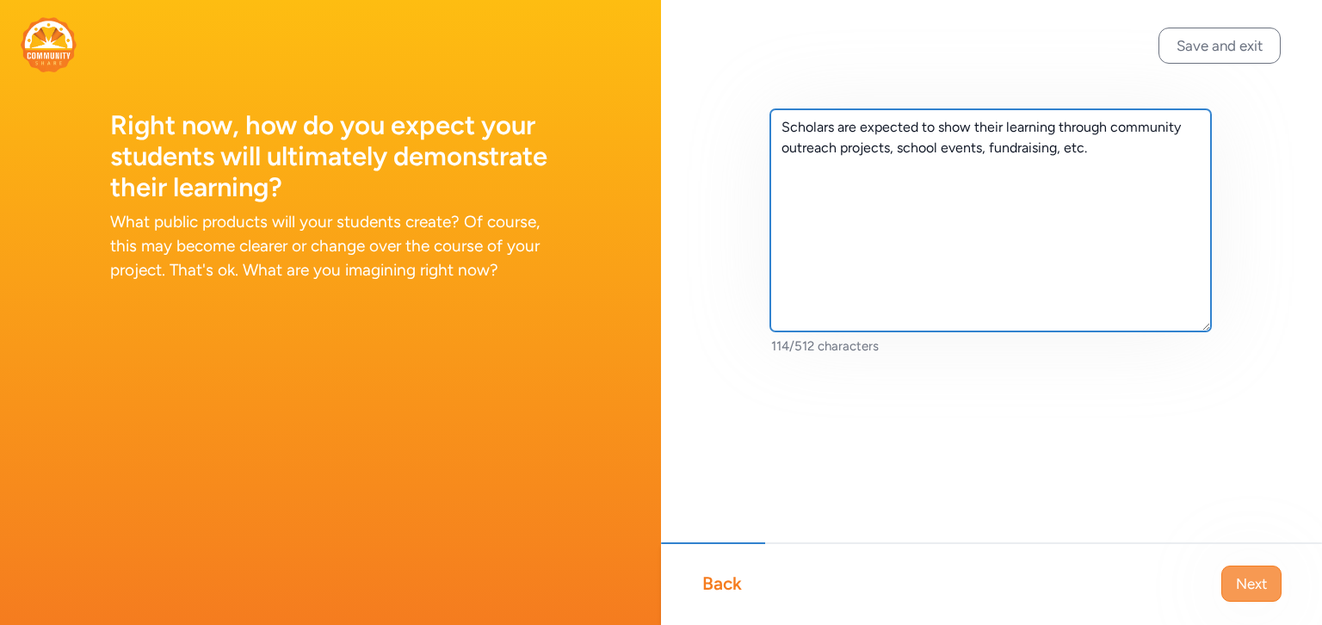
type textarea "Scholars are expected to show their learning through community outreach project…"
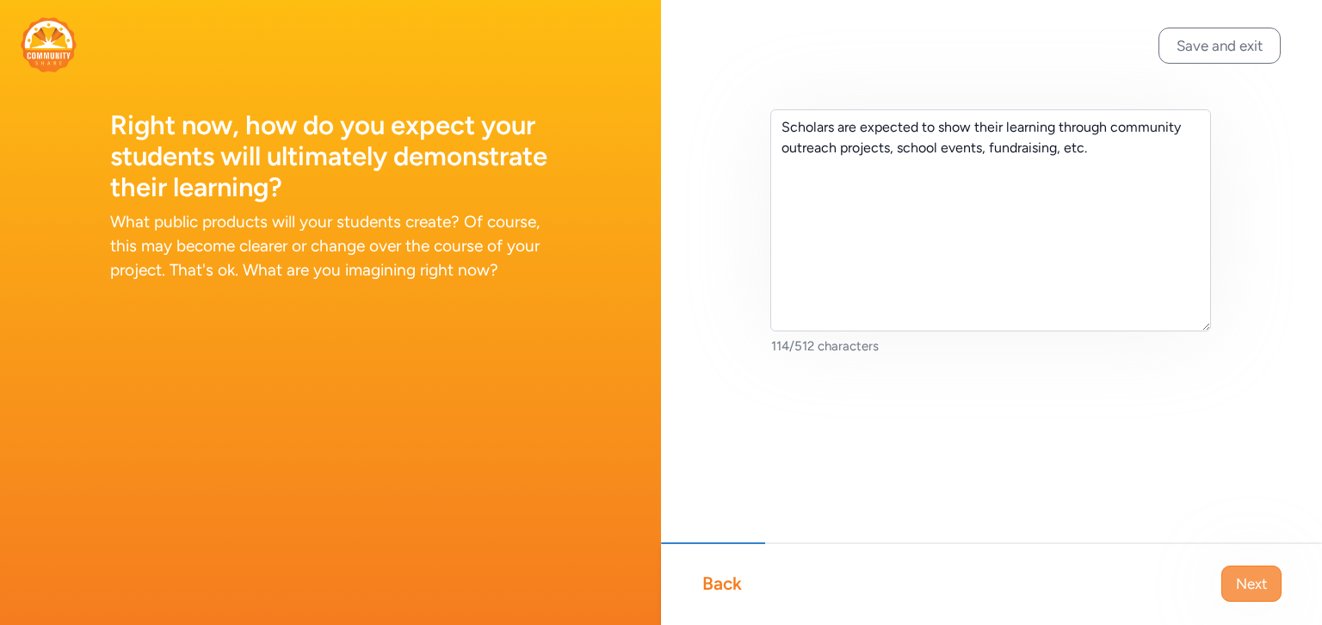
click at [1254, 588] on span "Next" at bounding box center [1251, 583] width 31 height 21
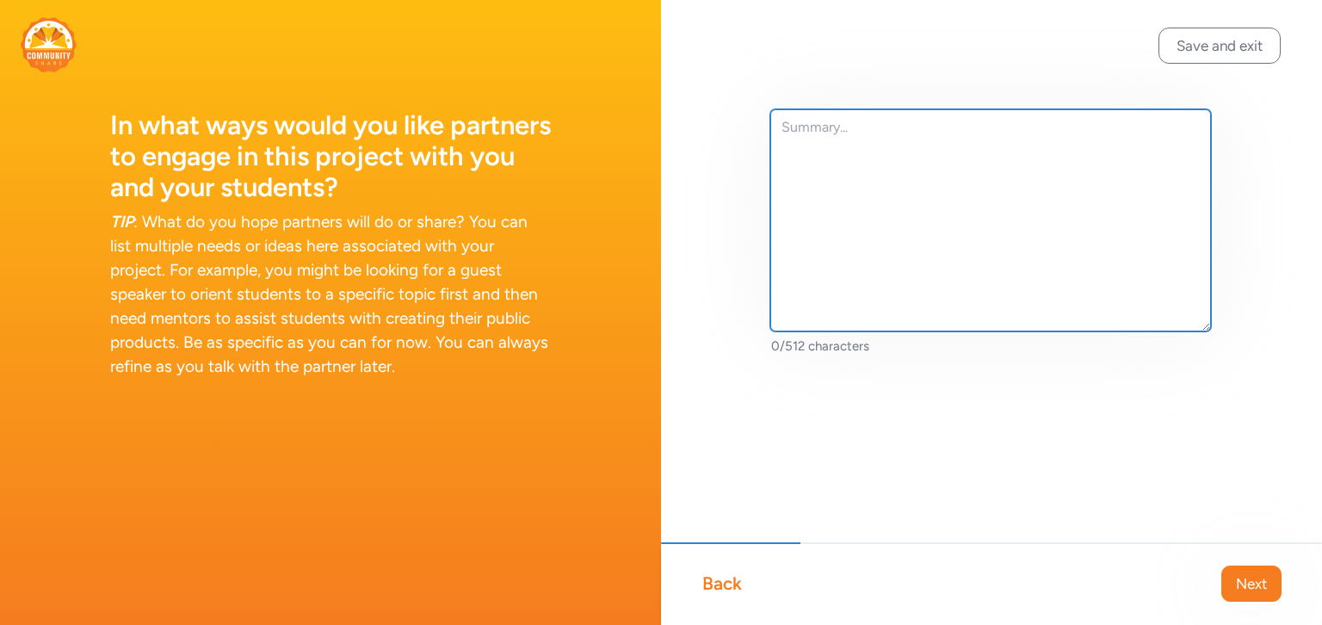
click at [842, 139] on textarea at bounding box center [990, 220] width 441 height 222
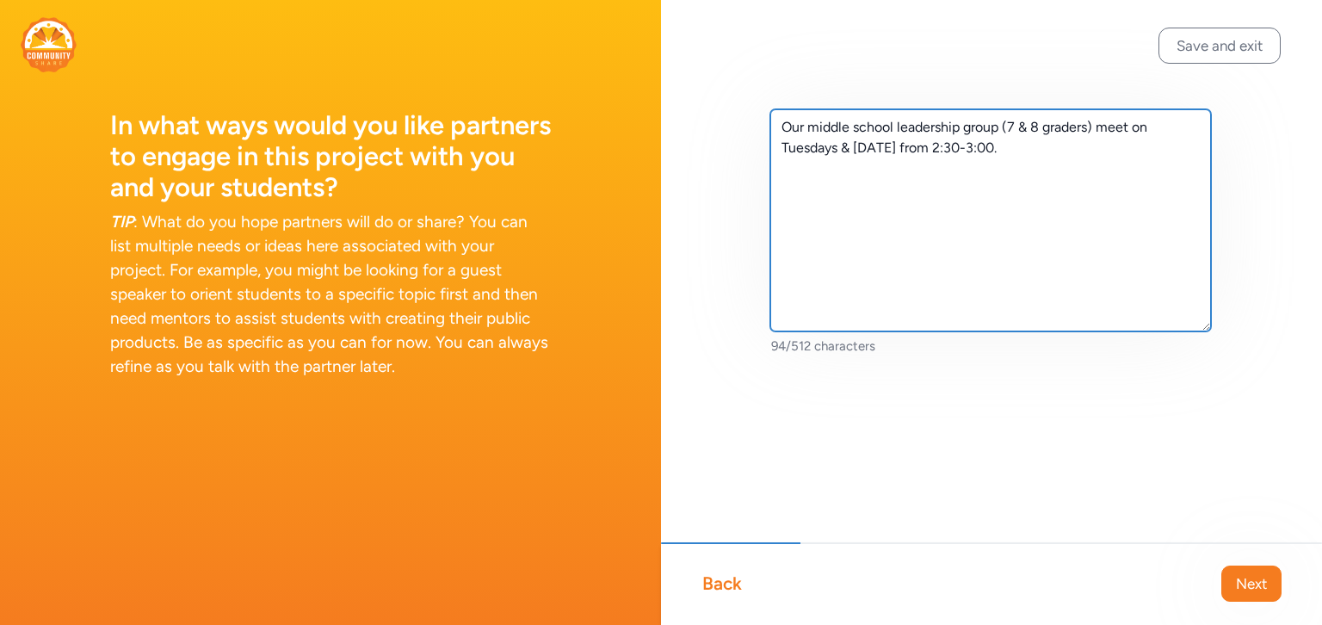
click at [890, 148] on textarea "Our middle school leadership group (7 & 8 graders) meet on Tuesdays & [DATE] fr…" at bounding box center [990, 220] width 441 height 222
click at [1049, 152] on textarea "Our middle school leadership group (7 & 8 graders) meet on Tuesdays & Fridays f…" at bounding box center [990, 220] width 441 height 222
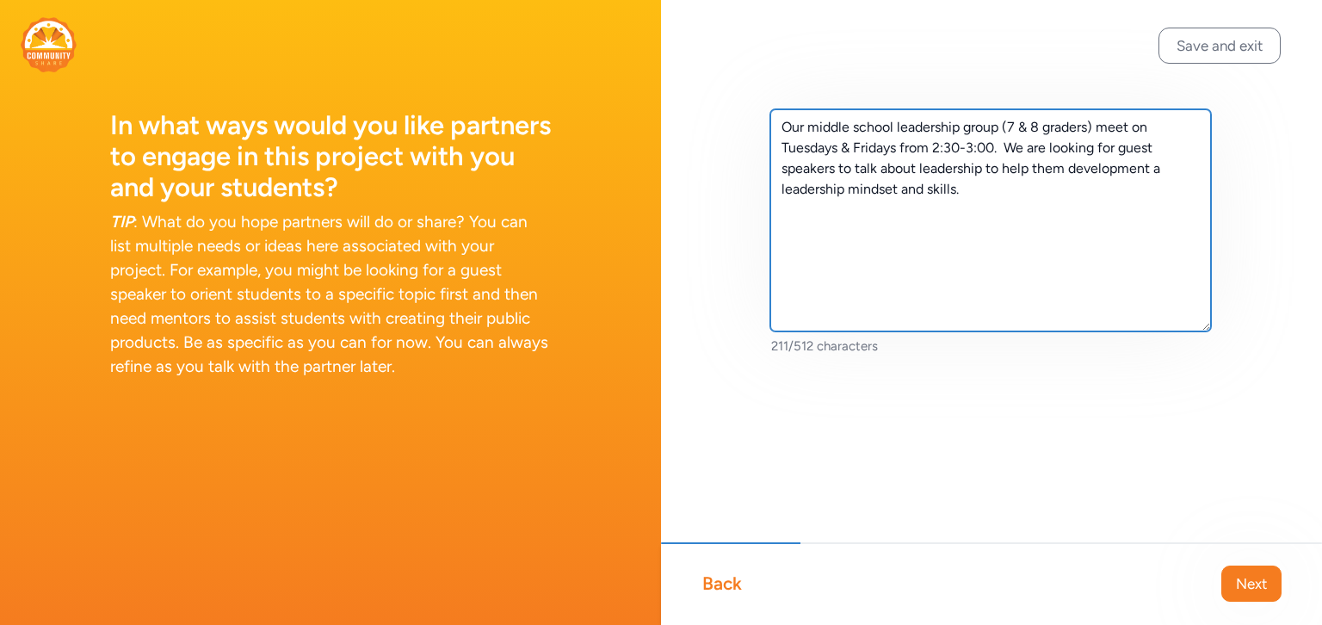
click at [928, 190] on textarea "Our middle school leadership group (7 & 8 graders) meet on Tuesdays & Fridays f…" at bounding box center [990, 220] width 441 height 222
click at [1033, 194] on textarea "Our middle school leadership group (7 & 8 graders) meet on Tuesdays & Fridays f…" at bounding box center [990, 220] width 441 height 222
click at [1081, 191] on textarea "Our middle school leadership group (7 & 8 graders) meet on Tuesdays & Fridays f…" at bounding box center [990, 220] width 441 height 222
type textarea "Our middle school leadership group (7 & 8 graders) meet on Tuesdays & Fridays f…"
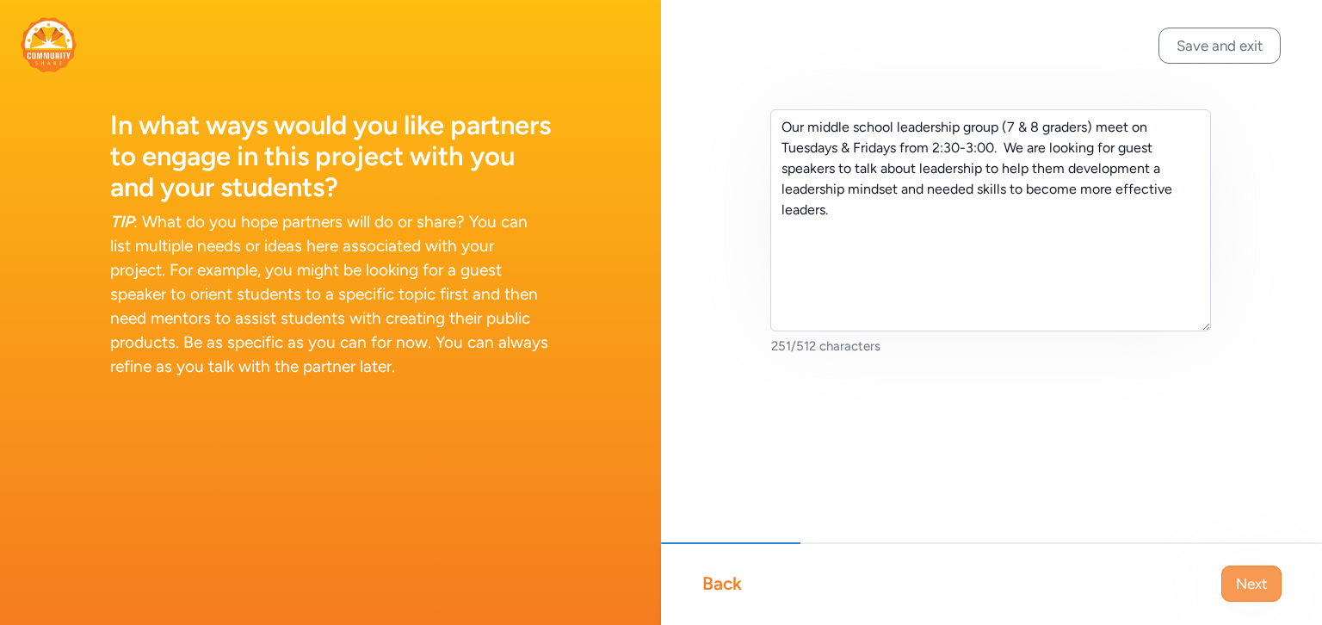
click at [1252, 580] on span "Next" at bounding box center [1251, 583] width 31 height 21
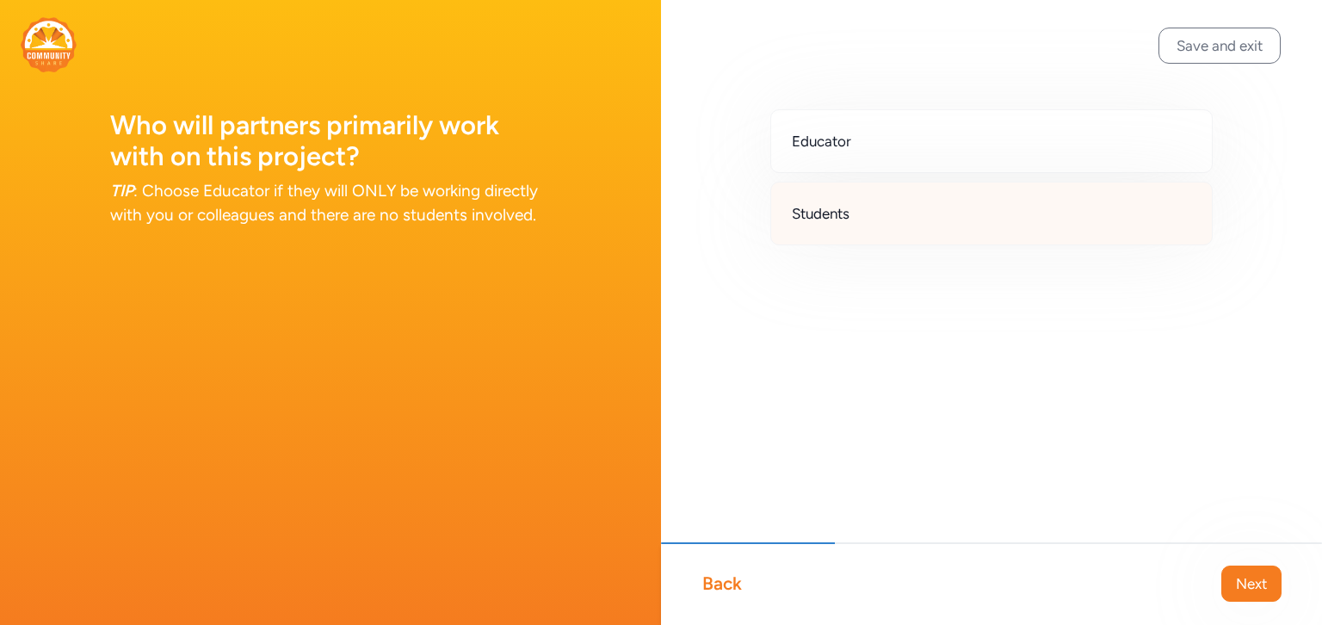
click at [892, 213] on div "Students" at bounding box center [991, 214] width 442 height 64
click at [1260, 590] on span "Next" at bounding box center [1251, 583] width 31 height 21
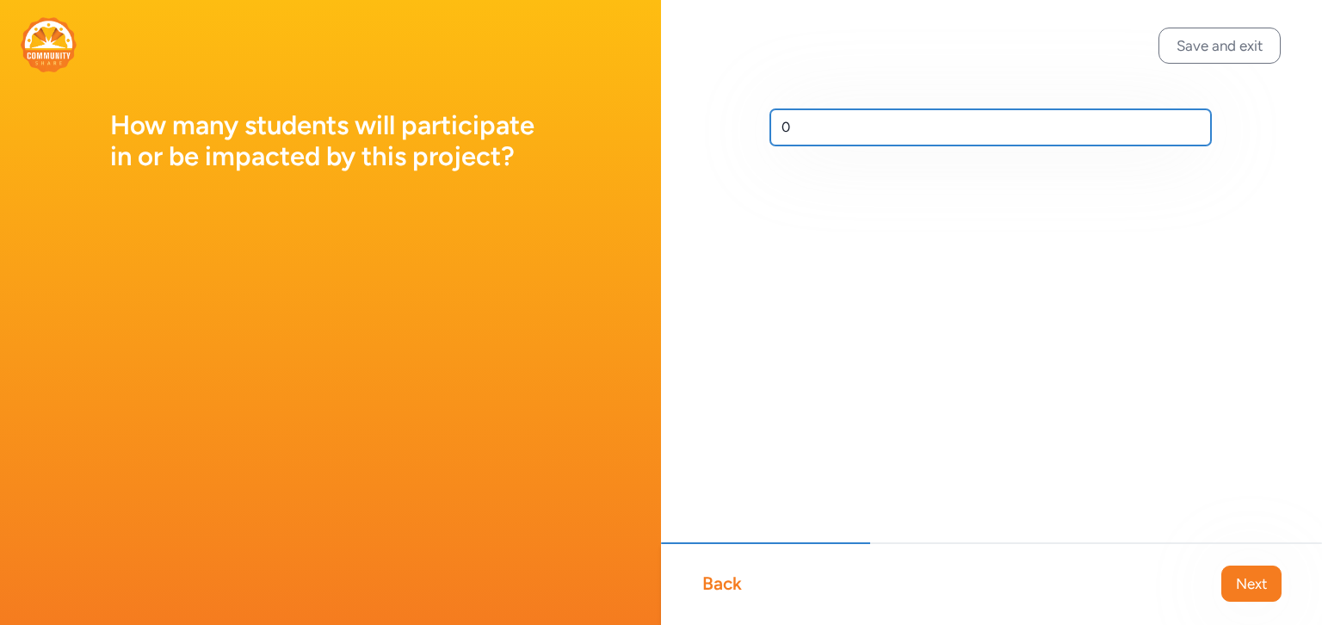
click at [787, 132] on input "0" at bounding box center [990, 127] width 441 height 36
type input "29"
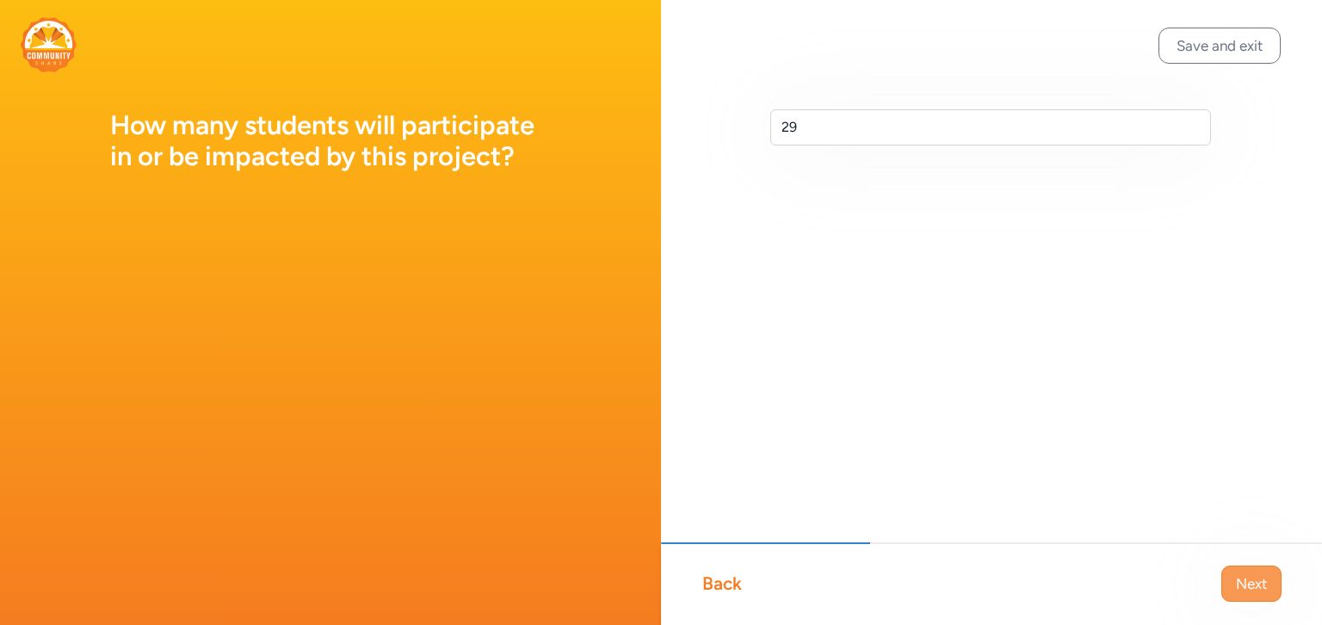
click at [1261, 592] on span "Next" at bounding box center [1251, 583] width 31 height 21
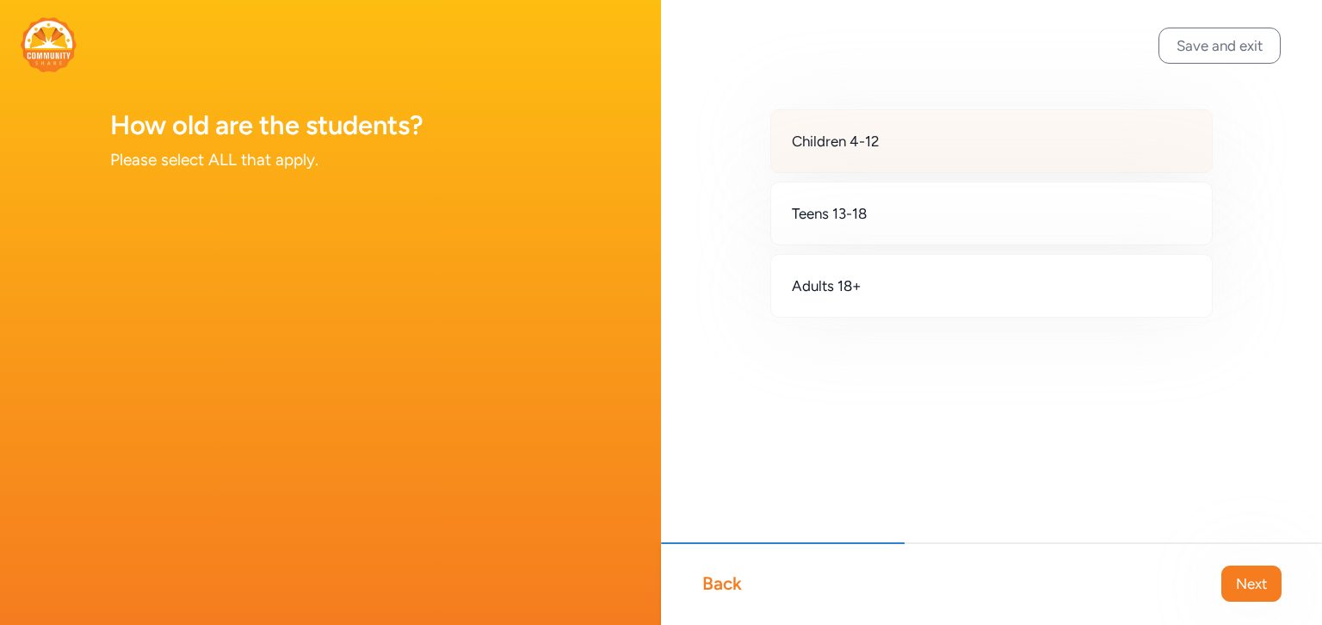
click at [907, 151] on div "Children 4-12" at bounding box center [991, 141] width 442 height 64
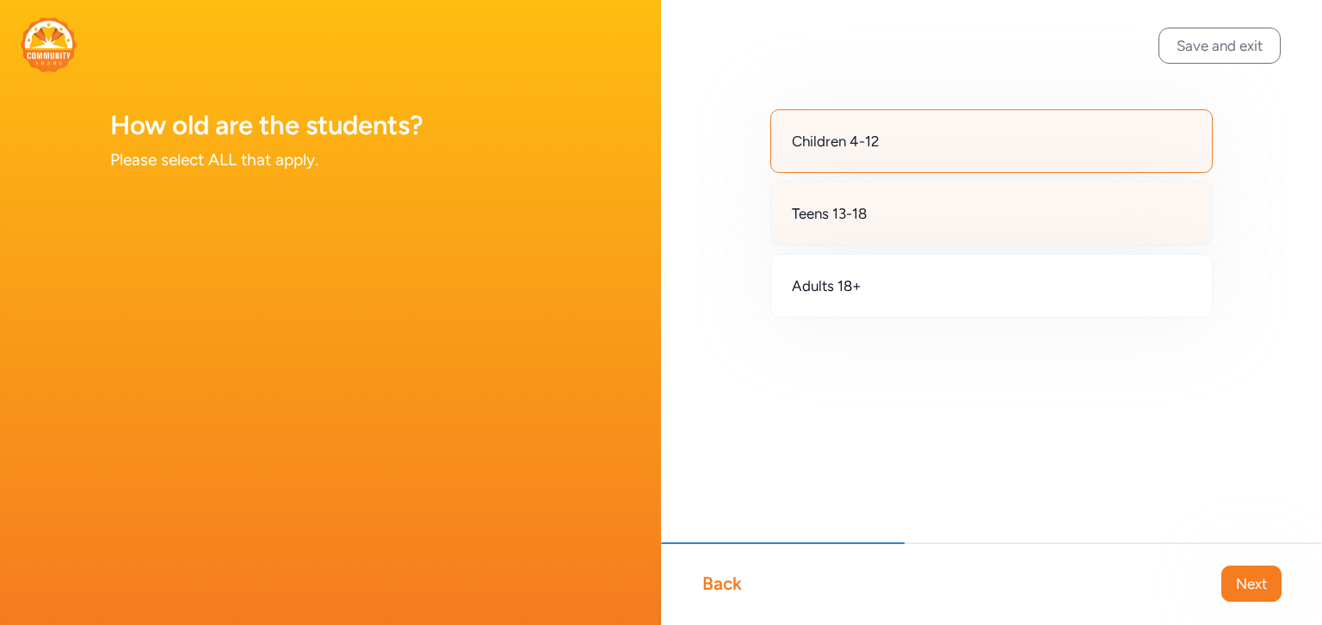
click at [909, 208] on div "Teens 13-18" at bounding box center [991, 214] width 442 height 64
click at [1252, 584] on span "Next" at bounding box center [1251, 583] width 31 height 21
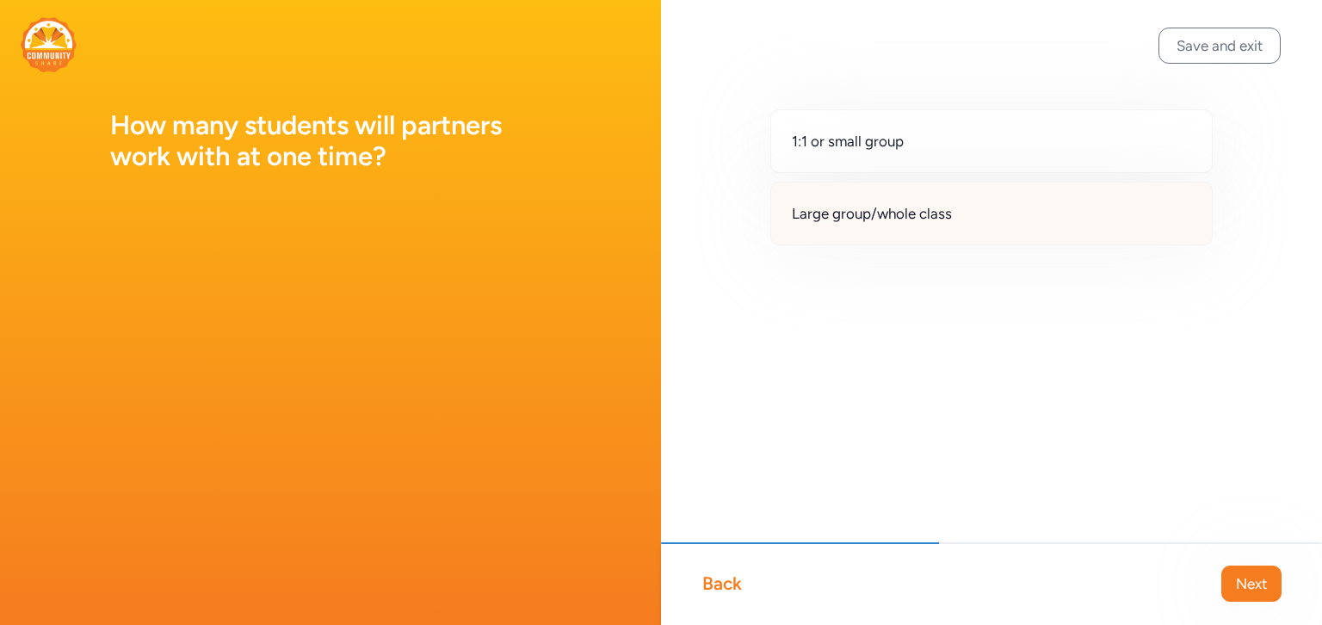
click at [940, 209] on span "Large group/whole class" at bounding box center [872, 213] width 160 height 21
click at [1255, 589] on span "Next" at bounding box center [1251, 583] width 31 height 21
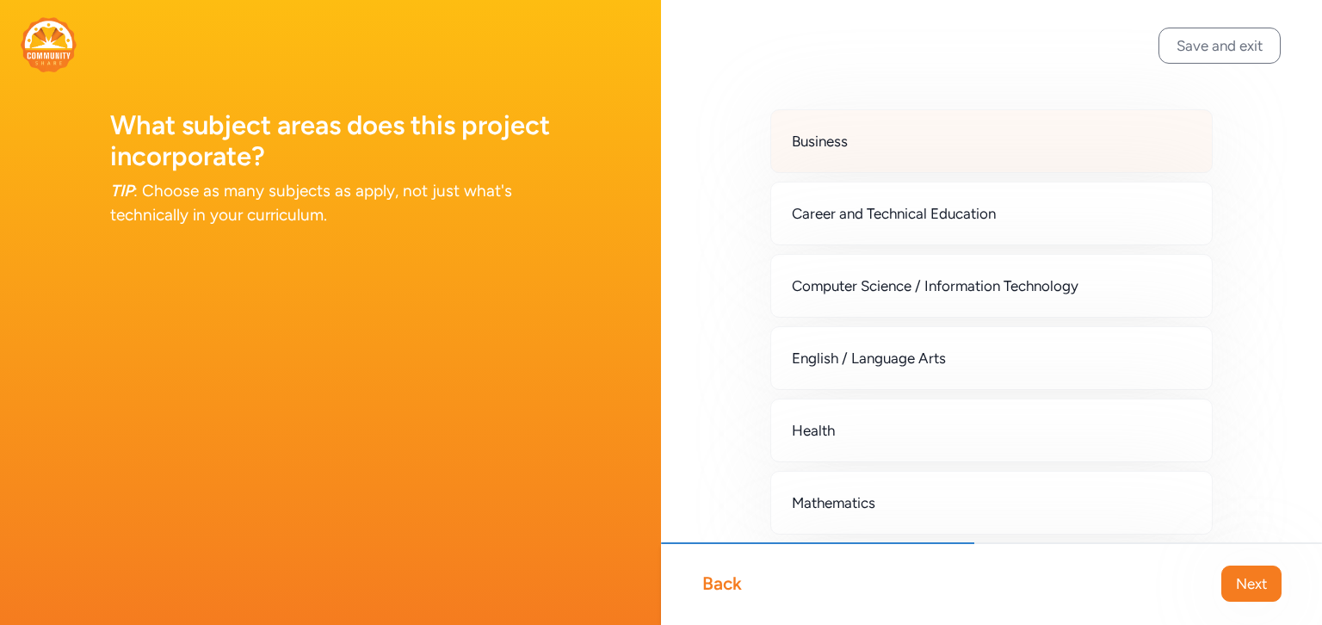
click at [879, 141] on div "Business" at bounding box center [991, 141] width 442 height 64
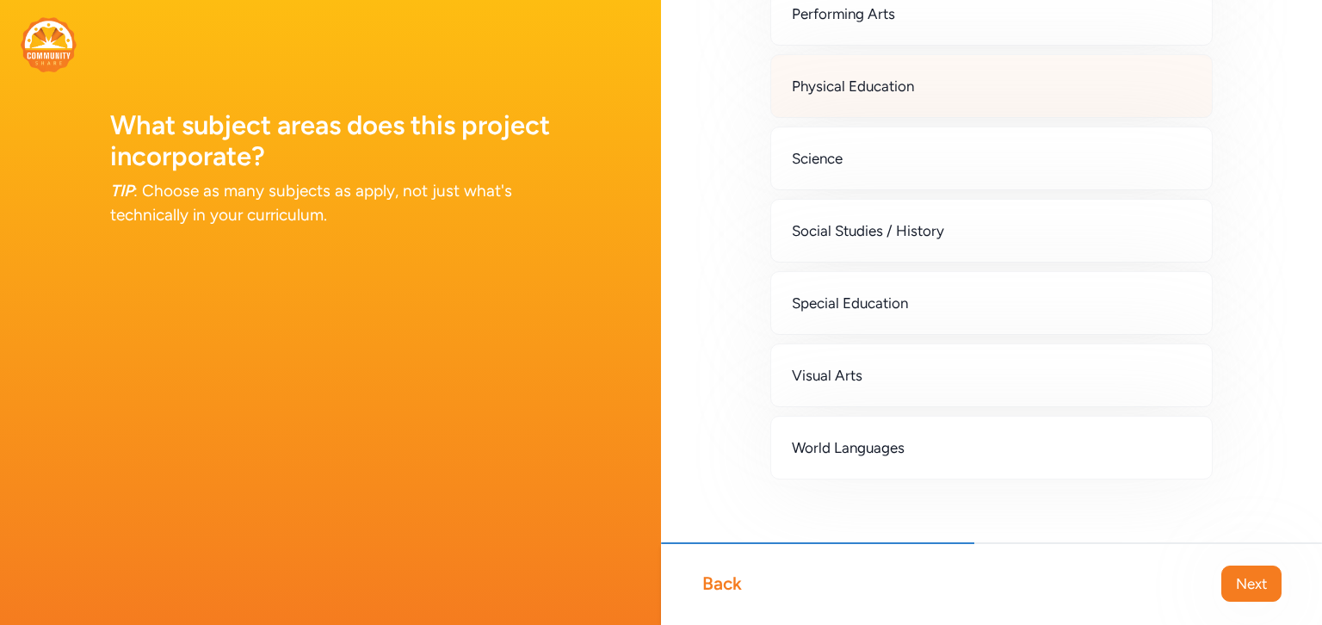
scroll to position [576, 0]
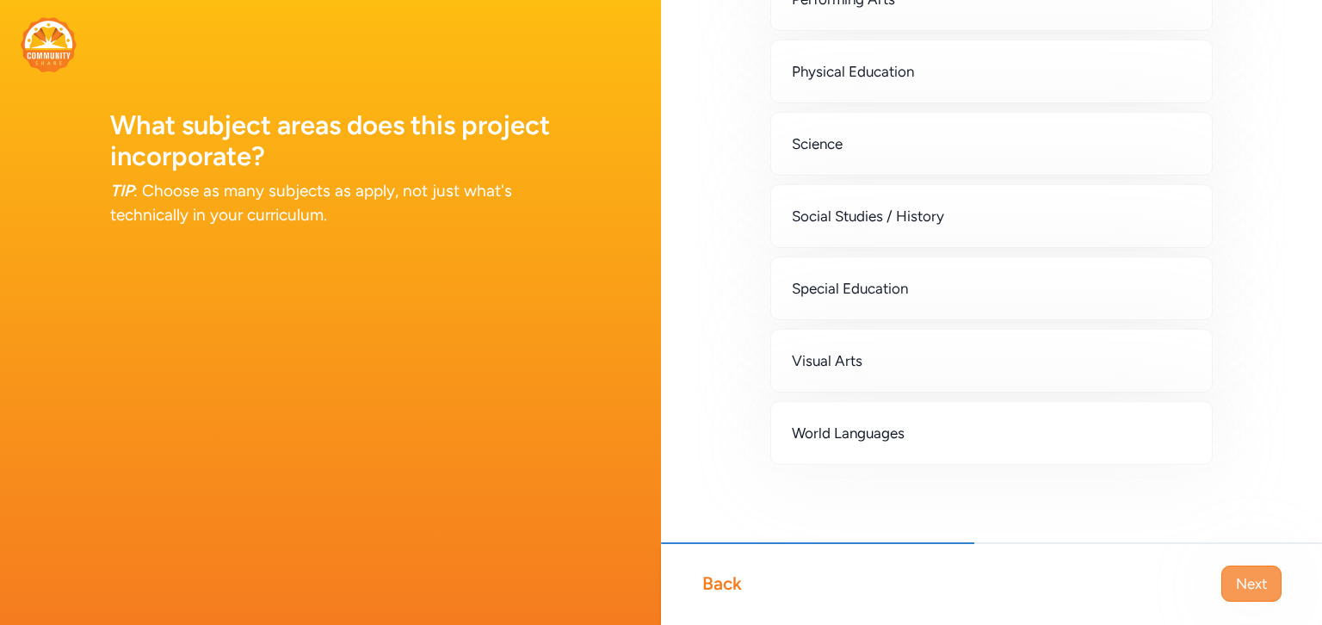
click at [1243, 585] on span "Next" at bounding box center [1251, 583] width 31 height 21
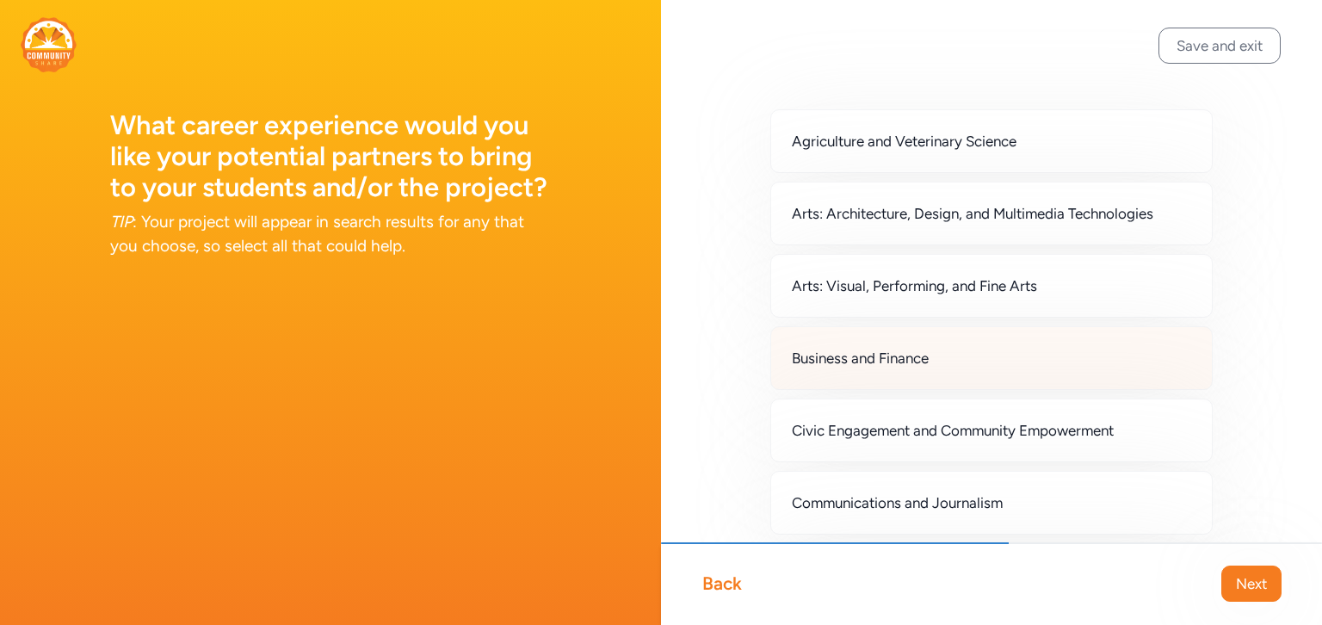
click at [1006, 360] on div "Business and Finance" at bounding box center [991, 358] width 442 height 64
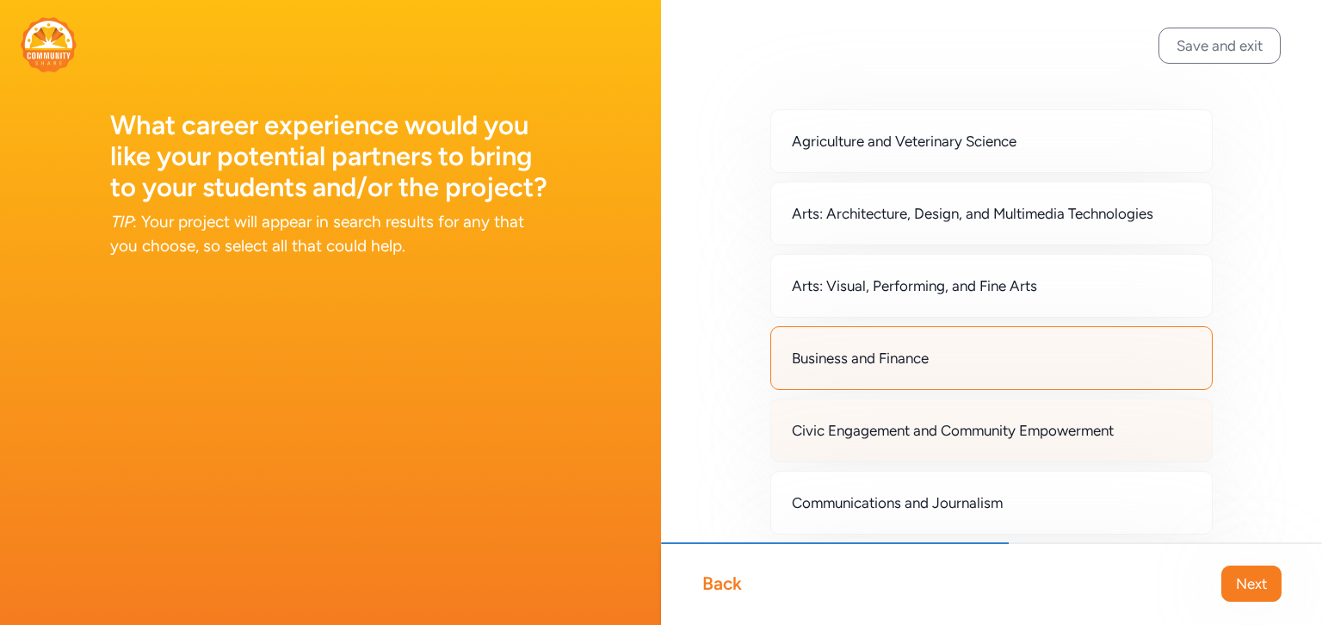
click at [1040, 431] on span "Civic Engagement and Community Empowerment" at bounding box center [953, 430] width 322 height 21
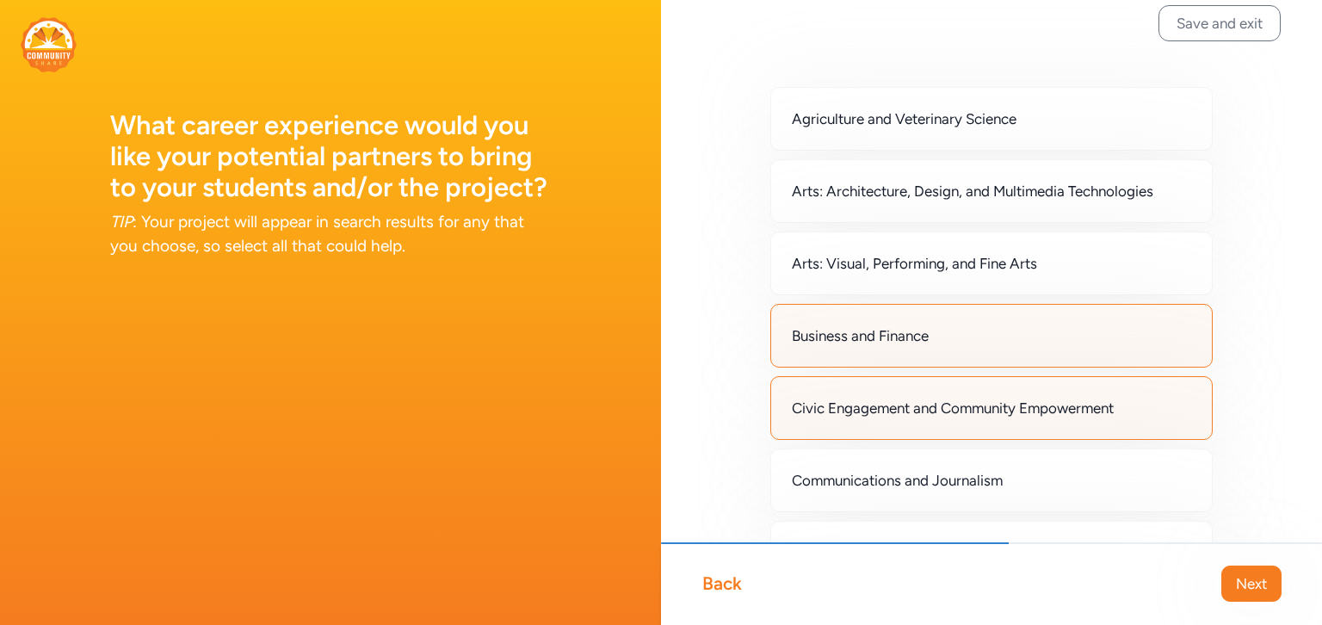
scroll to position [74, 0]
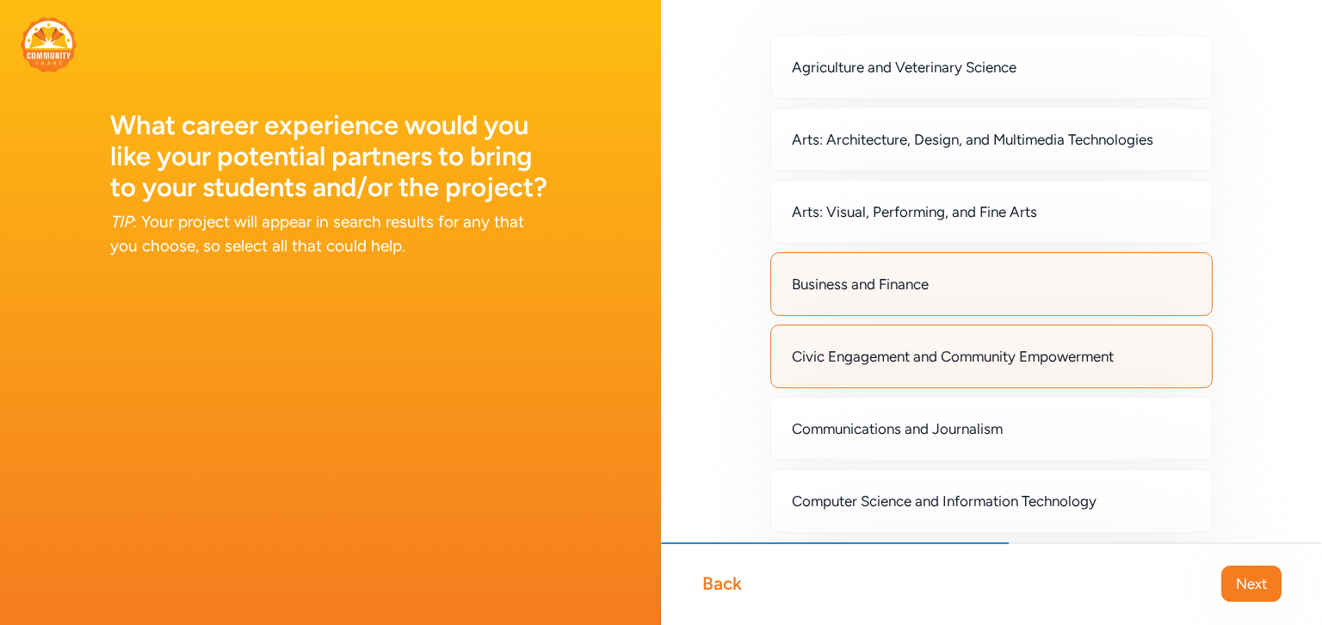
click at [1040, 431] on div "Communications and Journalism" at bounding box center [991, 429] width 442 height 64
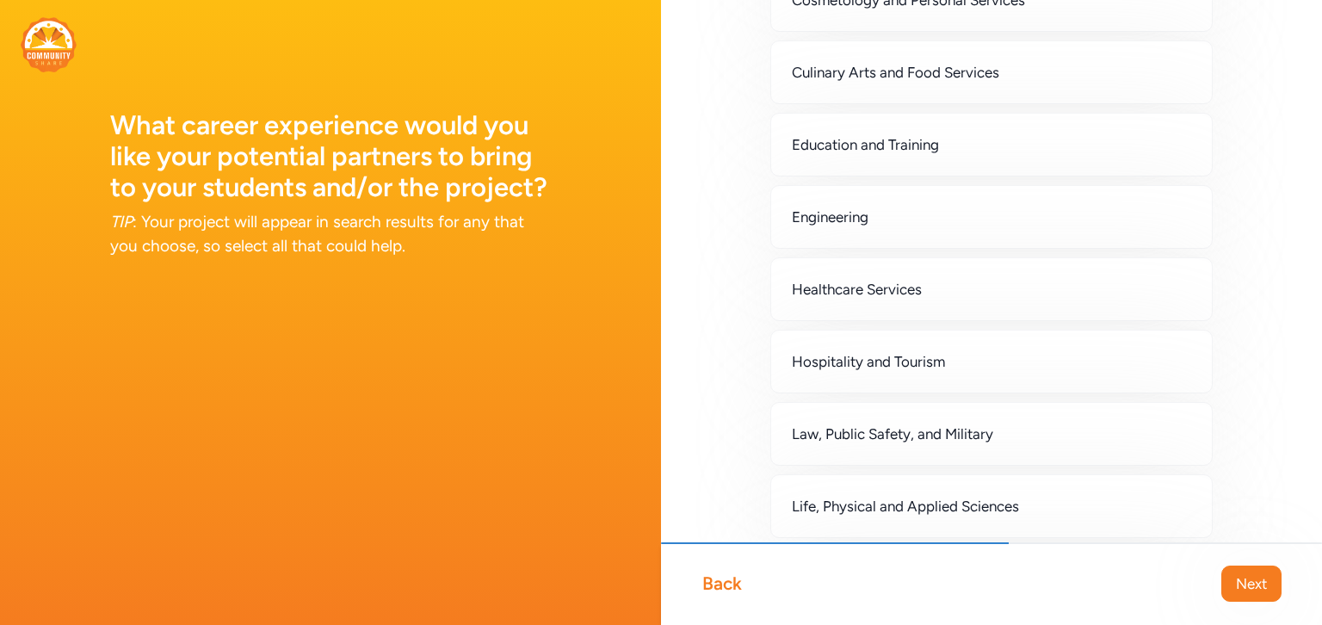
scroll to position [664, 0]
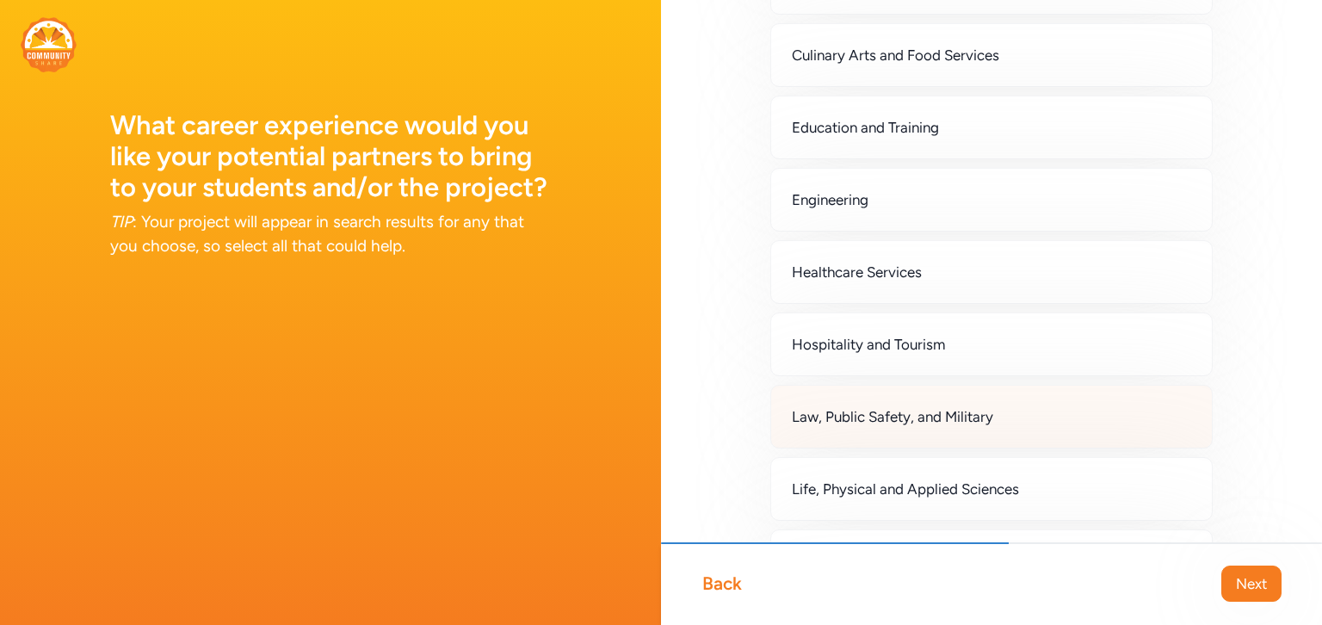
click at [1042, 422] on div "Law, Public Safety, and Military" at bounding box center [991, 417] width 442 height 64
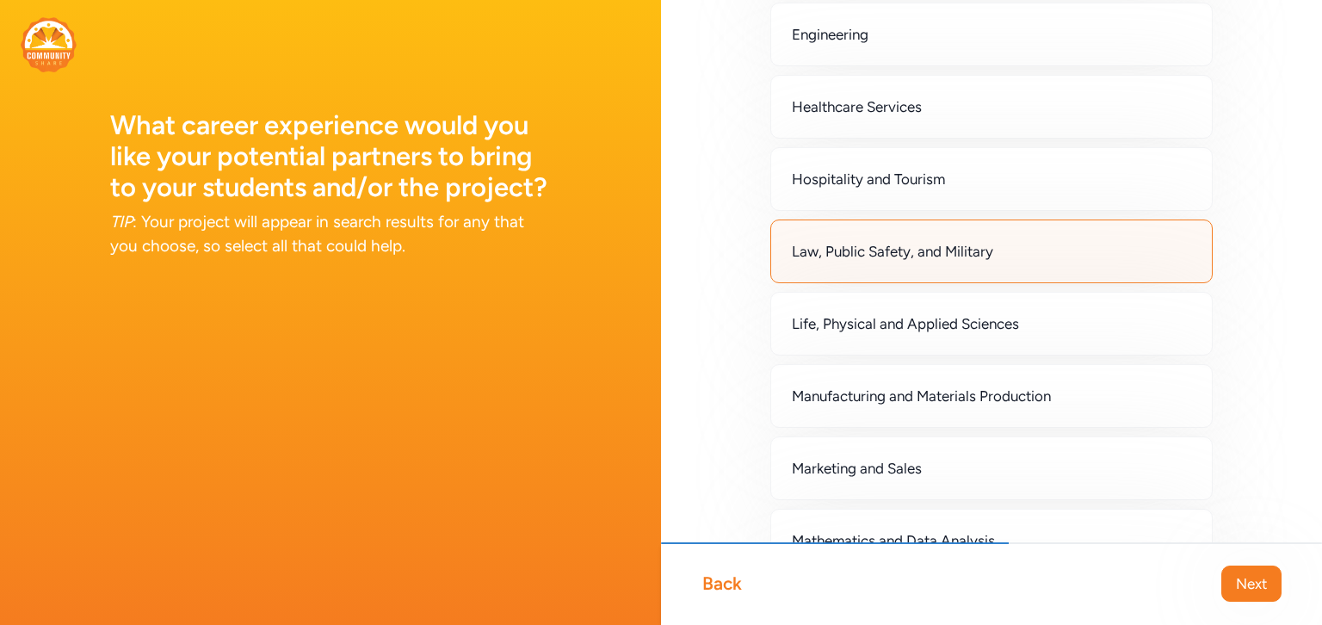
scroll to position [881, 0]
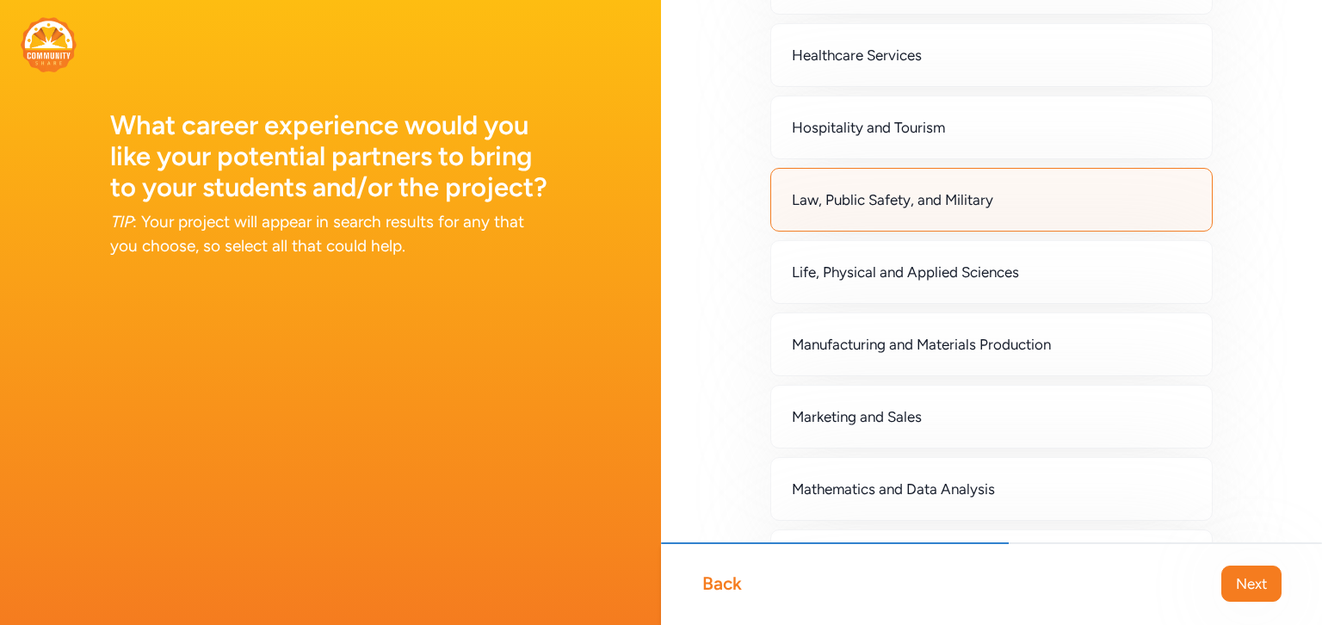
click at [1042, 422] on div "Marketing and Sales" at bounding box center [991, 417] width 442 height 64
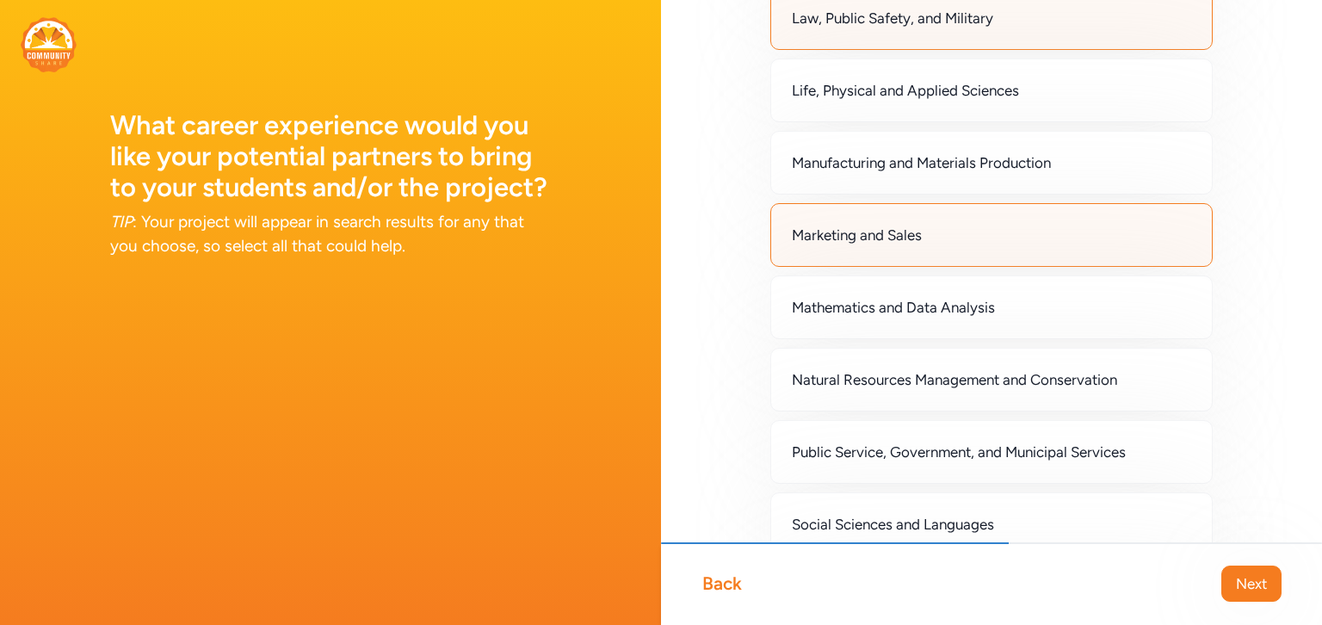
scroll to position [1091, 0]
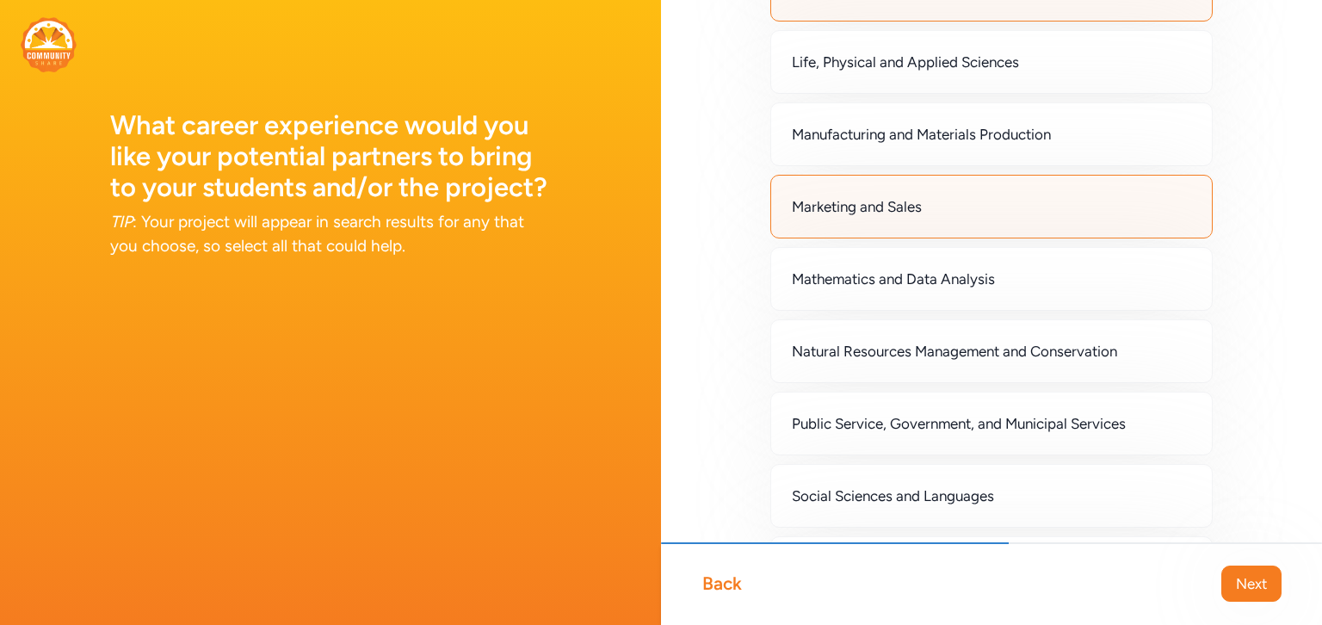
click at [1042, 422] on span "Public Service, Government, and Municipal Services" at bounding box center [959, 423] width 334 height 21
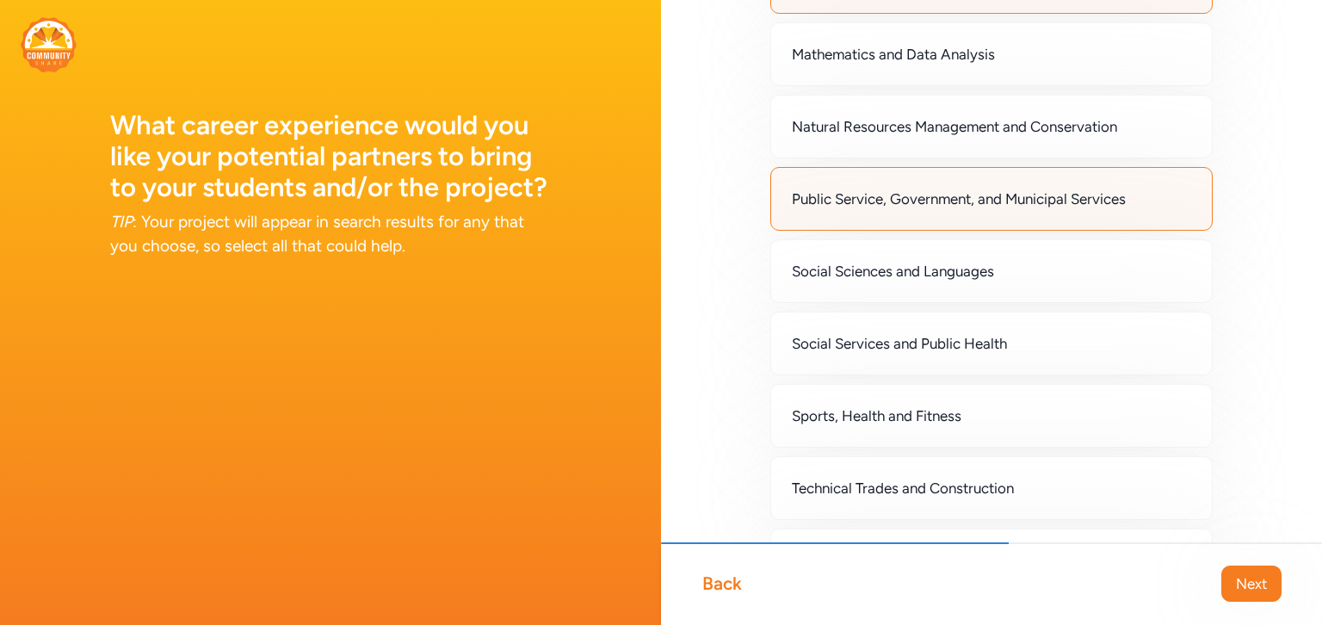
scroll to position [1317, 0]
click at [1042, 422] on div "Sports, Health and Fitness" at bounding box center [991, 414] width 442 height 64
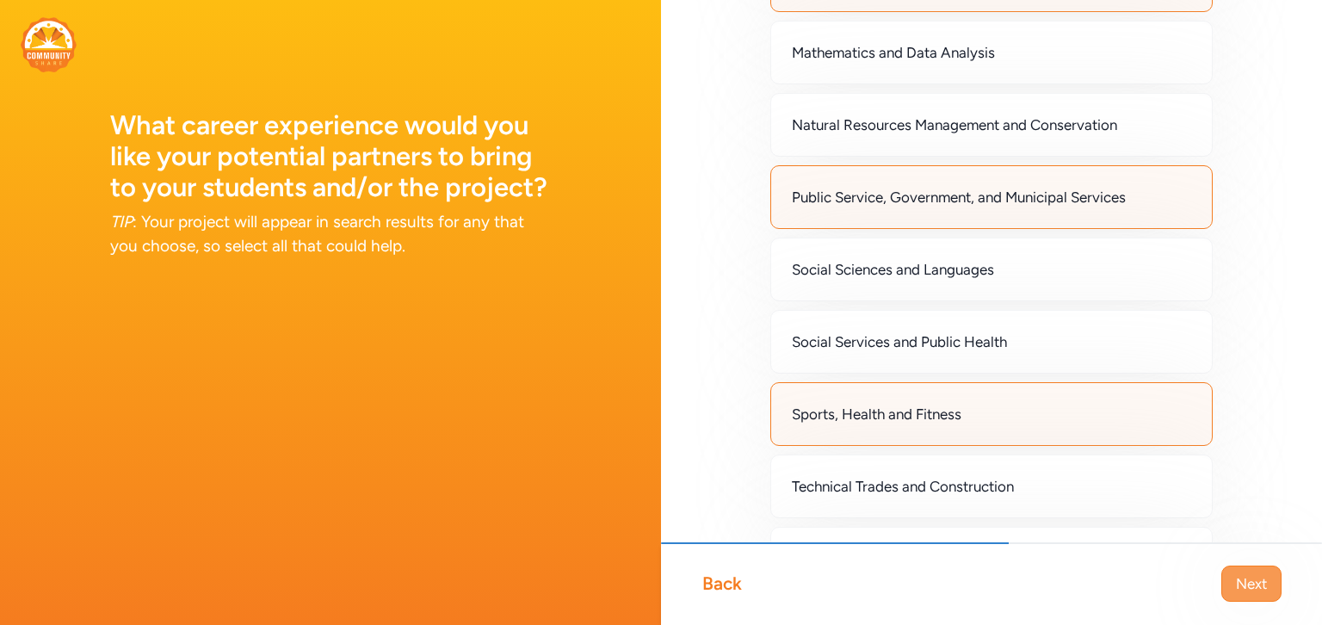
click at [1263, 580] on span "Next" at bounding box center [1251, 583] width 31 height 21
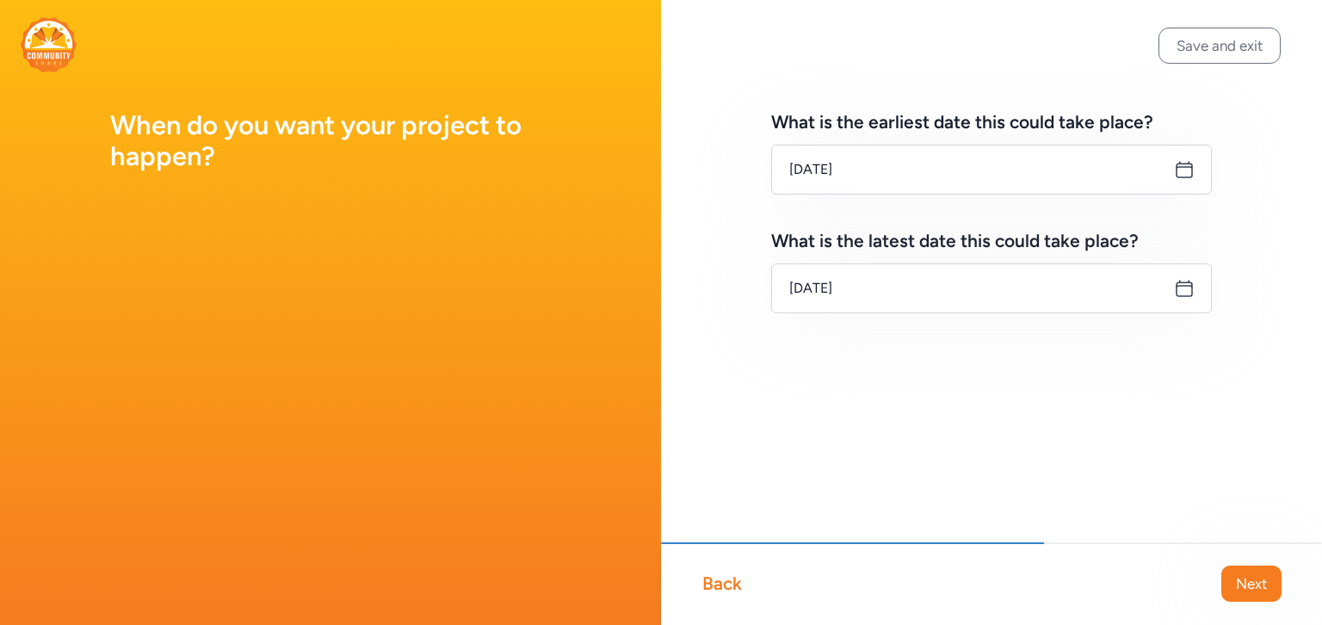
click at [1181, 172] on icon at bounding box center [1184, 169] width 21 height 21
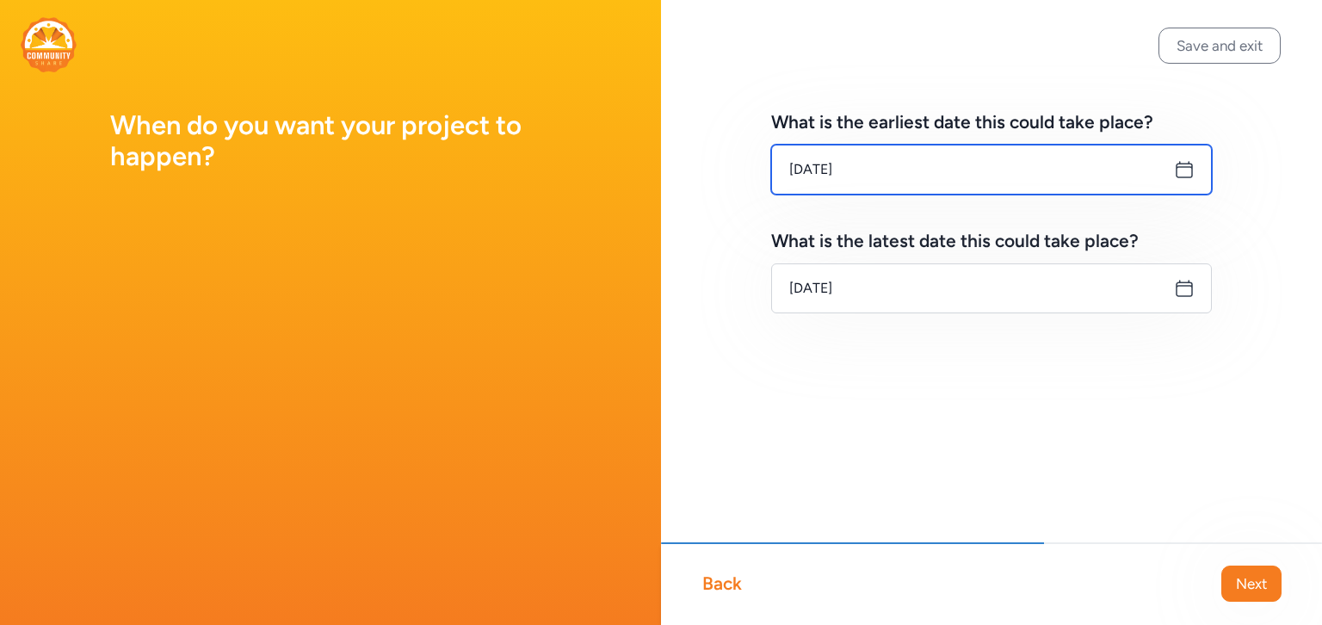
click at [972, 186] on input "[DATE]" at bounding box center [991, 170] width 441 height 50
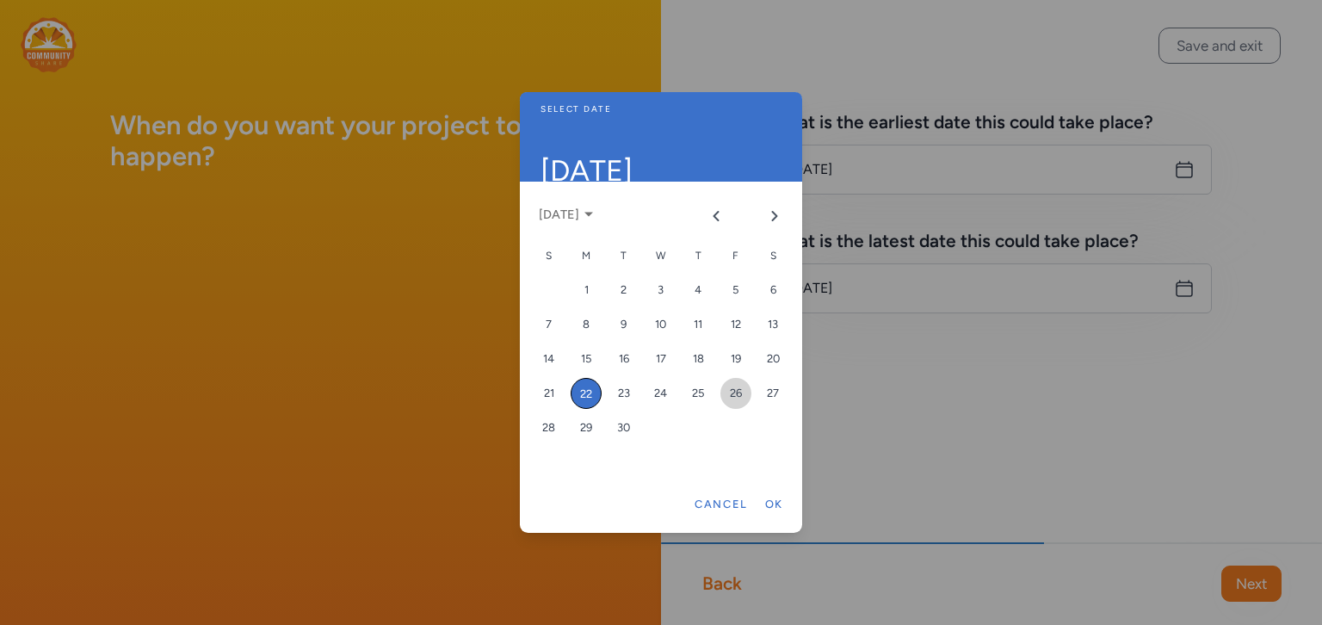
click at [735, 391] on div "26" at bounding box center [735, 393] width 31 height 31
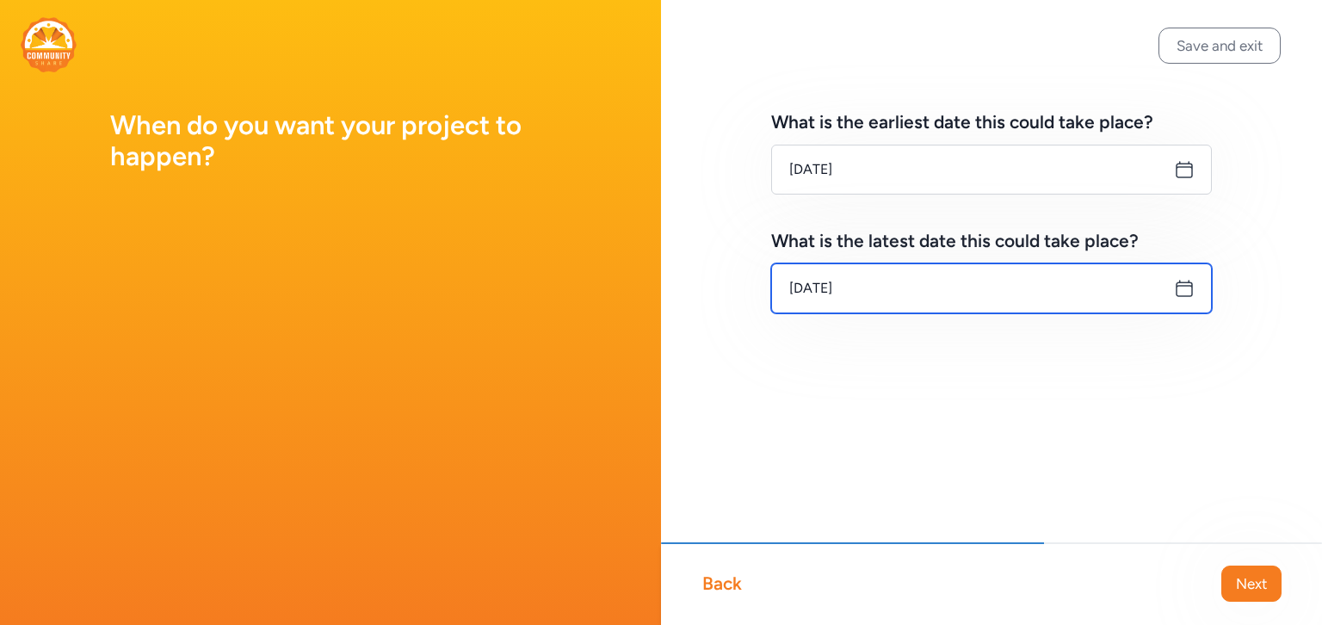
click at [1088, 292] on input "[DATE]" at bounding box center [991, 288] width 441 height 50
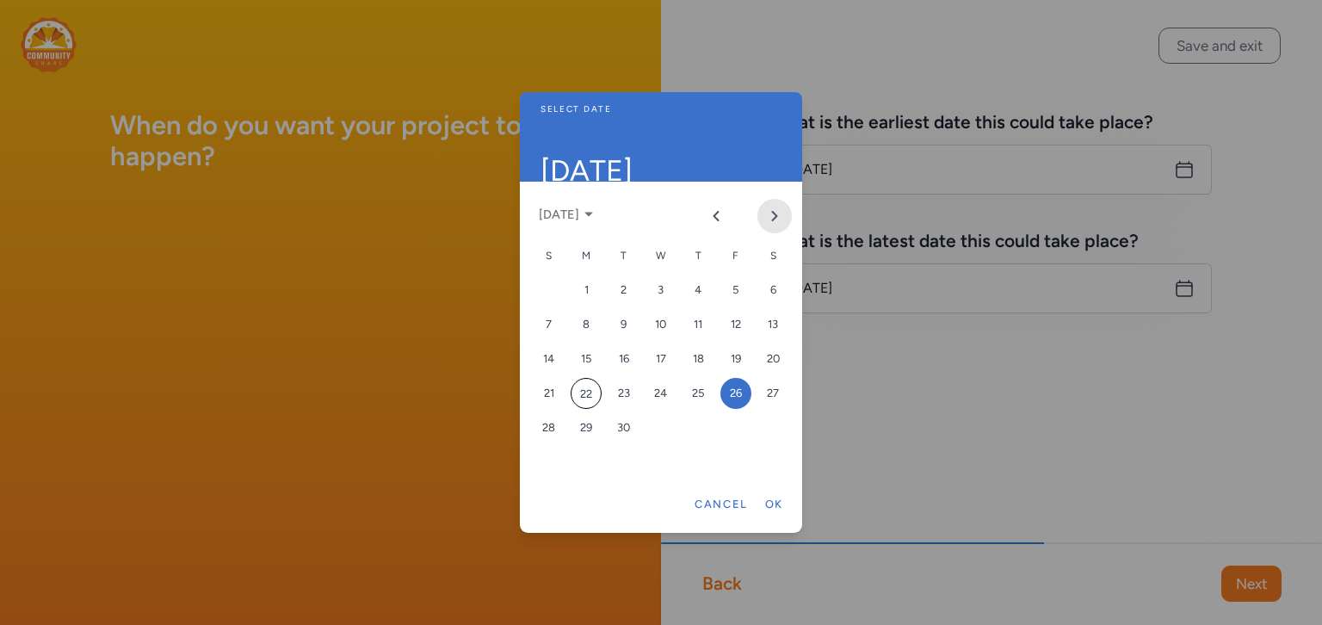
click at [780, 218] on icon "Next month" at bounding box center [775, 216] width 14 height 14
click at [775, 218] on icon "Next month" at bounding box center [775, 216] width 4 height 9
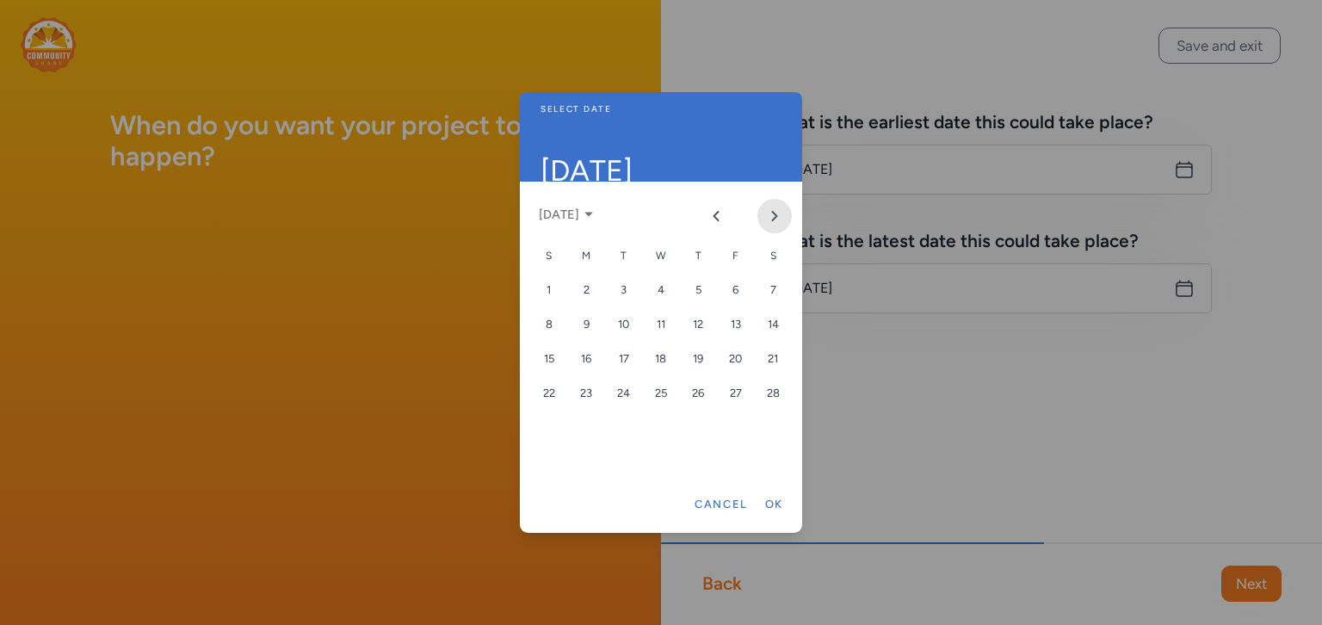
click at [773, 221] on icon "Next month" at bounding box center [775, 216] width 14 height 14
click at [776, 217] on icon "Next month" at bounding box center [775, 216] width 4 height 9
click at [742, 329] on div "8" at bounding box center [735, 324] width 31 height 31
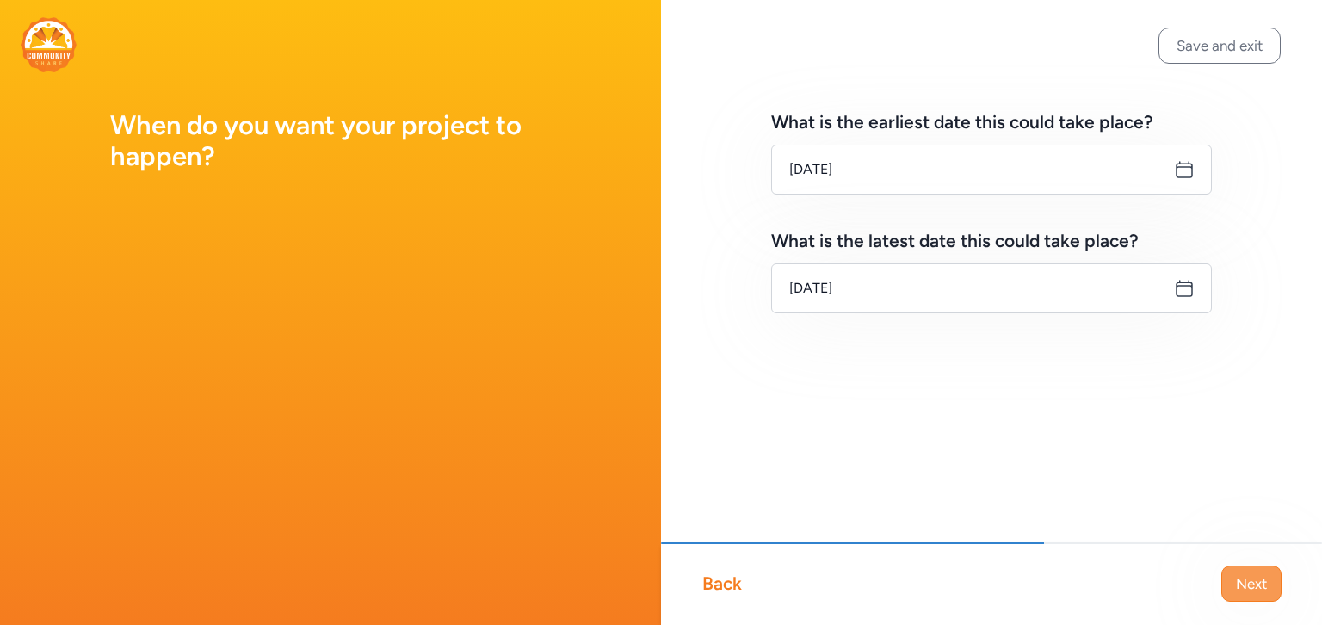
click at [1258, 586] on span "Next" at bounding box center [1251, 583] width 31 height 21
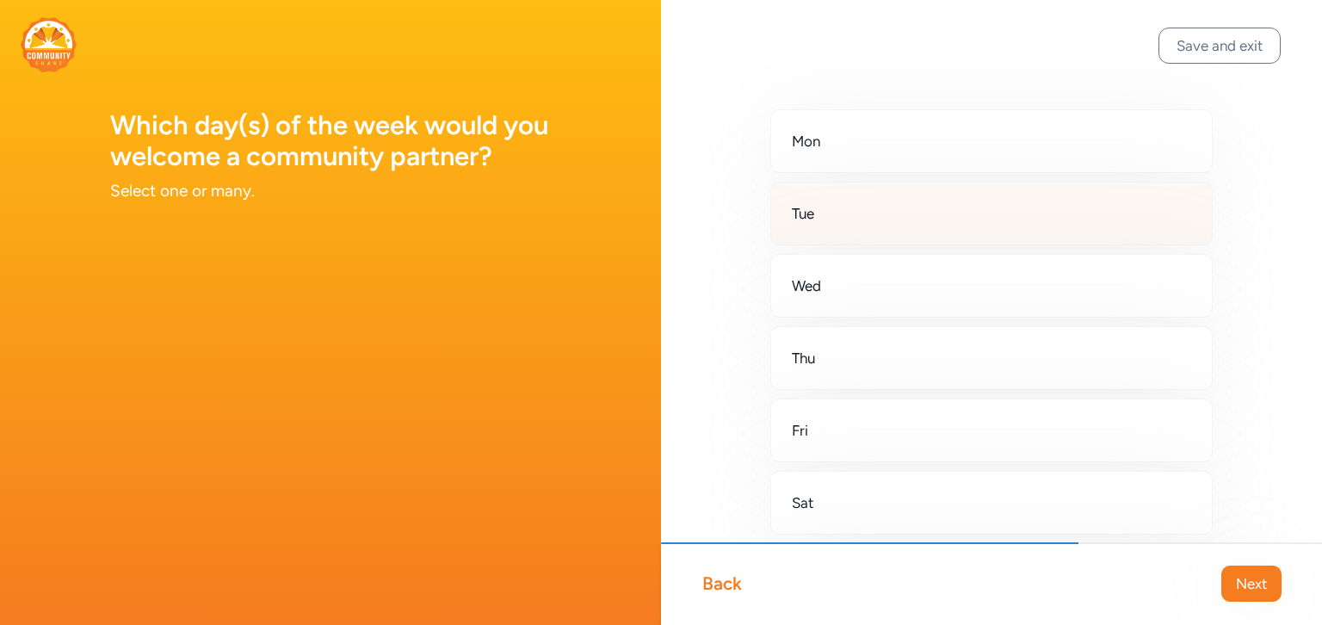
click at [835, 208] on div "Tue" at bounding box center [991, 214] width 442 height 64
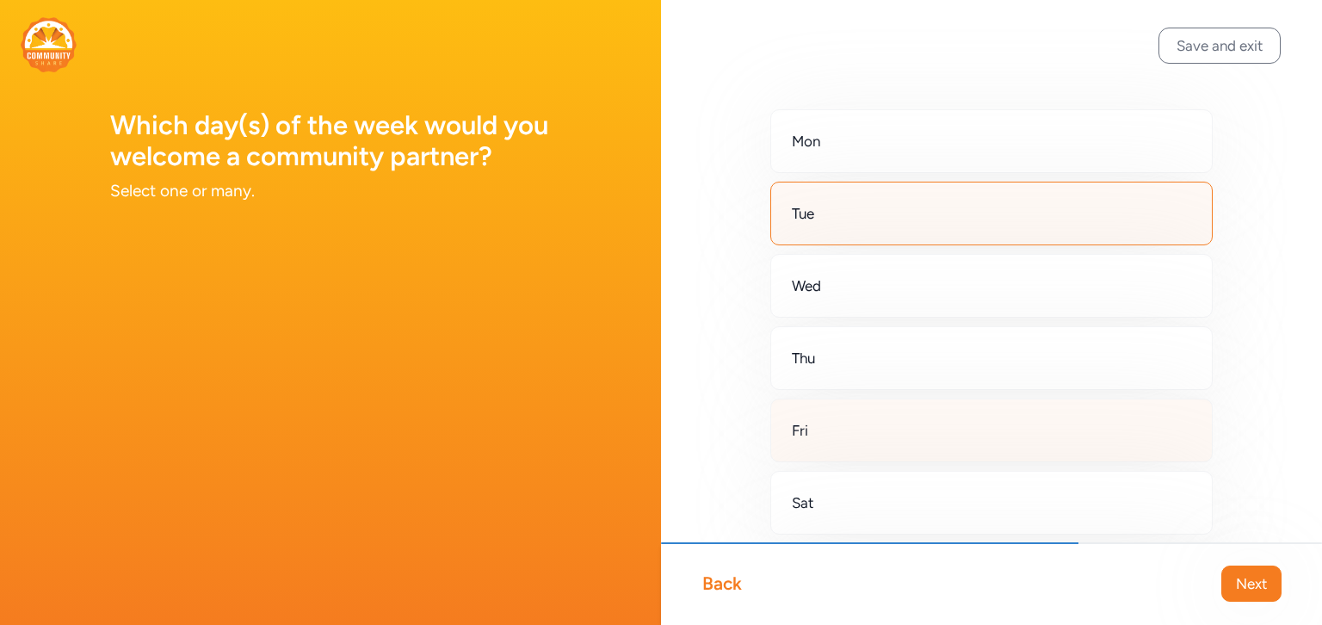
click at [862, 435] on div "Fri" at bounding box center [991, 430] width 442 height 64
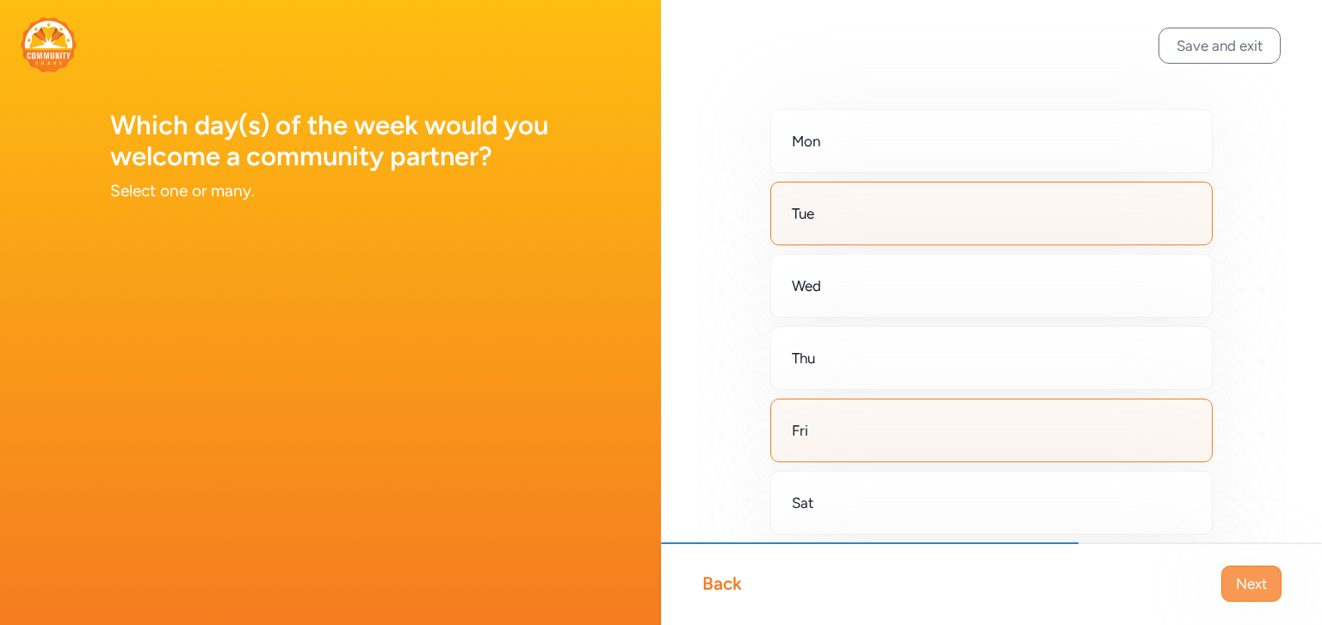
click at [1267, 587] on button "Next" at bounding box center [1251, 583] width 60 height 36
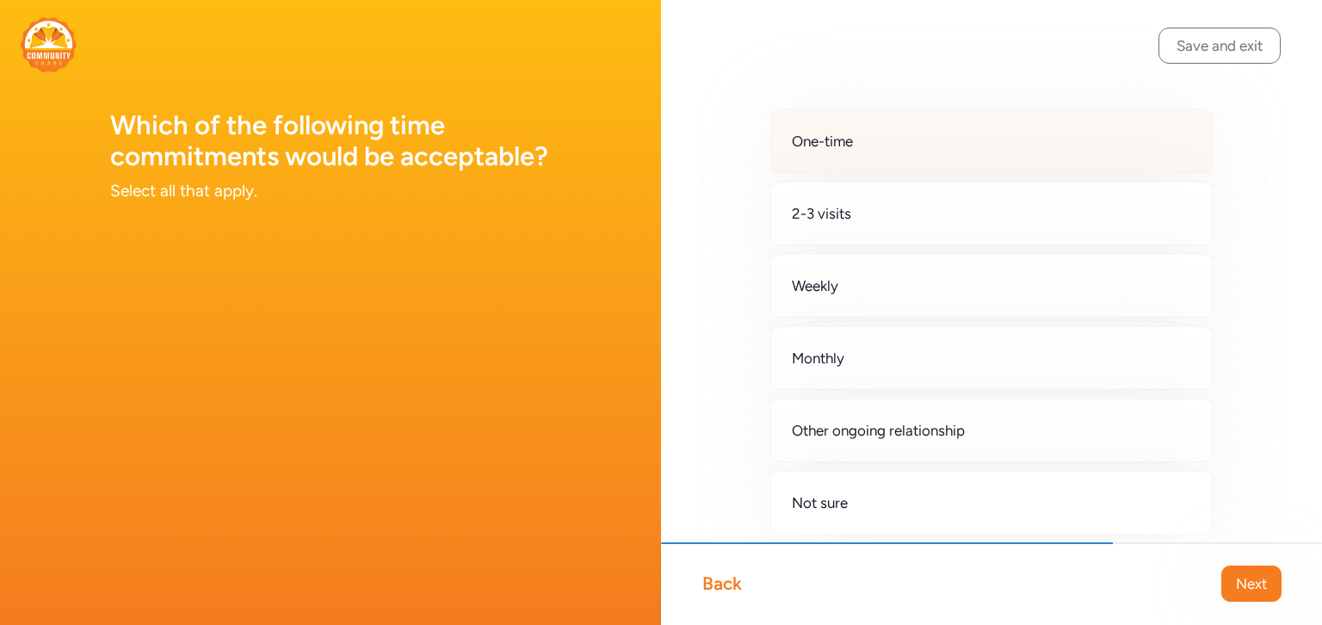
click at [930, 152] on div "One-time" at bounding box center [991, 141] width 442 height 64
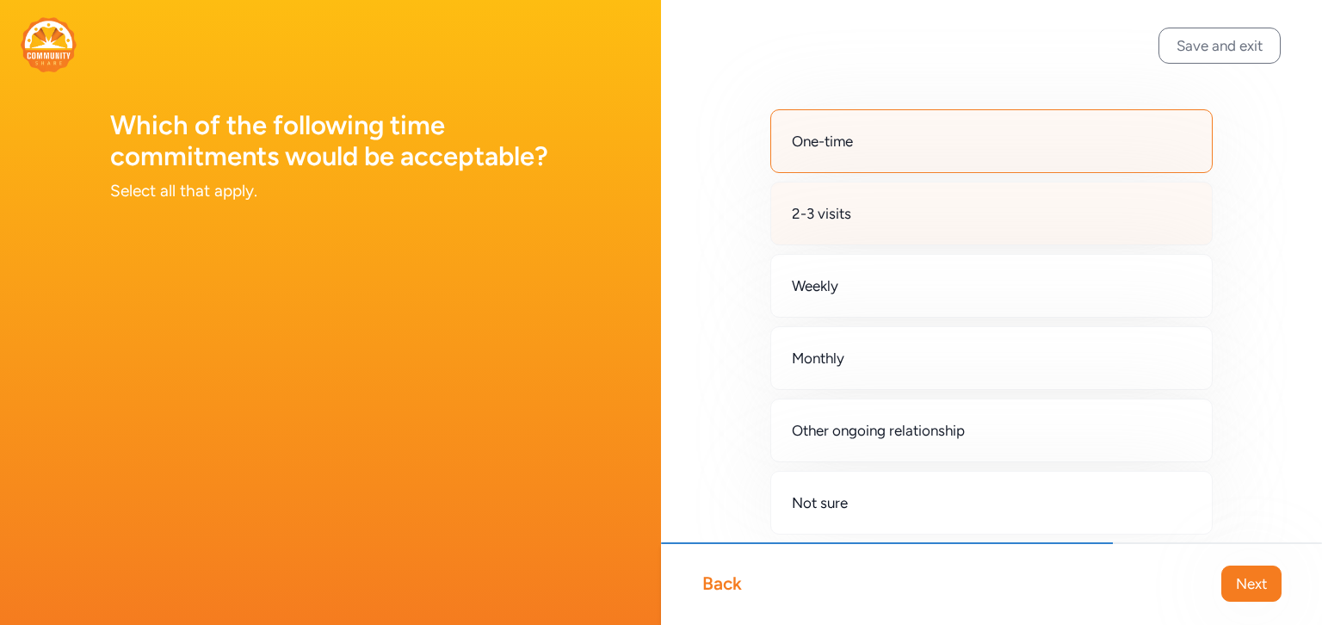
click at [915, 225] on div "2-3 visits" at bounding box center [991, 214] width 442 height 64
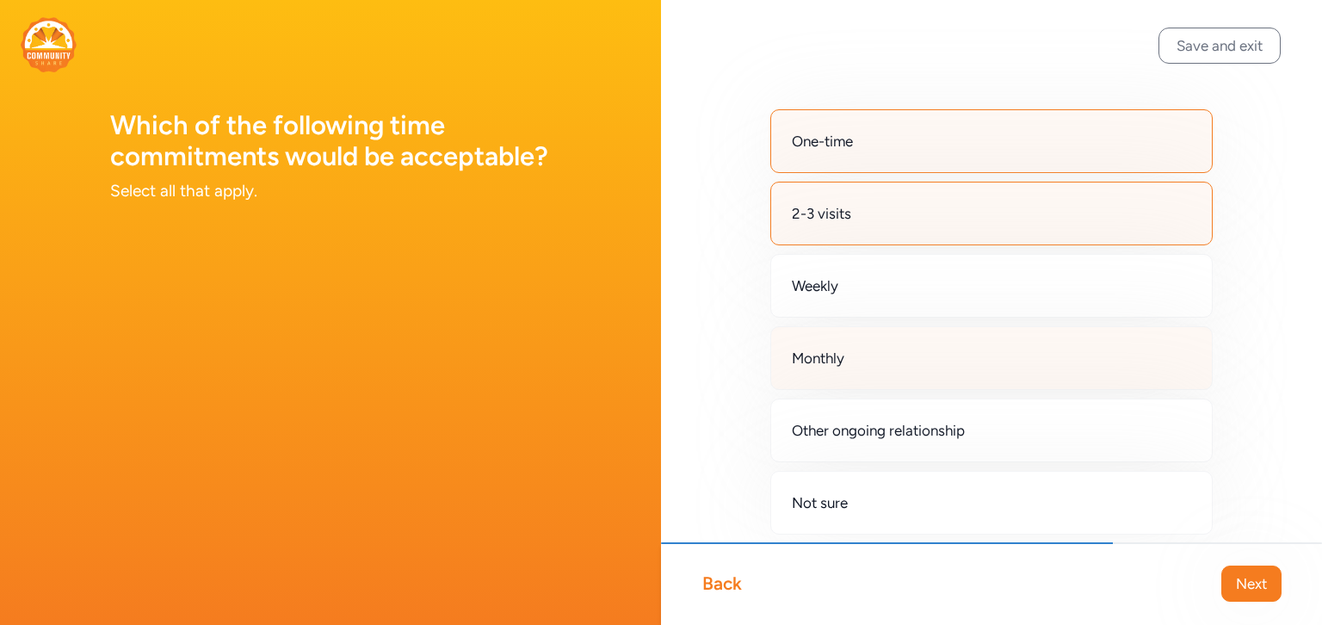
click at [895, 359] on div "Monthly" at bounding box center [991, 358] width 442 height 64
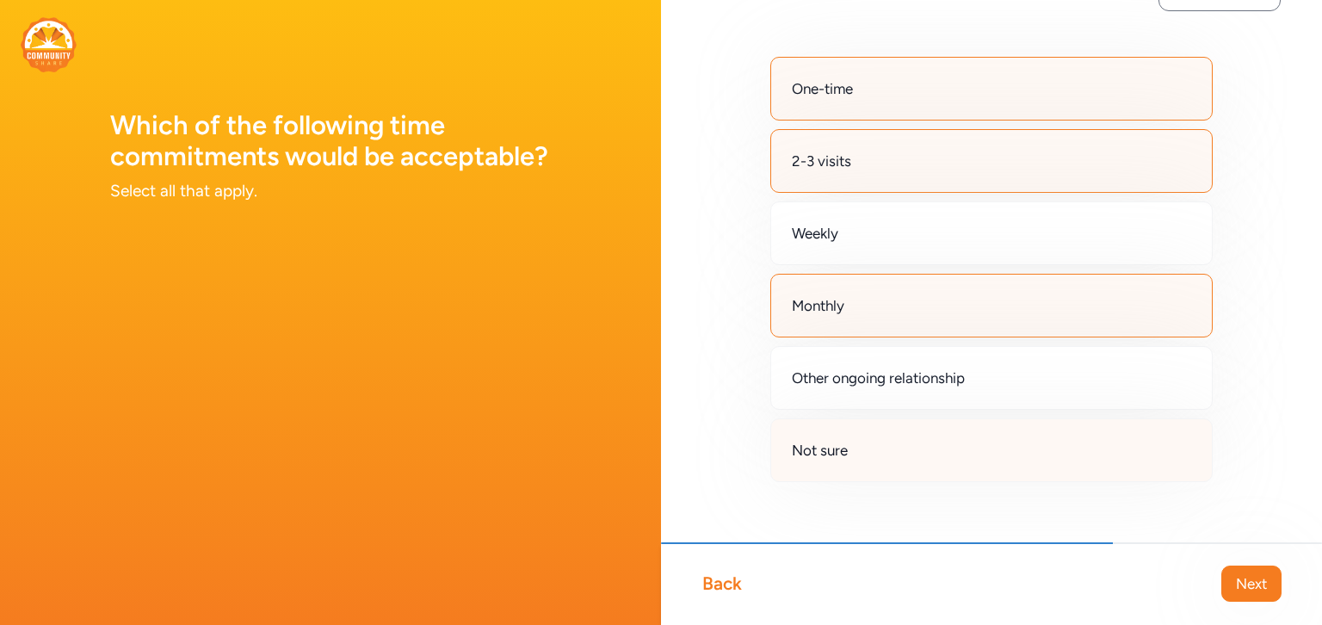
scroll to position [59, 0]
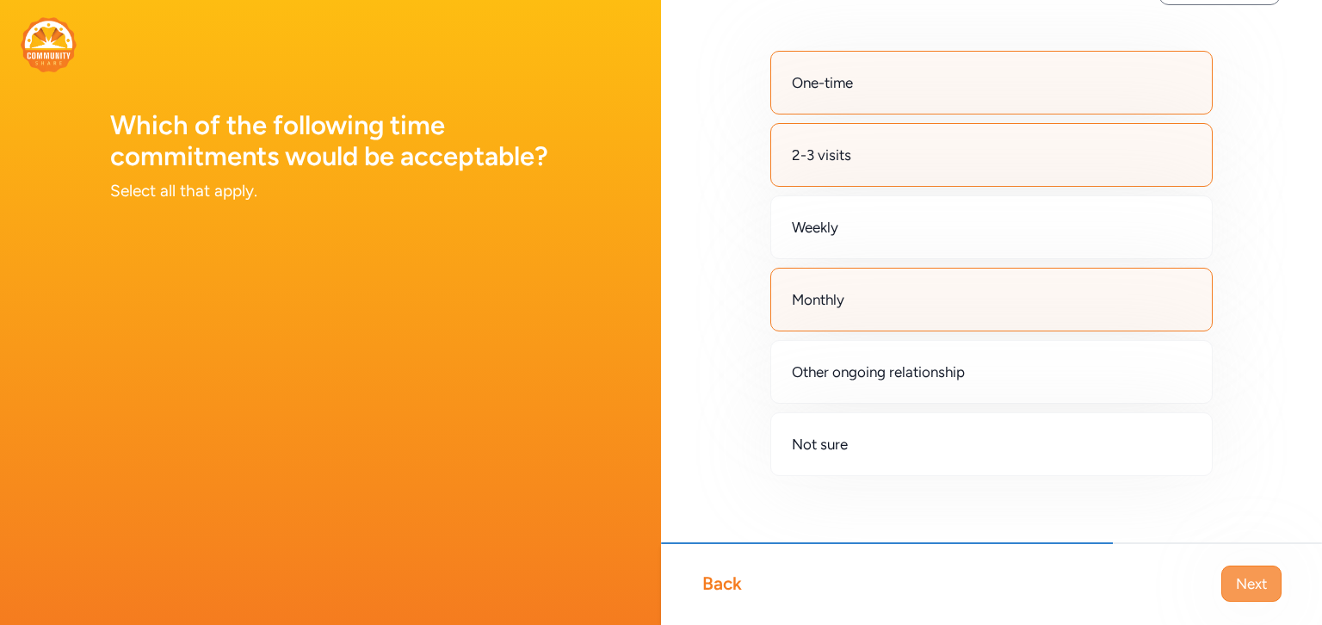
click at [1269, 582] on button "Next" at bounding box center [1251, 583] width 60 height 36
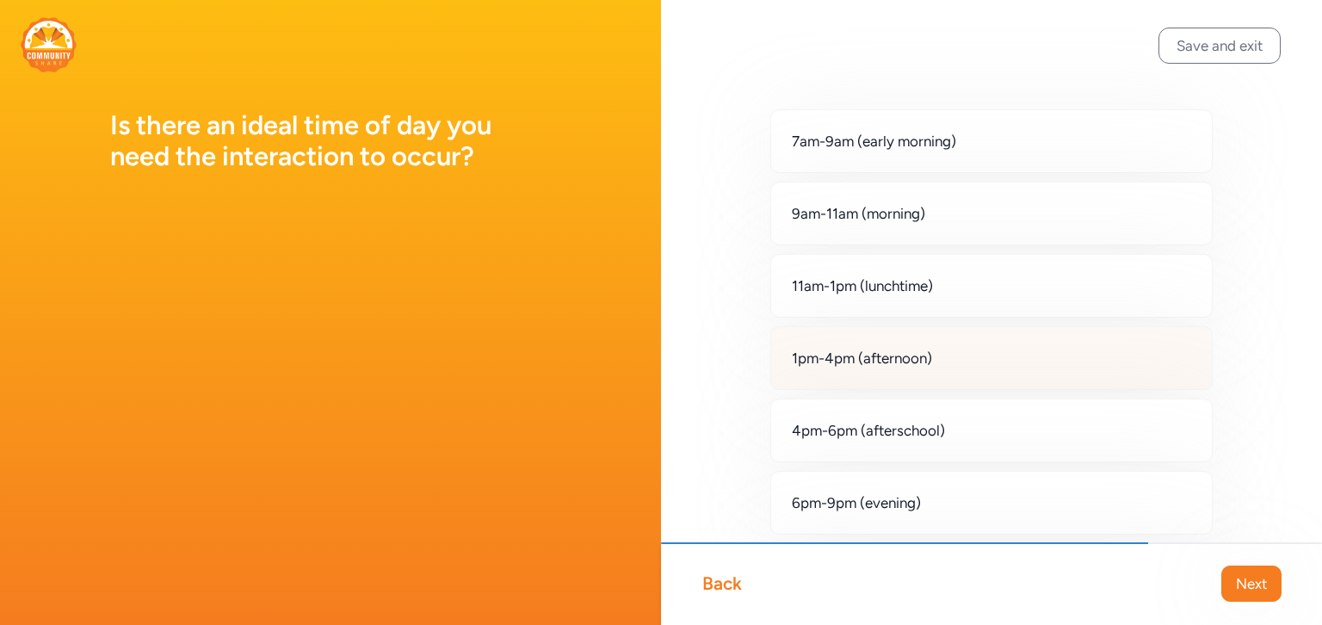
click at [928, 363] on span "1pm-4pm (afternoon)" at bounding box center [862, 358] width 140 height 21
click at [1266, 583] on span "Next" at bounding box center [1251, 583] width 31 height 21
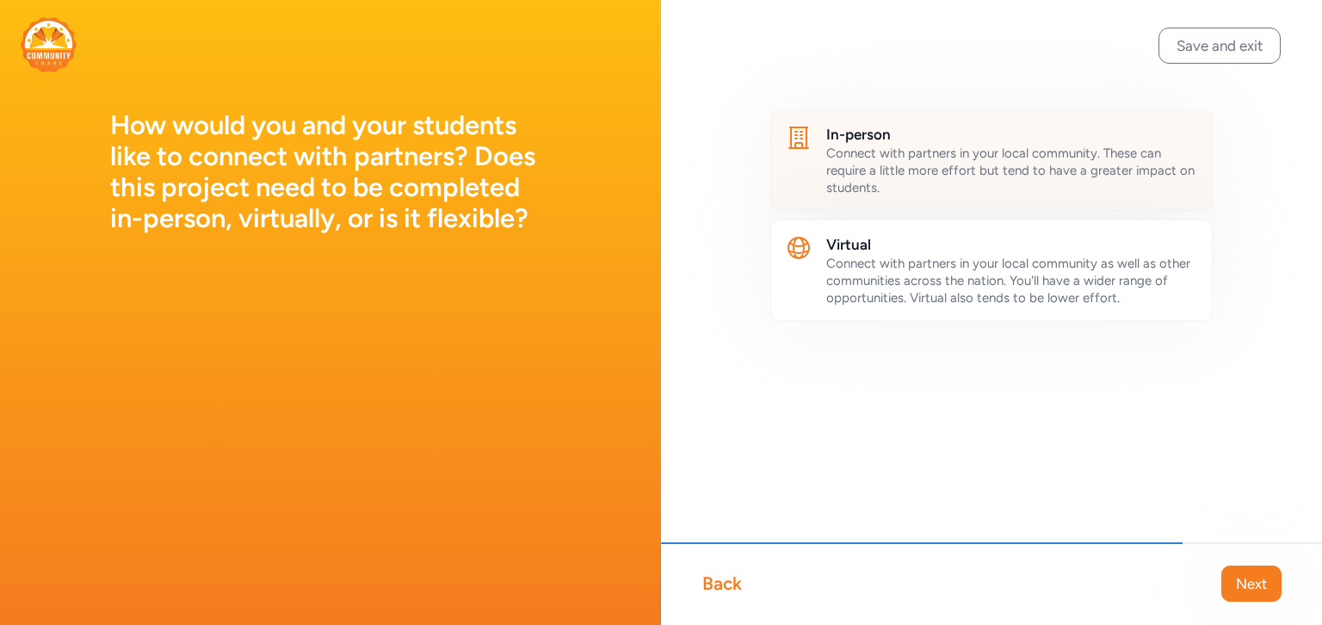
click at [966, 145] on span "Connect with partners in your local community. These can require a little more …" at bounding box center [1010, 170] width 368 height 50
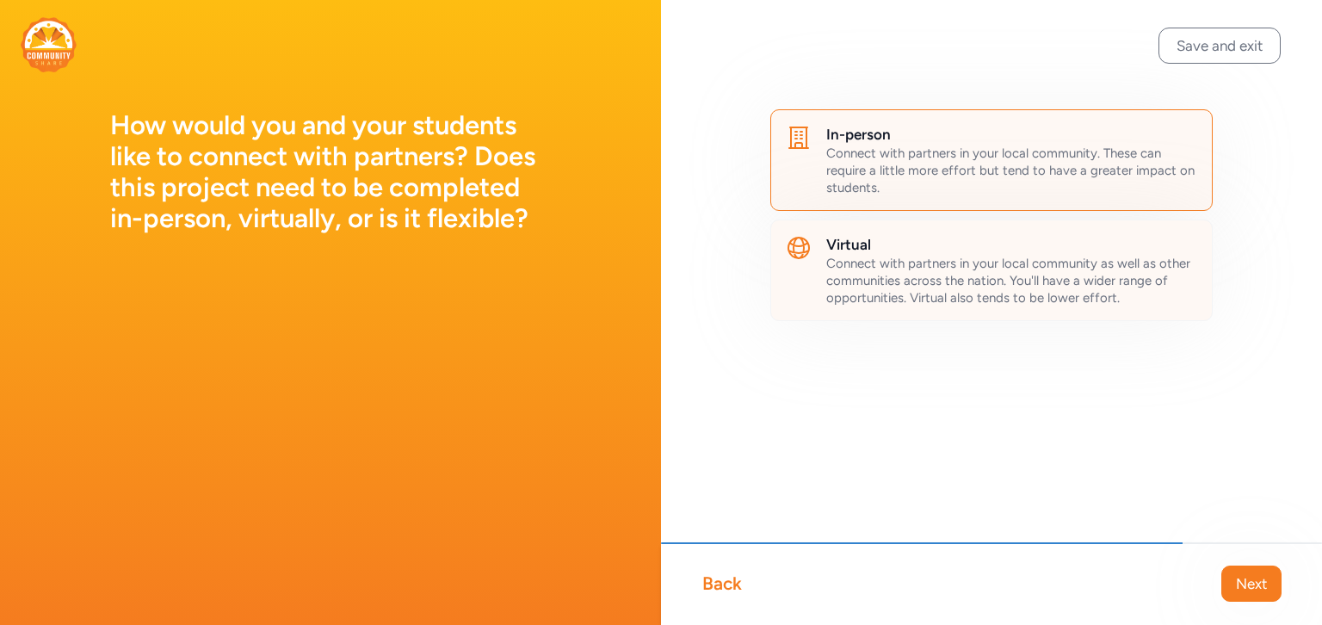
click at [933, 282] on span "Connect with partners in your local community as well as other communities acro…" at bounding box center [1008, 281] width 364 height 50
click at [1259, 585] on span "Next" at bounding box center [1251, 583] width 31 height 21
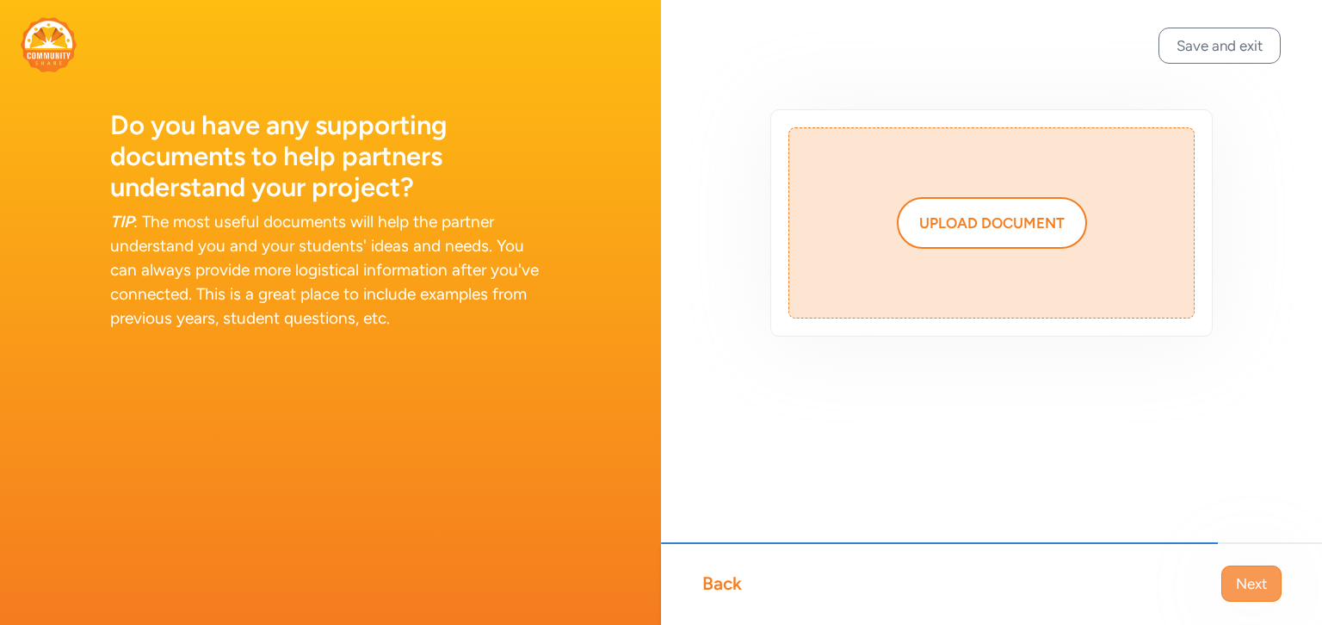
click at [1255, 580] on span "Next" at bounding box center [1251, 583] width 31 height 21
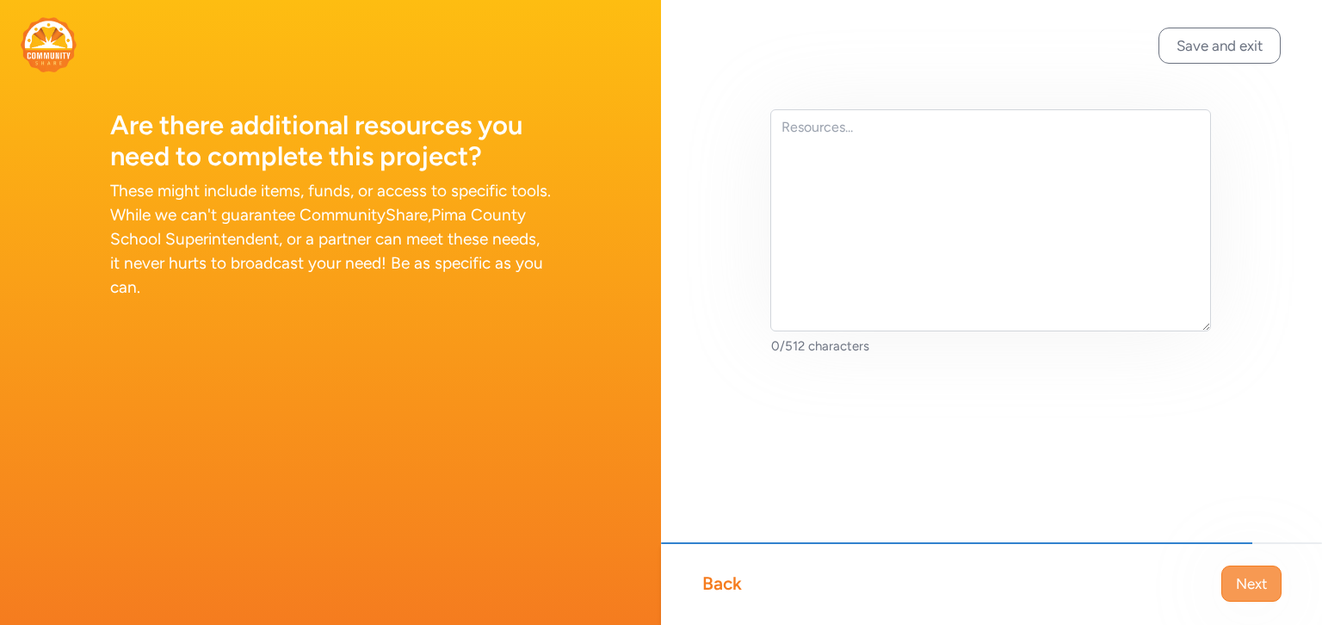
click at [1256, 580] on span "Next" at bounding box center [1251, 583] width 31 height 21
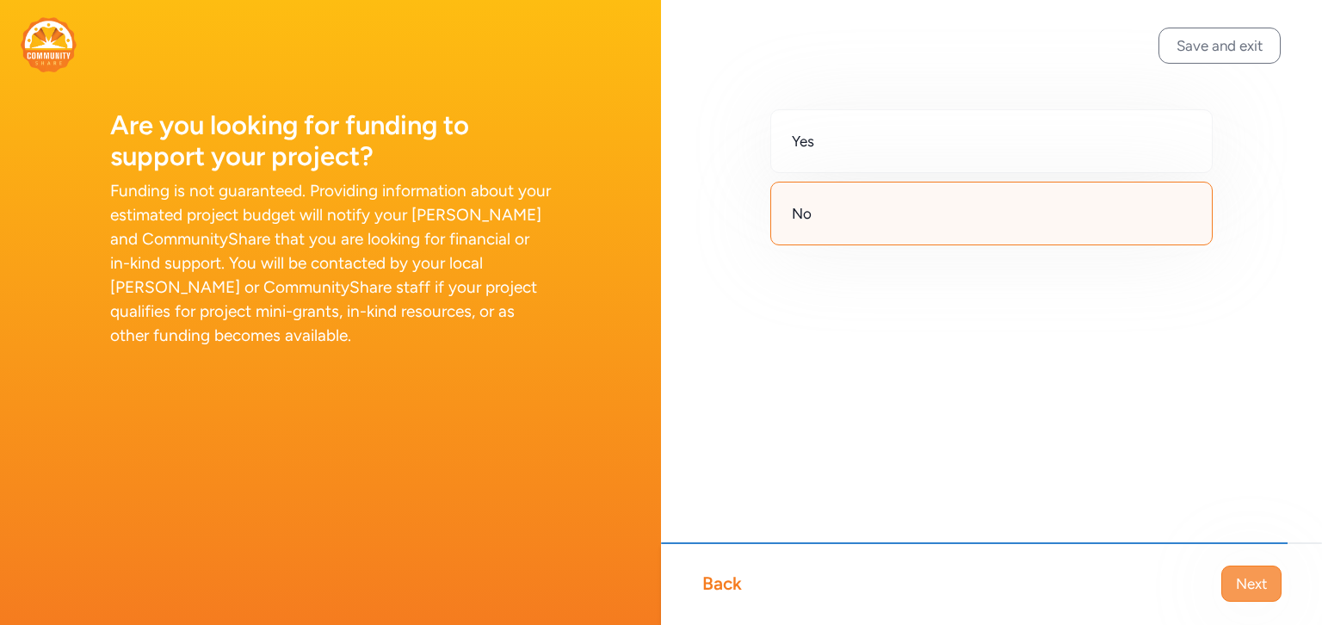
click at [1248, 581] on span "Next" at bounding box center [1251, 583] width 31 height 21
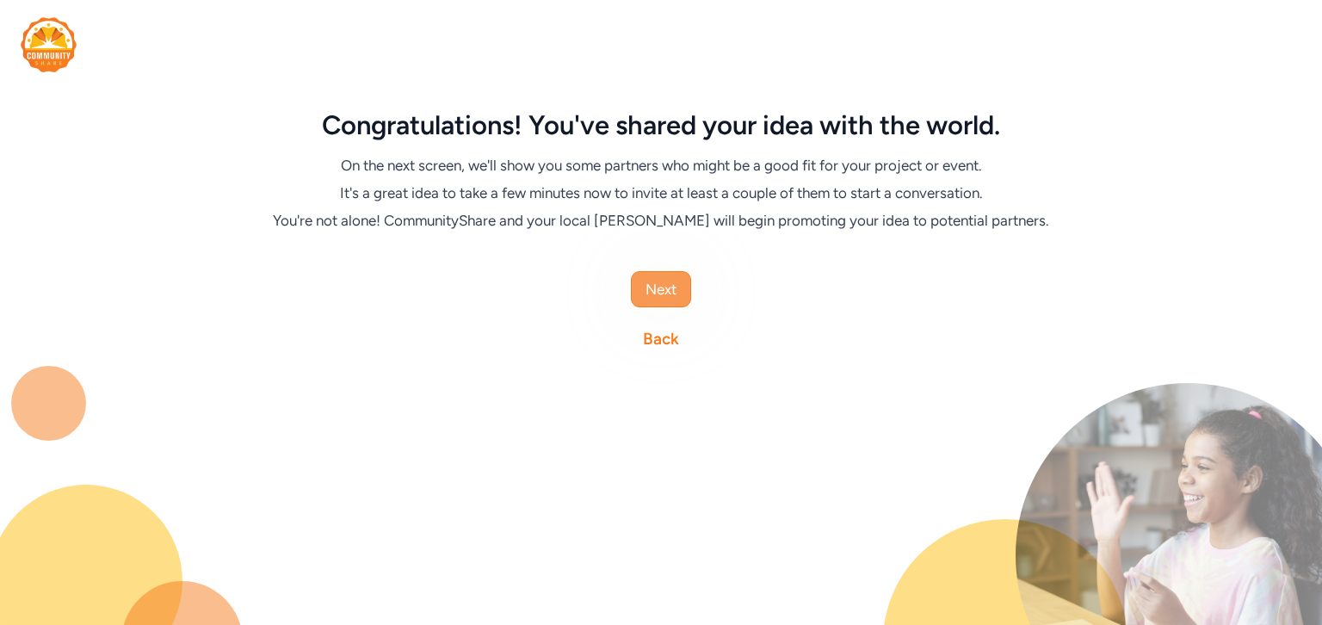
click at [674, 294] on span "Next" at bounding box center [660, 289] width 31 height 21
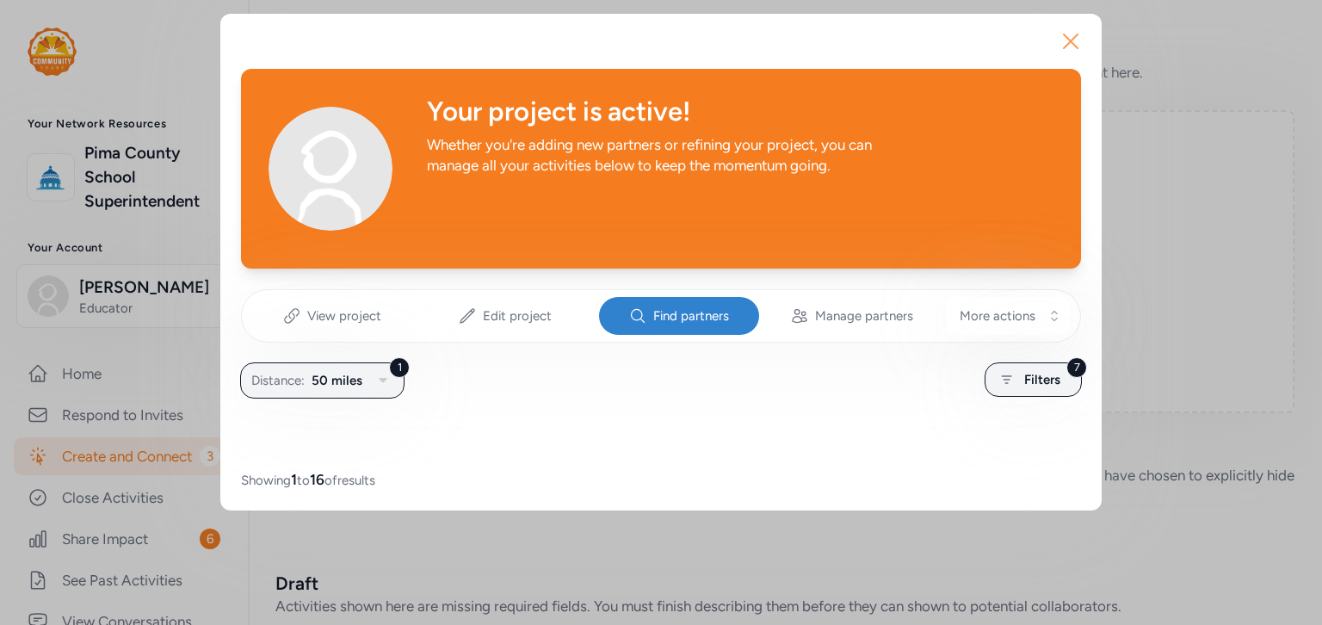
click at [1072, 43] on icon "button" at bounding box center [1070, 41] width 14 height 14
